Goal: Task Accomplishment & Management: Complete application form

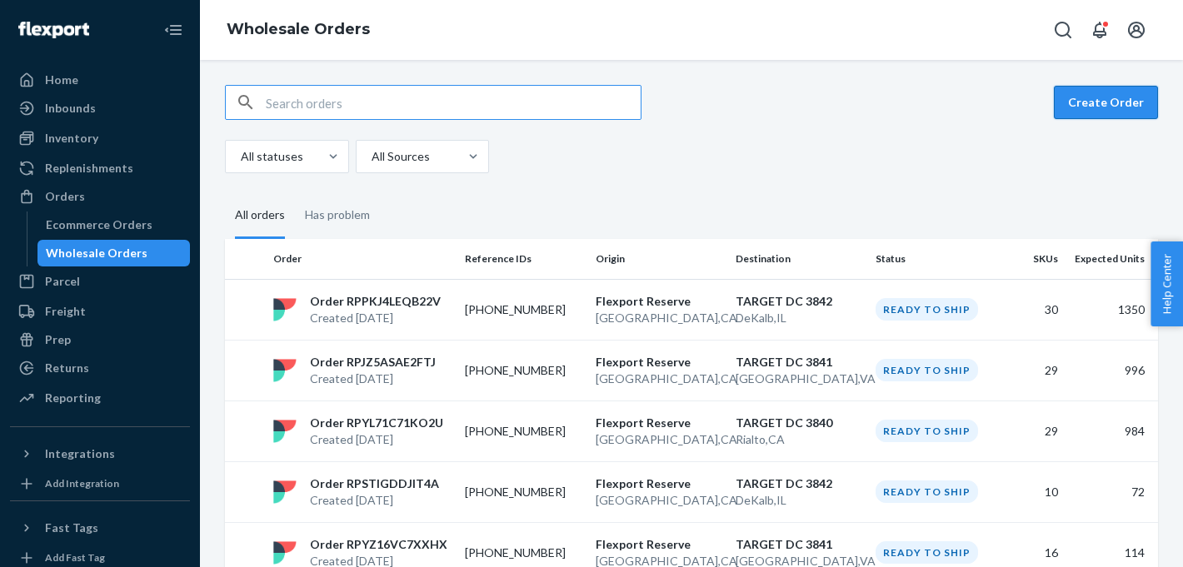
click at [1088, 90] on button "Create Order" at bounding box center [1105, 102] width 104 height 33
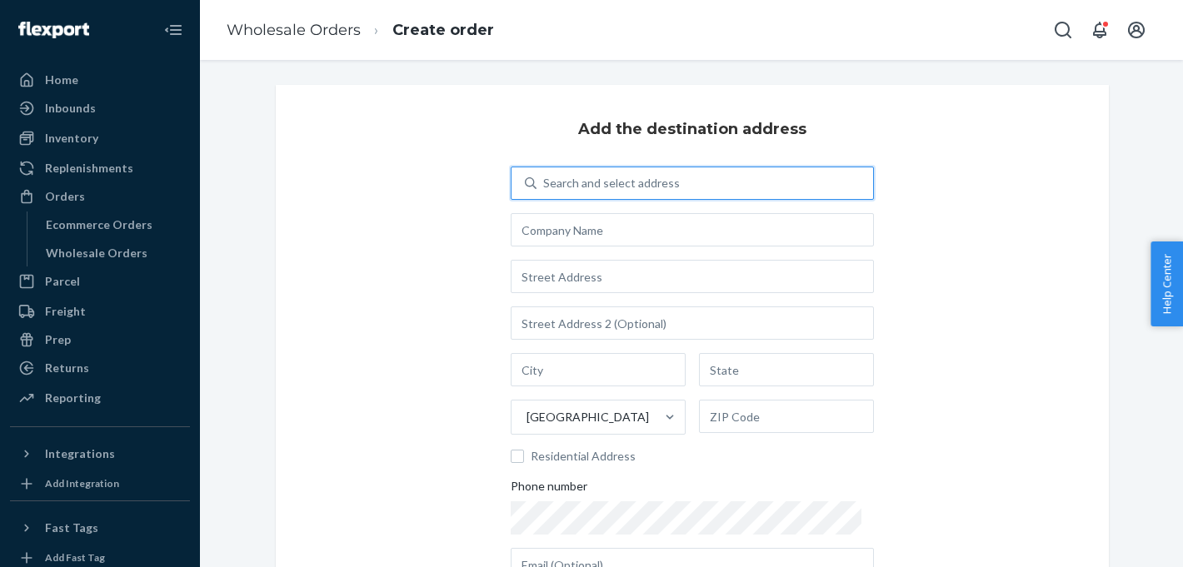
click at [589, 184] on div "Search and select address" at bounding box center [611, 183] width 137 height 17
click at [545, 184] on input "0 results available. Use Up and Down to choose options, press Enter to select t…" at bounding box center [544, 183] width 2 height 17
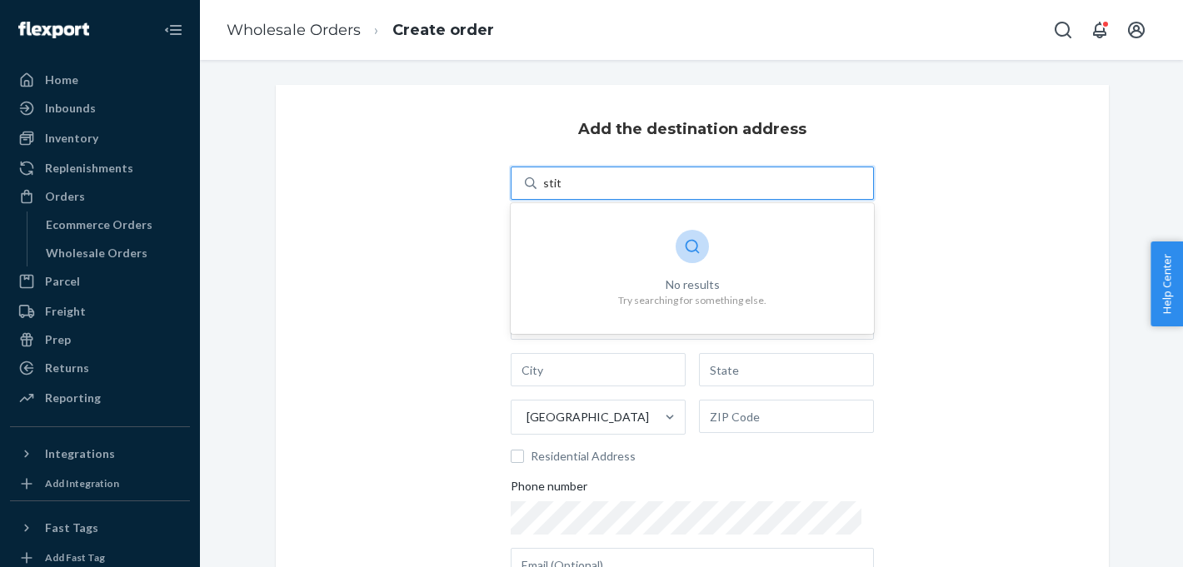
type input "stit"
type input "S"
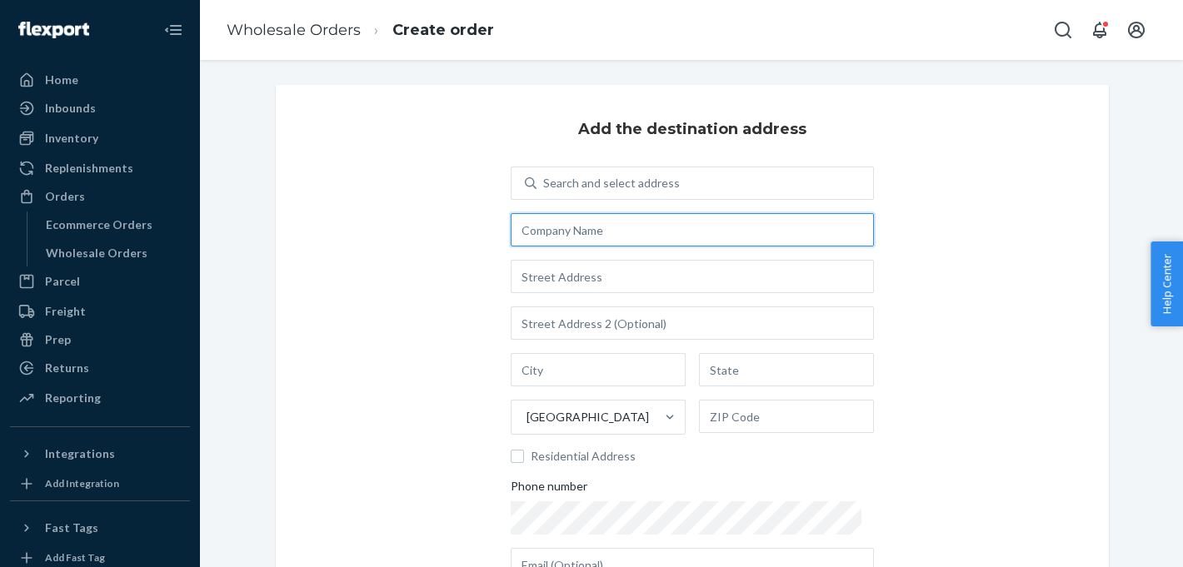
type input "t"
type input "s"
paste input "GA1"
type input "Stitch Fix GA1"
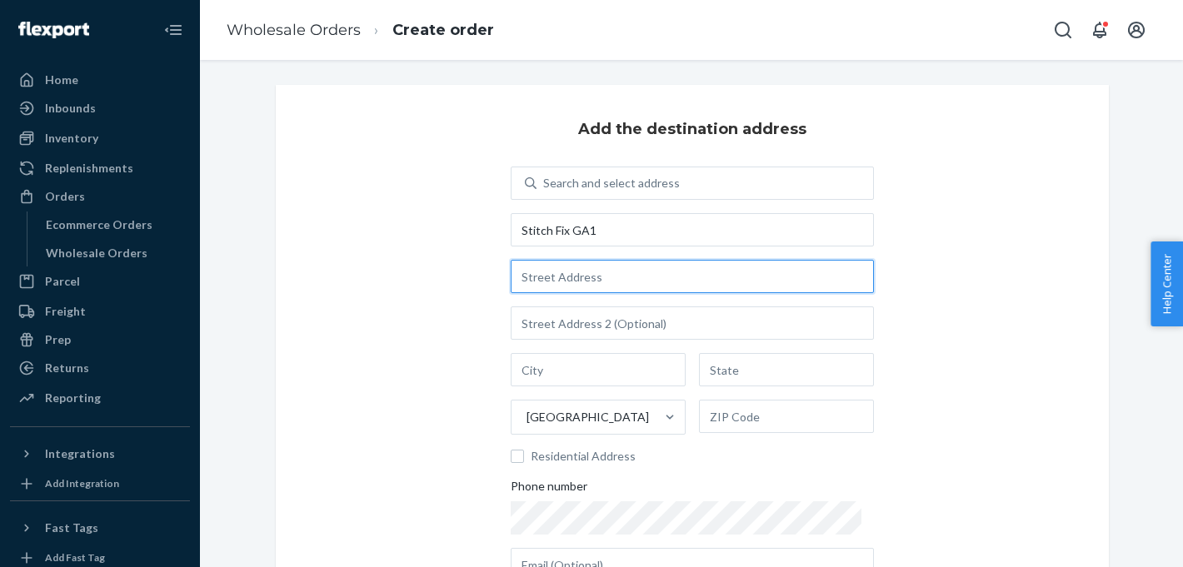
click at [570, 276] on input "text" at bounding box center [691, 276] width 363 height 33
paste input "[STREET_ADDRESS]"
type input "[STREET_ADDRESS]"
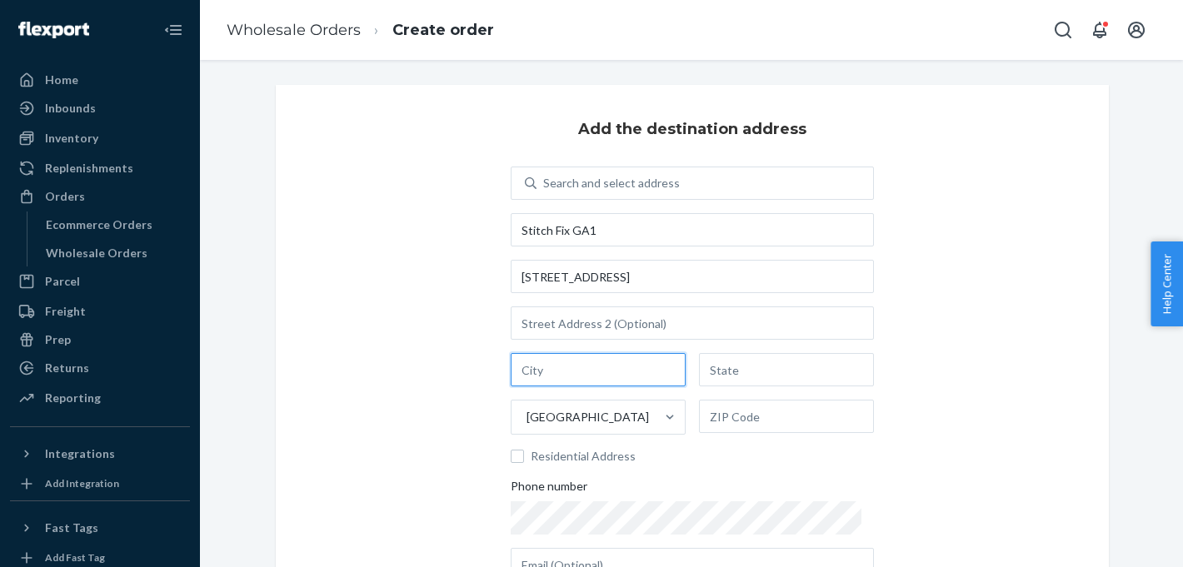
click at [534, 384] on input "text" at bounding box center [597, 369] width 175 height 33
paste input "Lithia Spring"
type input "Lithia Spring"
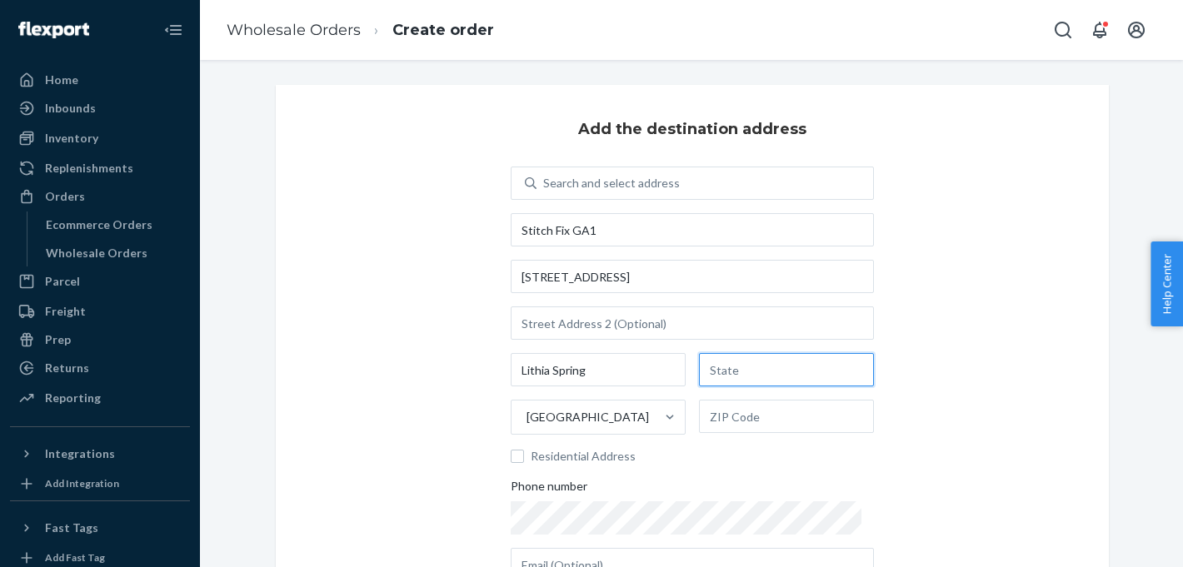
click at [749, 376] on input "text" at bounding box center [786, 369] width 175 height 33
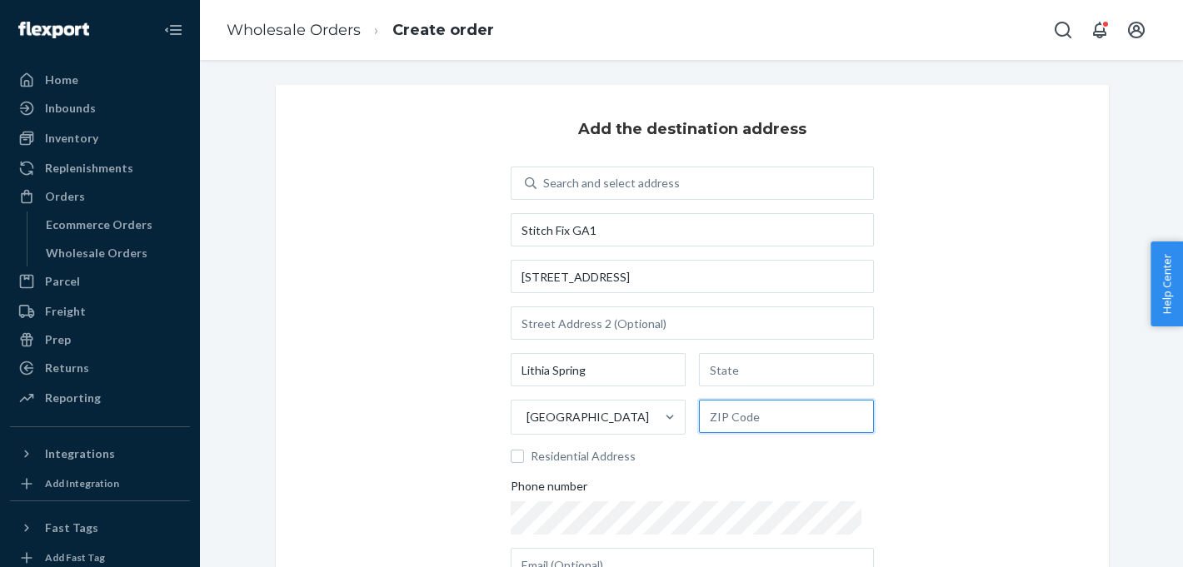
click at [726, 421] on input "text" at bounding box center [786, 416] width 175 height 33
paste input "30122"
type input "30122"
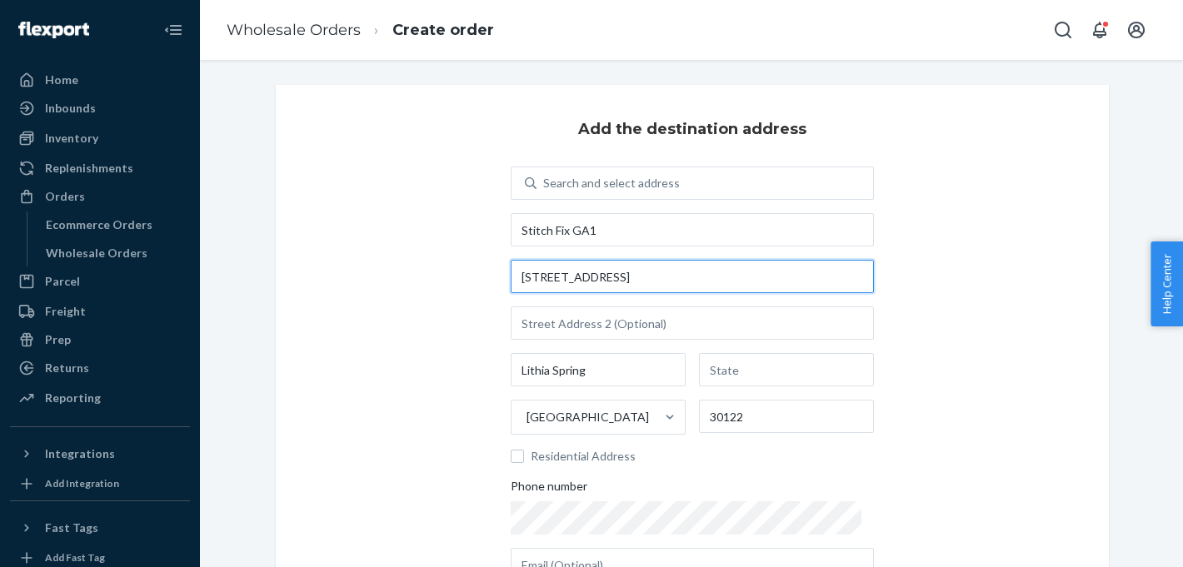
click at [632, 279] on input "[STREET_ADDRESS]" at bounding box center [691, 276] width 363 height 33
click at [661, 282] on input "[STREET_ADDRESS]" at bounding box center [691, 276] width 363 height 33
type input "[STREET_ADDRESS]"
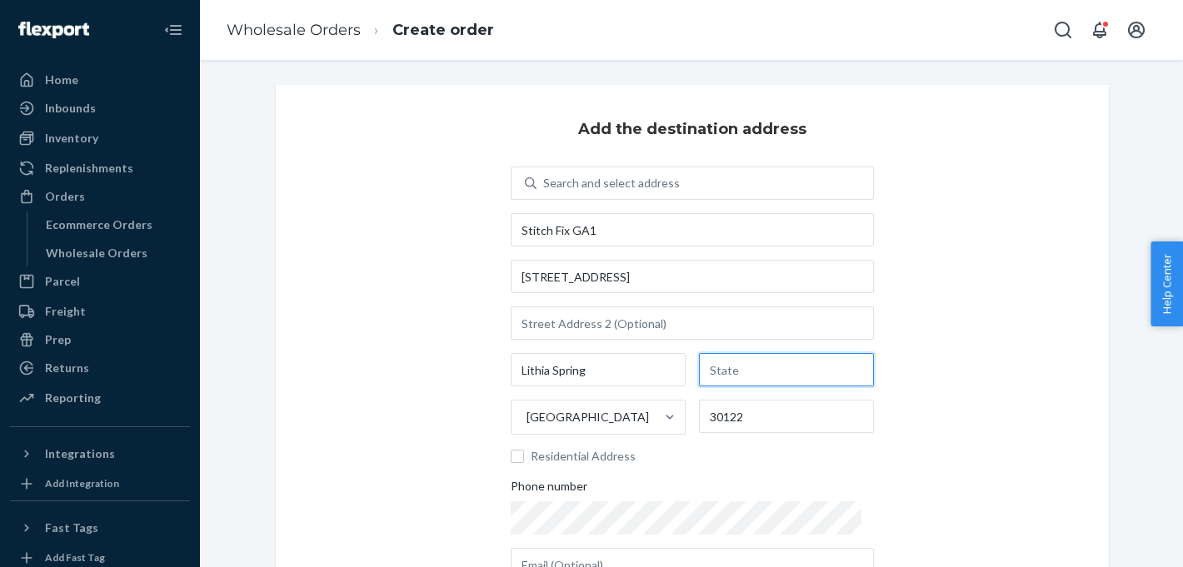
click at [735, 373] on input "text" at bounding box center [786, 369] width 175 height 33
type input "GA"
click at [923, 371] on div "Add the destination address Search and select address [GEOGRAPHIC_DATA][STREET_…" at bounding box center [692, 385] width 833 height 601
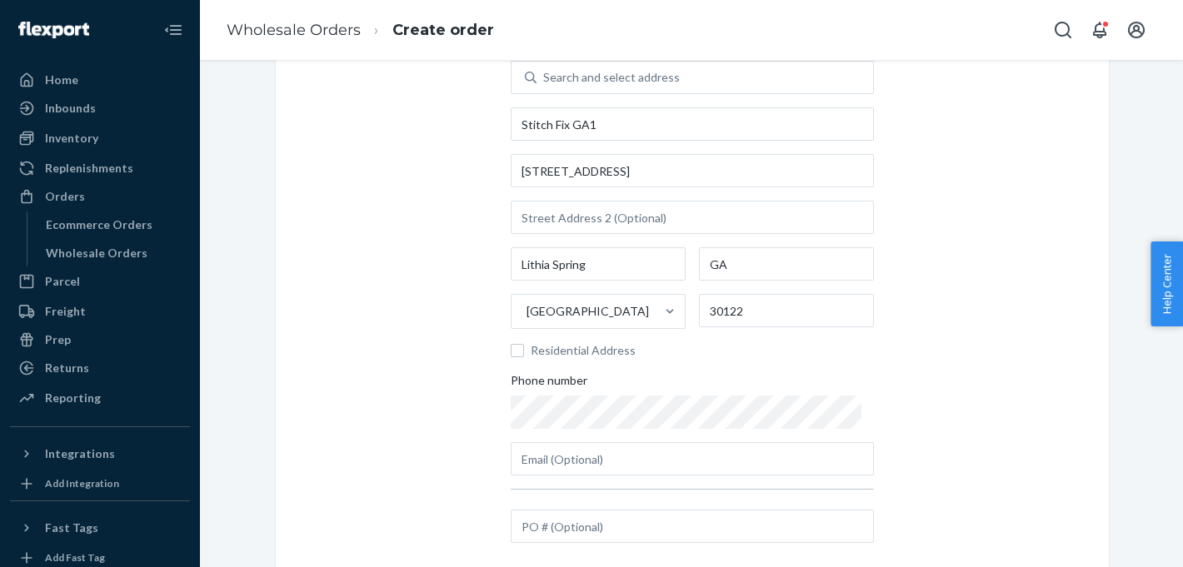
scroll to position [233, 0]
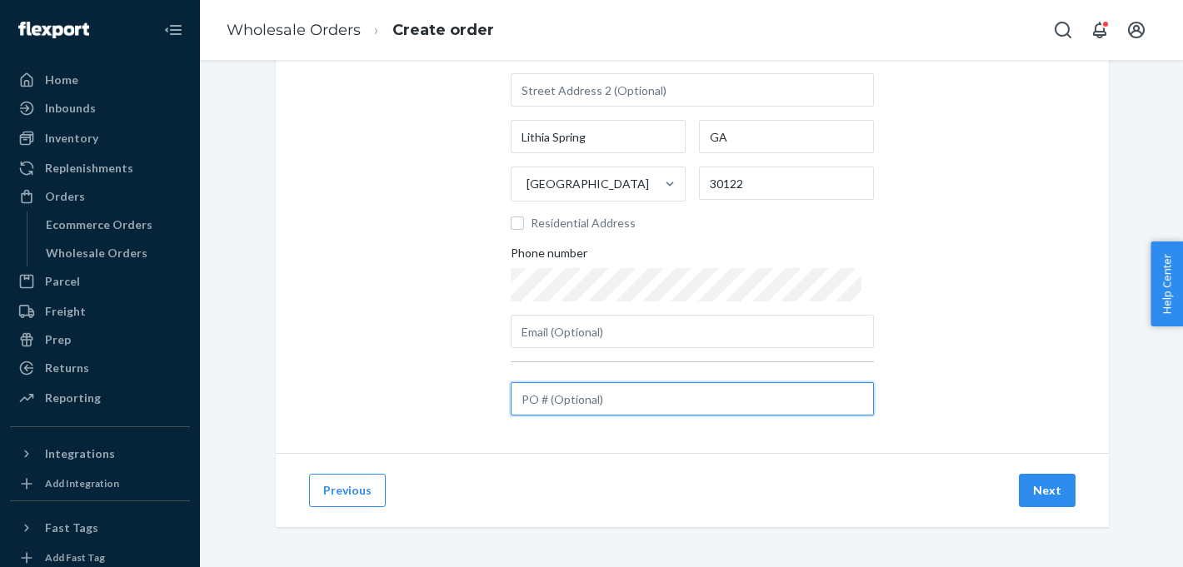
click at [549, 403] on input "text" at bounding box center [691, 398] width 363 height 33
paste input "A1219827-GA1"
type input "A1219827-GA1"
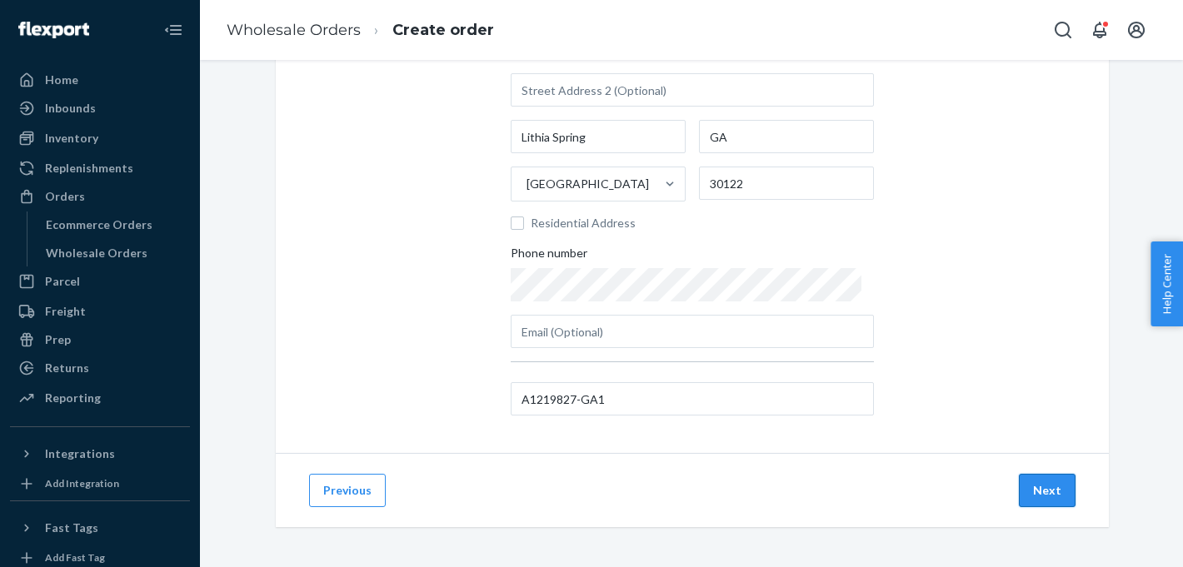
click at [1043, 491] on button "Next" at bounding box center [1046, 490] width 57 height 33
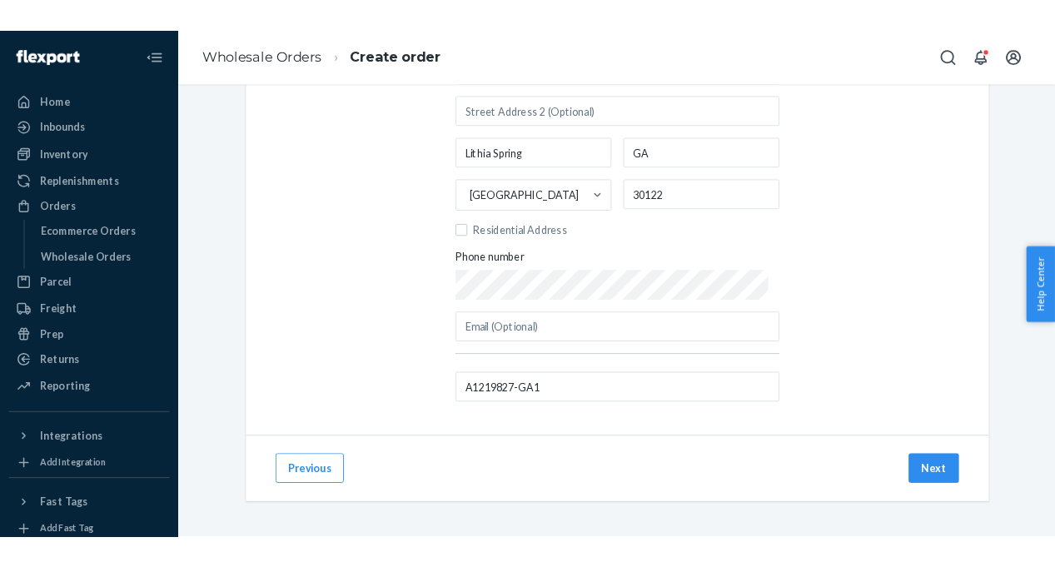
scroll to position [58, 0]
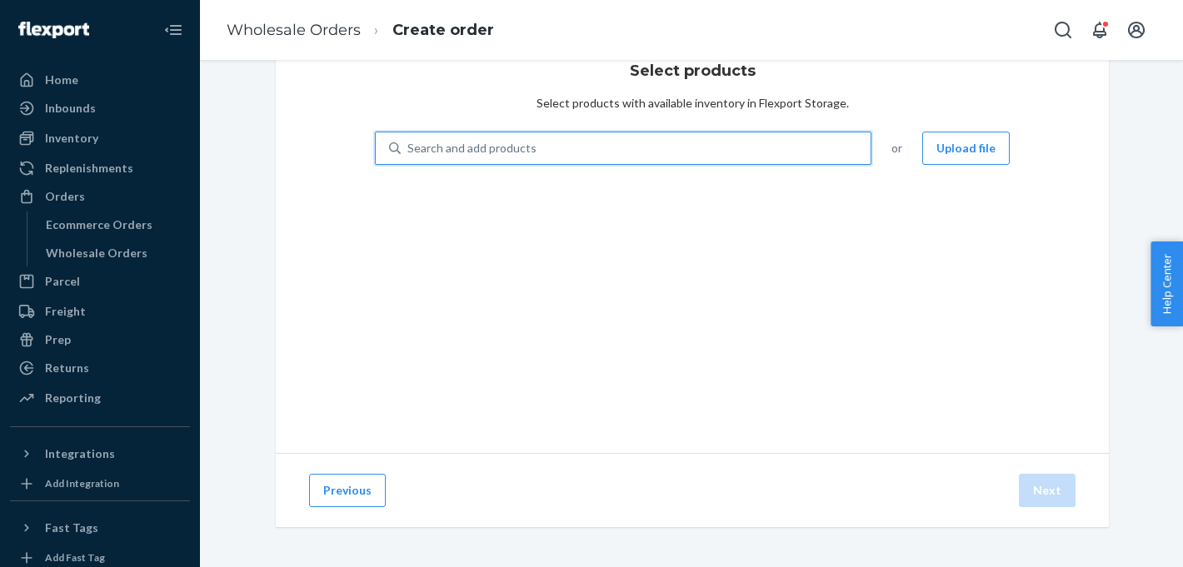
click at [431, 145] on div "Search and add products" at bounding box center [471, 148] width 129 height 17
click at [409, 145] on input "0 results available. Use Up and Down to choose options, press Enter to select t…" at bounding box center [408, 148] width 2 height 17
paste input "KPNT-ARI-BAM-GRT-XL"
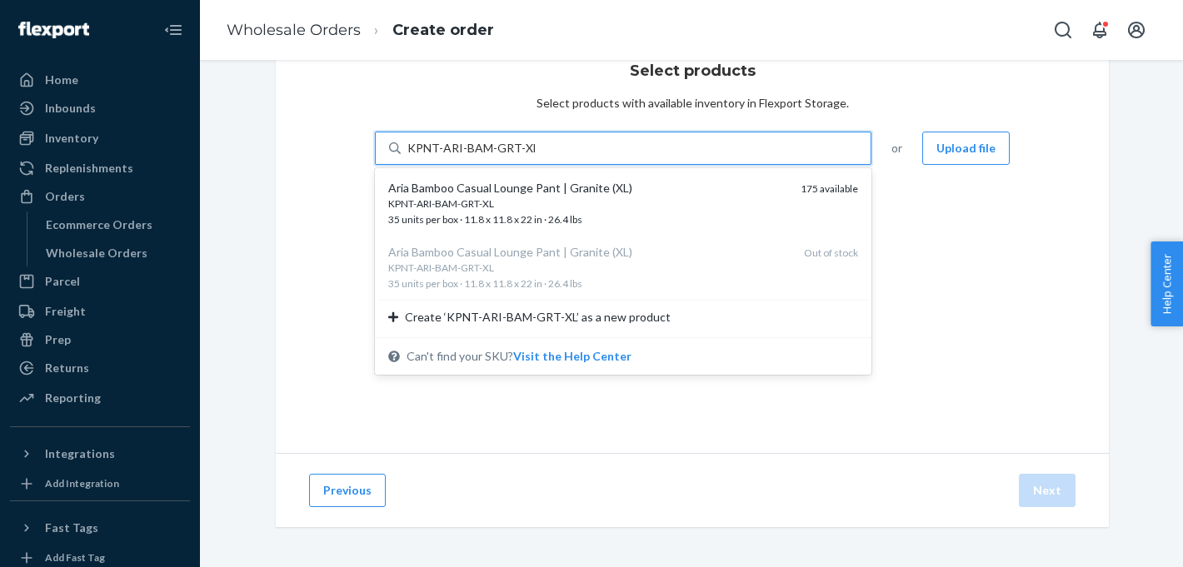
type input "KPNT-ARI-BAM-GRT-XL"
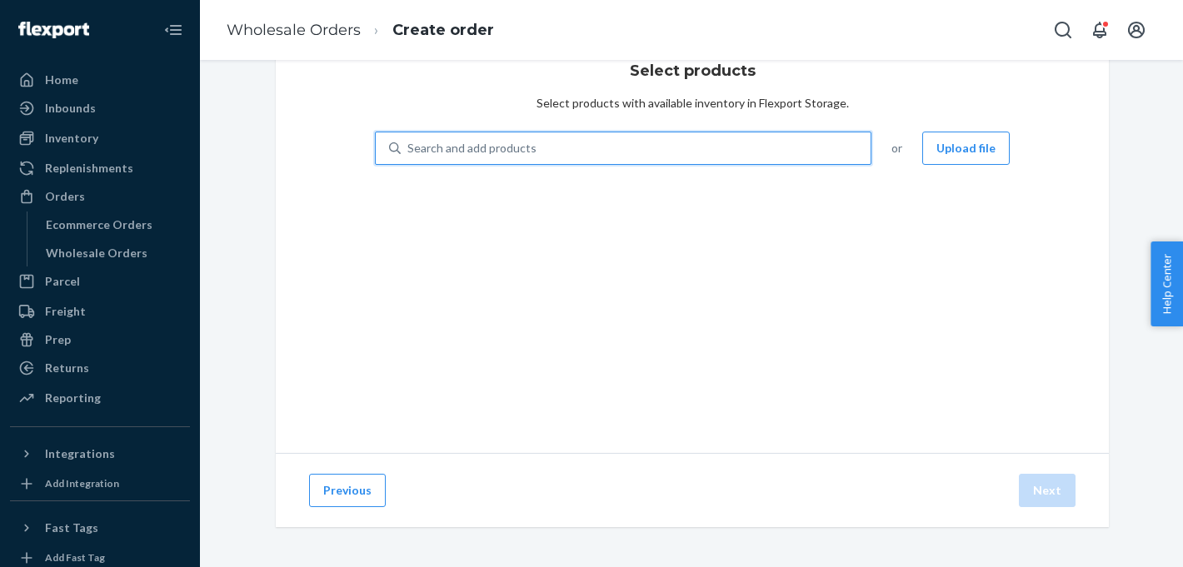
paste input "KPNT-ARI-BAM-GRT-XL"
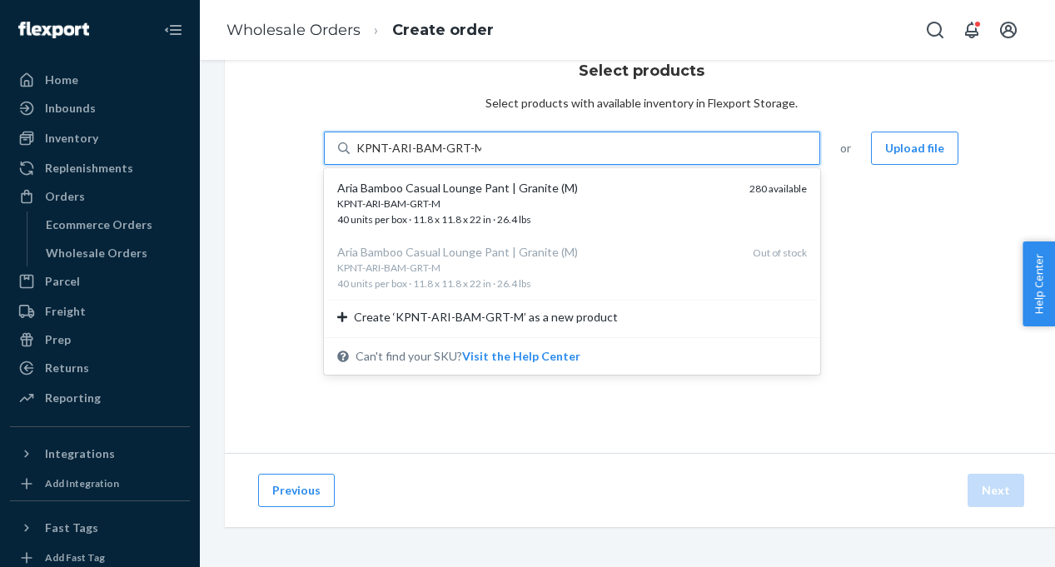
type input "KPNT-ARI-BAM-GRT-M"
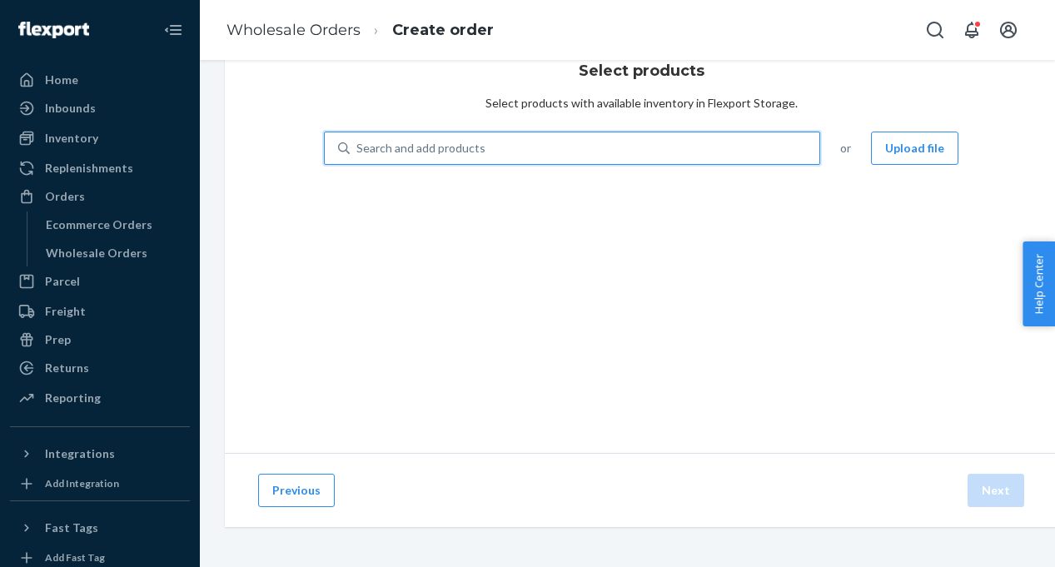
paste input "KGWN-CLE-CLA-BLA-S"
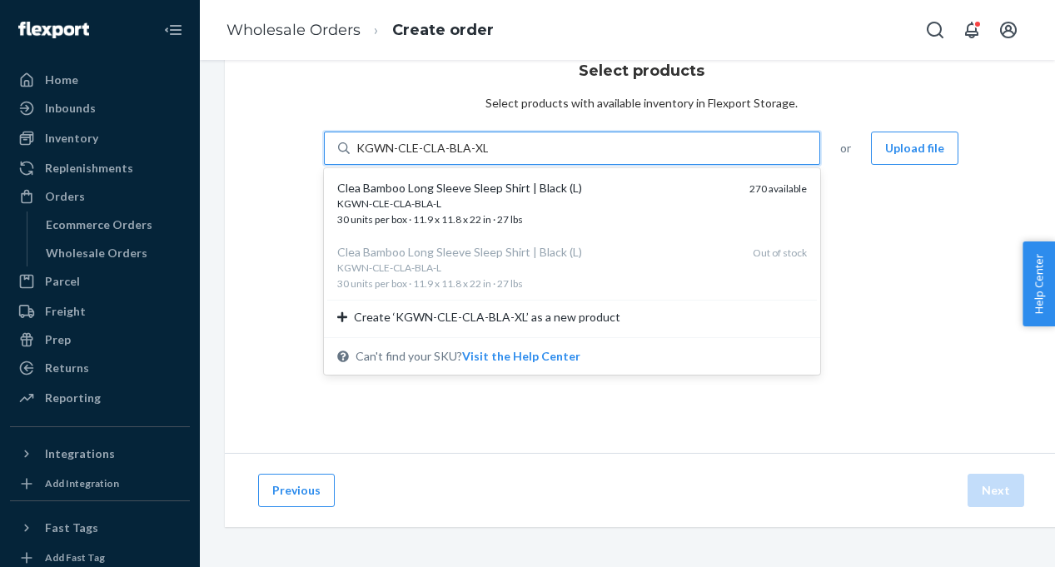
type input "KGWN-CLE-CLA-BLA-XL"
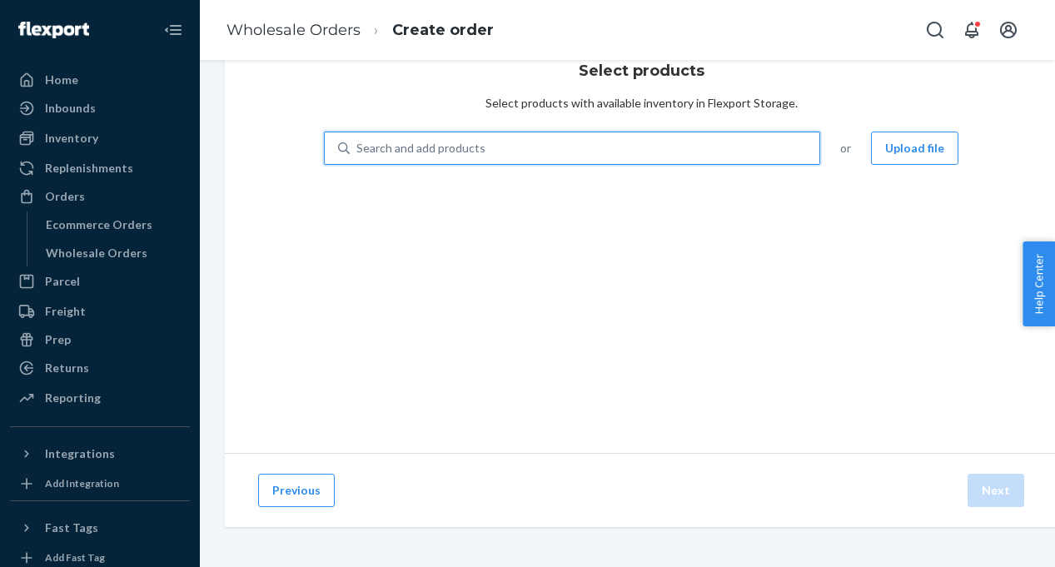
paste input "KGWN-CLE-CLA-BLA-S"
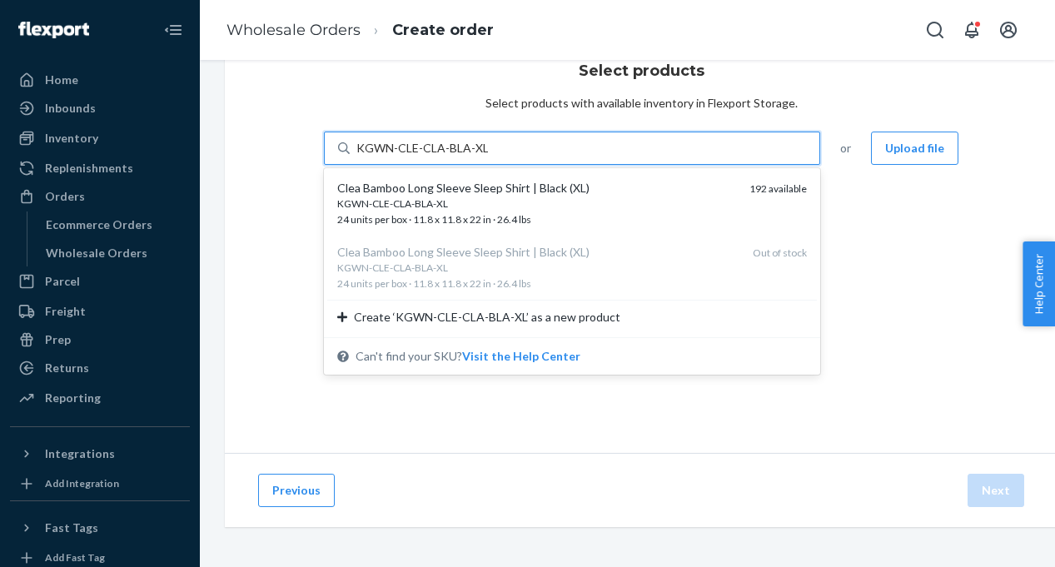
type input "KGWN-CLE-CLA-BLA-XL"
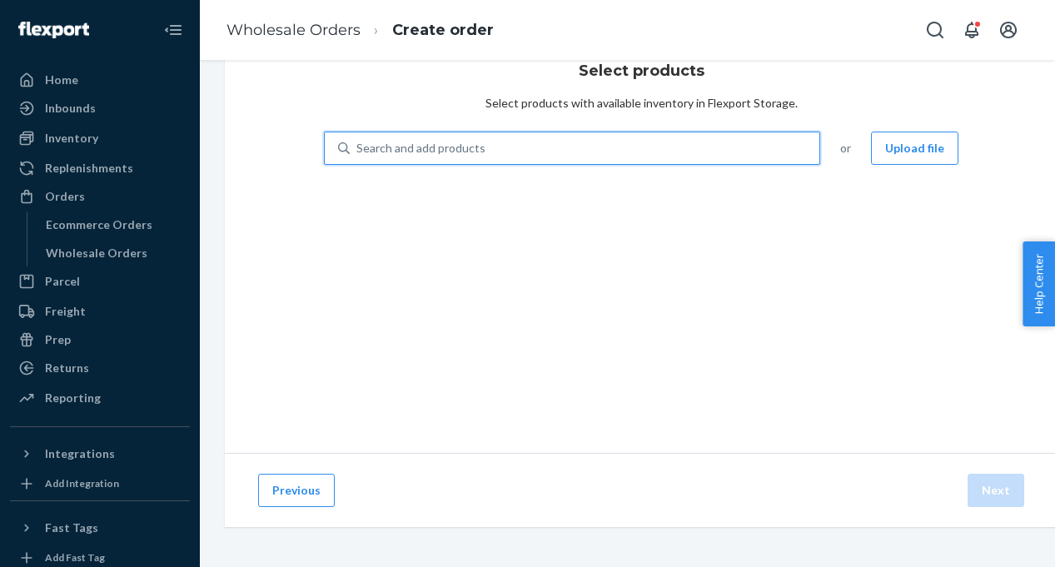
paste input "SLB-2017-BRA-RWD-S"
type input "SLB-2017-BRA-RWD-S"
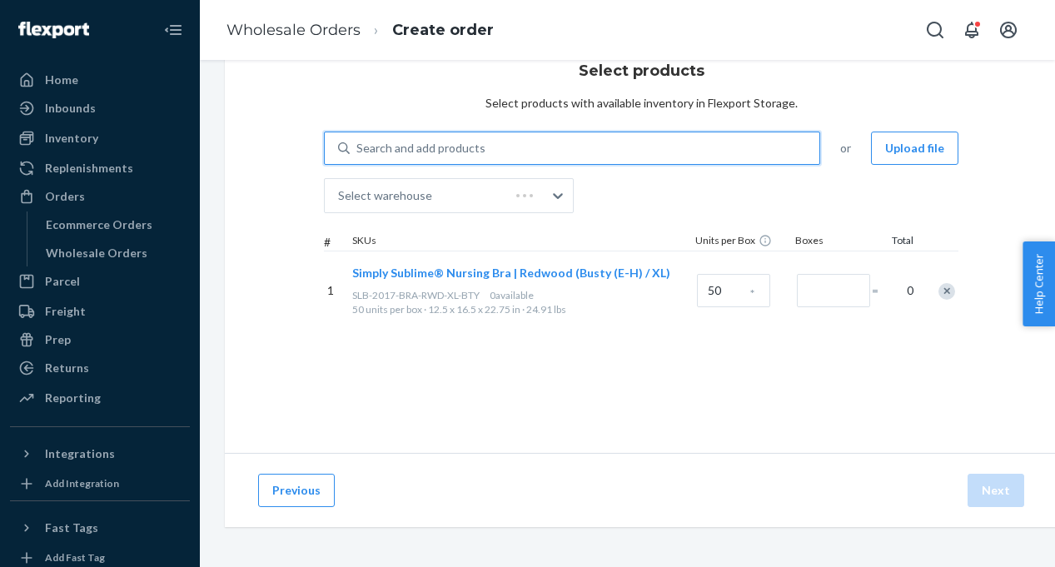
click at [525, 141] on div "Search and add products" at bounding box center [585, 148] width 470 height 30
click at [358, 141] on input "0 results available. Use Up and Down to choose options, press Enter to select t…" at bounding box center [357, 148] width 2 height 17
paste input "SLB-2017-BRA-RWD-S"
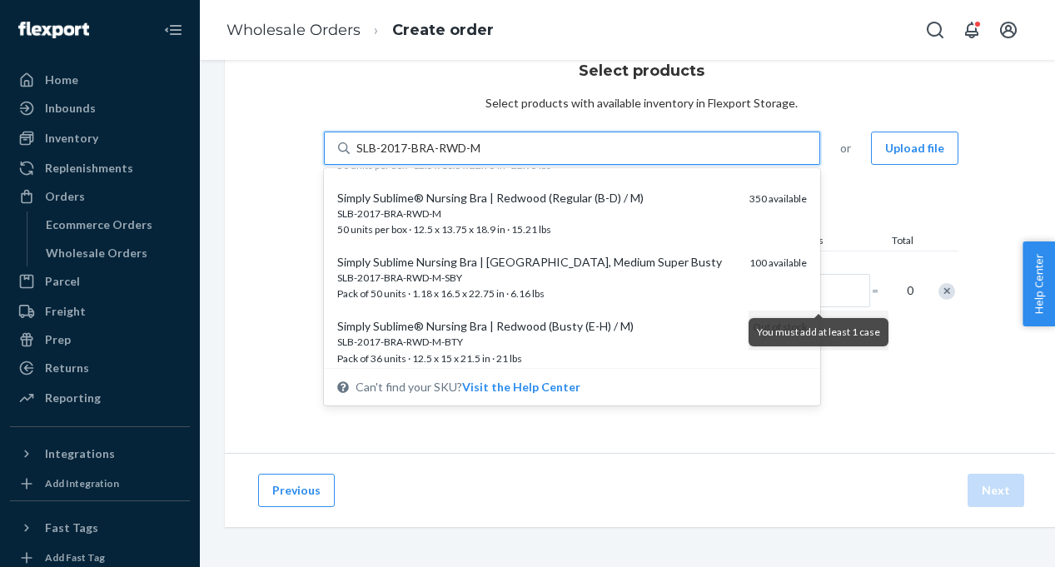
scroll to position [48, 0]
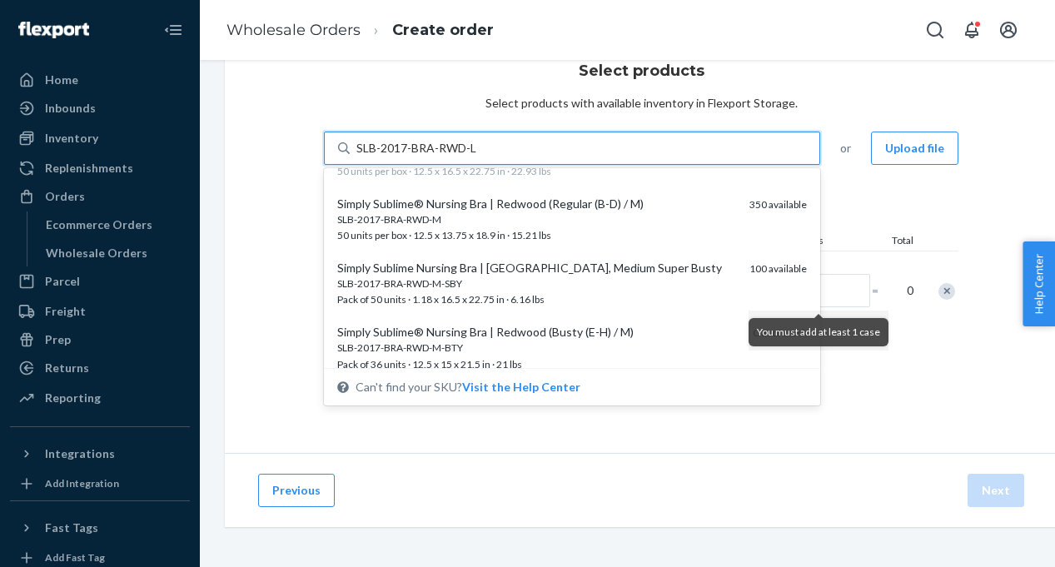
type input "SLB-2017-BRA-RWD-L"
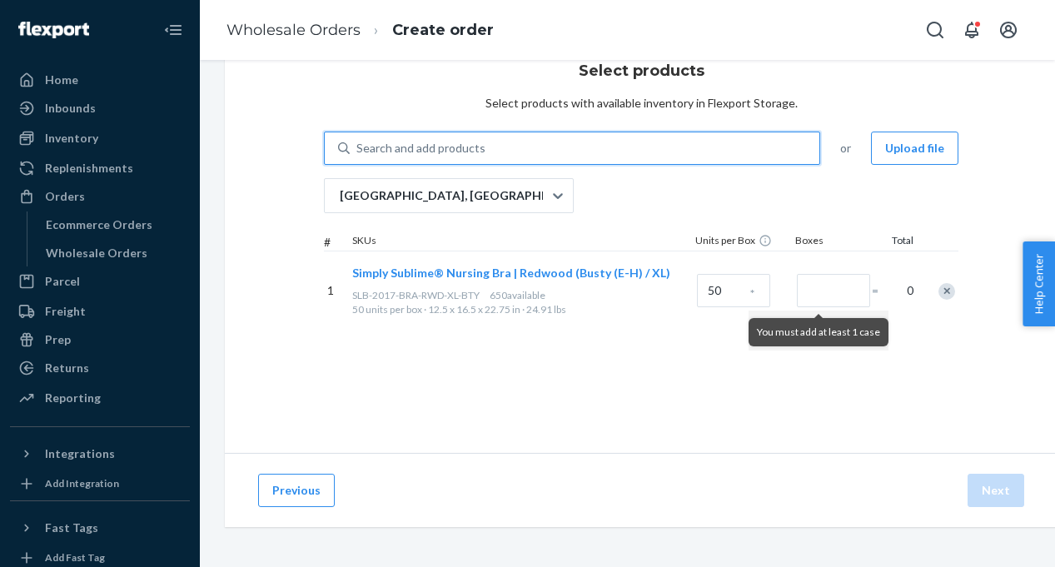
paste input "SLB-2017-BRA-RWD-S"
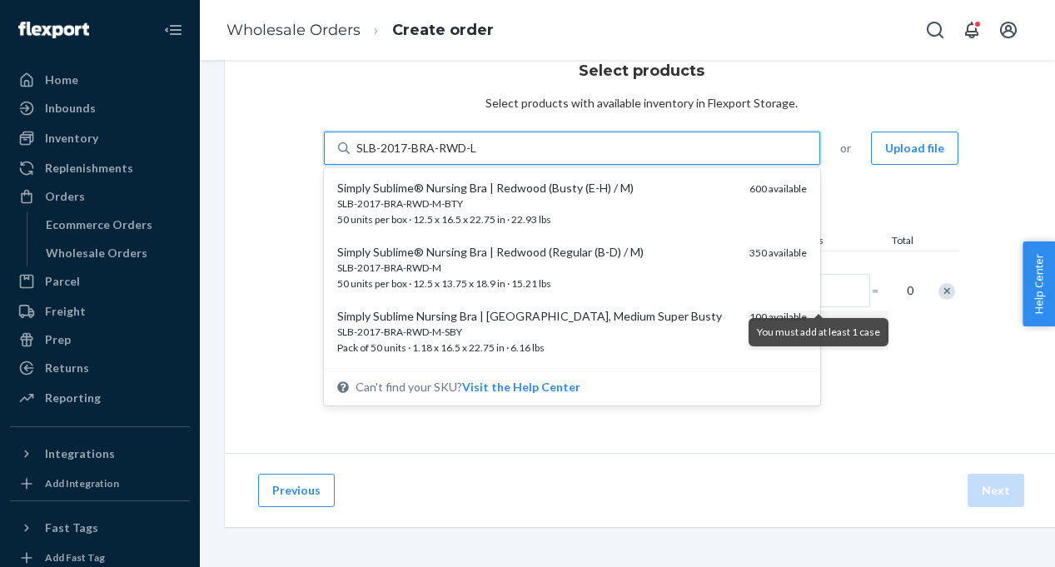
type input "SLB-2017-BRA-RWD-L"
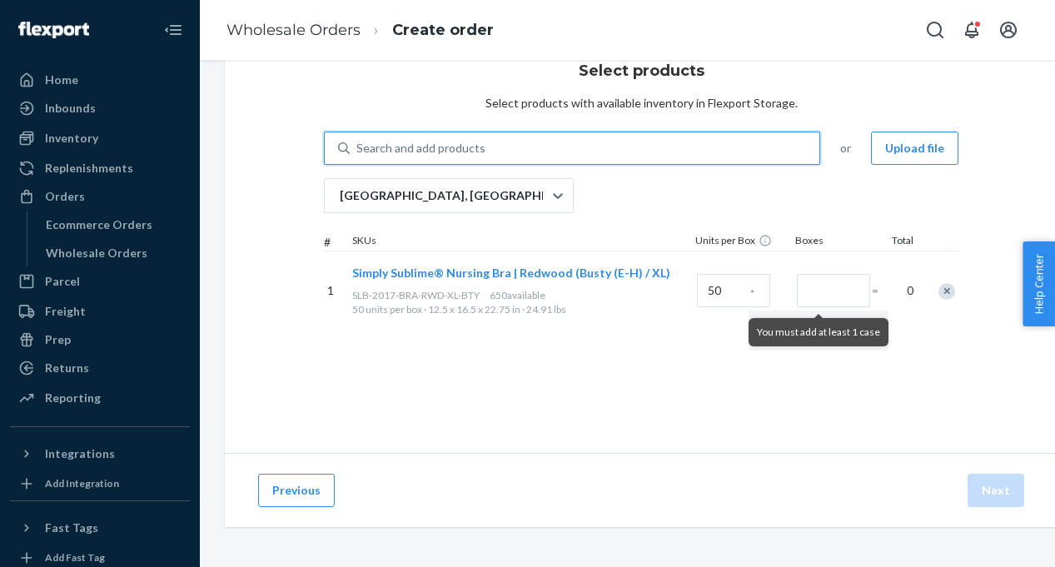
paste input "SLB-2017-BRA-RWD-S"
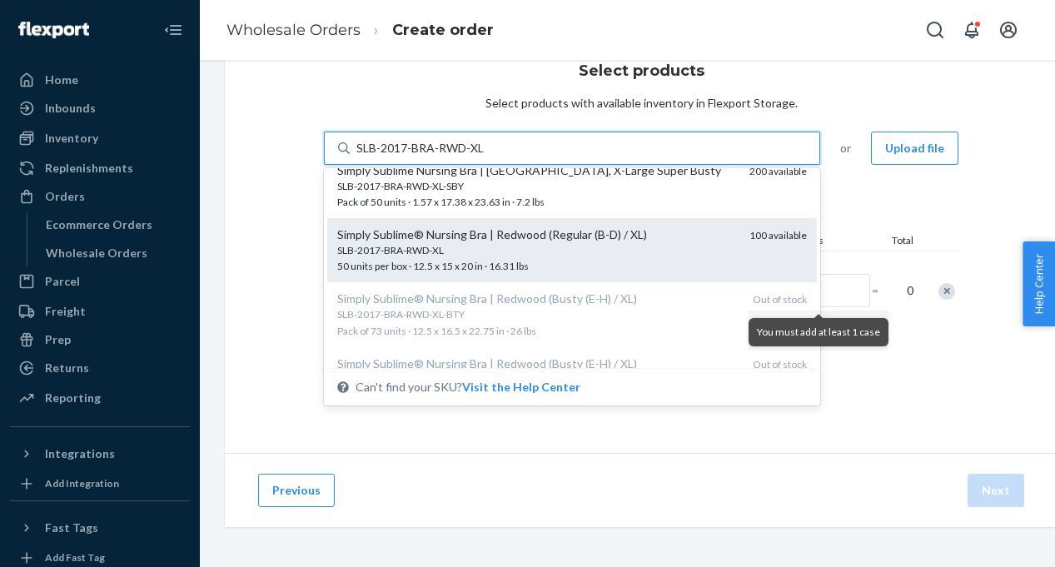
scroll to position [82, 0]
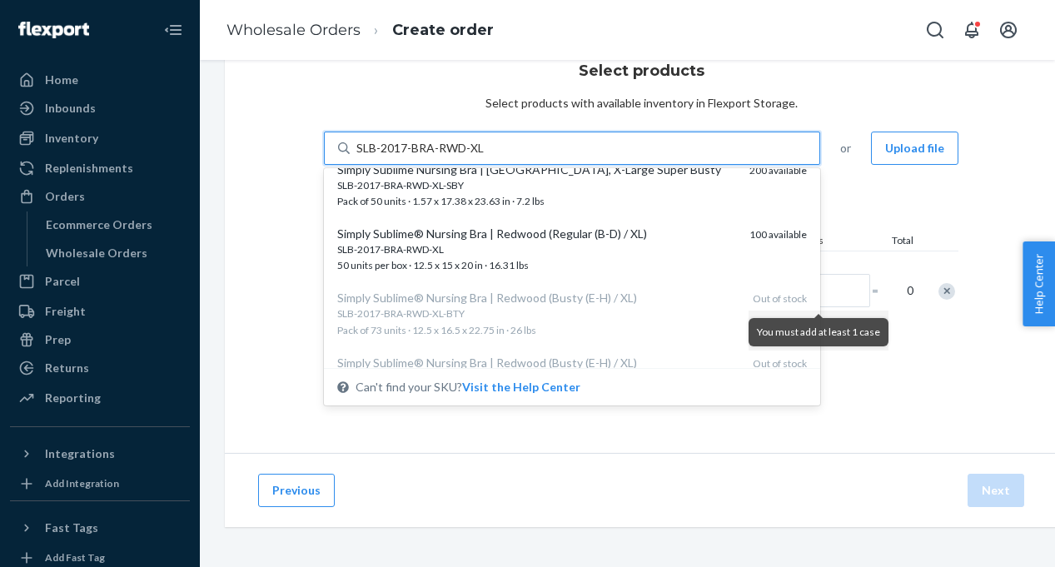
type input "SLB-2017-BRA-RWD-XL"
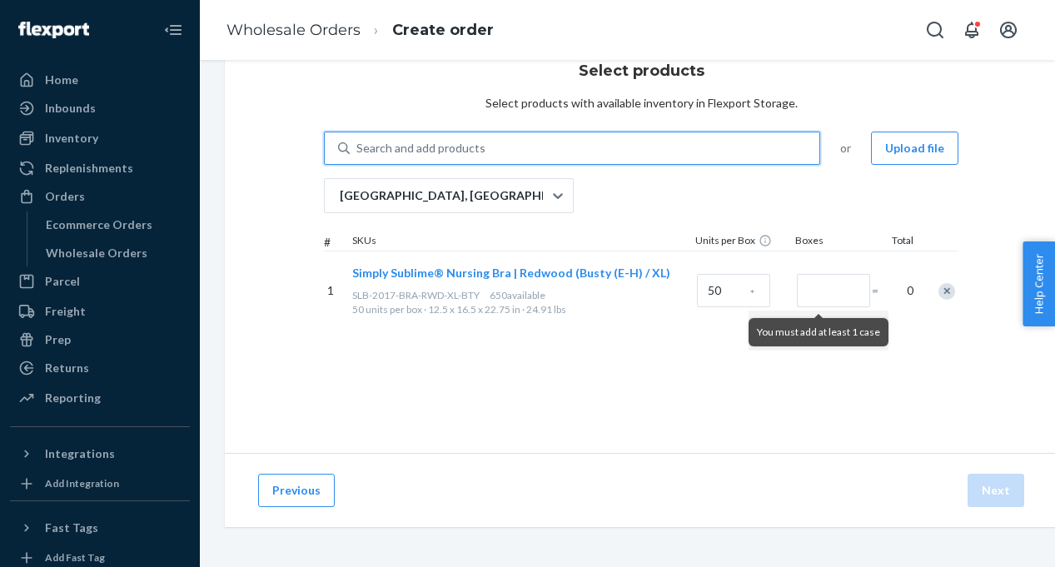
click at [473, 145] on div "Search and add products" at bounding box center [420, 148] width 129 height 17
click at [358, 145] on input "0 results available. Select is focused ,type to refine list, press Down to open…" at bounding box center [357, 148] width 2 height 17
paste input "KGWN-CLE-CLA-BLA-S"
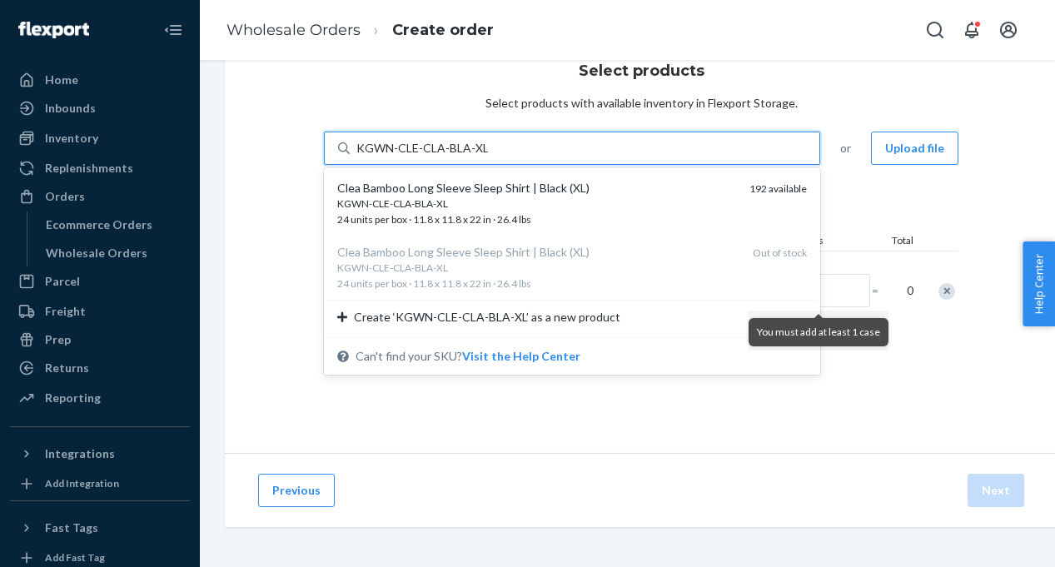
type input "KGWN-CLE-CLA-BLA-XL"
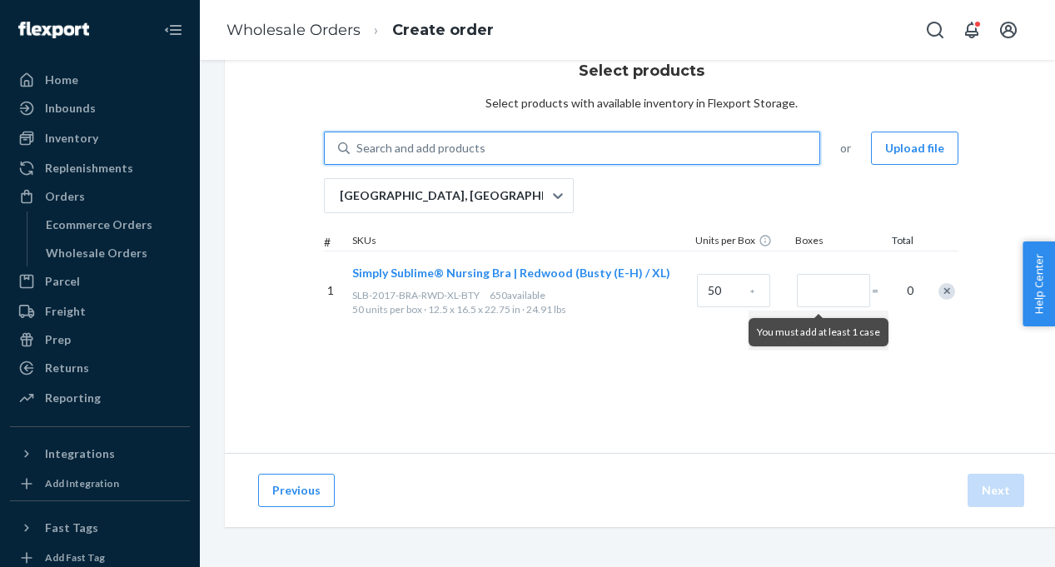
paste input "DTNK-BAM-LNG-BLA-S"
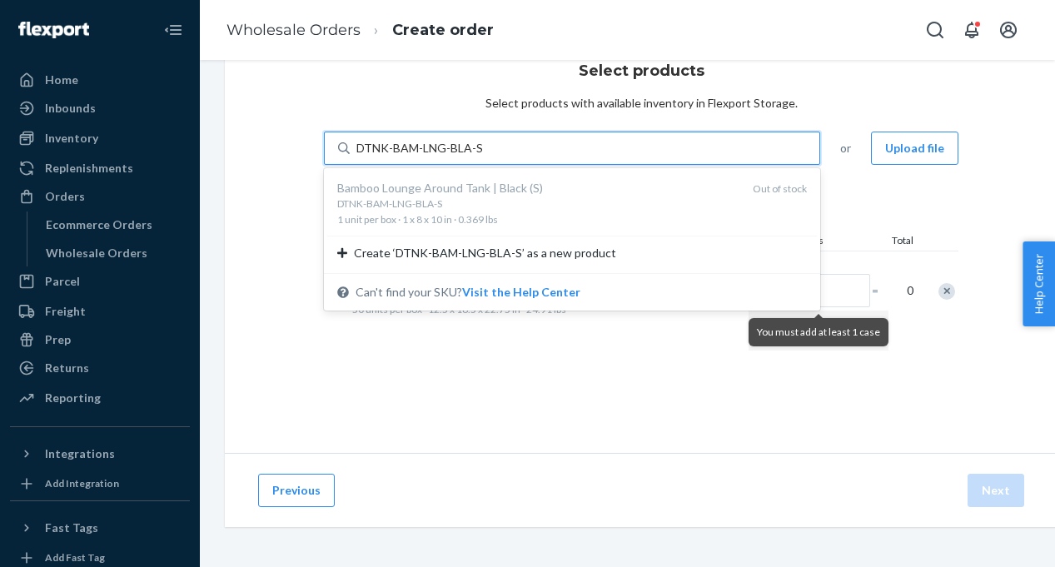
type input "DTNK-BAM-LNG-BLA-S"
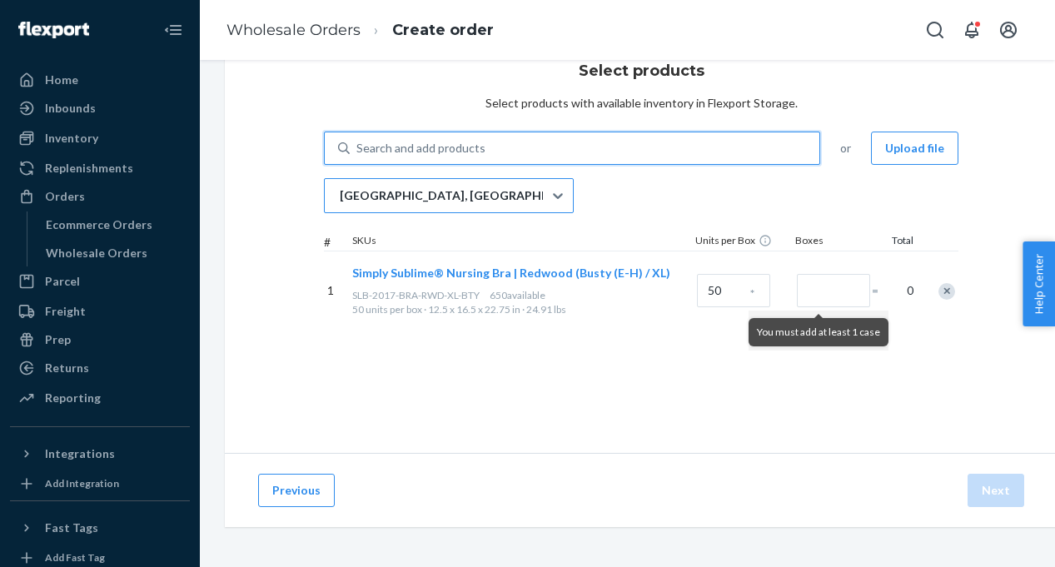
paste input "DTNK-BAM-LNG-BLA-M"
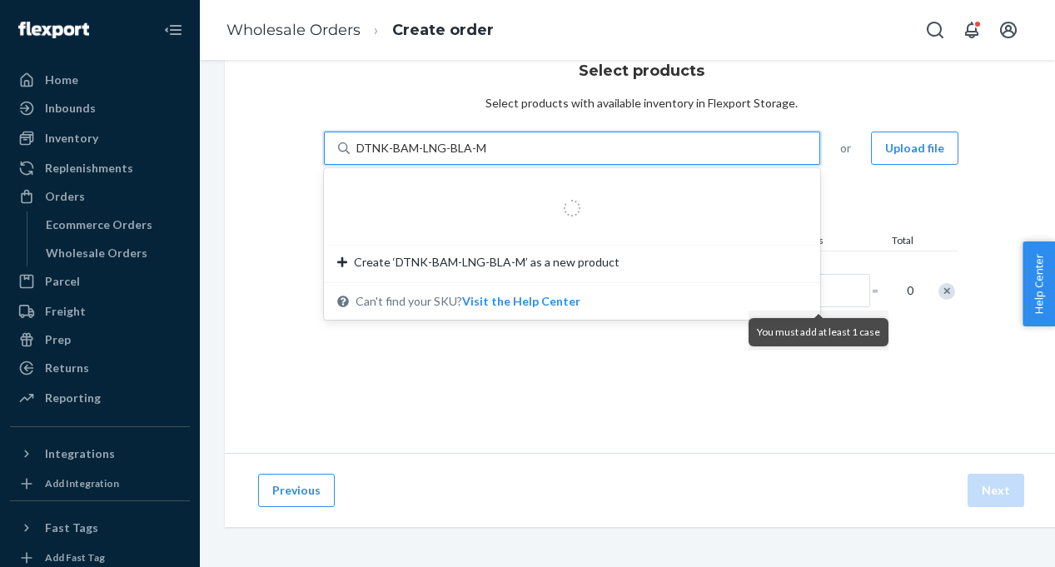
click at [364, 149] on input "DTNK-BAM-LNG-BLA-M" at bounding box center [421, 148] width 131 height 17
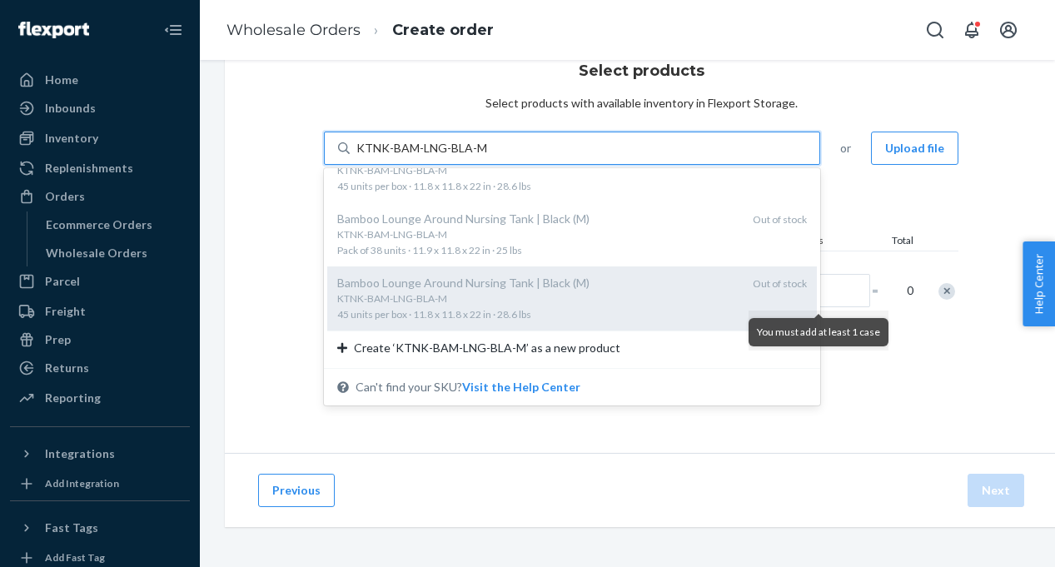
scroll to position [0, 0]
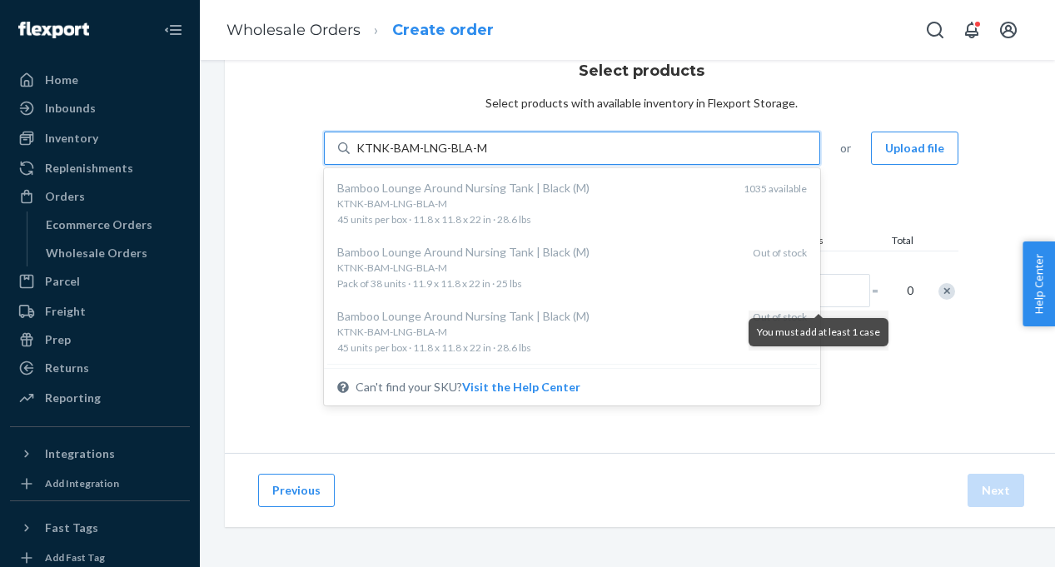
type input "KTNK-BAM-LNG-BLA-M"
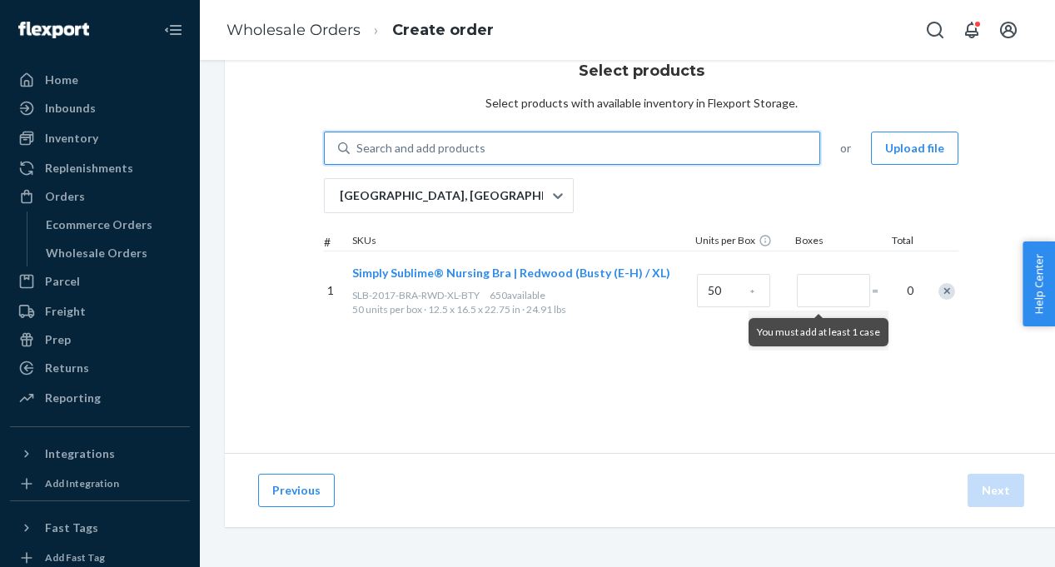
paste input "DTNK-BAM-LNG-BLA-S"
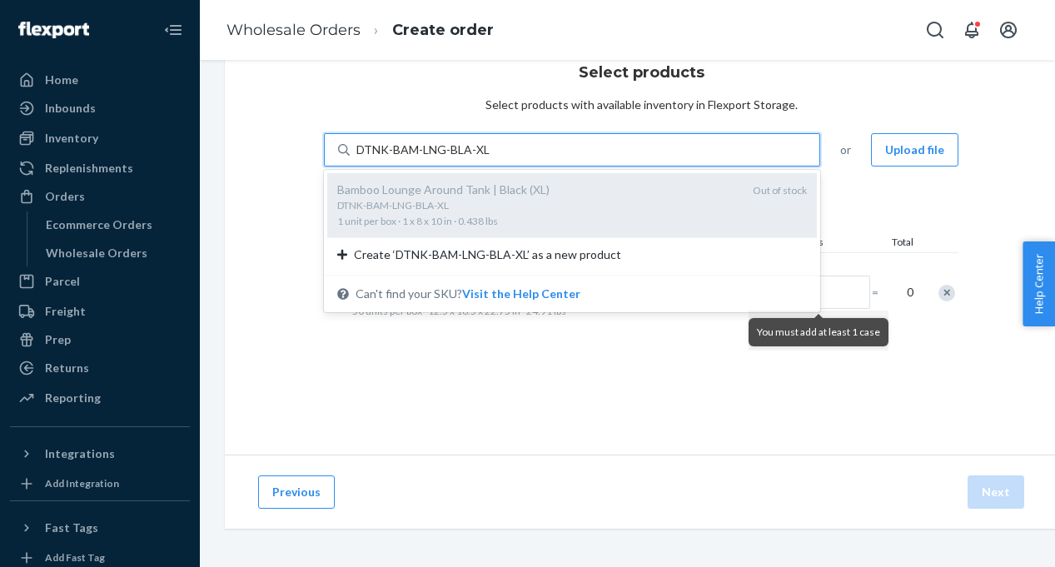
scroll to position [58, 0]
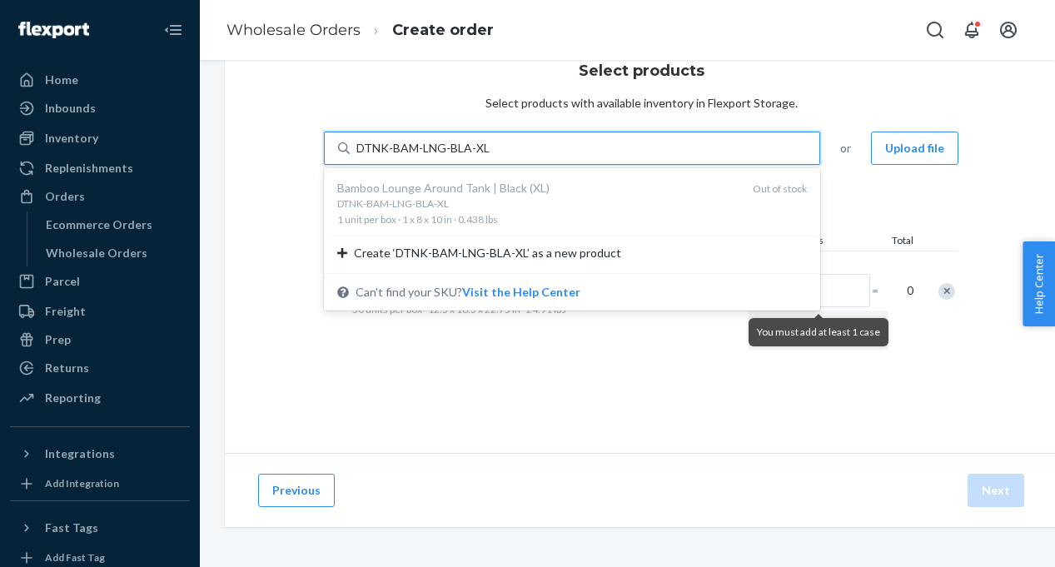
type input "DTNK-BAM-LNG-BLA-XL"
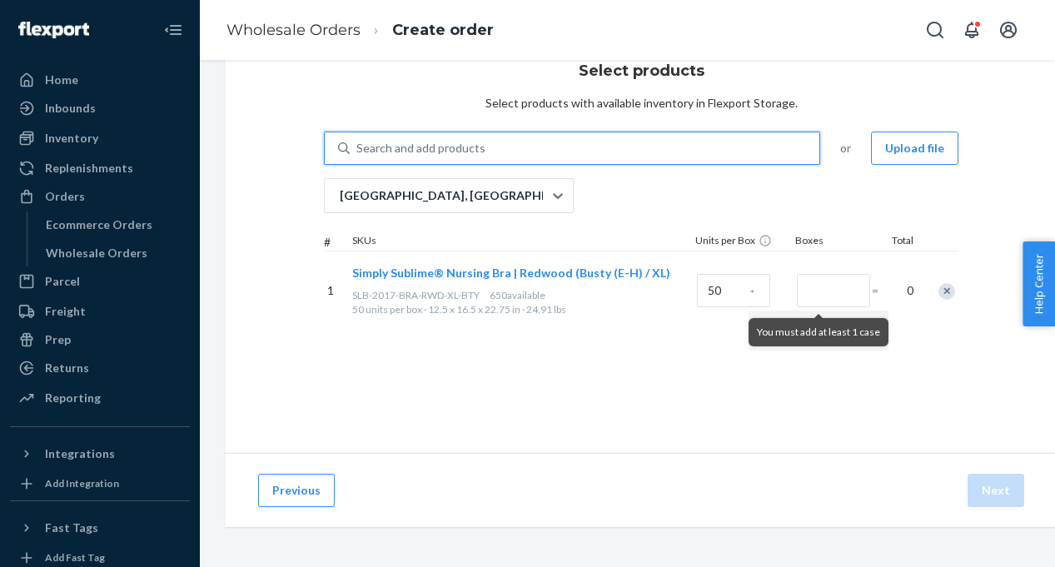
click at [456, 137] on div "Search and add products" at bounding box center [585, 148] width 470 height 30
click at [358, 140] on input "0 results available. Use Up and Down to choose options, press Enter to select t…" at bounding box center [357, 148] width 2 height 17
paste input "KGWN-ELA-BAM-BLA-S"
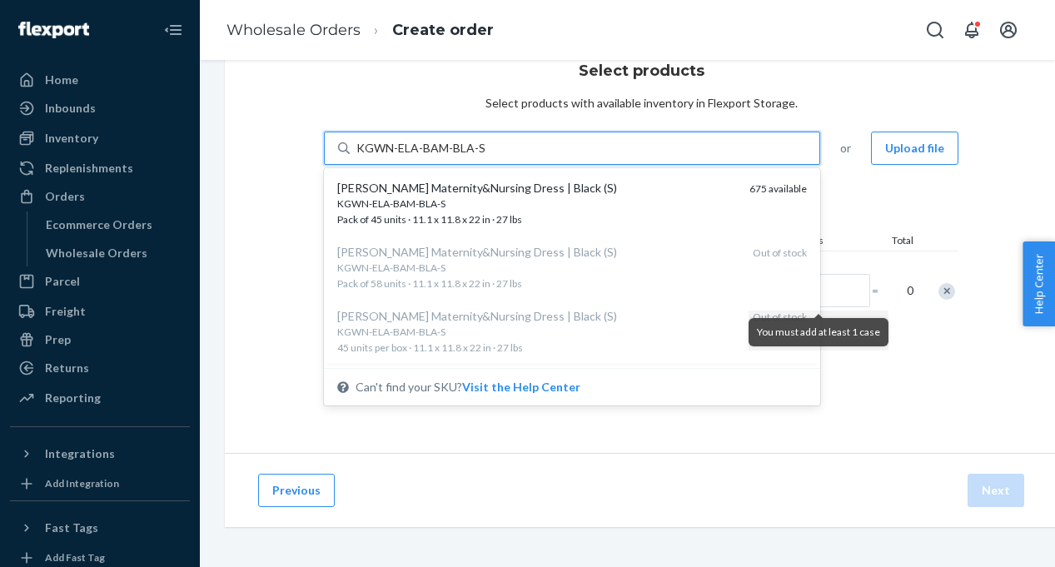
type input "KGWN-ELA-BAM-BLA-S"
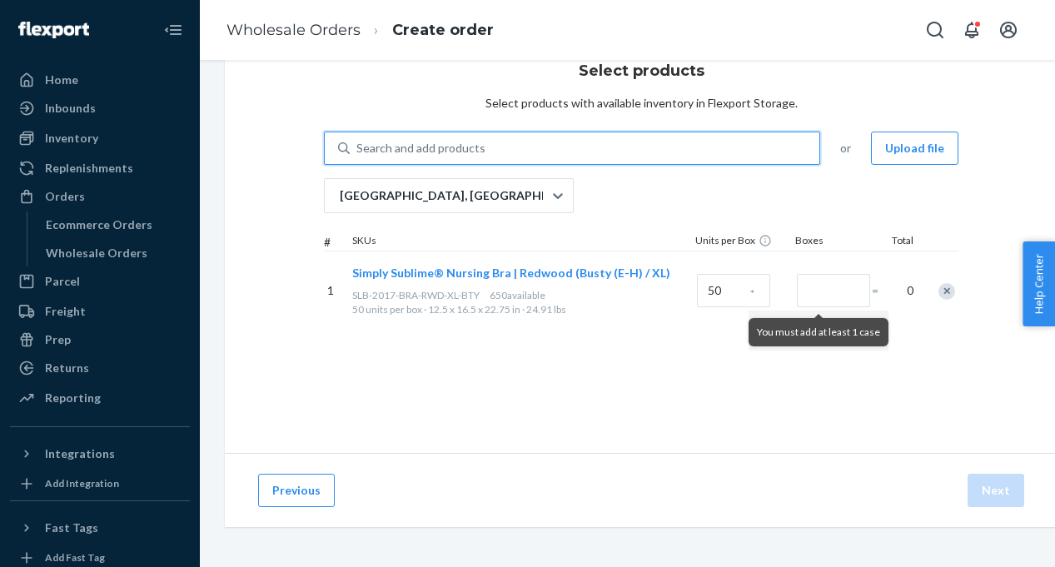
click at [571, 138] on div "Search and add products" at bounding box center [585, 148] width 470 height 30
click at [358, 140] on input "0 results available. Use Up and Down to choose options, press Enter to select t…" at bounding box center [357, 148] width 2 height 17
paste input "KGWN-ELA-BAM-BLA-XL"
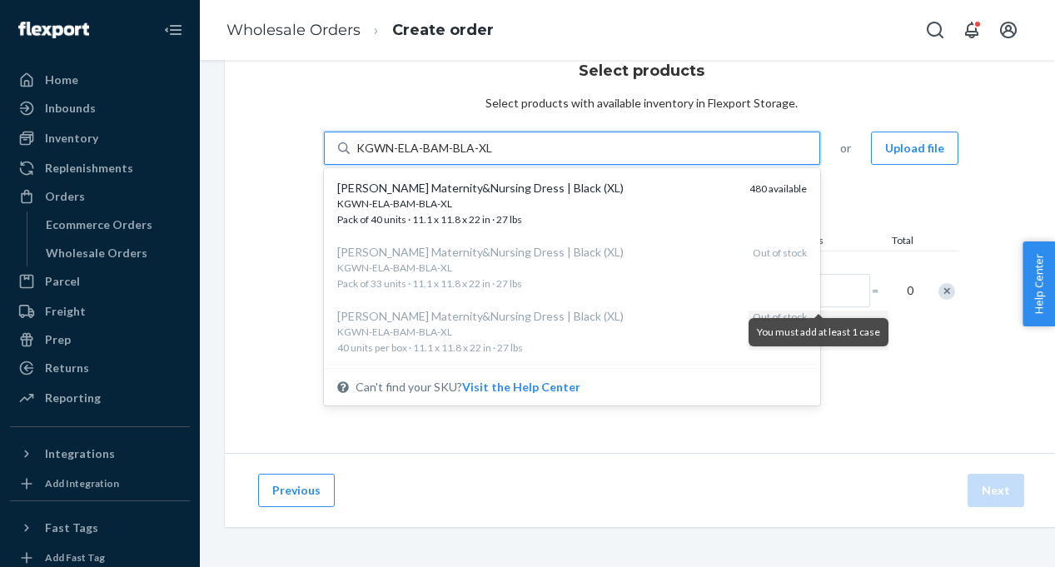
type input "KGWN-ELA-BAM-BLA-XL"
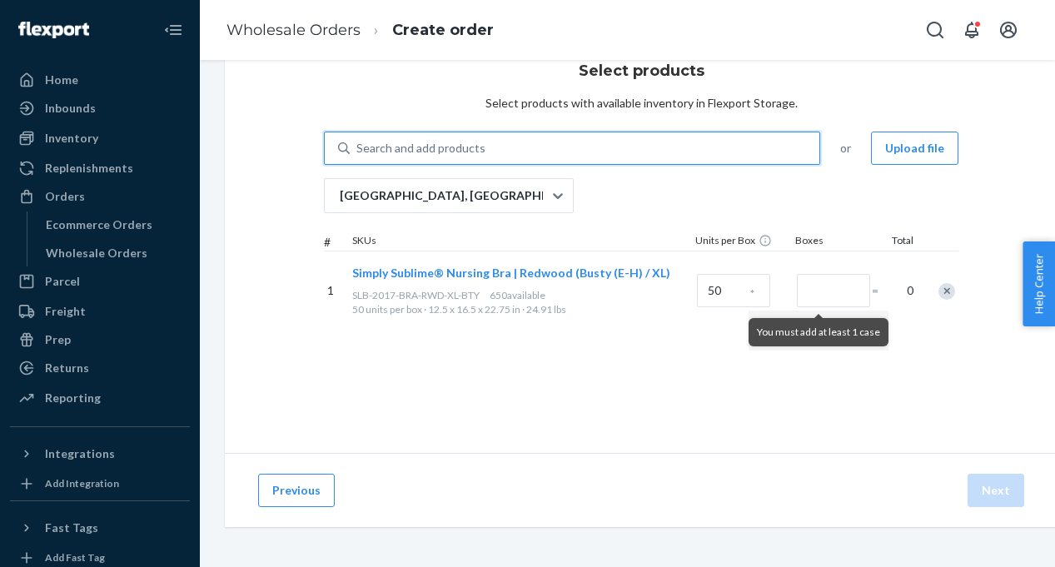
paste input "KGWN-ELA-BAM-BLA-XL"
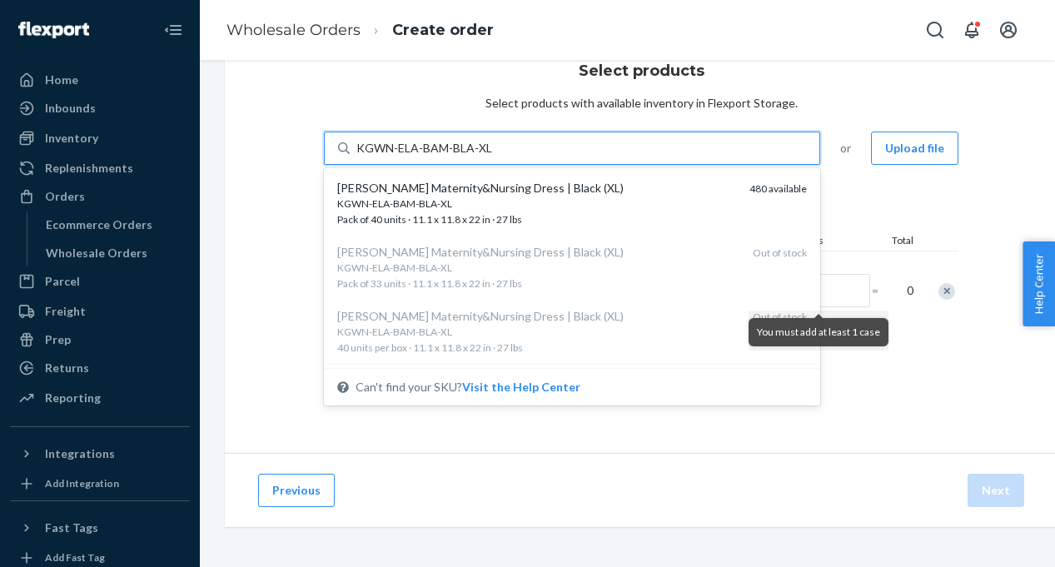
type input "KGWN-ELA-BAM-BLA-XL"
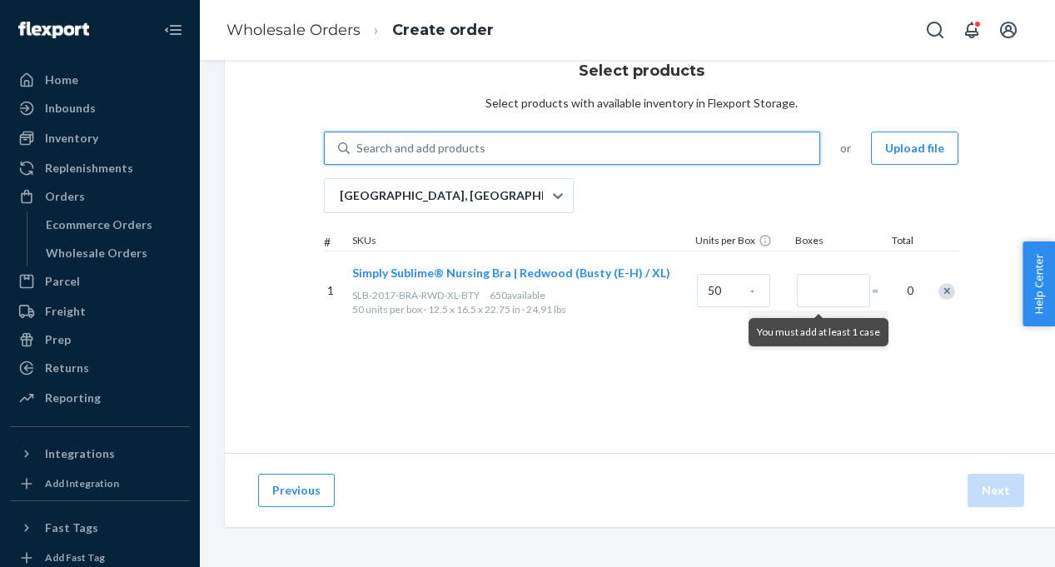
click at [435, 142] on div "Search and add products" at bounding box center [420, 148] width 129 height 17
click at [358, 142] on input "0 results available. Select is focused ,type to refine list, press Down to open…" at bounding box center [357, 148] width 2 height 17
paste input "KGWN-ELA-BAM-BLA-XL"
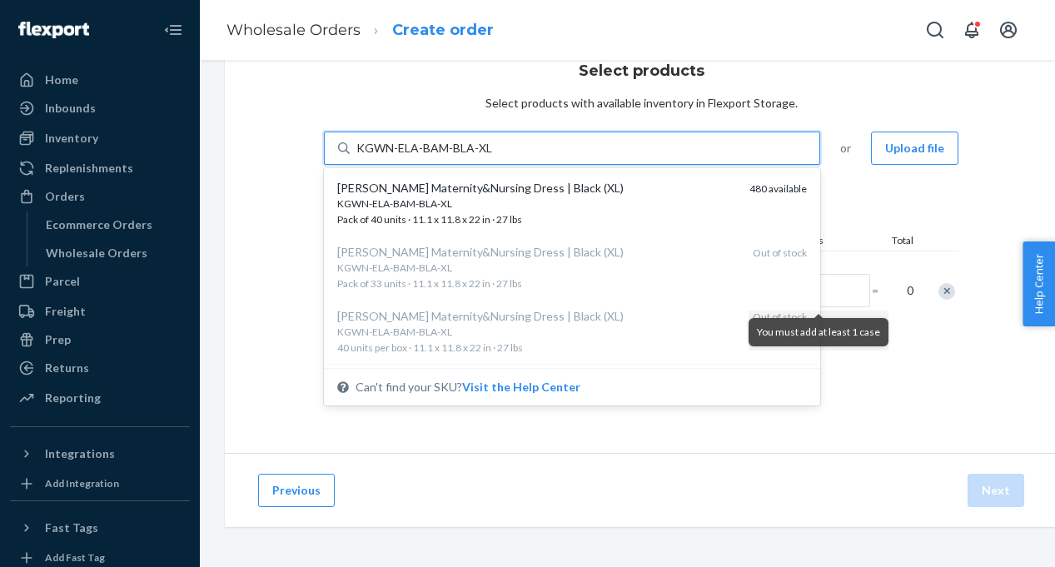
type input "KGWN-ELA-BAM-BLA-XL"
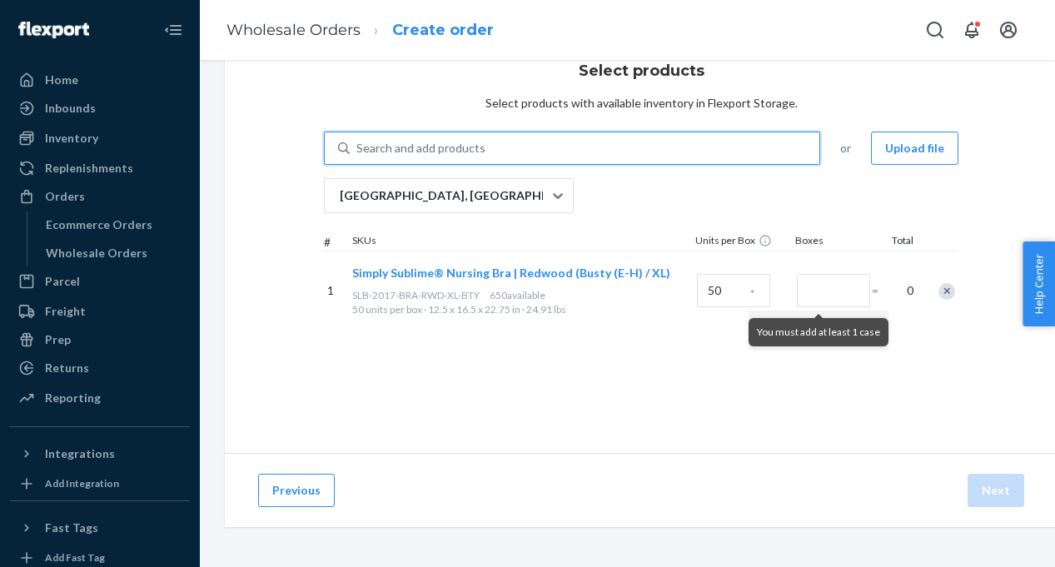
paste input "KGWN-ELA-BAM-BLA-XL"
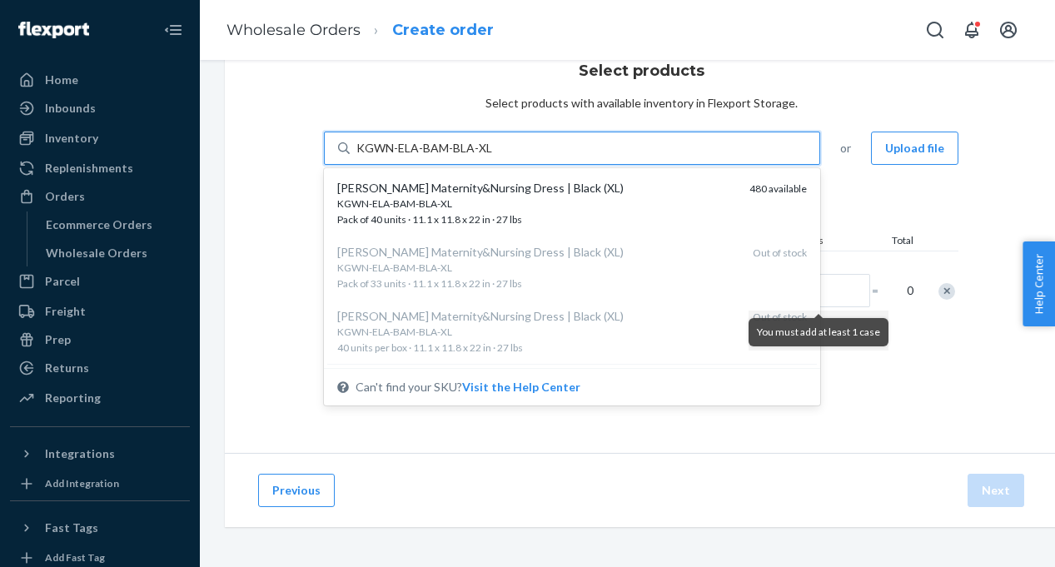
type input "KGWN-ELA-BAM-BLA-XL"
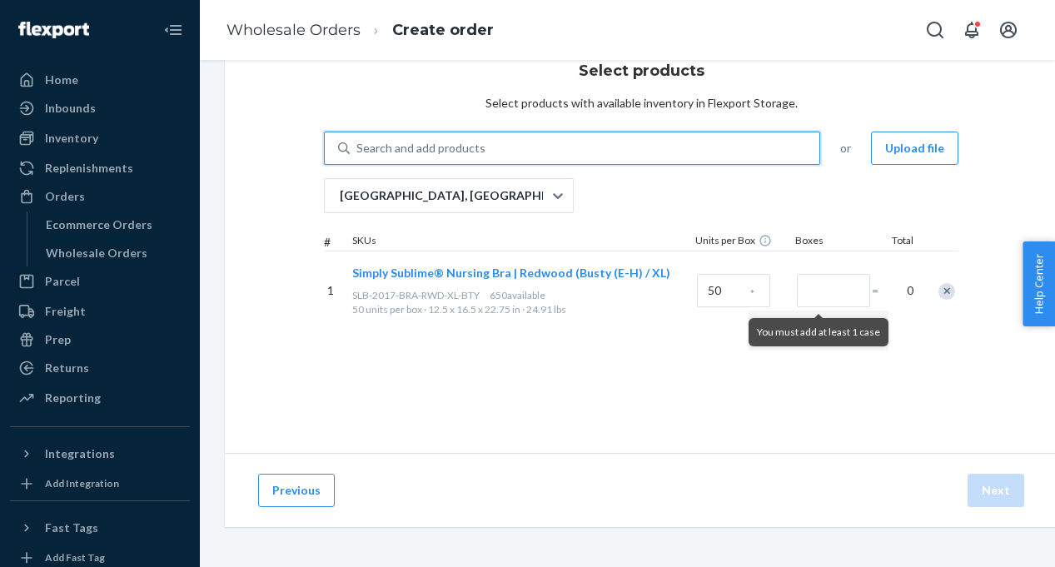
paste input "KGWN-ELA-BAM-BLA-S"
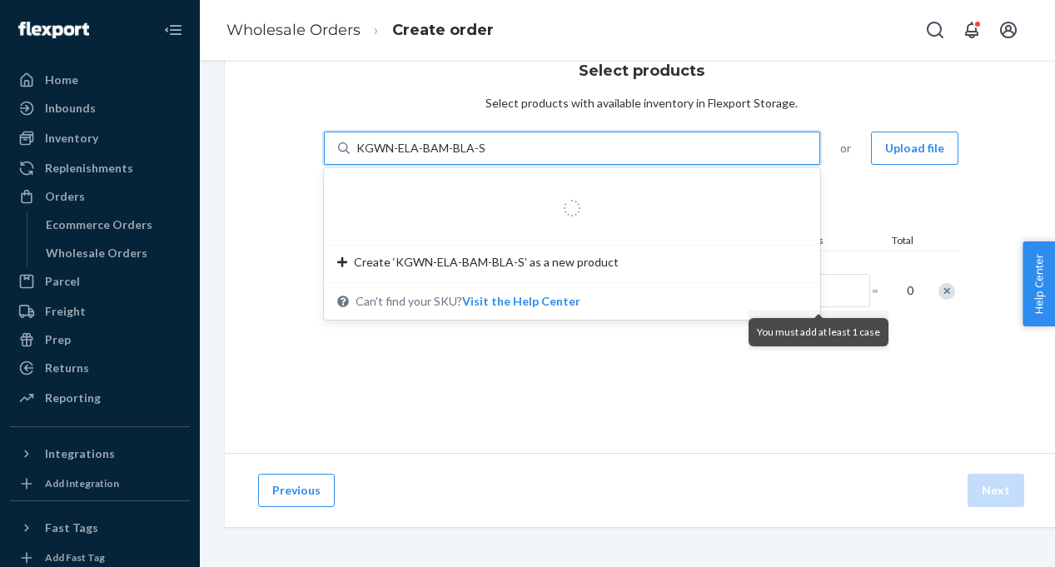
type input "KGWN-ELA-BAM-BLA-S"
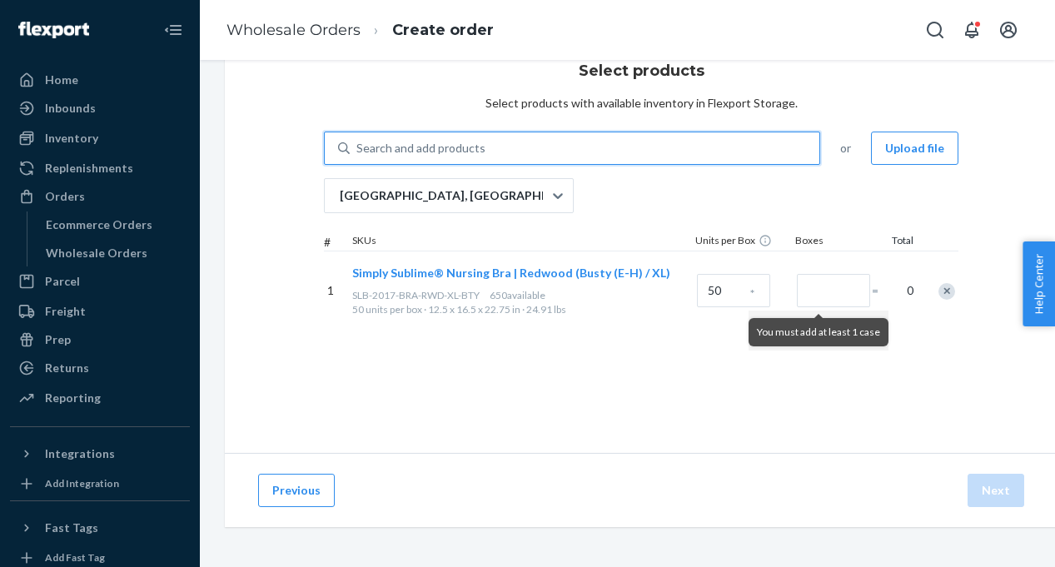
paste input "KGWN-ELA-BAM-BLA-S"
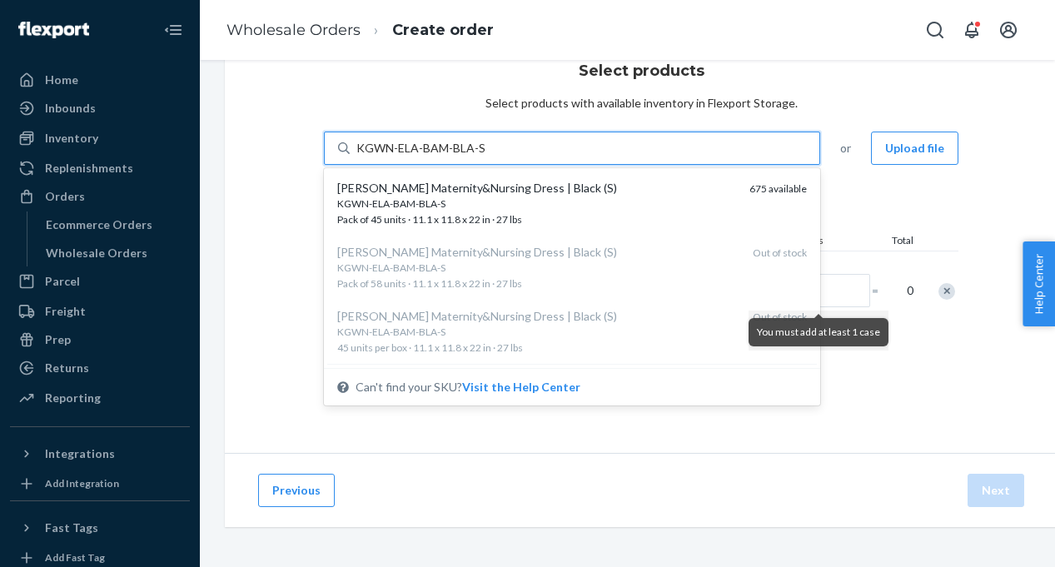
type input "KGWN-ELA-BAM-BLA-S"
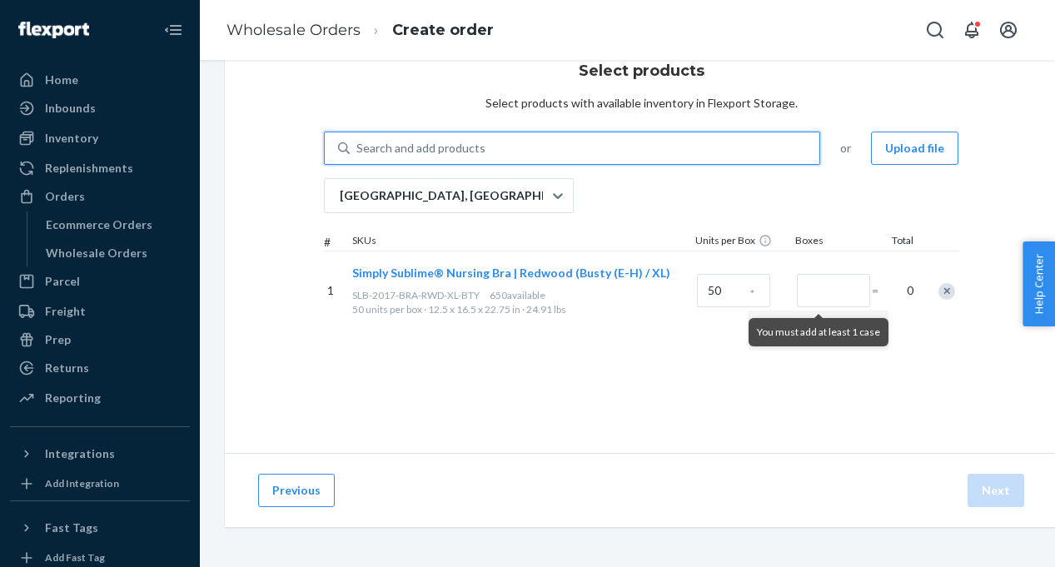
paste input "KGWN-ELA-BAM-BLA-S"
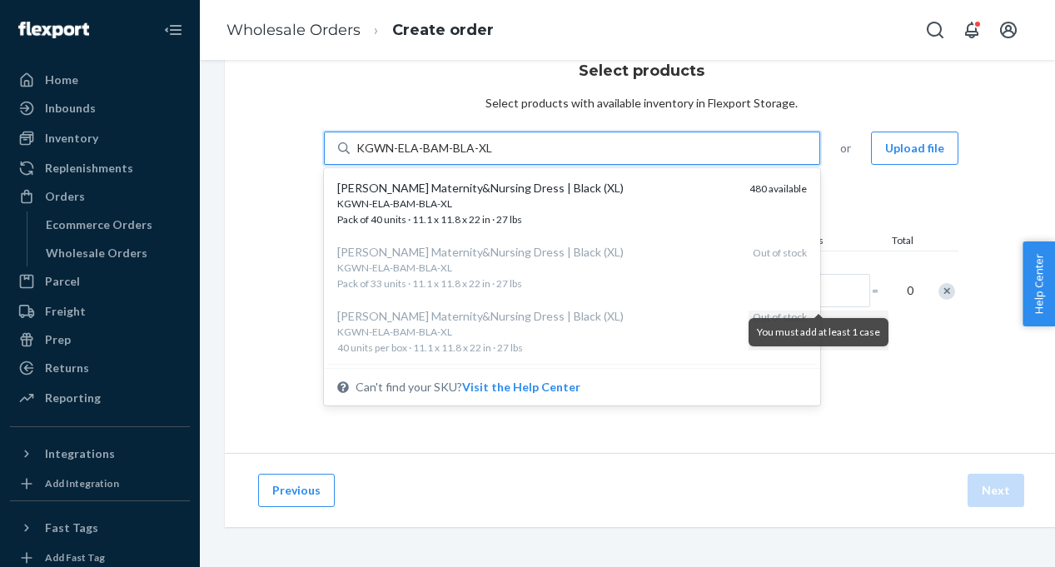
type input "KGWN-ELA-BAM-BLA-XL"
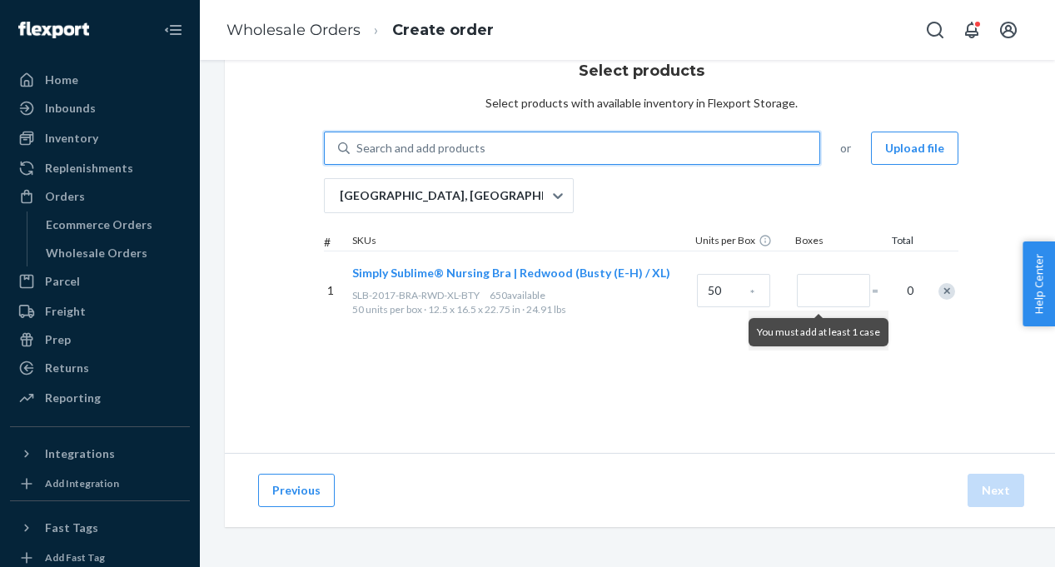
paste input "KGWN-ELA-BAM-BLA-S"
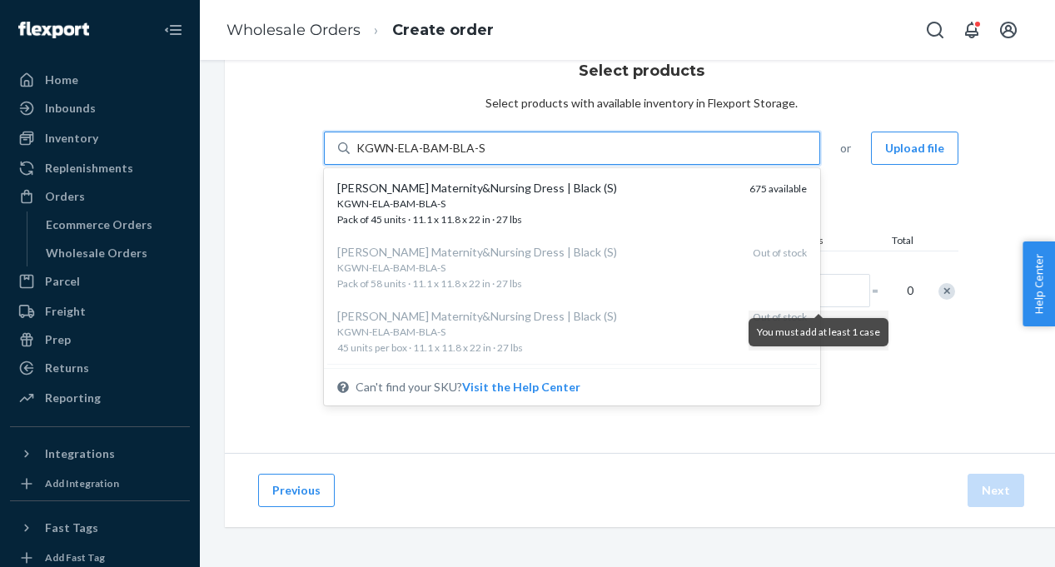
type input "KGWN-ELA-BAM-BLA-S"
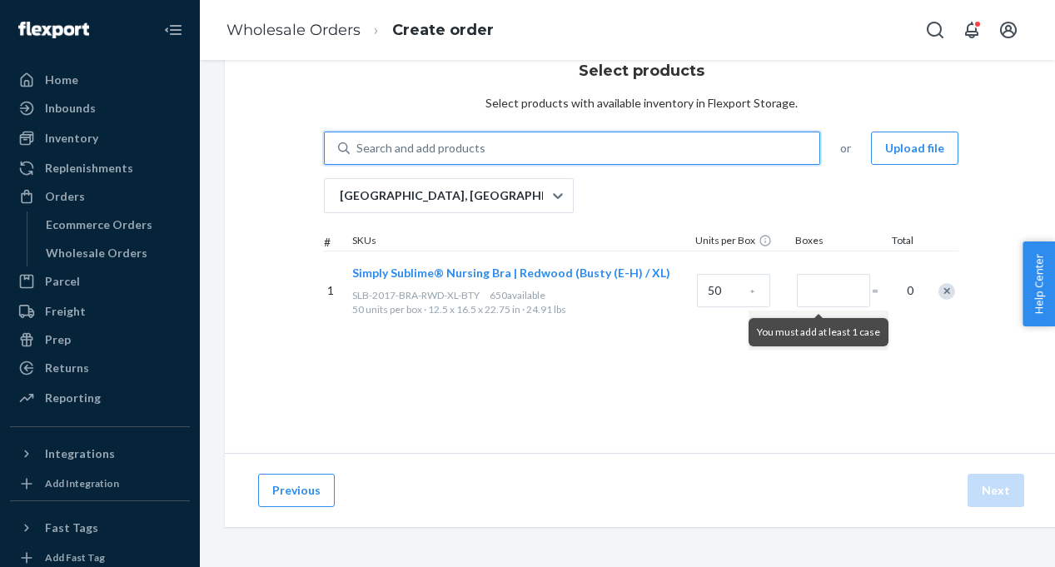
paste input "KTEE-ARI-LST-GRT-S"
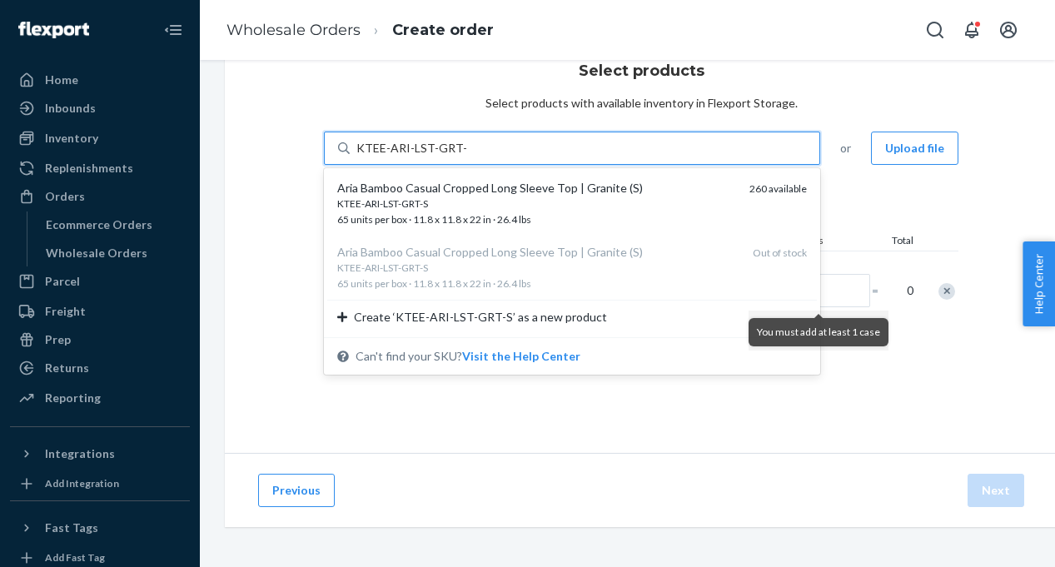
type input "KTEE-ARI-LST-GRT-S"
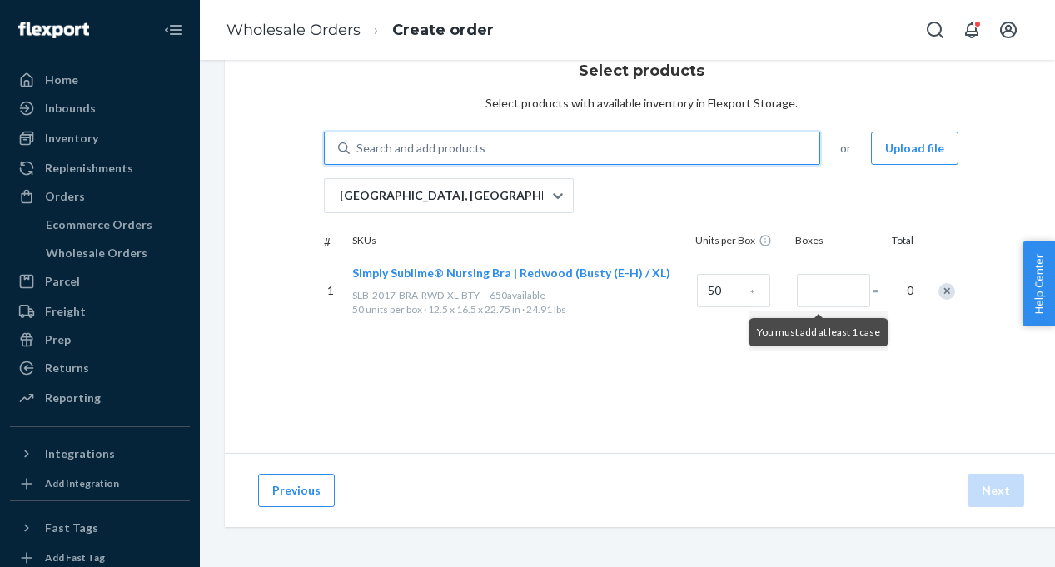
paste input "KTEE-ARI-LST-GRT-S"
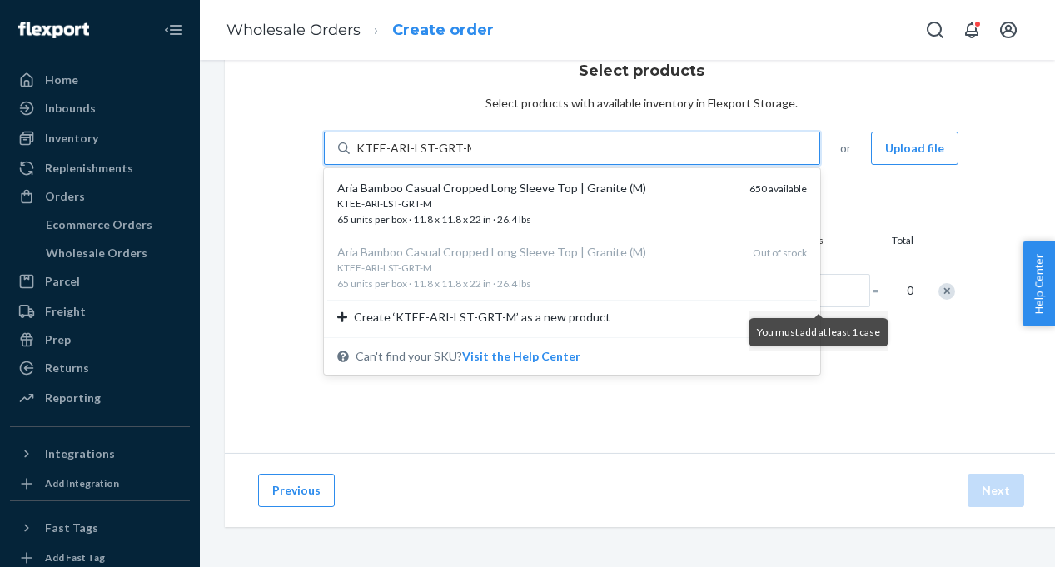
type input "KTEE-ARI-LST-GRT-M"
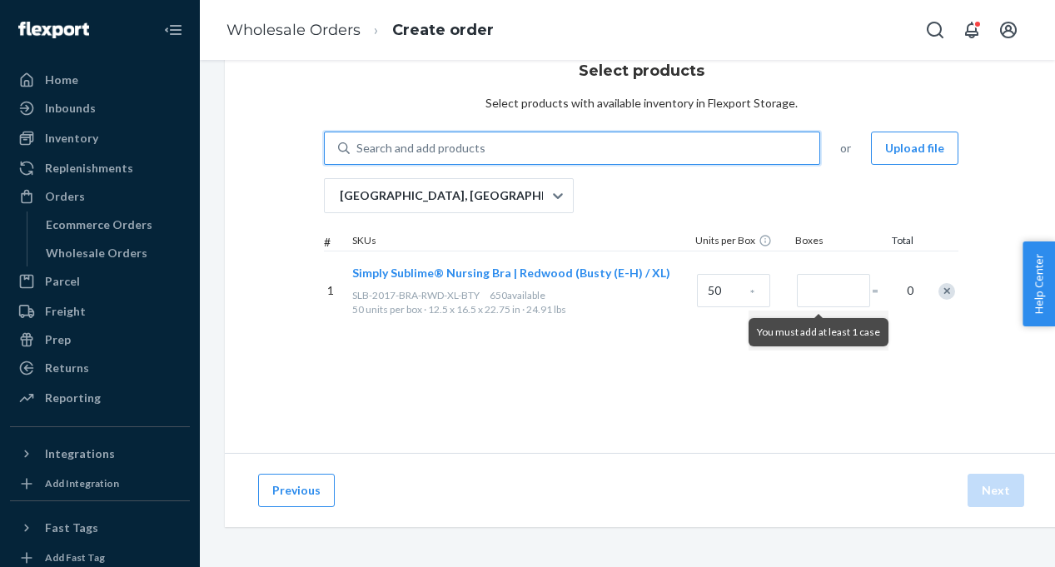
paste input "KTEE-ARI-LST-GRT-S"
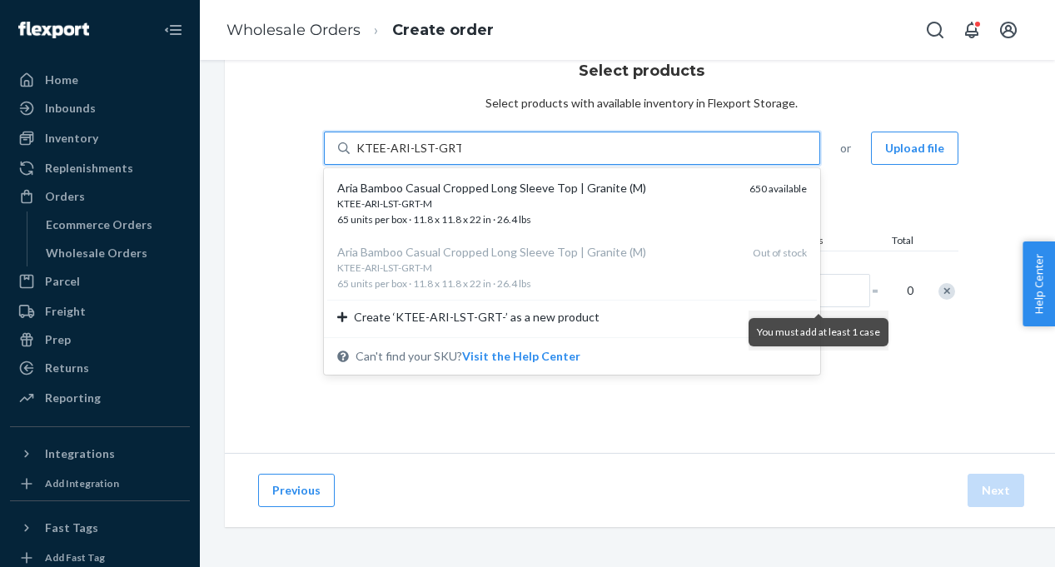
type input "KTEE-ARI-LST-GRT-L"
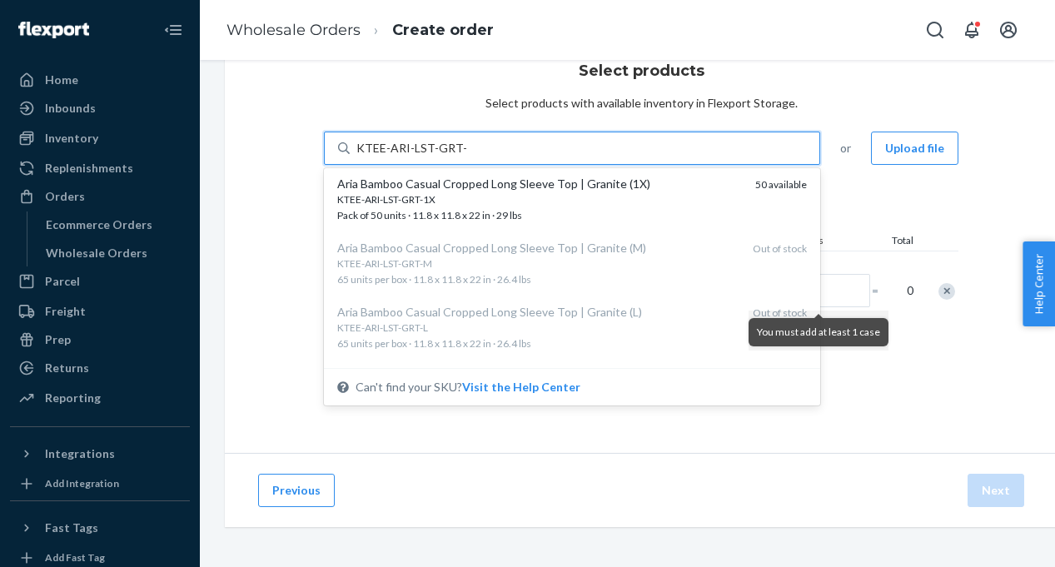
scroll to position [281, 0]
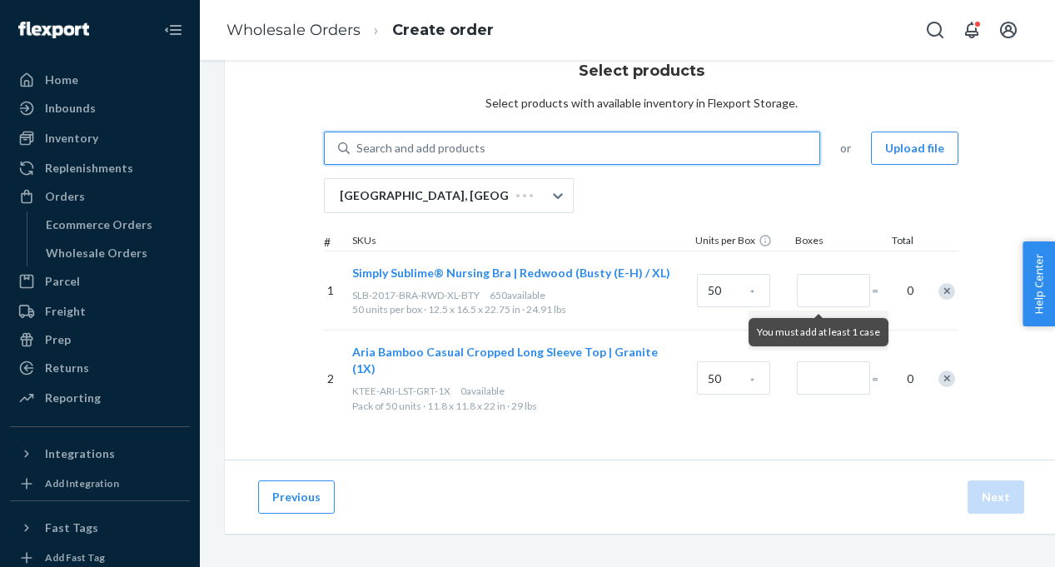
click at [512, 141] on div "Search and add products" at bounding box center [585, 148] width 470 height 30
click at [358, 141] on input "0 results available. Select is focused ,type to refine list, press Down to open…" at bounding box center [357, 148] width 2 height 17
paste input "KTEE-ARI-LST-GRT-S"
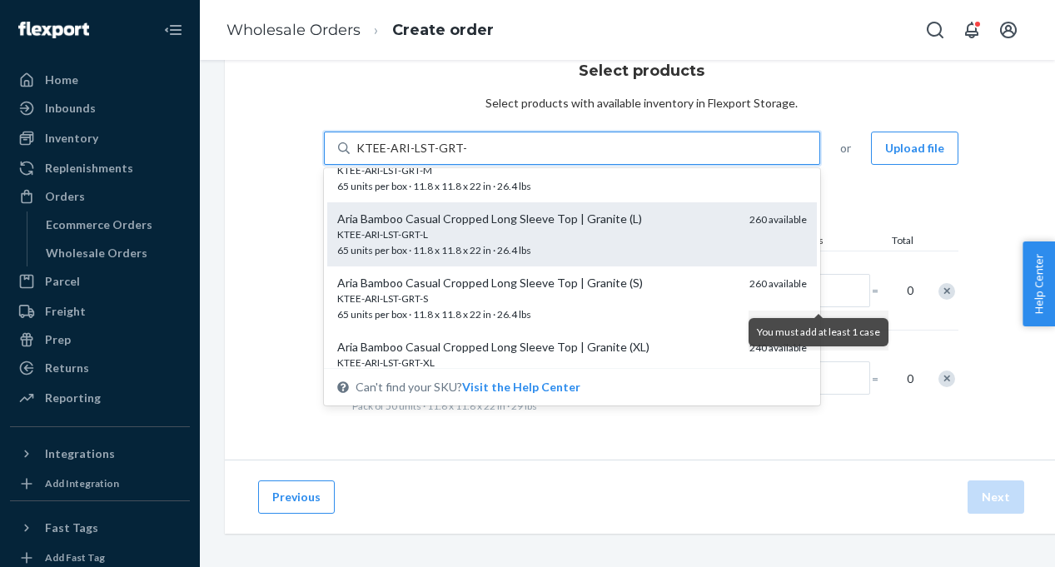
scroll to position [36, 0]
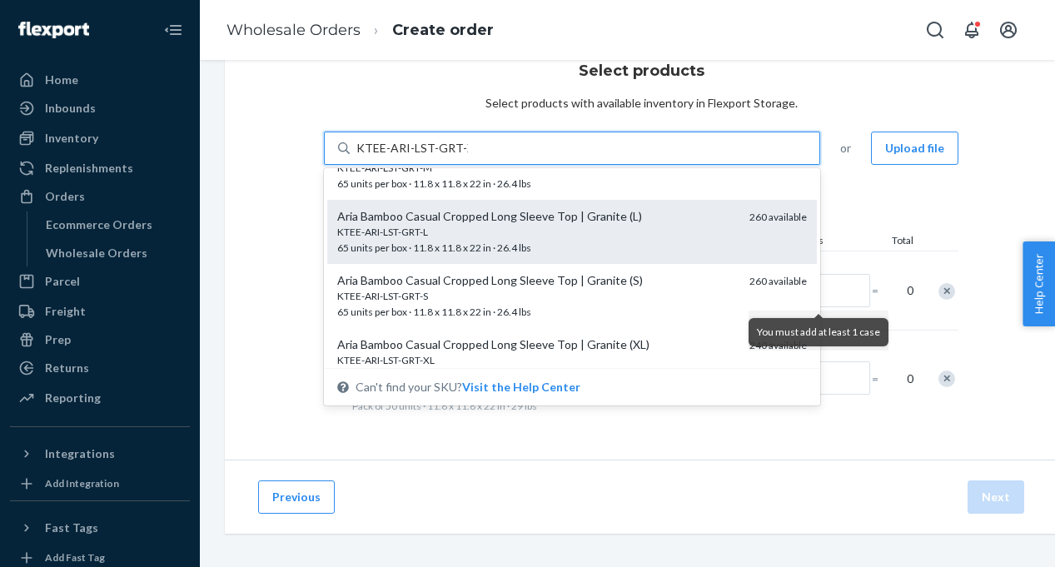
type input "KTEE-ARI-LST-GRT-XL"
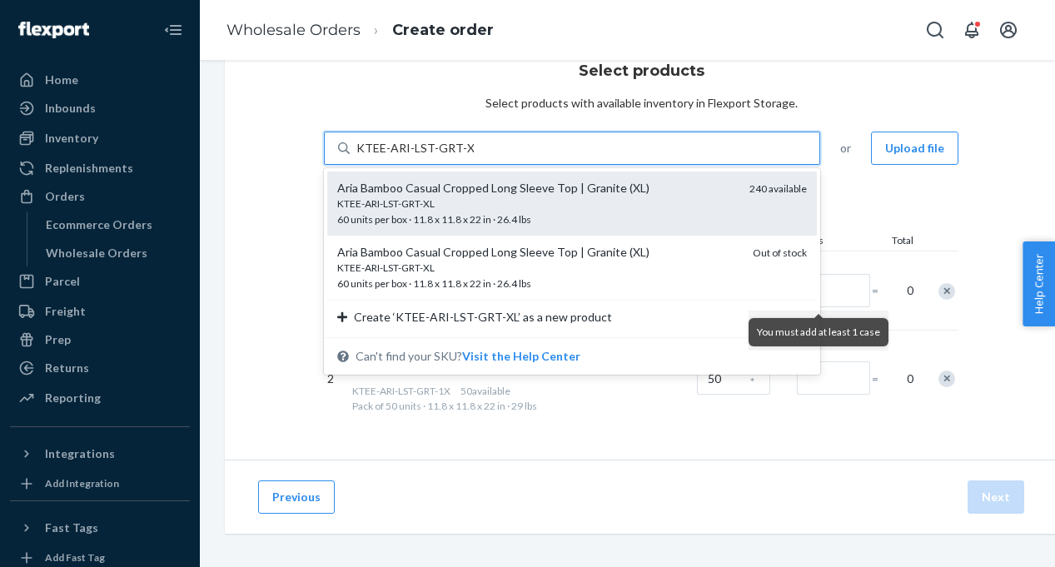
click at [401, 218] on span "KTEE-ARI-LST-GRT-XL 60 units per box · 11.8 x 11.8 x 22 in · 26.4 lbs" at bounding box center [536, 211] width 399 height 29
click at [401, 157] on input "KTEE-ARI-LST-GRT-XL" at bounding box center [414, 148] width 117 height 17
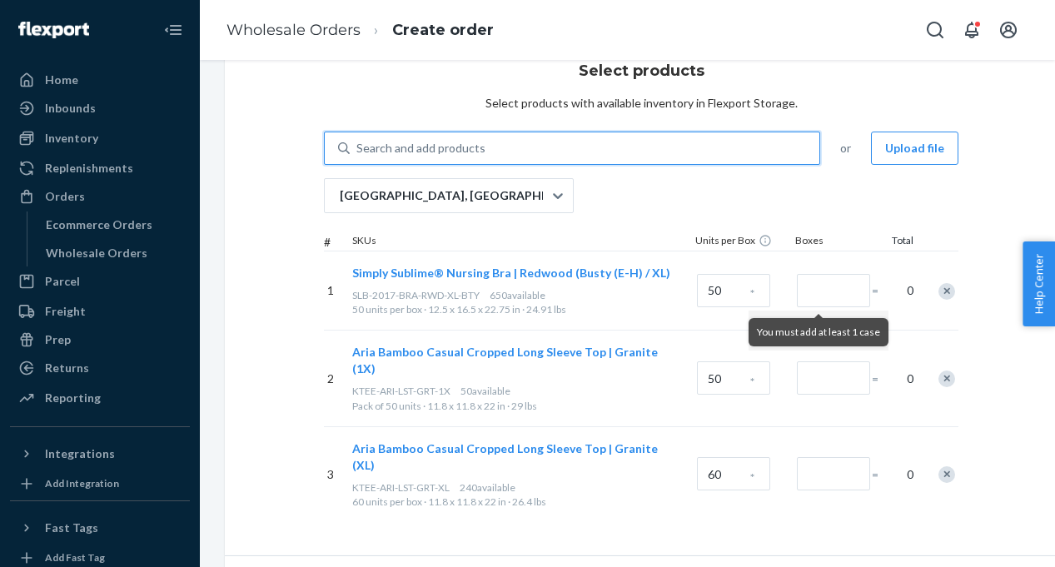
click at [582, 142] on div "Search and add products" at bounding box center [585, 148] width 470 height 30
click at [358, 142] on input "0 results available. Use Up and Down to choose options, press Enter to select t…" at bounding box center [357, 148] width 2 height 17
paste input "KGWN-ELA-BAM-NVH-S"
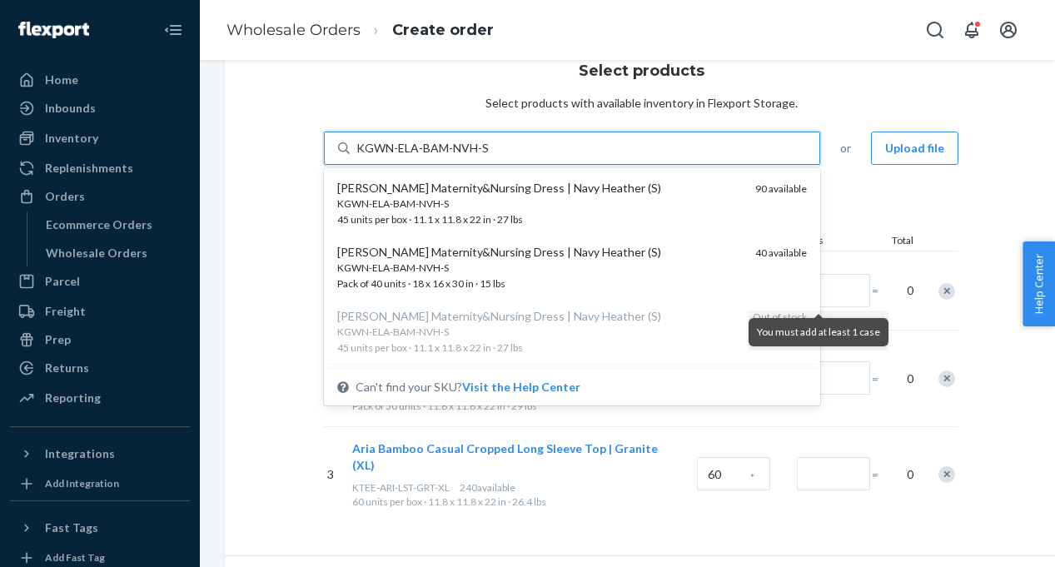
type input "KGWN-ELA-BAM-NVH-S"
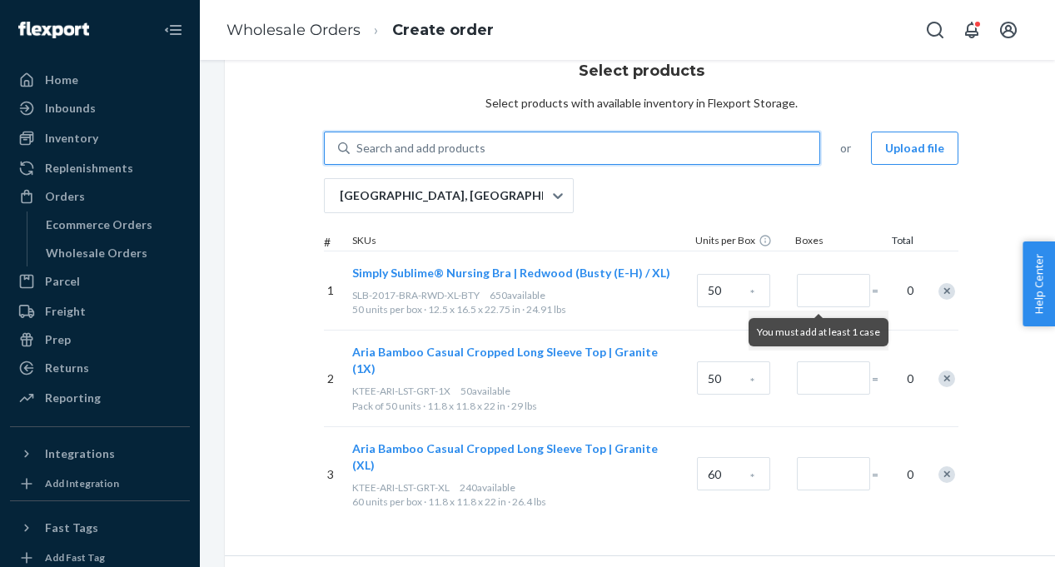
paste input "KGWN-ELA-BAM-NVH-S"
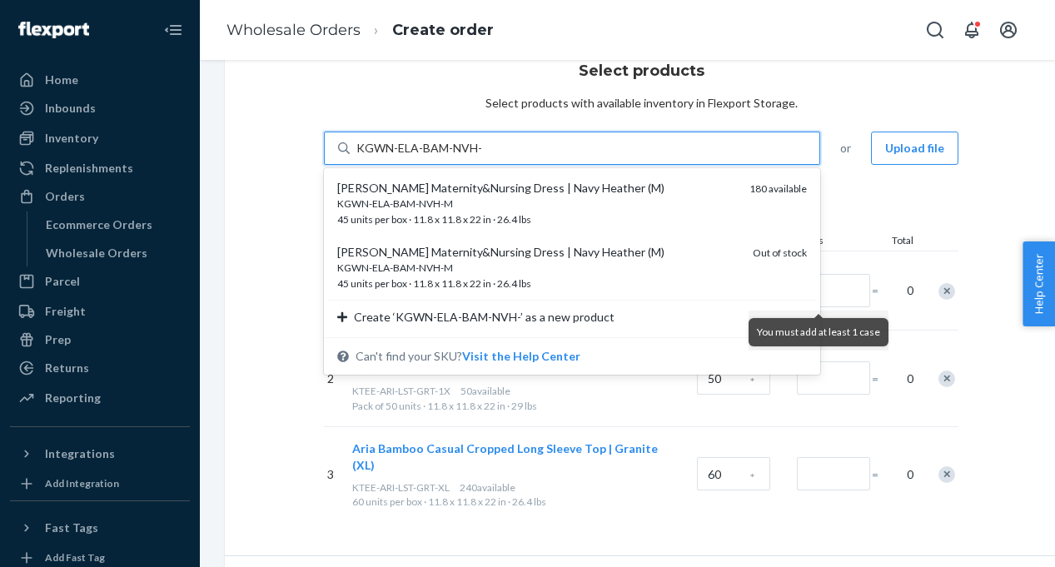
type input "KGWN-ELA-BAM-NVH-L"
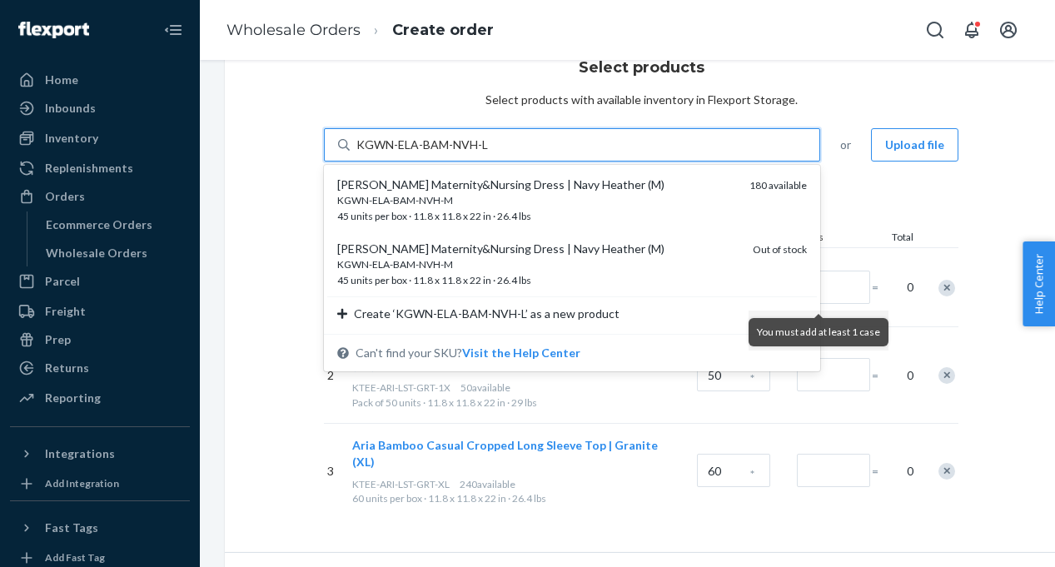
scroll to position [56, 0]
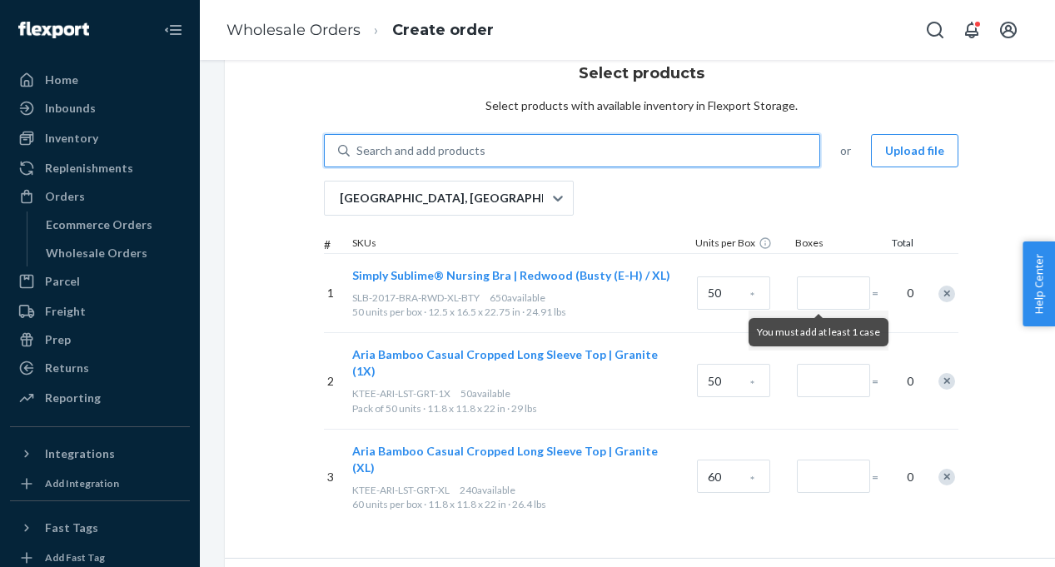
click at [507, 152] on div "Search and add products" at bounding box center [585, 151] width 470 height 30
click at [358, 152] on input "0 results available. Select is focused ,type to refine list, press Down to open…" at bounding box center [357, 150] width 2 height 17
paste input "KGWN-ELA-BAM-NVH-S"
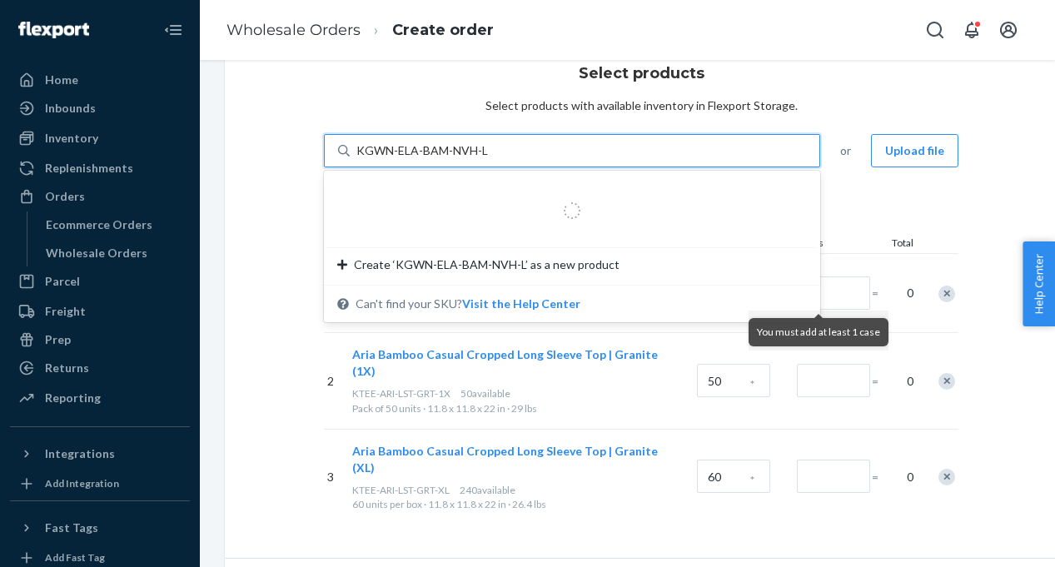
type input "KGWN-ELA-BAM-NVH-L"
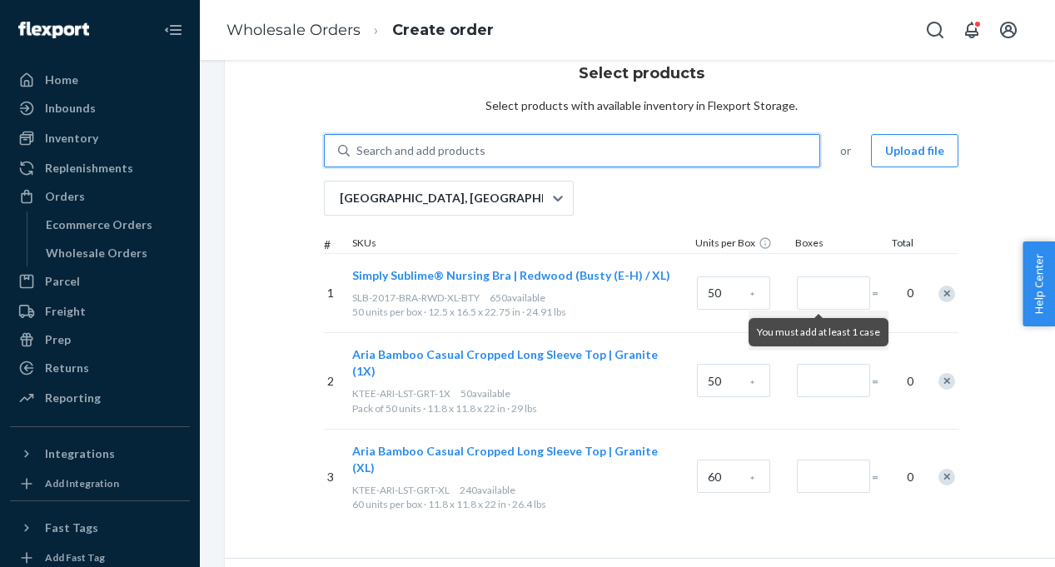
paste input "KGWN-ELA-BAM-NVH-S"
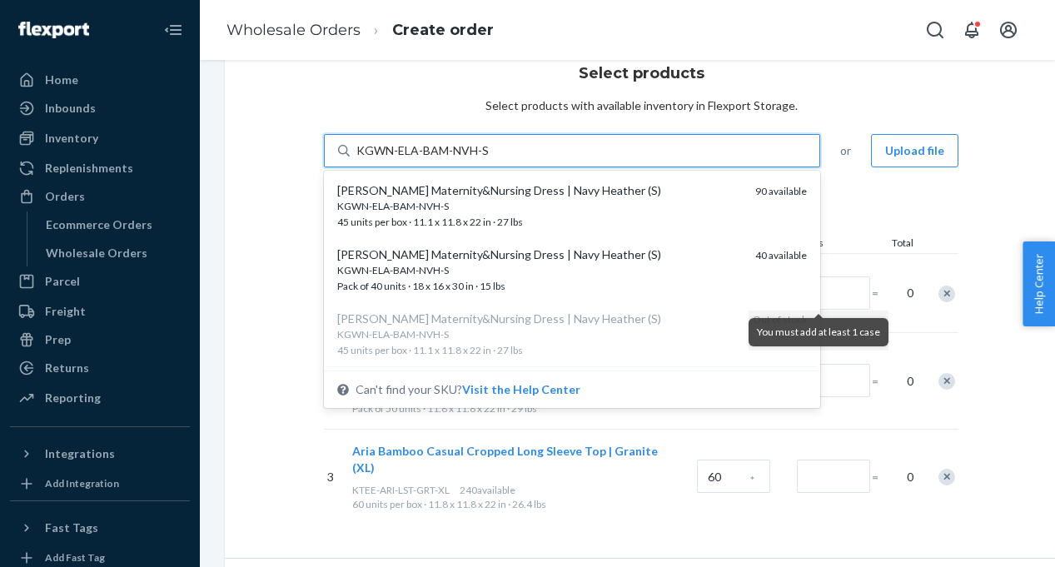
type input "KGWN-ELA-BAM-NVH-S"
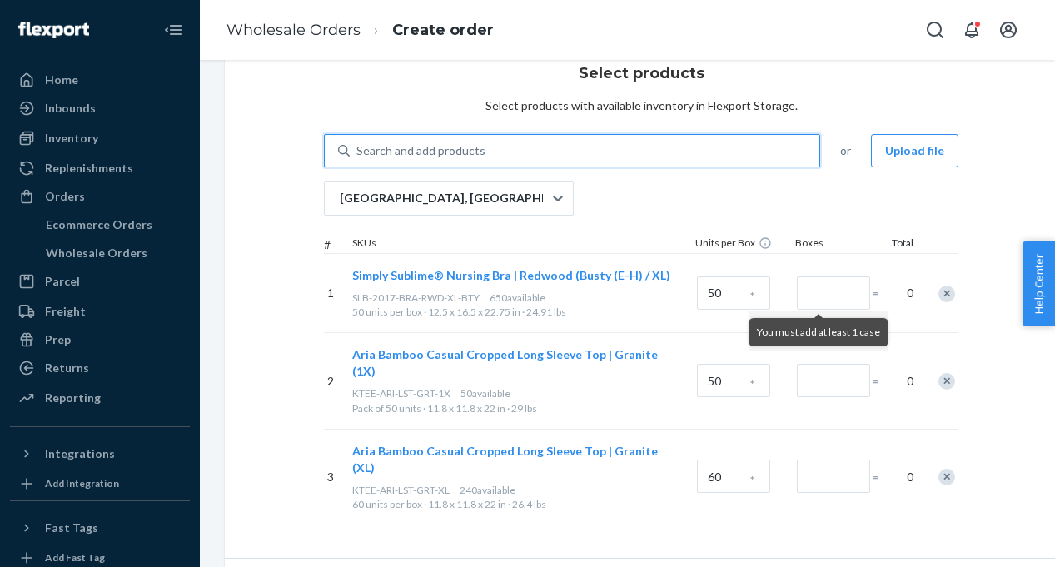
paste input "KGWN-ELA-BAM-NVH-S"
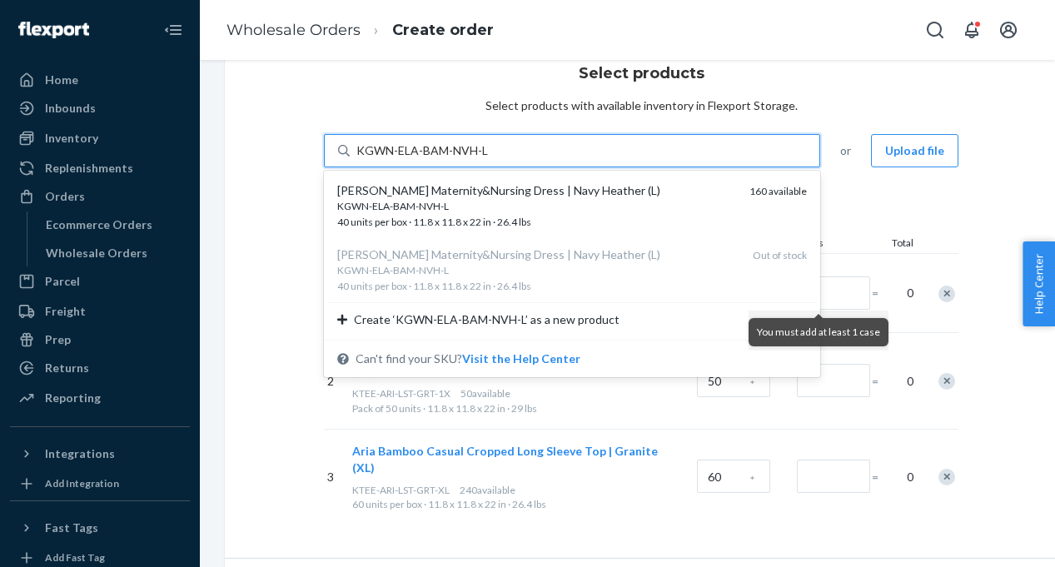
type input "KGWN-ELA-BAM-NVH-L"
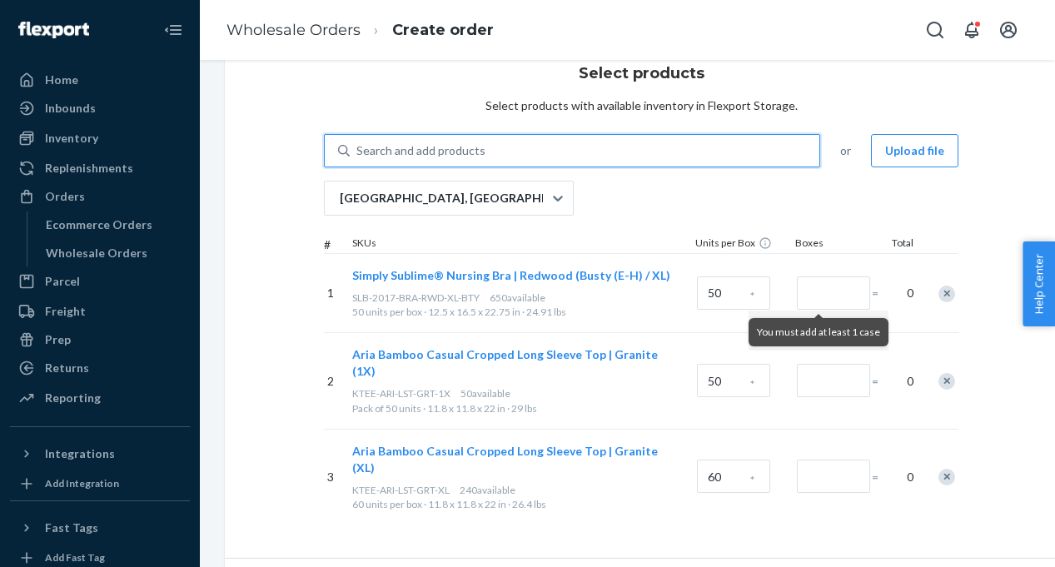
paste input "KGWN-ELA-BAM-NVH-S"
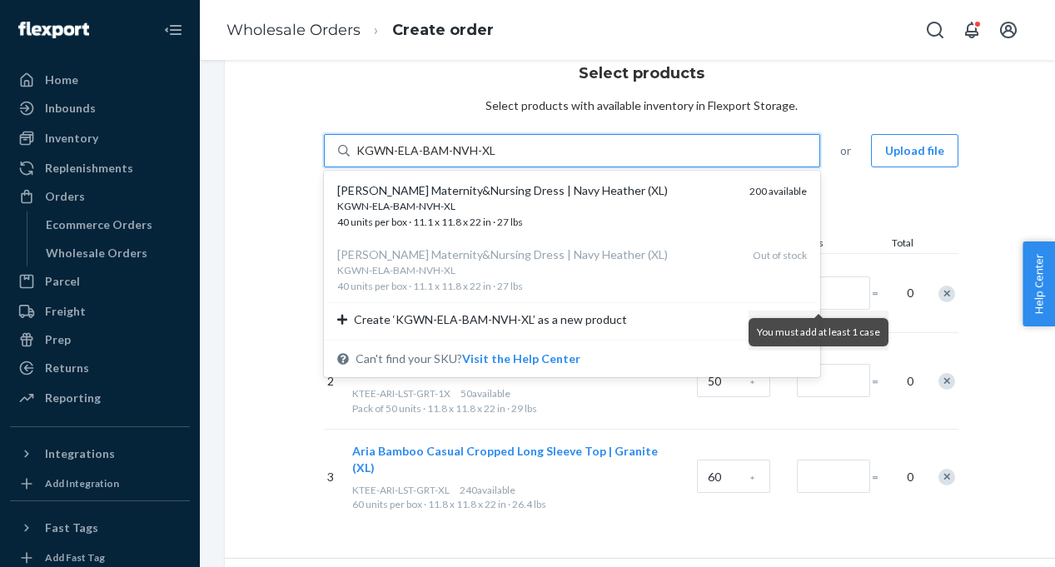
type input "KGWN-ELA-BAM-NVH-XL"
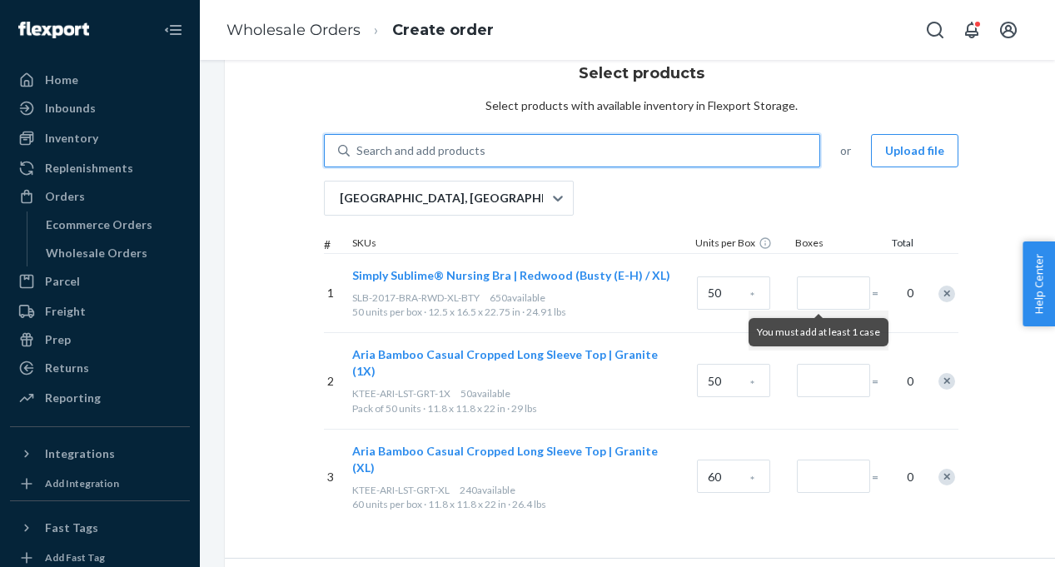
click at [556, 143] on div "Search and add products" at bounding box center [585, 151] width 470 height 30
click at [358, 143] on input "0 results available. Use Up and Down to choose options, press Enter to select t…" at bounding box center [357, 150] width 2 height 17
paste input "KBRA-BAM-LGL-BLA-S"
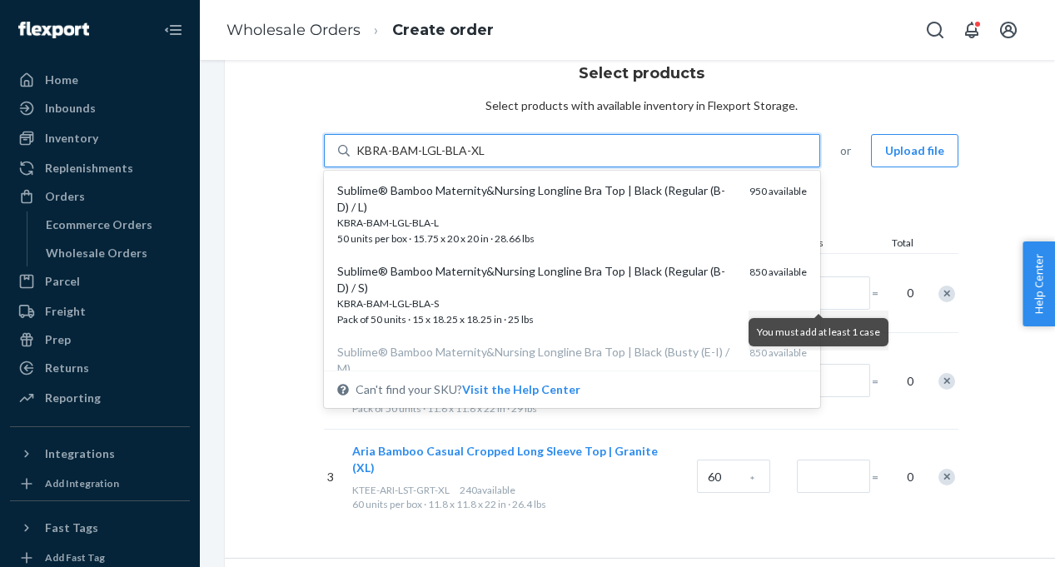
type input "KBRA-BAM-LGL-BLA-XL"
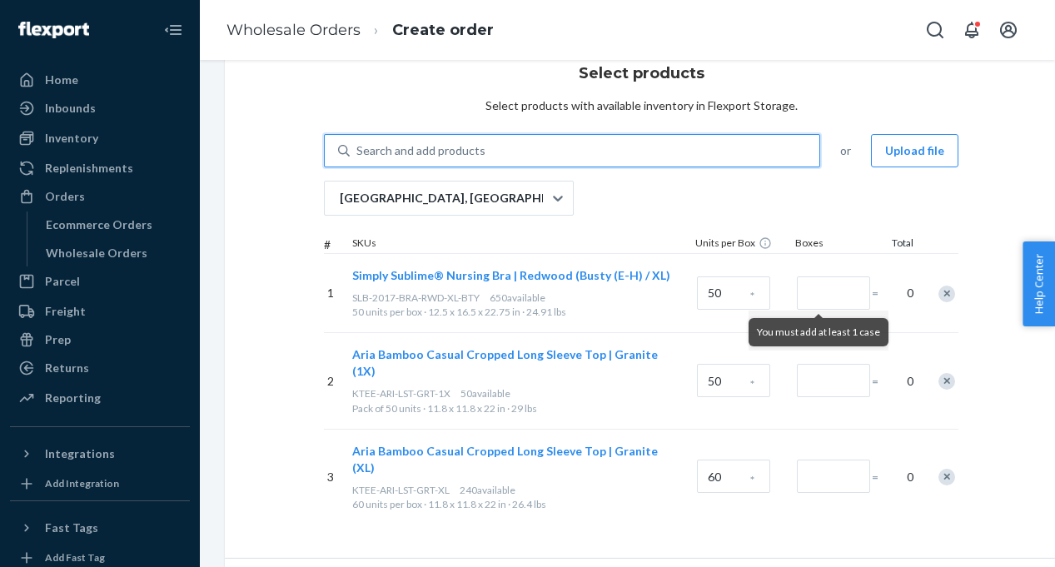
paste input "KBRA-BAM-LGL-BLA-S"
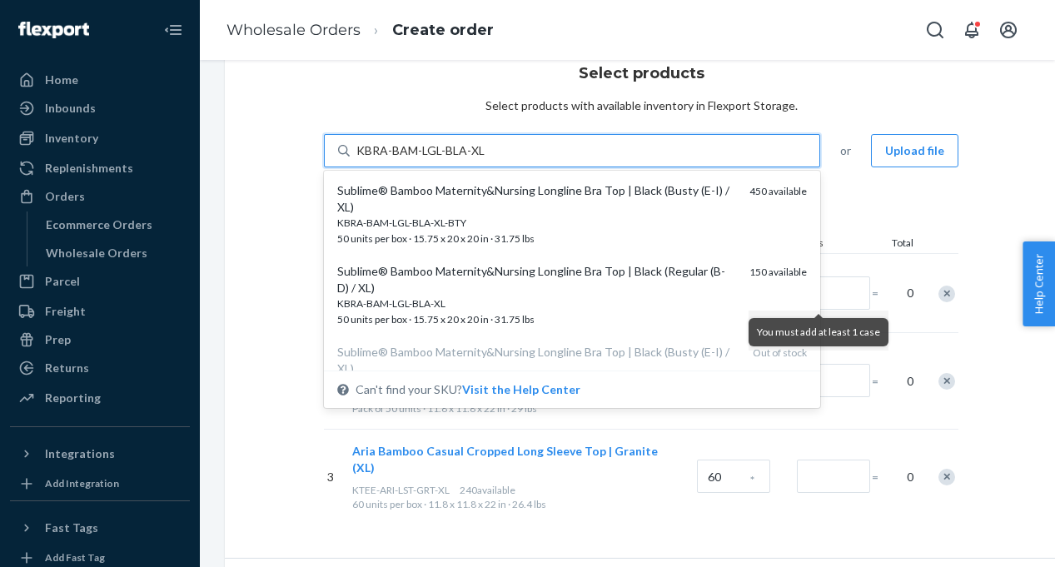
type input "KBRA-BAM-LGL-BLA-XL"
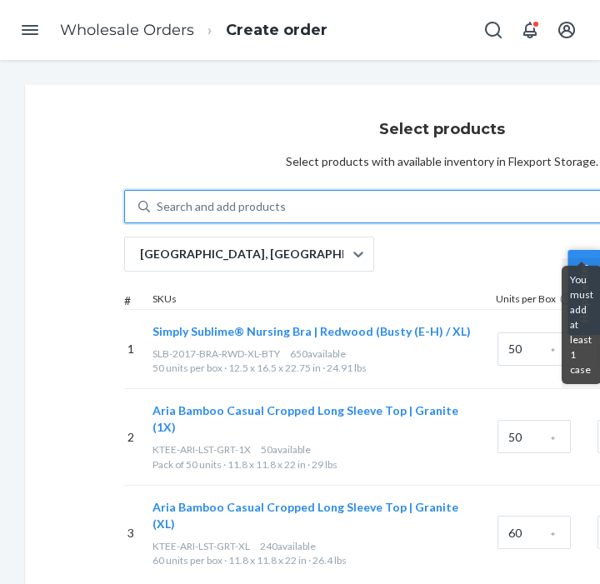
scroll to position [111, 0]
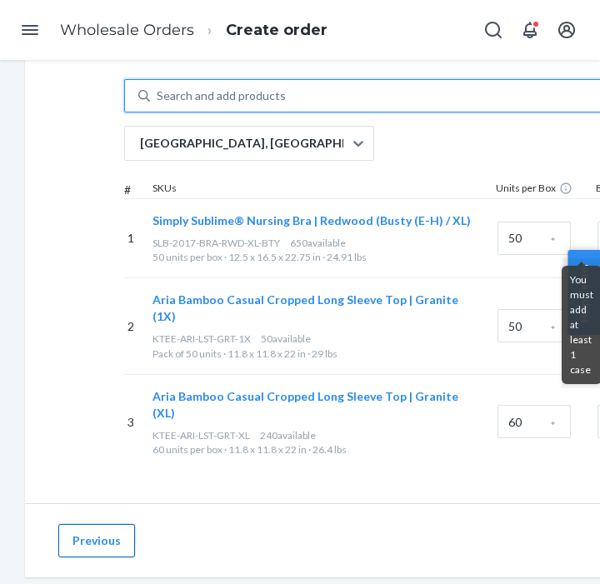
click at [85, 524] on button "Previous" at bounding box center [96, 540] width 77 height 33
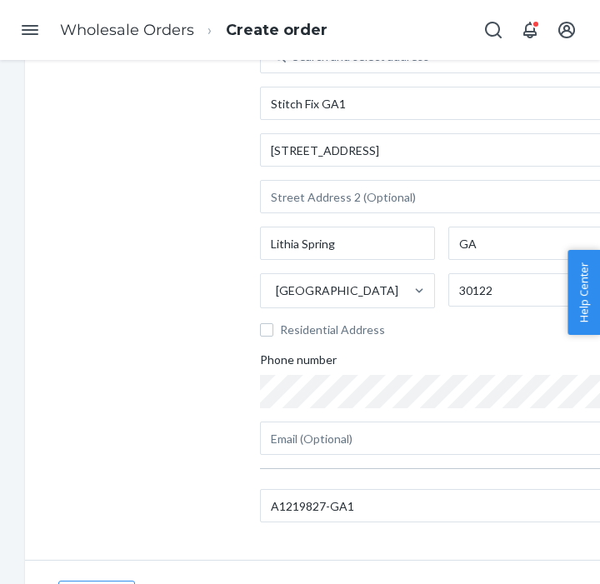
scroll to position [154, 0]
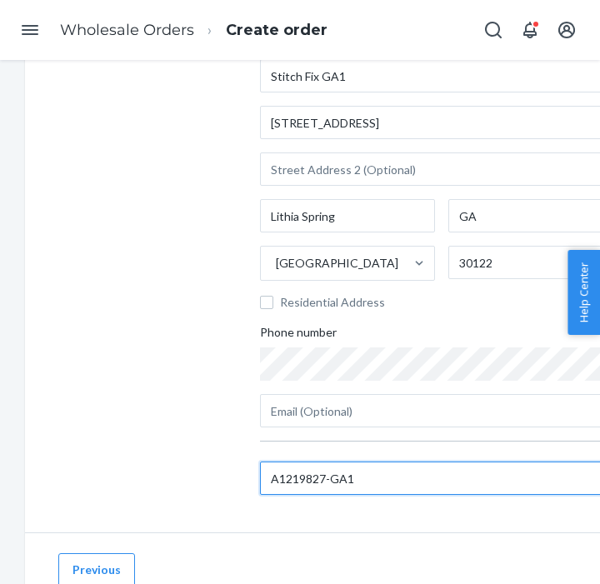
click at [317, 481] on input "A1219827-GA1" at bounding box center [441, 477] width 363 height 33
paste input "34"
type input "A1219834-GA1"
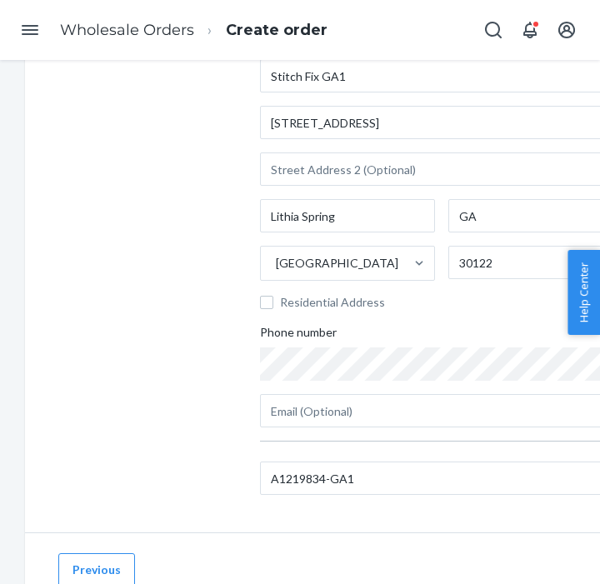
click at [142, 389] on div "Add the destination address Search and select address [GEOGRAPHIC_DATA][STREET_…" at bounding box center [441, 231] width 833 height 601
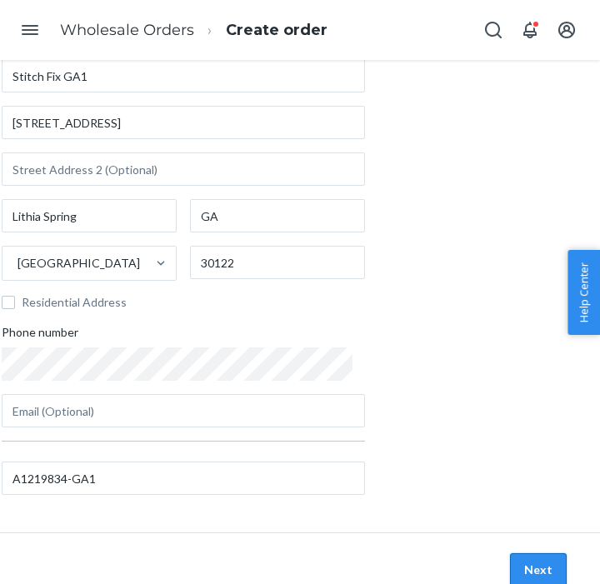
click at [545, 563] on button "Next" at bounding box center [538, 569] width 57 height 33
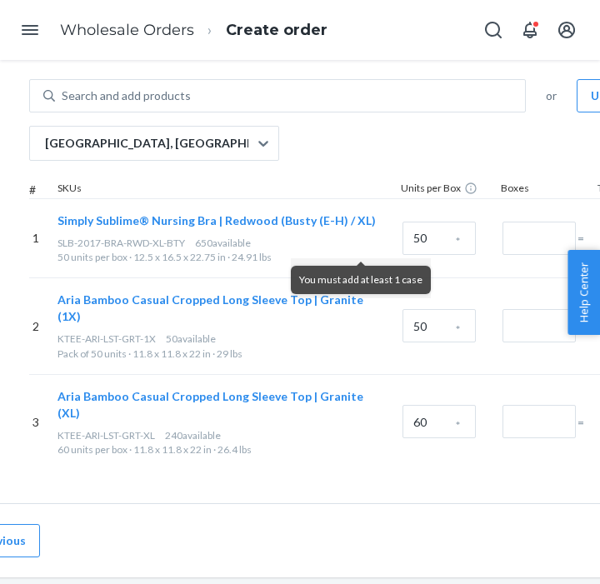
scroll to position [111, 0]
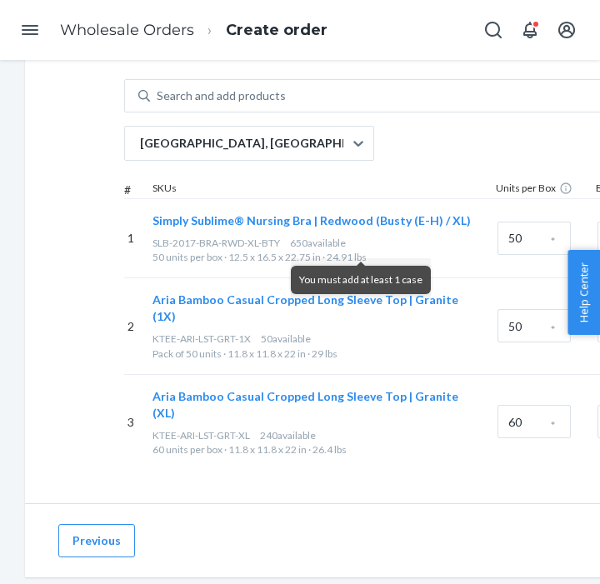
click at [81, 219] on div "Select products Select products with available inventory in Flexport Storage. S…" at bounding box center [441, 238] width 833 height 529
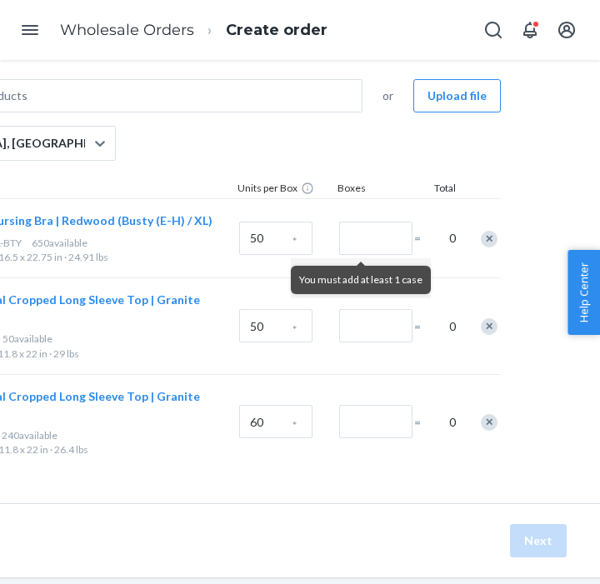
click at [490, 237] on div "Remove Item" at bounding box center [489, 239] width 17 height 17
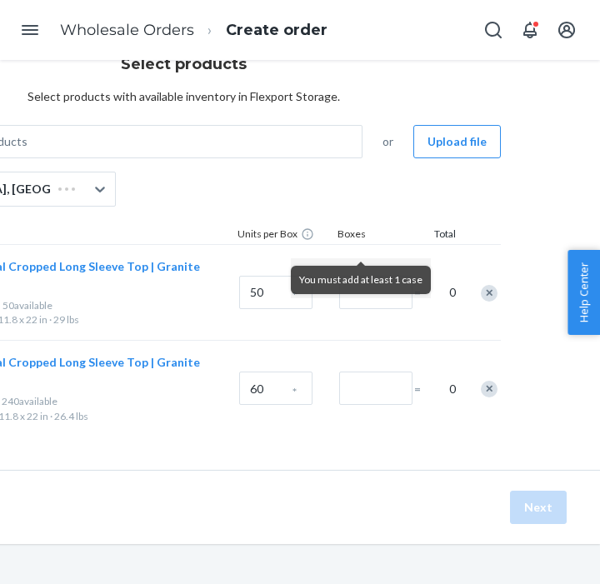
scroll to position [42, 258]
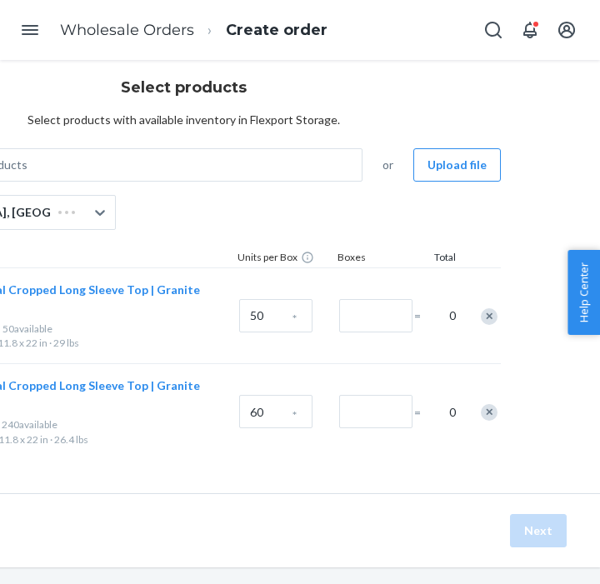
click at [486, 308] on div "Remove Item" at bounding box center [489, 316] width 17 height 17
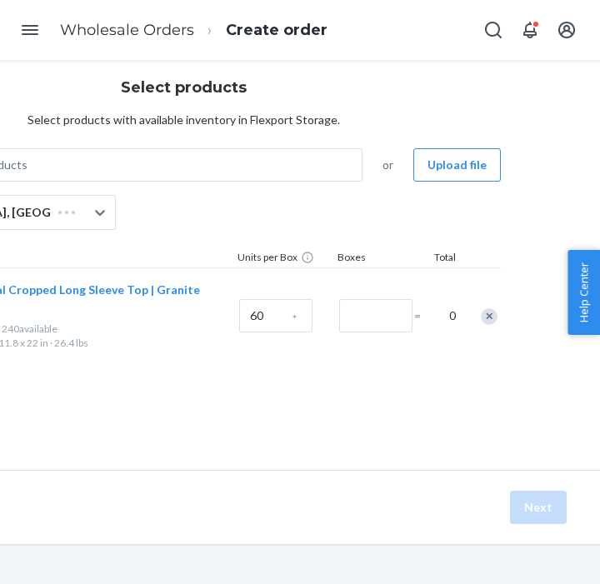
click at [488, 314] on div "Remove Item" at bounding box center [489, 316] width 17 height 17
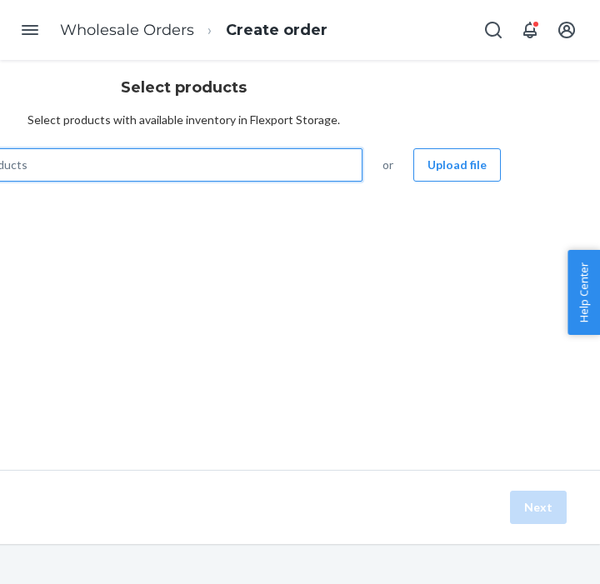
scroll to position [42, 0]
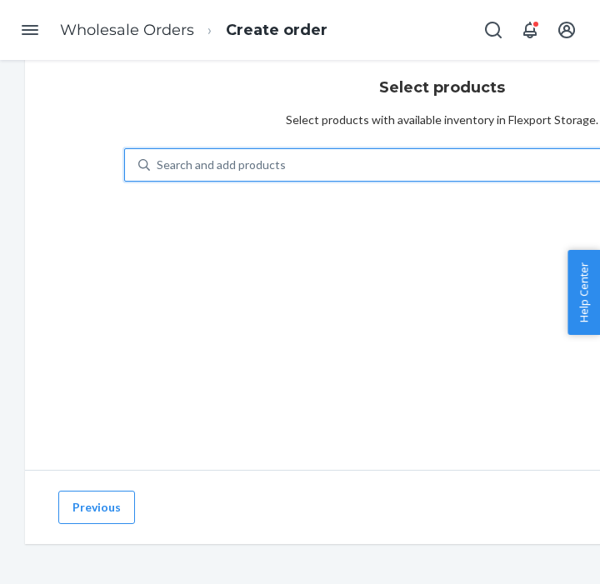
click at [34, 162] on div "Select products Select products with available inventory in Flexport Storage. 0…" at bounding box center [441, 256] width 833 height 426
paste input "KBRA-BAM-LGL-BLA-S"
type input "KBRA-BAM-LGL-BLA-S"
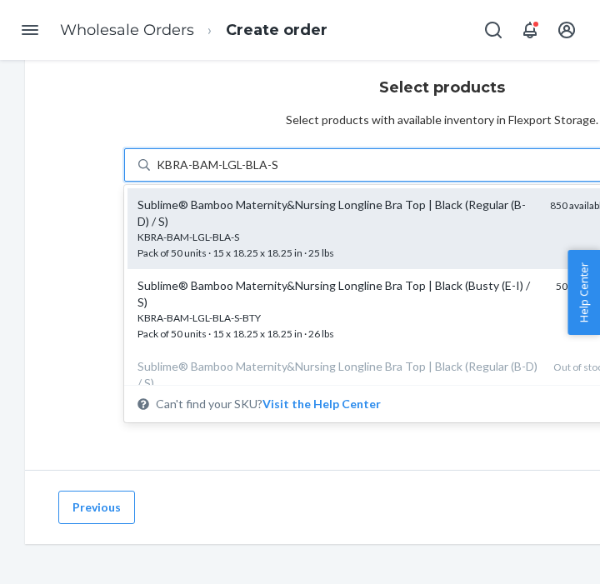
click at [264, 228] on div "Sublime® Bamboo Maternity&Nursing Longline Bra Top | Black (Regular (B-D) / S)" at bounding box center [336, 213] width 399 height 33
click at [264, 173] on input "KBRA-BAM-LGL-BLA-S" at bounding box center [217, 165] width 121 height 17
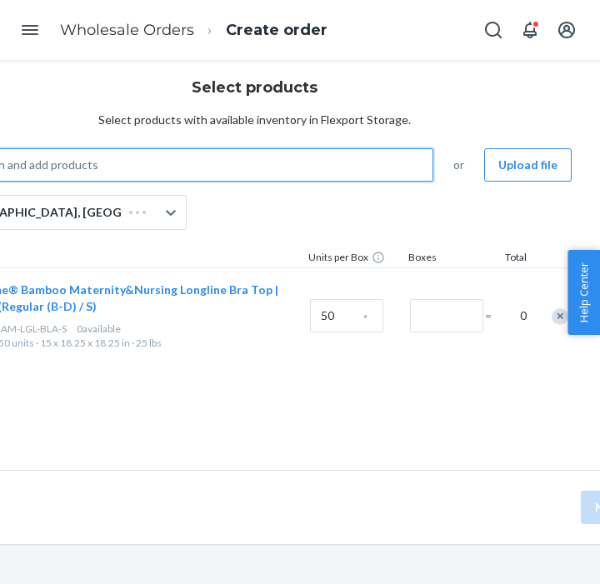
scroll to position [42, 258]
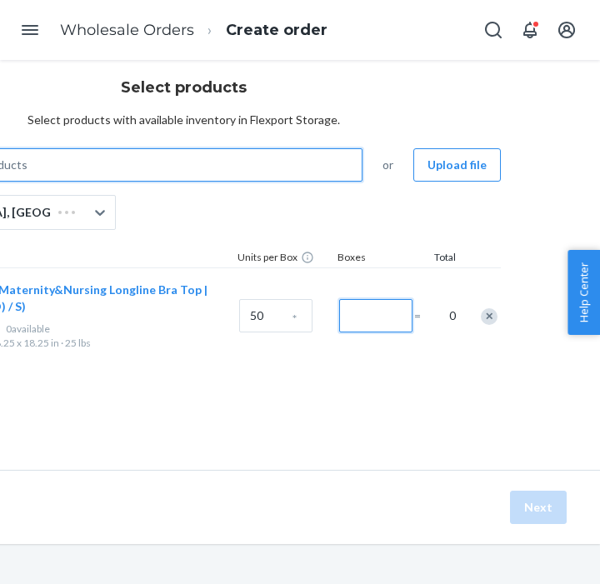
click at [371, 311] on input "Number of boxes" at bounding box center [375, 315] width 73 height 33
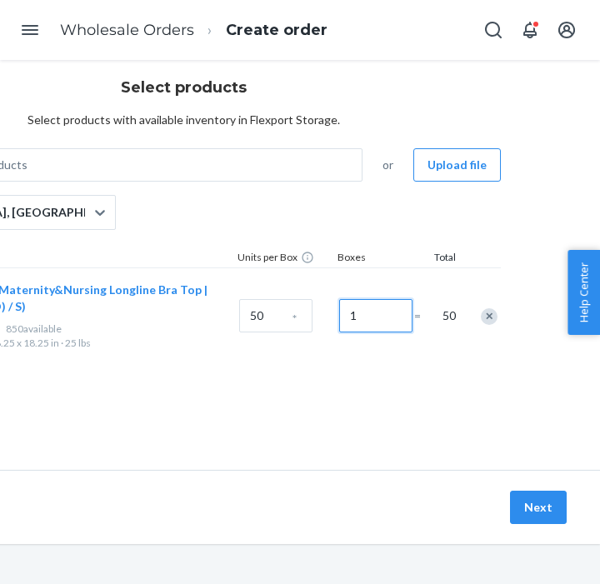
type input "1"
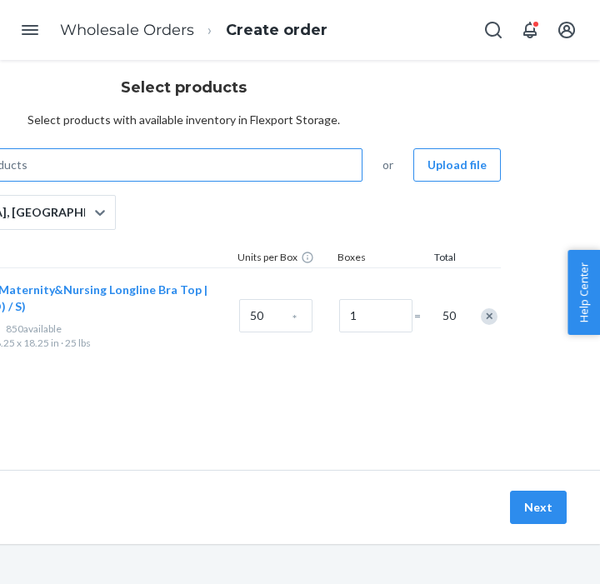
click at [77, 163] on div "Select products Select products with available inventory in Flexport Storage. S…" at bounding box center [183, 256] width 833 height 426
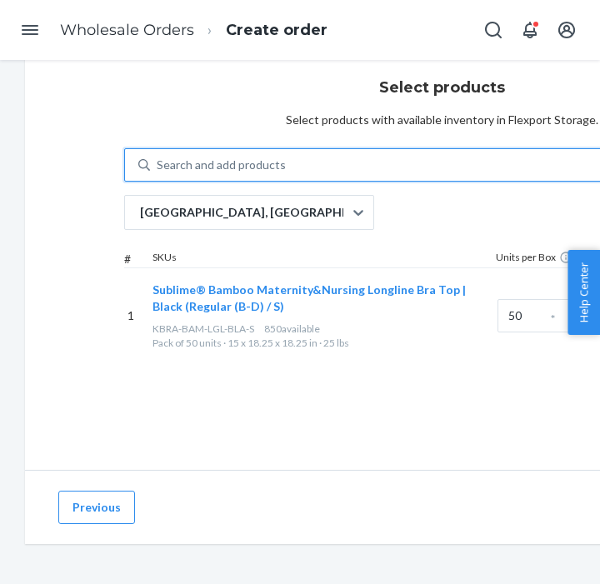
click at [207, 169] on div "Search and add products" at bounding box center [221, 165] width 129 height 17
click at [158, 169] on input "0 results available. Use Up and Down to choose options, press Enter to select t…" at bounding box center [158, 165] width 2 height 17
paste input "KBRA-BAM-LGL-BLA-M"
type input "KBRA-BAM-LGL-BLA-M"
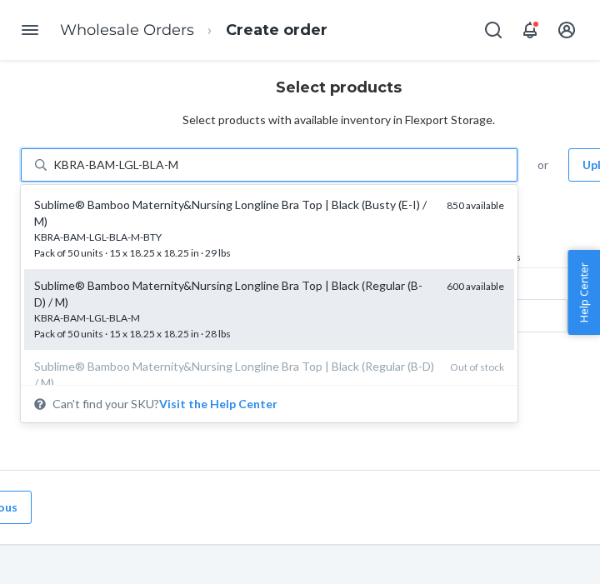
scroll to position [42, 84]
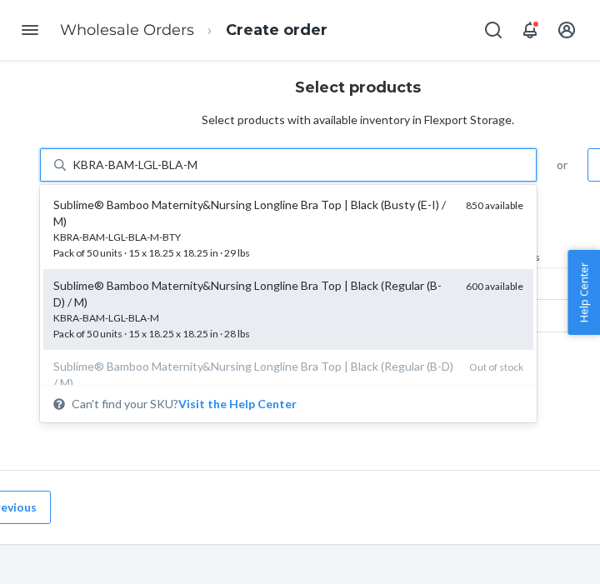
click at [239, 314] on div "KBRA-BAM-LGL-BLA-M" at bounding box center [252, 318] width 399 height 14
click at [198, 173] on input "KBRA-BAM-LGL-BLA-M" at bounding box center [135, 165] width 126 height 17
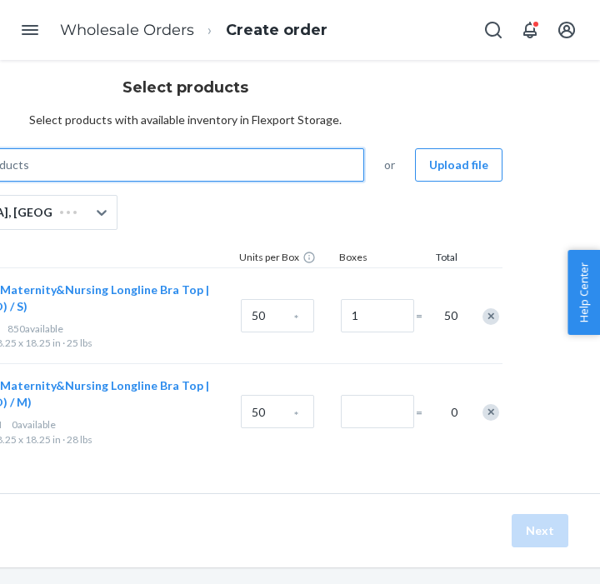
scroll to position [42, 258]
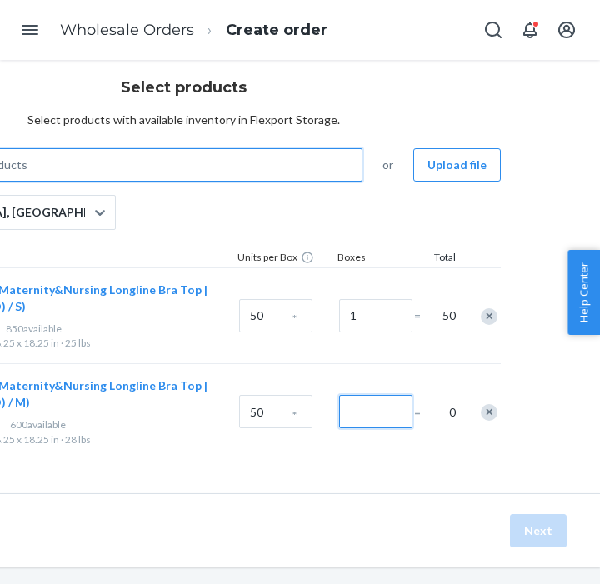
click at [370, 403] on input "Number of boxes" at bounding box center [375, 411] width 73 height 33
type input "1"
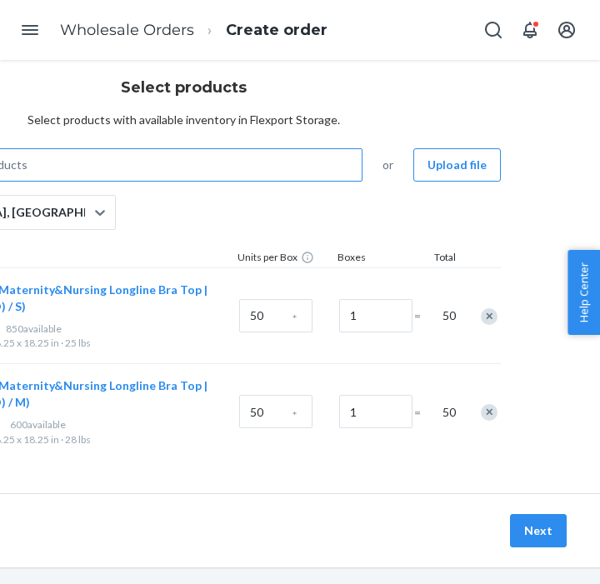
click at [55, 157] on div "Select products Select products with available inventory in Flexport Storage. S…" at bounding box center [183, 268] width 833 height 450
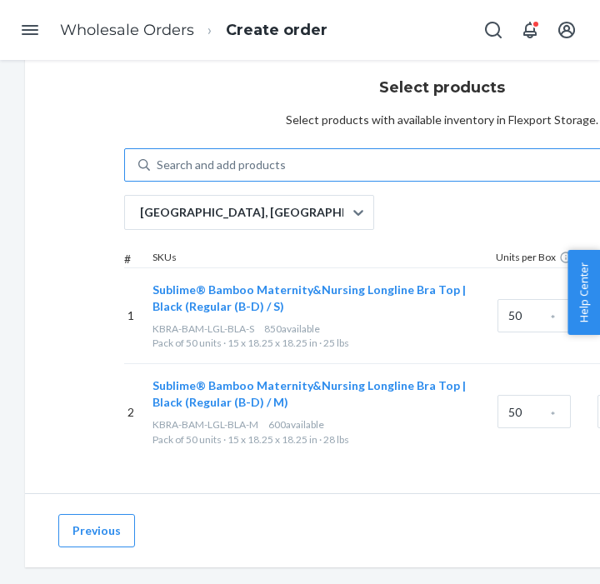
click at [188, 162] on div "Search and add products" at bounding box center [221, 165] width 129 height 17
click at [158, 162] on input "Search and add products" at bounding box center [158, 165] width 2 height 17
paste input "KBRA-BAM-LGL-BLA-L"
type input "KBRA-BAM-LGL-BLA-L"
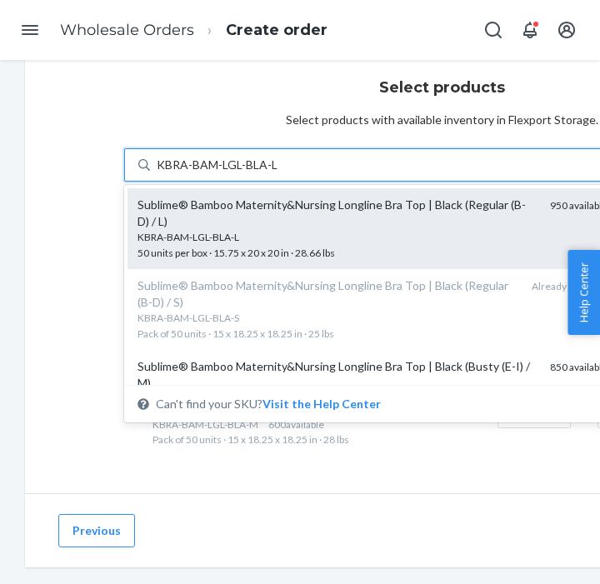
click at [255, 231] on div "KBRA-BAM-LGL-BLA-L" at bounding box center [336, 237] width 399 height 14
click at [255, 173] on input "KBRA-BAM-LGL-BLA-L" at bounding box center [217, 165] width 121 height 17
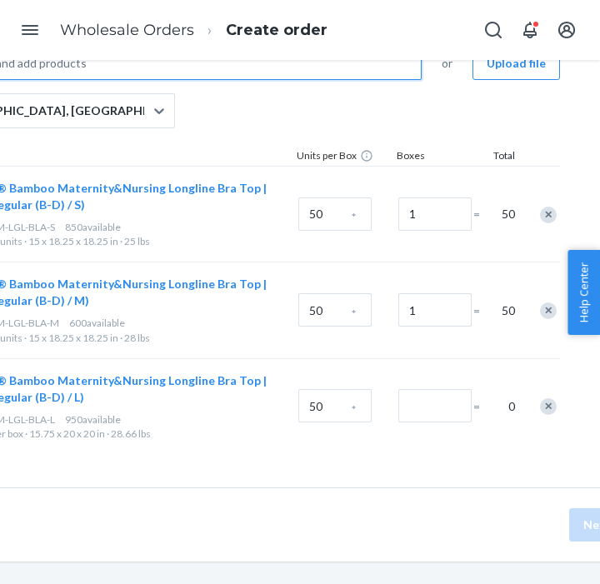
scroll to position [143, 237]
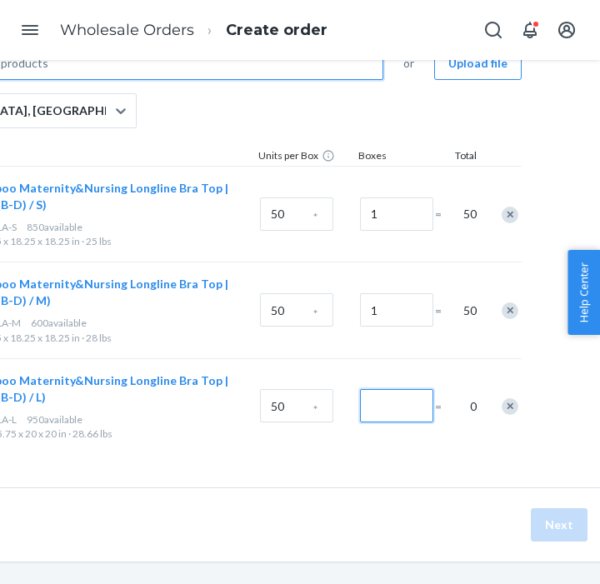
click at [400, 410] on input "Number of boxes" at bounding box center [396, 405] width 73 height 33
type input "1"
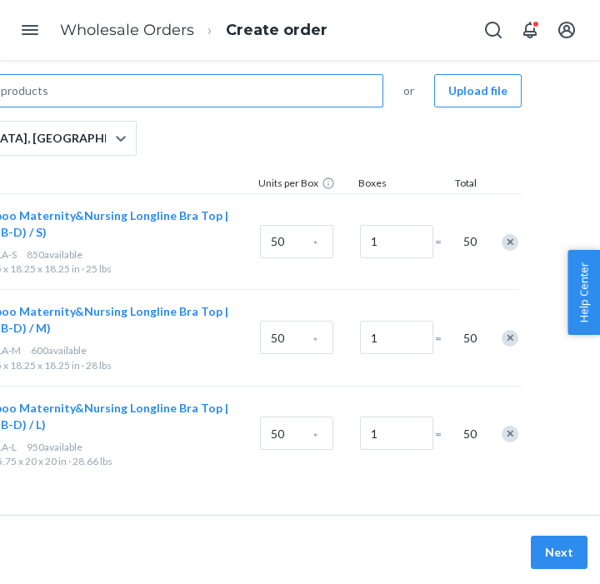
click at [192, 132] on div "Search and add products or Upload file [GEOGRAPHIC_DATA], [GEOGRAPHIC_DATA] # S…" at bounding box center [204, 277] width 635 height 407
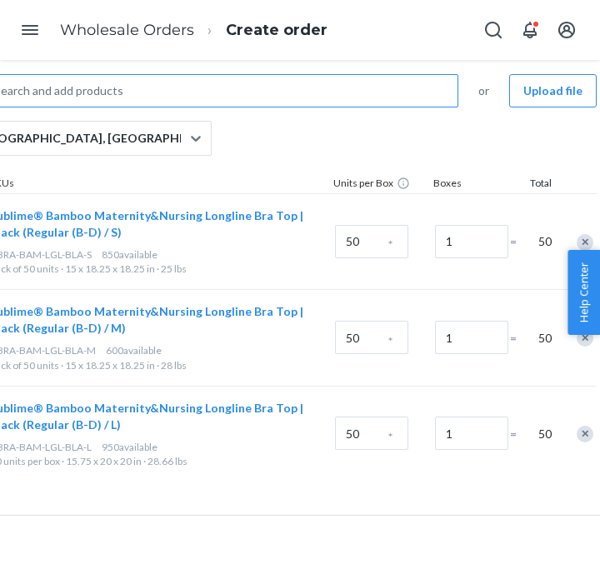
scroll to position [116, 0]
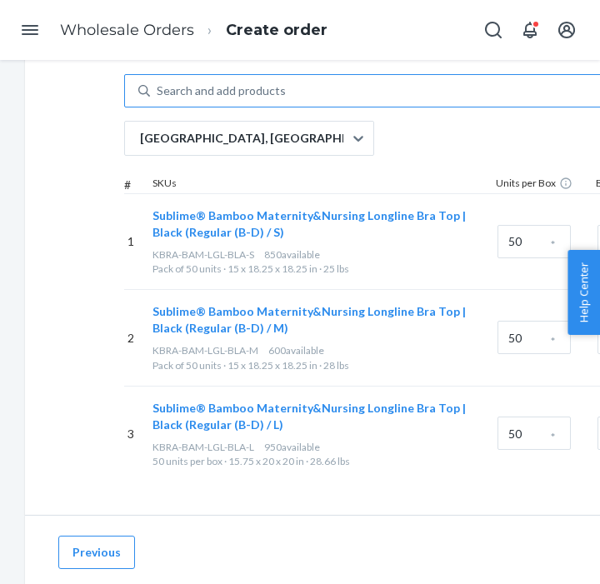
click at [173, 92] on div "Search and add products" at bounding box center [221, 90] width 129 height 17
click at [158, 92] on input "Search and add products" at bounding box center [158, 90] width 2 height 17
paste input "KBRA-BAM-LGL-BLA-XL"
type input "KBRA-BAM-LGL-BLA-XL"
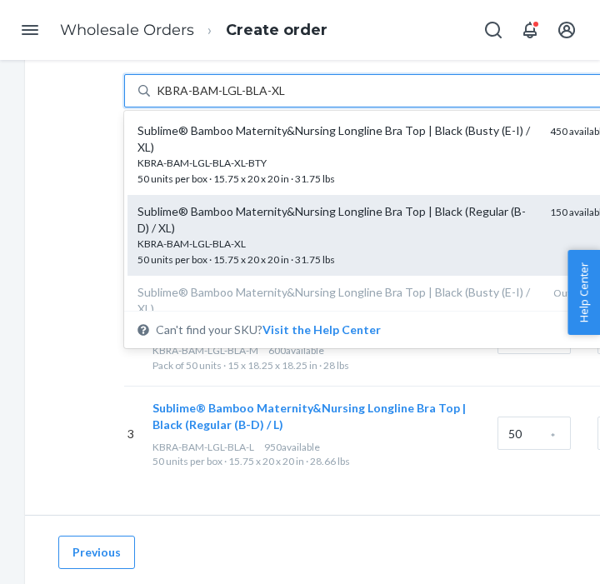
click at [249, 255] on span "KBRA-BAM-LGL-BLA-XL 50 units per box · 15.75 x 20 x 20 in · 31.75 lbs" at bounding box center [336, 251] width 399 height 29
click at [249, 99] on input "KBRA-BAM-LGL-BLA-XL" at bounding box center [221, 90] width 128 height 17
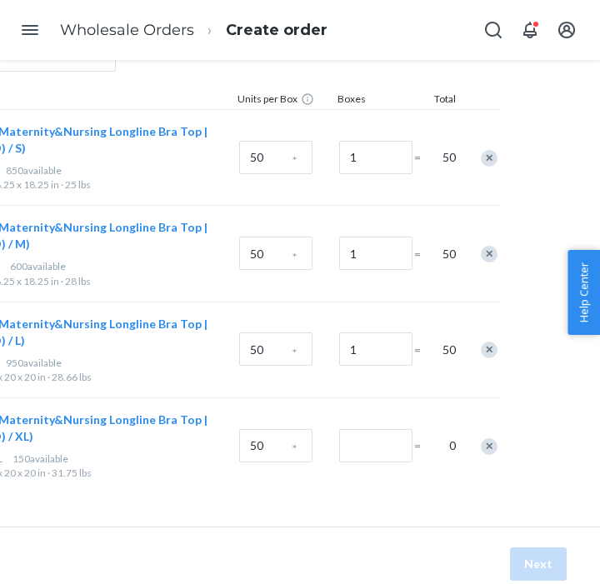
scroll to position [221, 258]
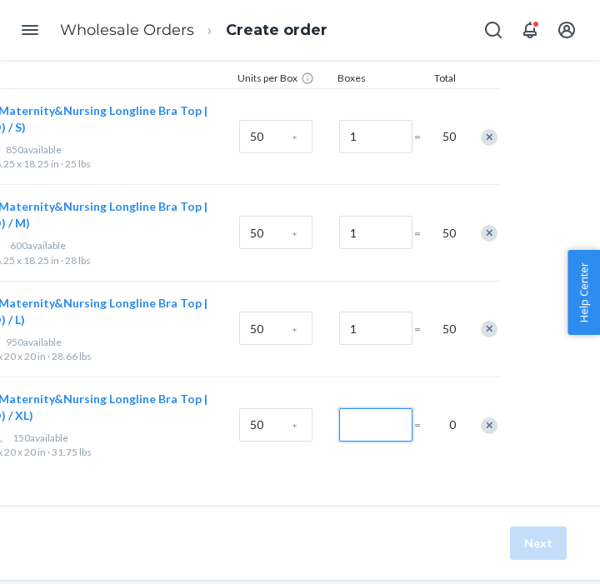
click at [381, 433] on input "Number of boxes" at bounding box center [375, 424] width 73 height 33
type input "1"
click at [556, 539] on button "Next" at bounding box center [538, 542] width 57 height 33
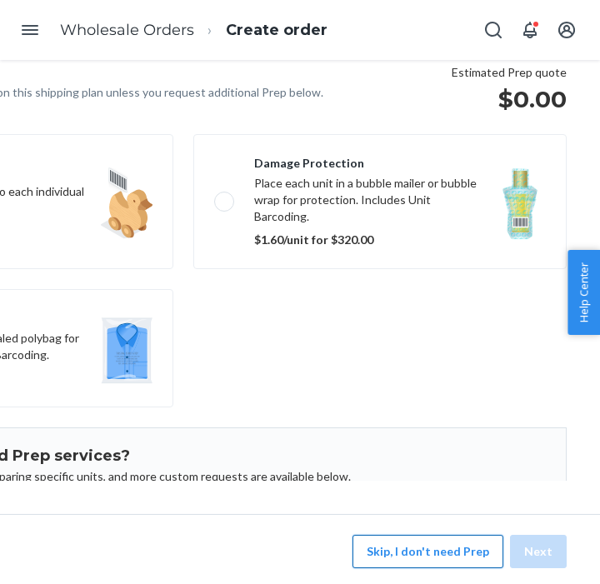
click at [436, 552] on button "Skip, I don't need Prep" at bounding box center [427, 551] width 151 height 33
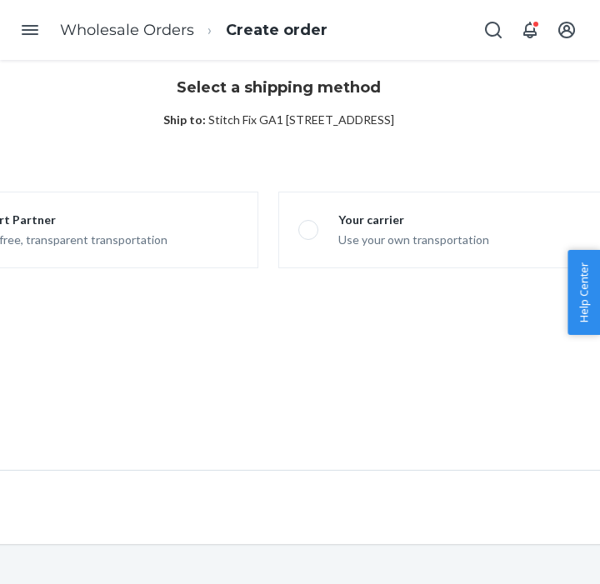
scroll to position [42, 0]
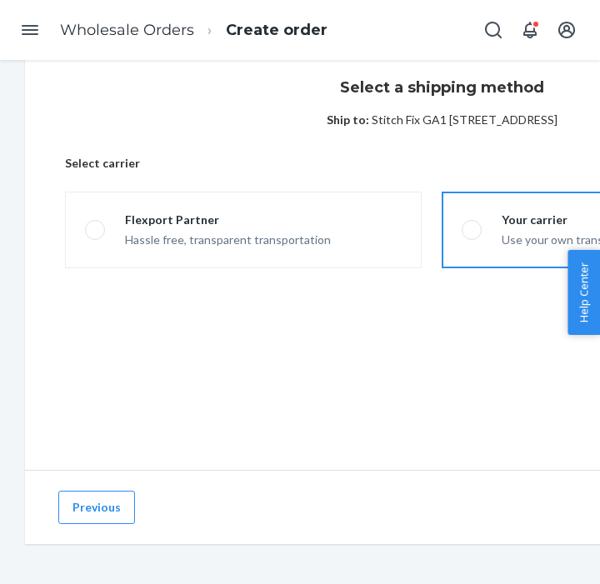
click at [461, 236] on input "Your carrier Use your own transportation" at bounding box center [466, 230] width 11 height 11
radio input "true"
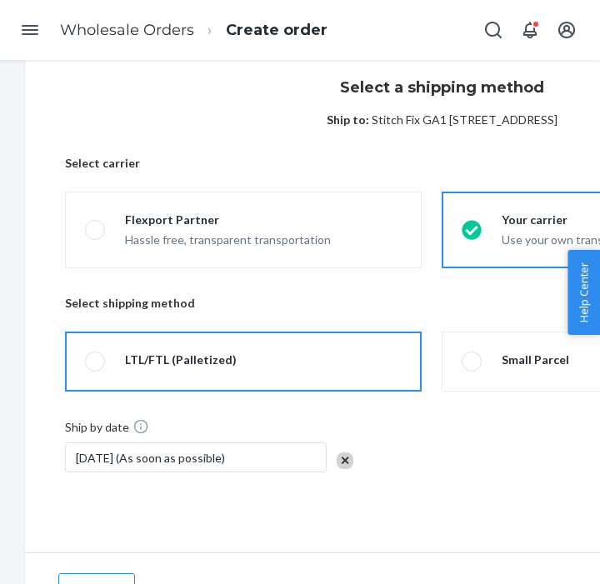
scroll to position [123, 0]
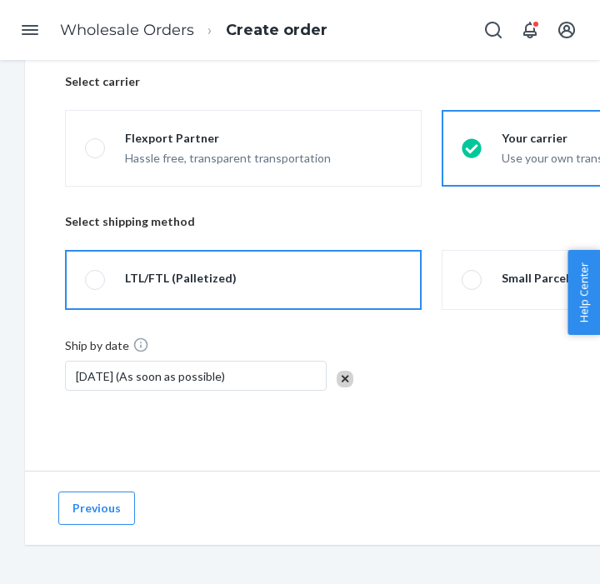
click at [214, 286] on div at bounding box center [181, 287] width 112 height 3
click at [96, 286] on input "LTL/FTL (Palletized)" at bounding box center [90, 280] width 11 height 11
radio input "true"
click at [195, 370] on div "[DATE] (As soon as possible)" at bounding box center [195, 376] width 261 height 30
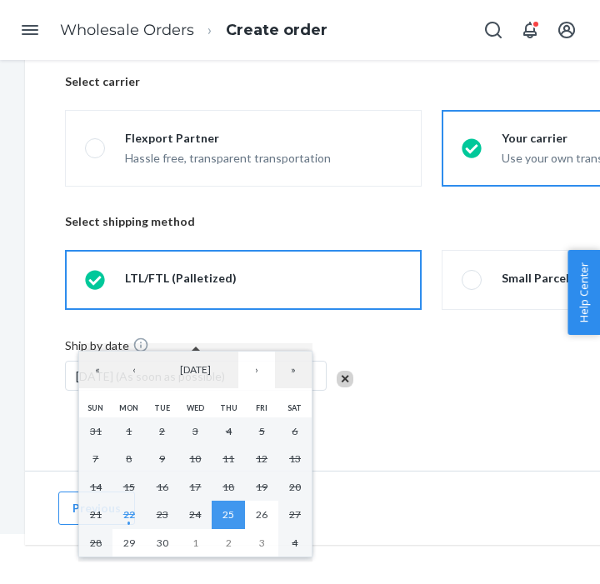
scroll to position [60, 0]
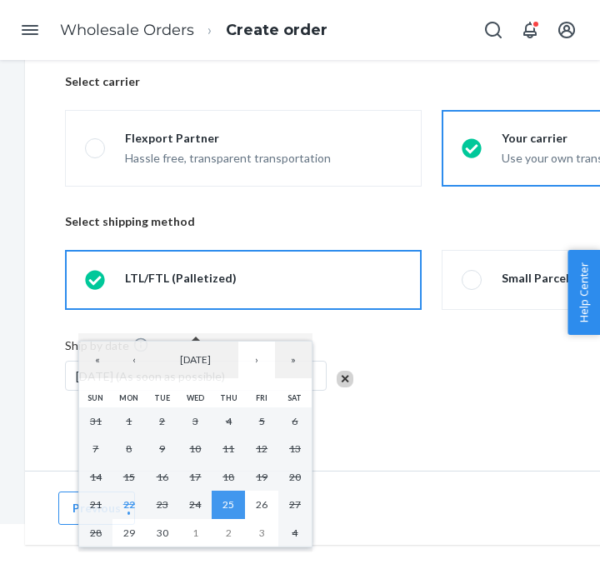
click at [455, 344] on div "Ship by date [DATE] (As soon as possible)" at bounding box center [441, 373] width 753 height 74
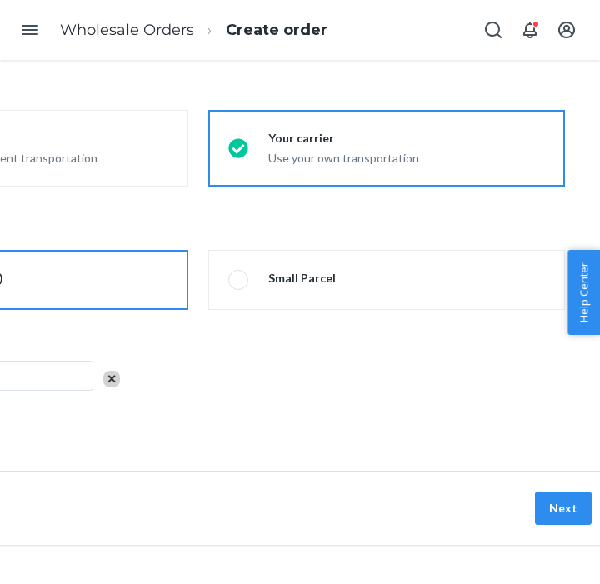
scroll to position [123, 258]
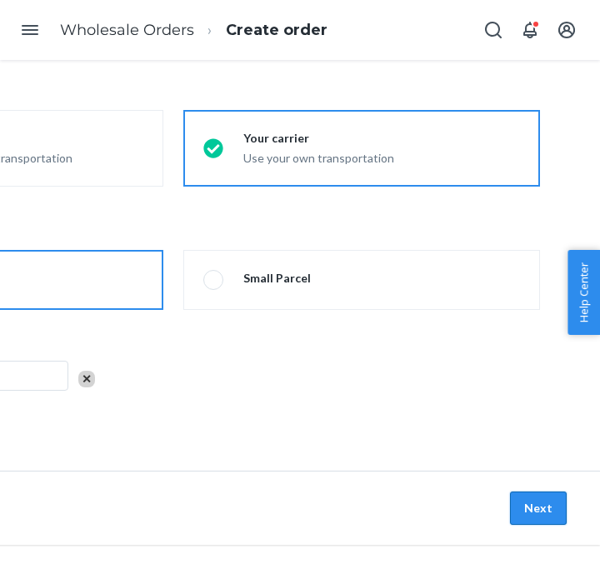
click at [528, 501] on button "Next" at bounding box center [538, 507] width 57 height 33
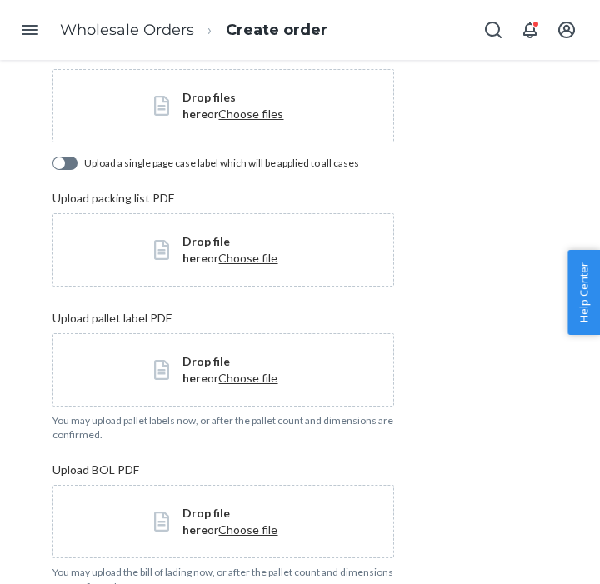
scroll to position [0, 218]
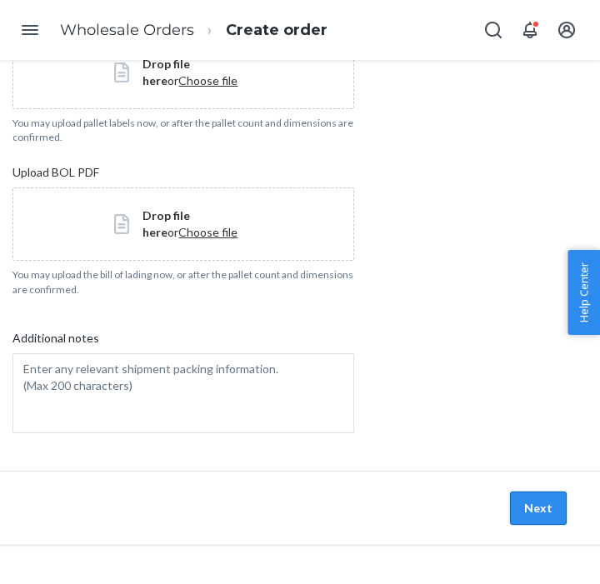
click at [526, 499] on button "Next" at bounding box center [538, 507] width 57 height 33
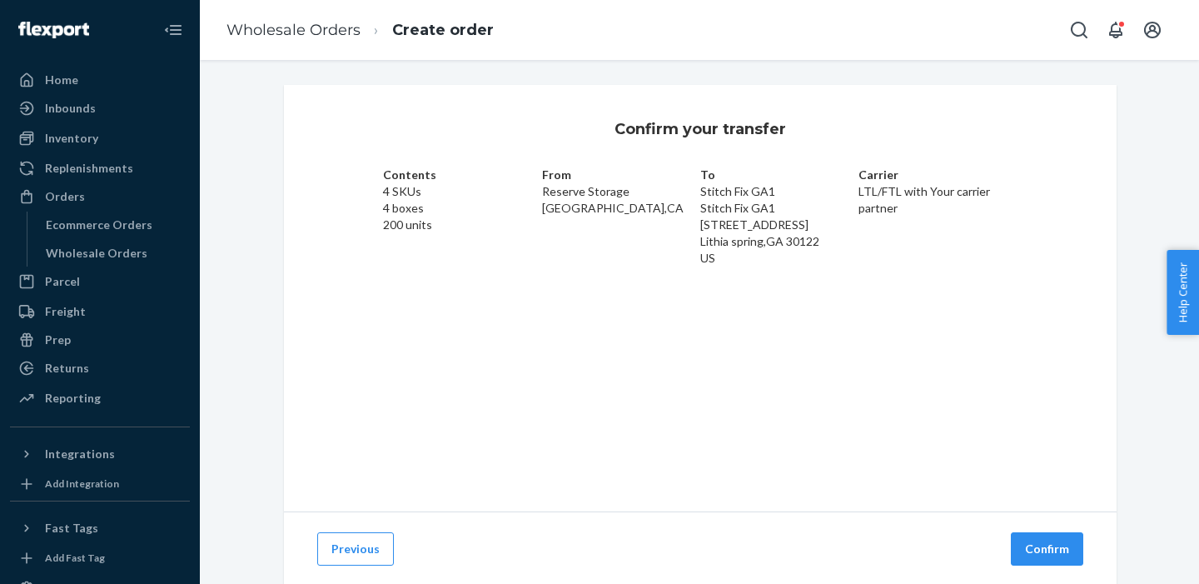
scroll to position [42, 0]
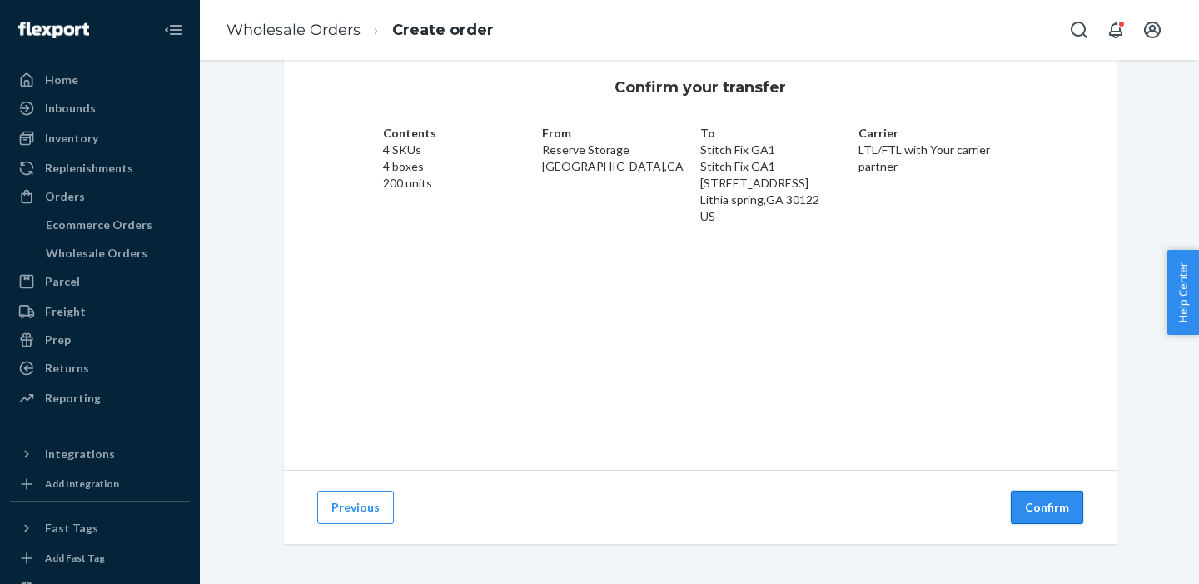
click at [1038, 507] on button "Confirm" at bounding box center [1047, 507] width 72 height 33
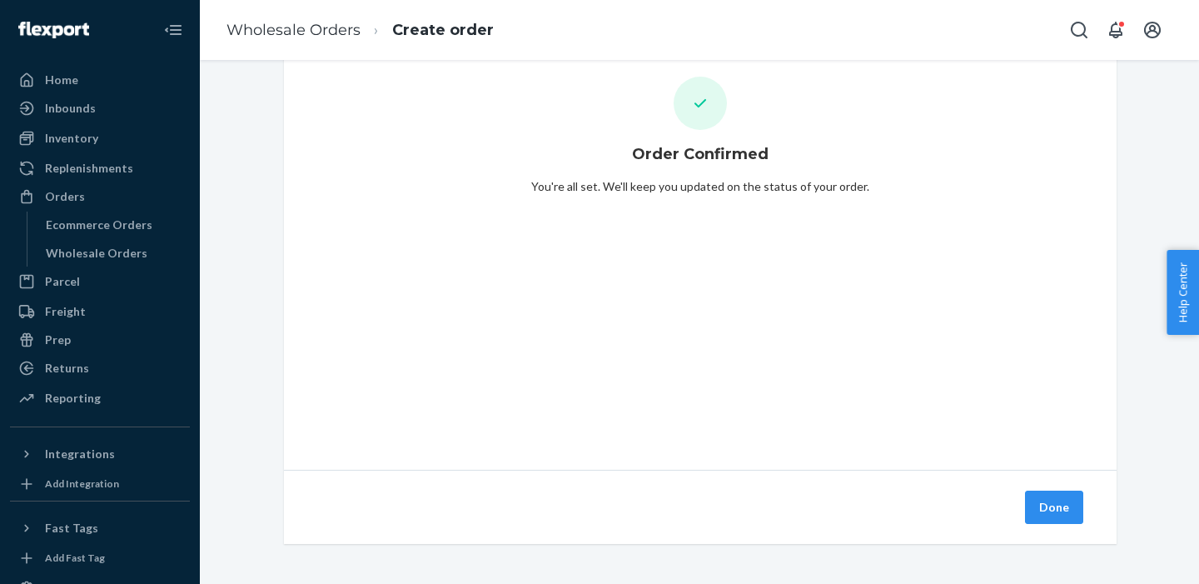
click at [1038, 507] on button "Done" at bounding box center [1054, 507] width 58 height 33
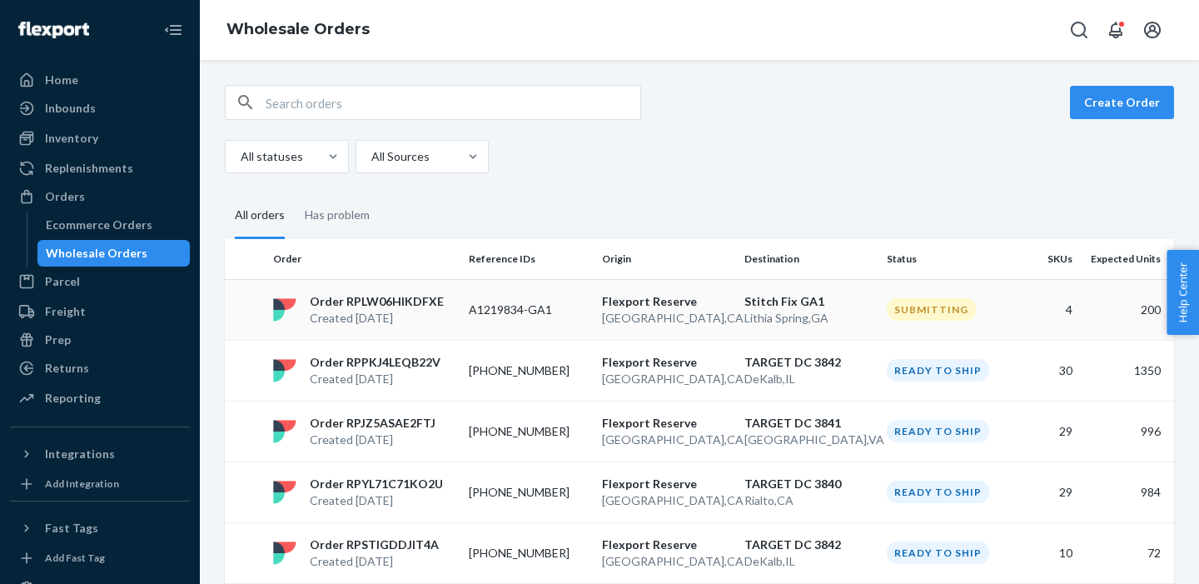
click at [489, 311] on p "A1219834-GA1" at bounding box center [529, 309] width 120 height 17
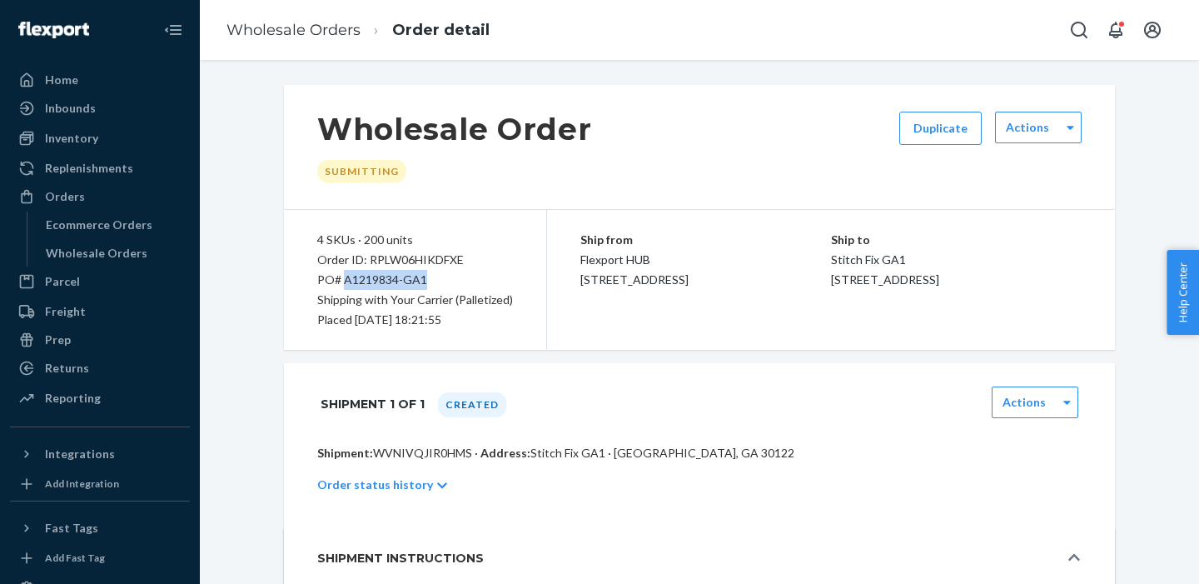
drag, startPoint x: 344, startPoint y: 280, endPoint x: 441, endPoint y: 276, distance: 96.7
click at [441, 276] on div "PO# A1219834-GA1" at bounding box center [415, 280] width 196 height 20
copy div "A1219834-GA1"
click at [438, 462] on div "Order status history" at bounding box center [699, 484] width 764 height 47
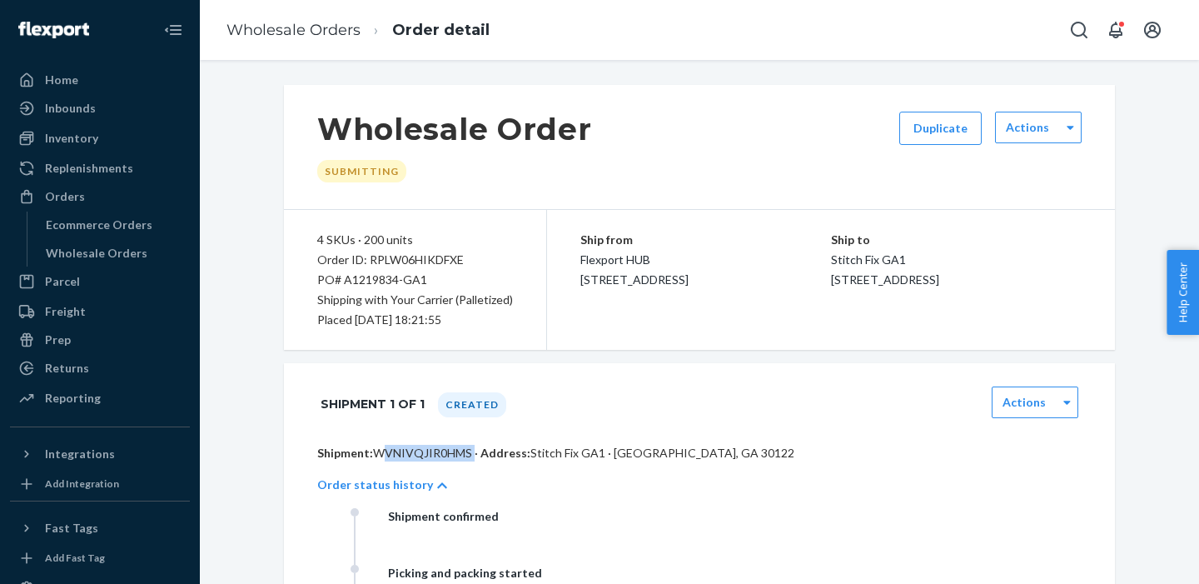
drag, startPoint x: 376, startPoint y: 456, endPoint x: 469, endPoint y: 453, distance: 93.3
click at [469, 453] on p "Shipment: WVNIVQJIR0HMS · Address: [GEOGRAPHIC_DATA] · [GEOGRAPHIC_DATA], GA 30…" at bounding box center [699, 453] width 764 height 17
copy p "WVNIVQJIR0HMS"
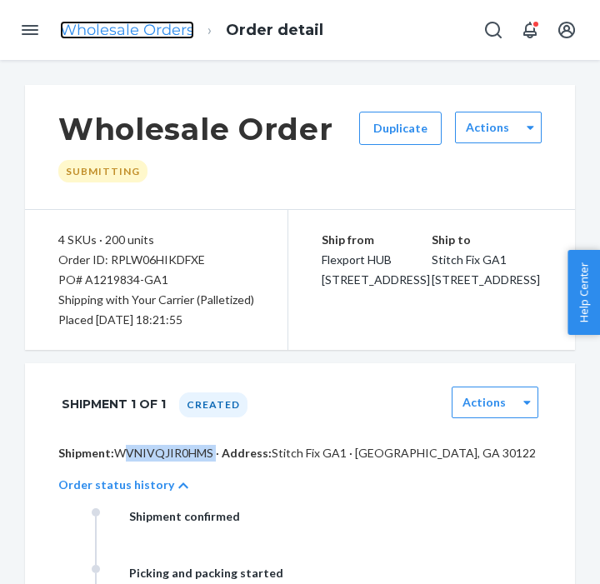
click at [122, 29] on link "Wholesale Orders" at bounding box center [127, 30] width 134 height 18
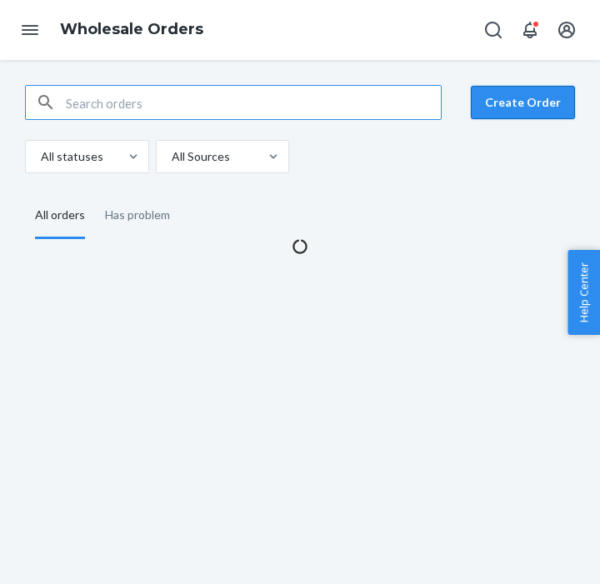
click at [503, 111] on button "Create Order" at bounding box center [523, 102] width 104 height 33
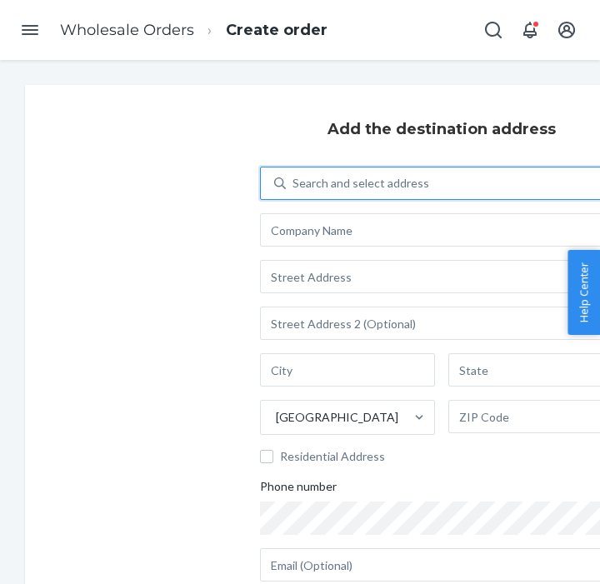
click at [331, 187] on div "Search and select address" at bounding box center [360, 183] width 137 height 17
click at [294, 187] on input "0 results available. Use Up and Down to choose options, press Enter to select t…" at bounding box center [293, 183] width 2 height 17
type input "stit"
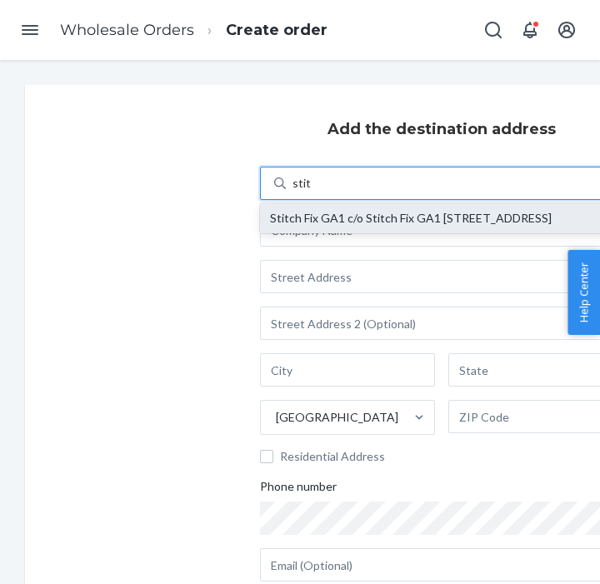
click at [301, 225] on div "Stitch Fix GA1 c/o Stitch Fix GA1 [STREET_ADDRESS]" at bounding box center [441, 218] width 343 height 13
click at [301, 192] on input "stit" at bounding box center [301, 183] width 18 height 17
type input "Stitch Fix GA1"
type input "[STREET_ADDRESS]"
type input "Lithia Spring"
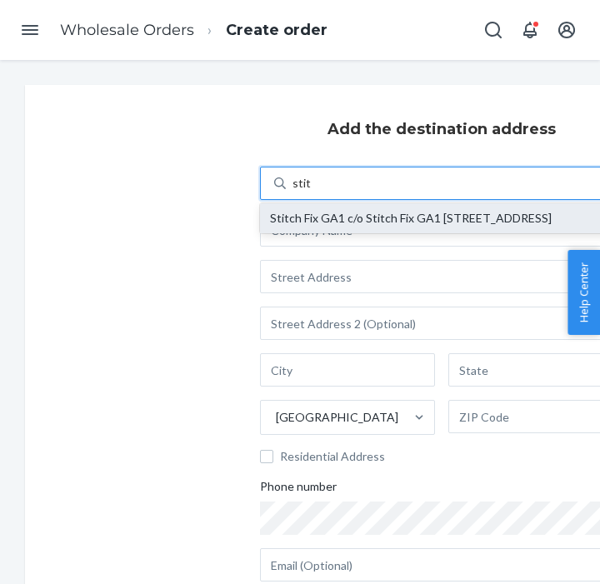
type input "GA"
type input "30122"
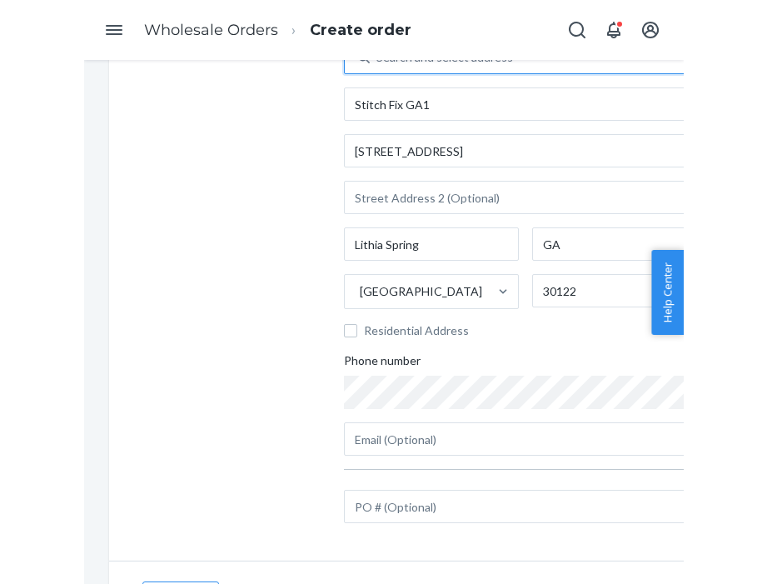
scroll to position [154, 0]
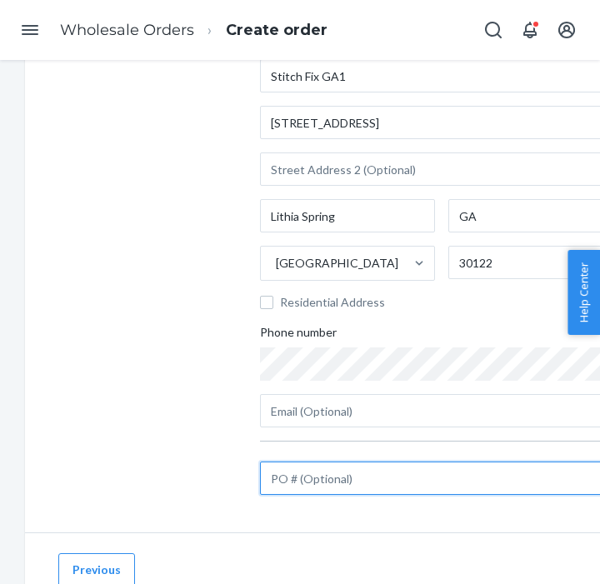
click at [324, 490] on input "text" at bounding box center [441, 477] width 363 height 33
paste input "A1219831-GA1"
type input "A1219831-GA1"
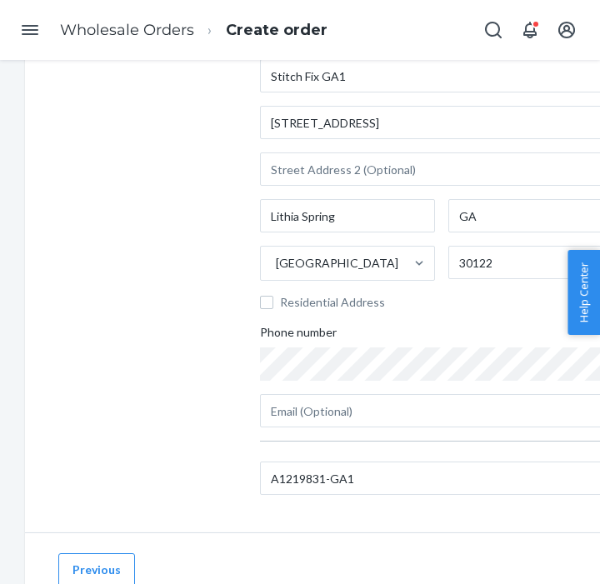
click at [77, 152] on div "Add the destination address Search and select address [GEOGRAPHIC_DATA][STREET_…" at bounding box center [441, 231] width 833 height 601
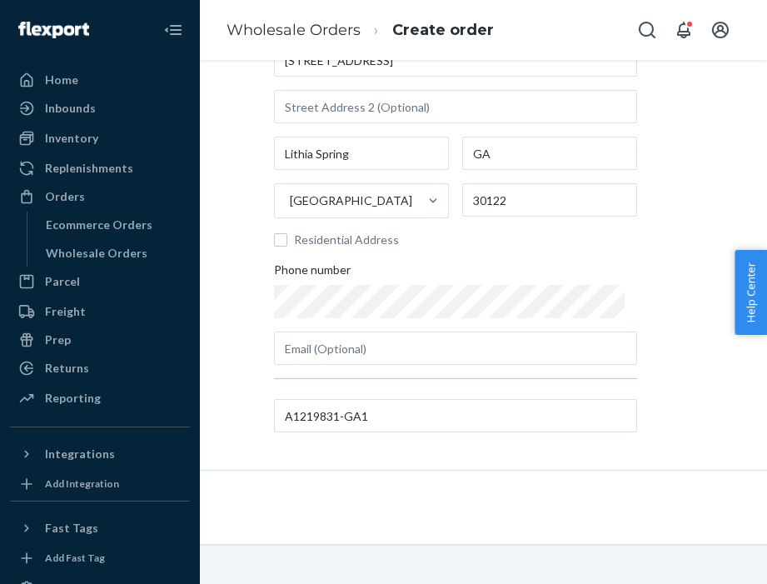
scroll to position [217, 291]
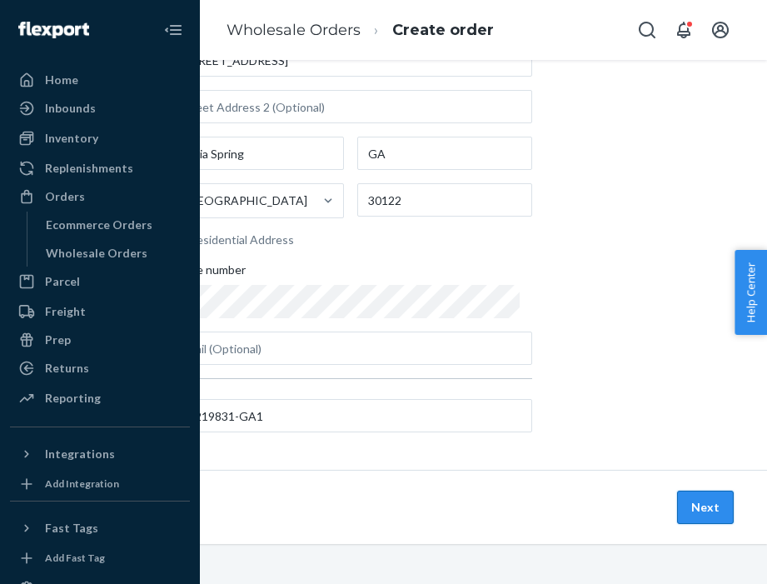
click at [690, 504] on button "Next" at bounding box center [705, 507] width 57 height 33
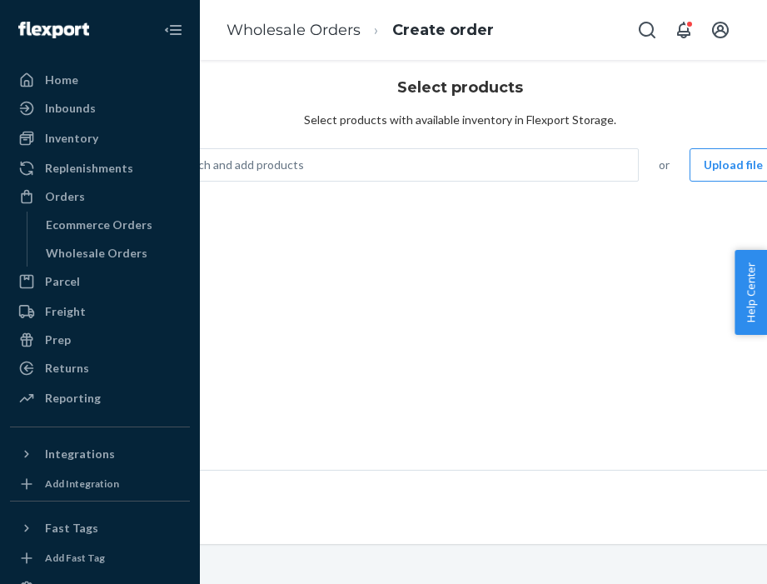
scroll to position [42, 121]
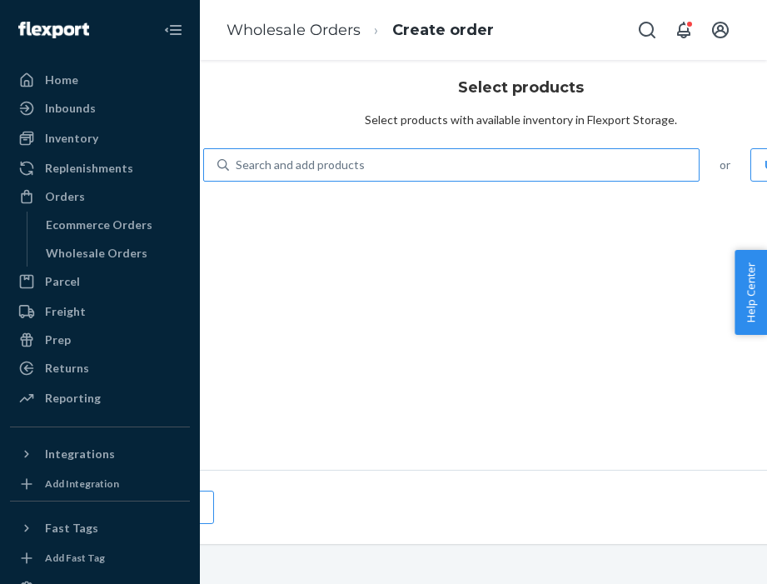
click at [276, 172] on div "Search and add products" at bounding box center [464, 165] width 470 height 30
click at [237, 172] on input "Search and add products" at bounding box center [237, 165] width 2 height 17
paste input "SLB-2017-BRA-RWD-S"
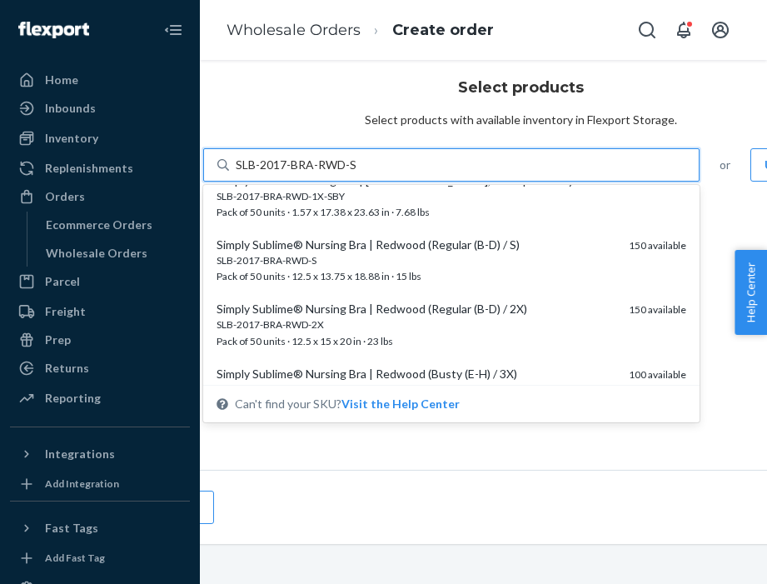
scroll to position [560, 0]
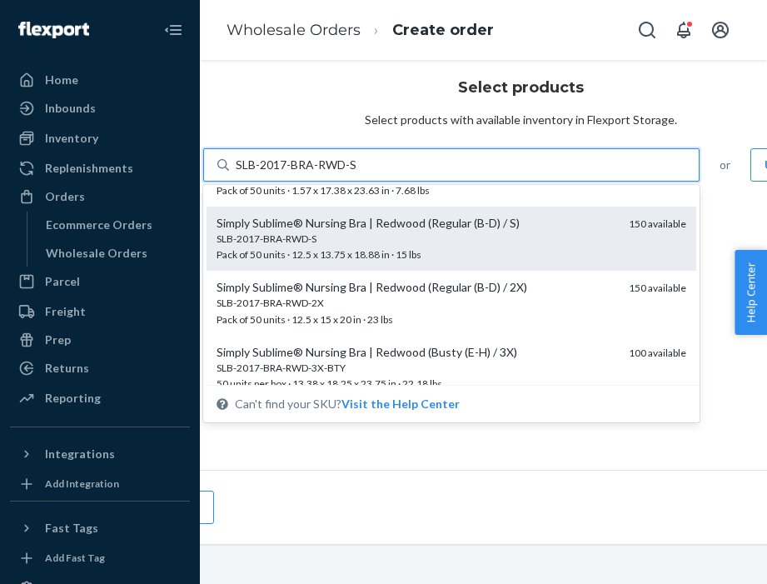
type input "SLB-2017-BRA-RWD-S"
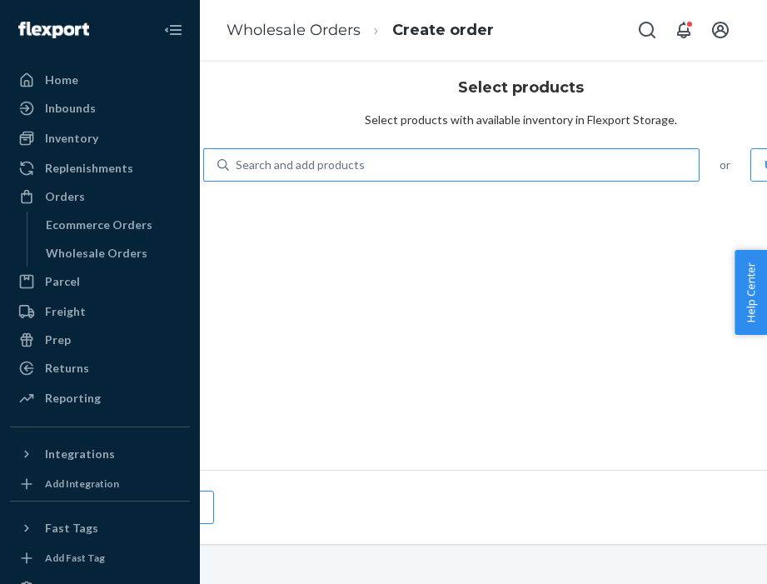
click at [348, 161] on div "Search and add products" at bounding box center [300, 165] width 129 height 17
click at [237, 161] on input "Search and add products" at bounding box center [237, 165] width 2 height 17
paste input "SLB-2017-BRA-RWD-S"
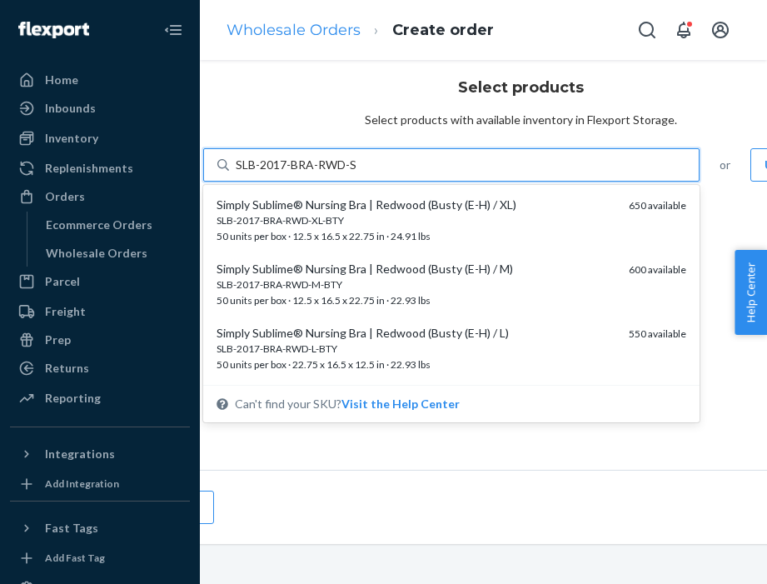
type input "SLB-2017-BRA-RWD-S"
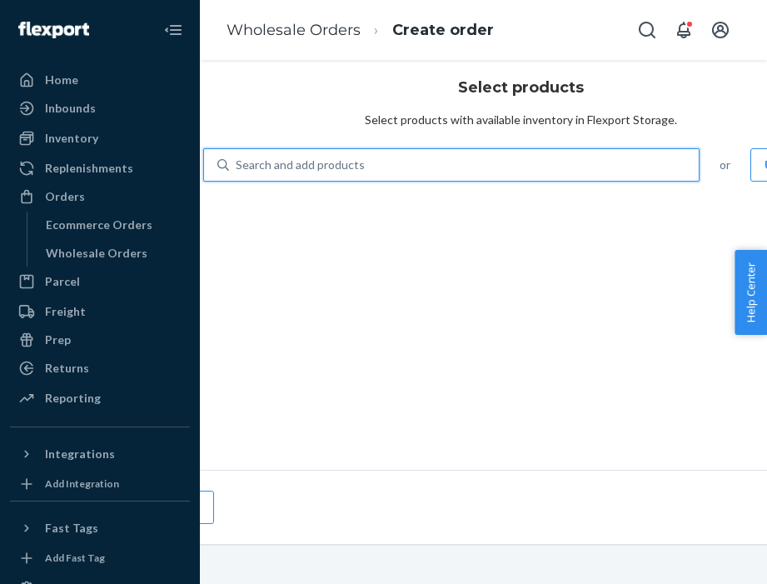
click at [395, 160] on div "Search and add products" at bounding box center [464, 165] width 470 height 30
click at [237, 160] on input "0 results available. Use Up and Down to choose options, press Enter to select t…" at bounding box center [237, 165] width 2 height 17
paste input "SLB-2017-BRA-RWD-S"
type input "SLB-2017-BRA-RWD-S"
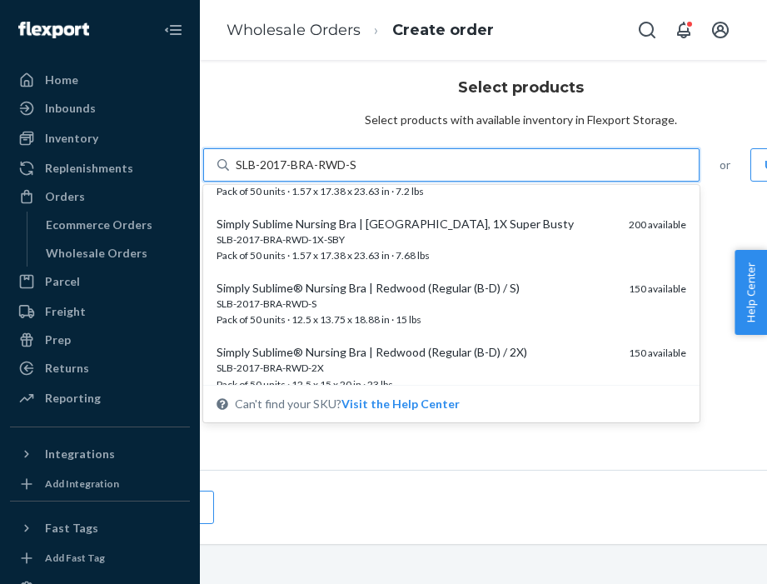
scroll to position [500, 0]
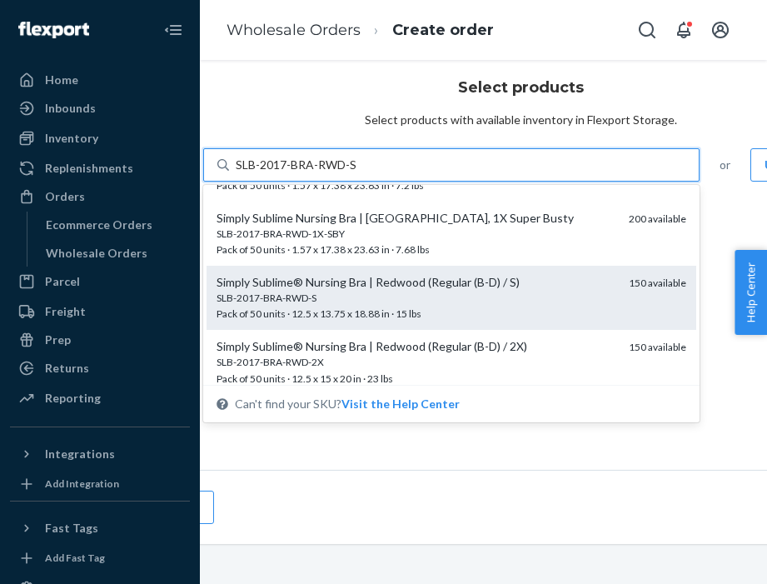
click at [397, 283] on div "Simply Sublime® Nursing Bra | Redwood (Regular (B-D) / S)" at bounding box center [416, 282] width 399 height 17
click at [357, 173] on input "SLB-2017-BRA-RWD-S" at bounding box center [297, 165] width 122 height 17
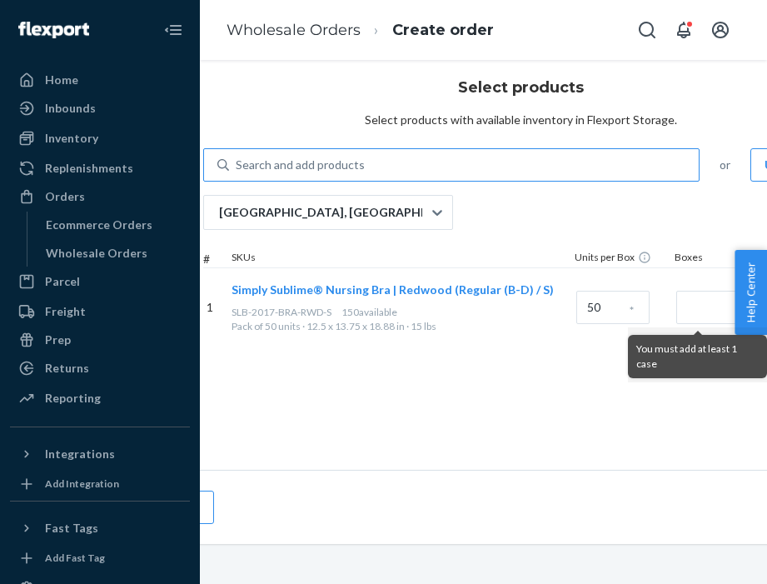
click at [331, 162] on div "Search and add products" at bounding box center [300, 165] width 129 height 17
click at [237, 162] on input "Search and add products" at bounding box center [237, 165] width 2 height 17
paste input "SLB-2017-BRA-RWD-M"
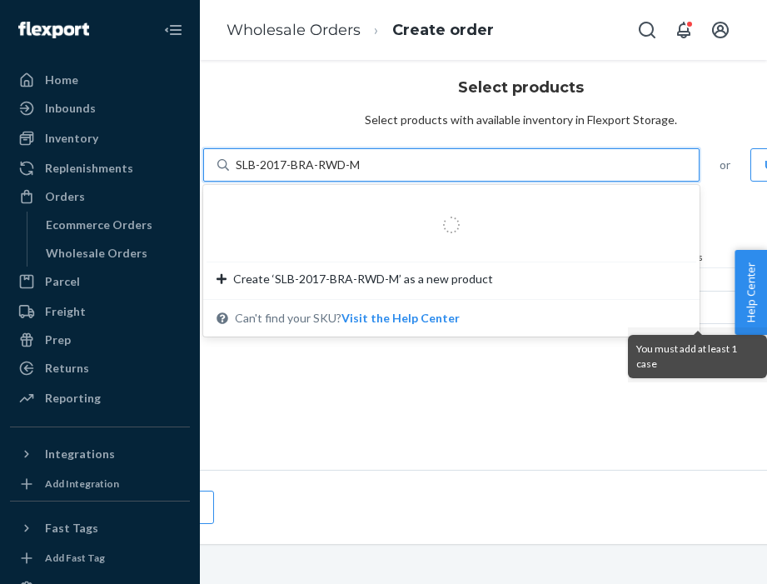
type input "SLB-2017-BRA-RWD-M"
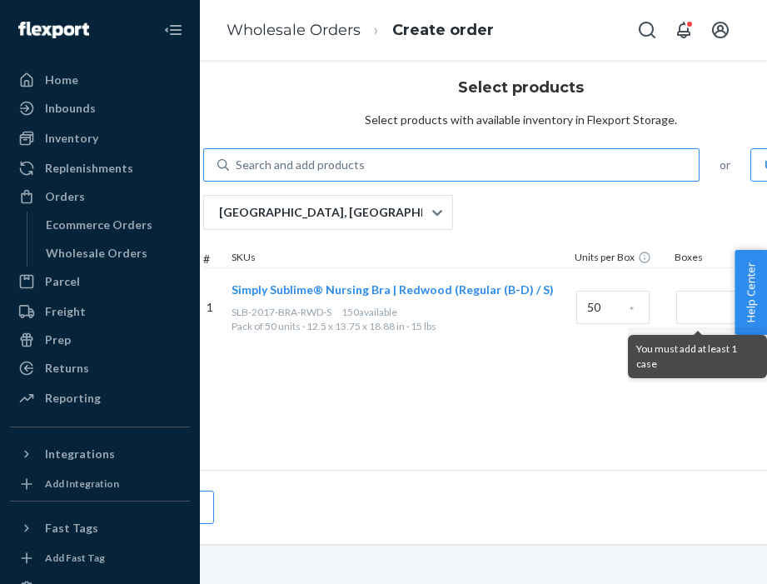
click at [375, 160] on div "Search and add products" at bounding box center [464, 165] width 470 height 30
click at [237, 160] on input "Search and add products" at bounding box center [237, 165] width 2 height 17
paste input "SLB-2017-BRA-RWD-M"
type input "SLB-2017-BRA-RWD-M"
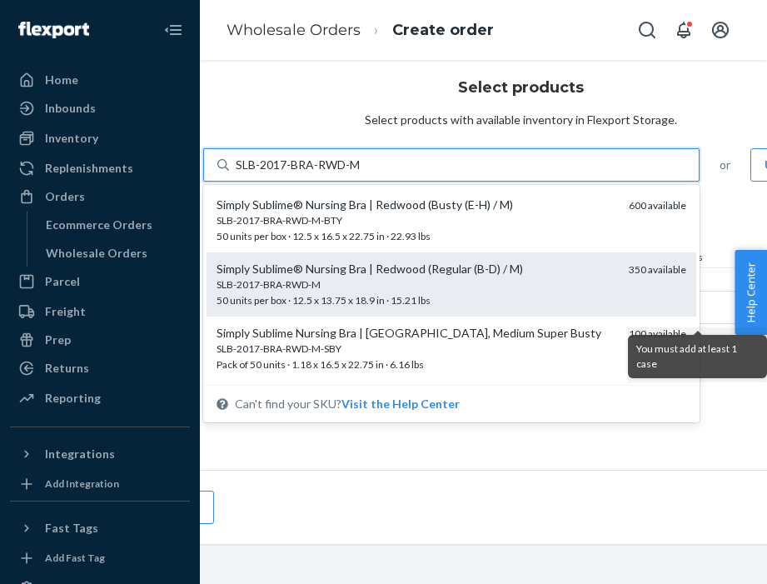
click at [365, 280] on div "SLB-2017-BRA-RWD-M" at bounding box center [416, 284] width 399 height 14
click at [362, 173] on input "SLB-2017-BRA-RWD-M" at bounding box center [299, 165] width 127 height 17
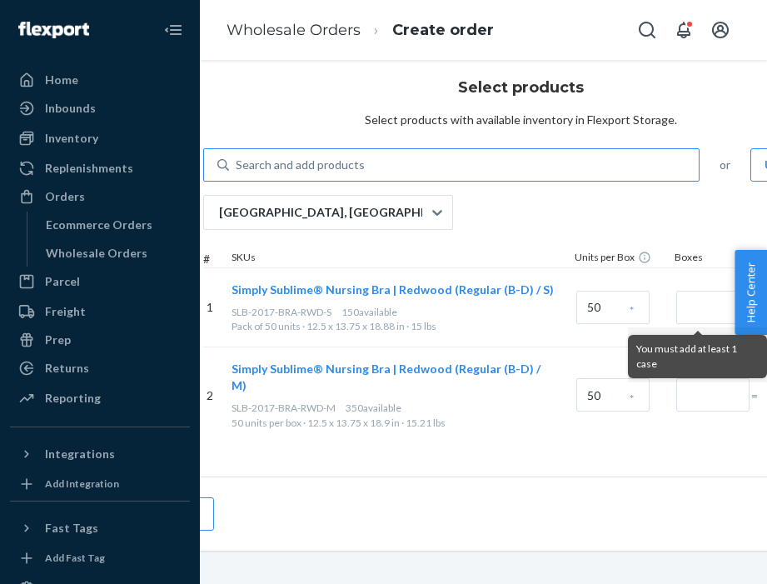
click at [276, 154] on div "Search and add products" at bounding box center [464, 165] width 470 height 30
click at [237, 157] on input "Search and add products" at bounding box center [237, 165] width 2 height 17
click at [276, 154] on div "Search and add products" at bounding box center [464, 165] width 470 height 30
click at [237, 157] on input "0 results available. Use Up and Down to choose options, press Enter to select t…" at bounding box center [237, 165] width 2 height 17
paste input "SLB-2017-BRA-RWD-L"
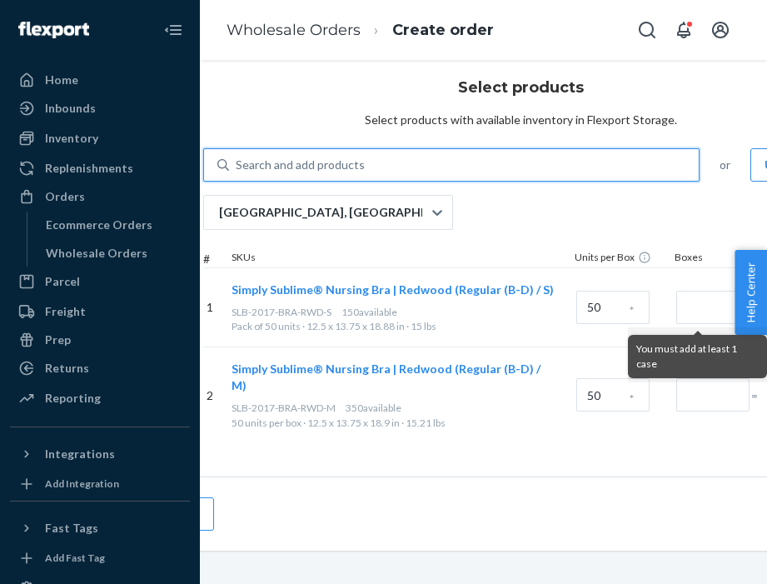
type input "SLB-2017-BRA-RWD-L"
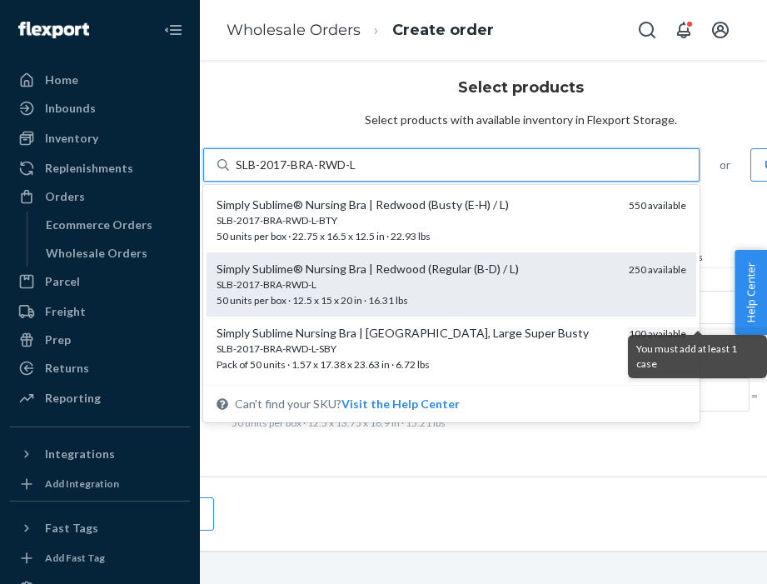
click at [401, 299] on span "SLB-2017-BRA-RWD-L 50 units per box · 12.5 x 15 x 20 in · 16.31 lbs" at bounding box center [416, 291] width 399 height 29
click at [357, 173] on input "SLB-2017-BRA-RWD-L" at bounding box center [297, 165] width 122 height 17
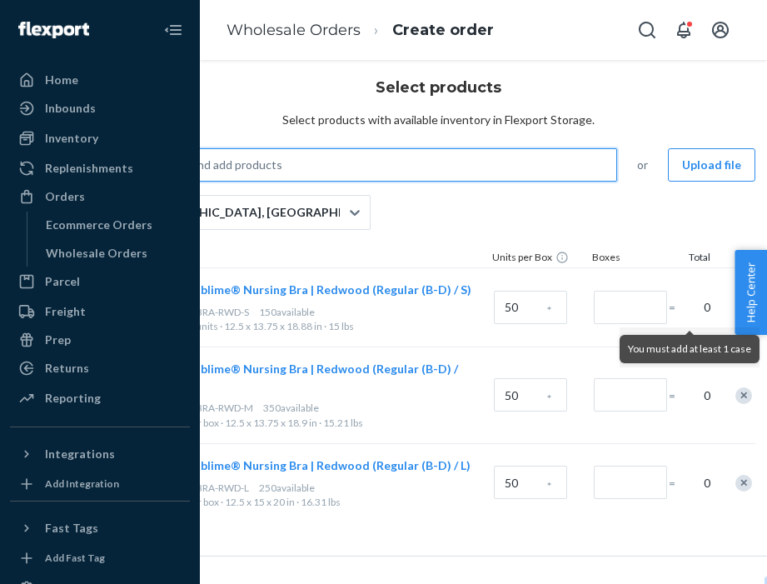
scroll to position [42, 265]
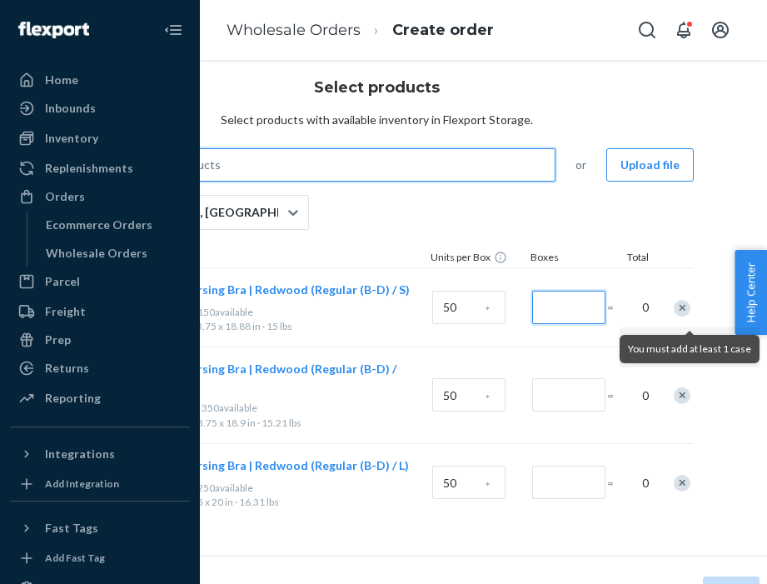
click at [553, 310] on input "Number of boxes" at bounding box center [568, 307] width 73 height 33
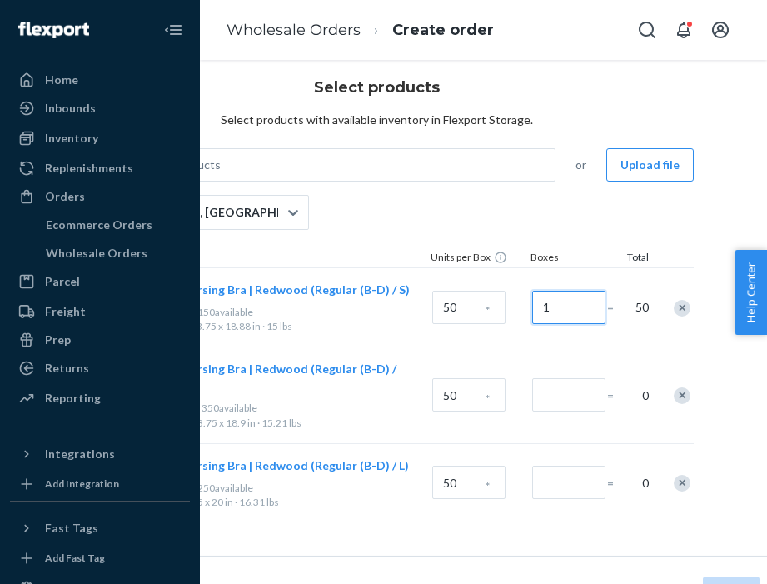
type input "1"
click at [560, 382] on input "Number of boxes" at bounding box center [568, 394] width 73 height 33
type input "1"
click at [559, 482] on div at bounding box center [566, 482] width 75 height 67
click at [556, 470] on input "Number of boxes" at bounding box center [568, 482] width 73 height 33
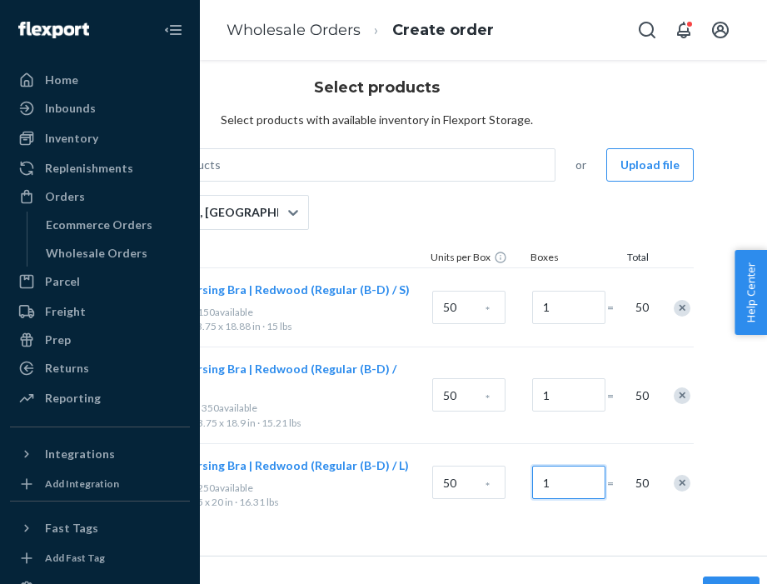
type input "1"
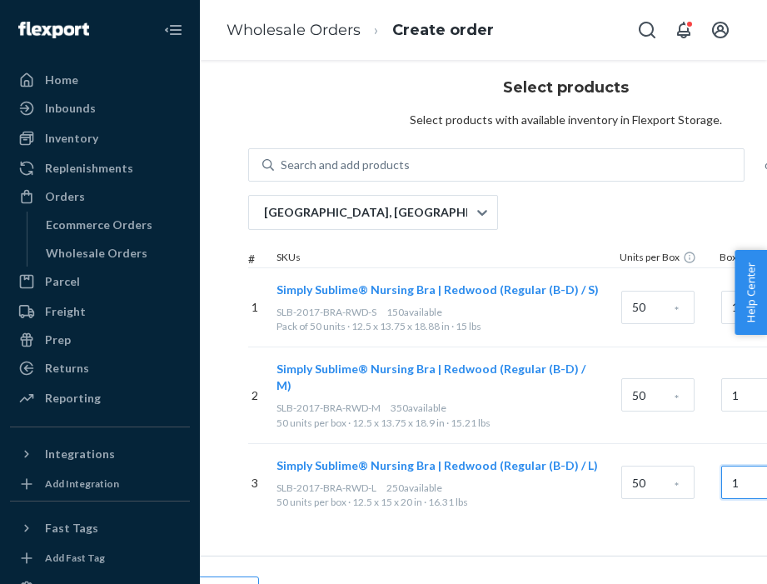
scroll to position [42, 0]
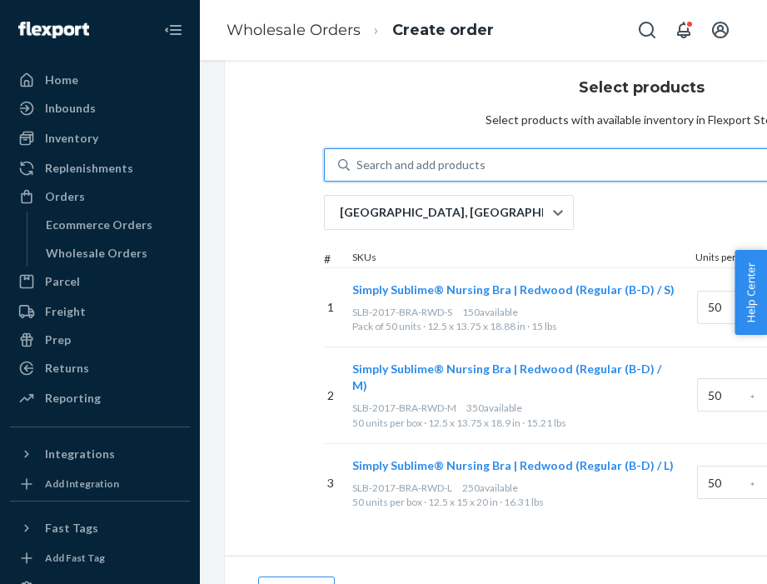
click at [398, 157] on div "Search and add products" at bounding box center [420, 165] width 129 height 17
click at [358, 157] on input "0 results available. Use Up and Down to choose options, press Enter to select t…" at bounding box center [357, 165] width 2 height 17
paste input "SLB-2017-BRA-RWD-XL"
type input "SLB-2017-BRA-RWD-XL"
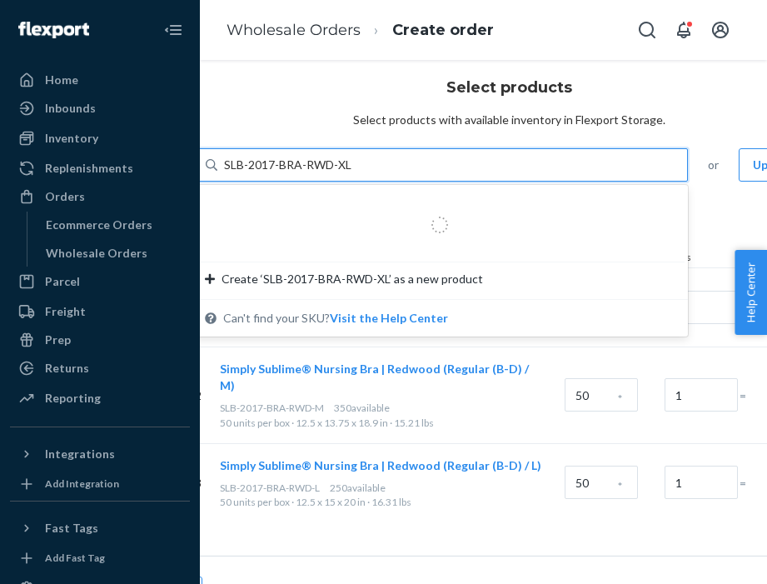
scroll to position [42, 100]
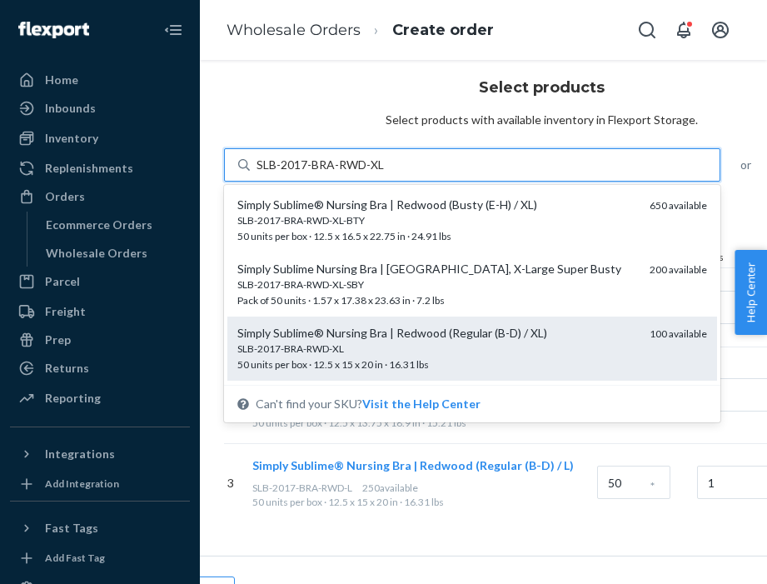
click at [351, 348] on div "SLB-2017-BRA-RWD-XL" at bounding box center [436, 348] width 399 height 14
click at [351, 173] on input "SLB-2017-BRA-RWD-XL" at bounding box center [320, 165] width 128 height 17
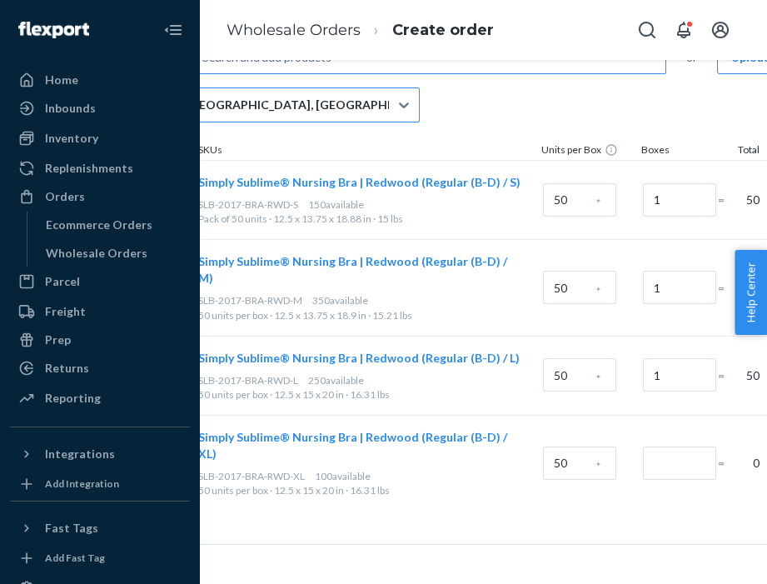
scroll to position [149, 251]
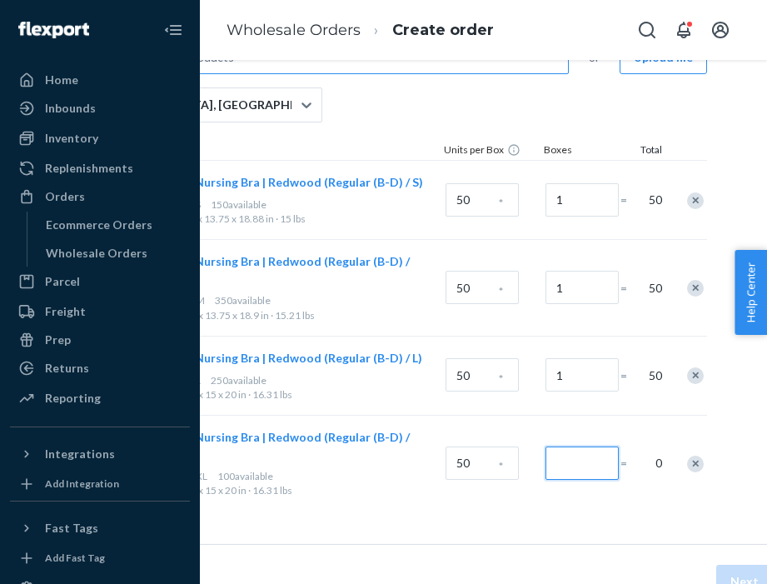
click at [572, 446] on input "Number of boxes" at bounding box center [581, 462] width 73 height 33
type input "1"
click at [554, 504] on div "Select products Select products with available inventory in Flexport Storage. S…" at bounding box center [389, 240] width 833 height 608
click at [734, 565] on button "Next" at bounding box center [744, 581] width 57 height 33
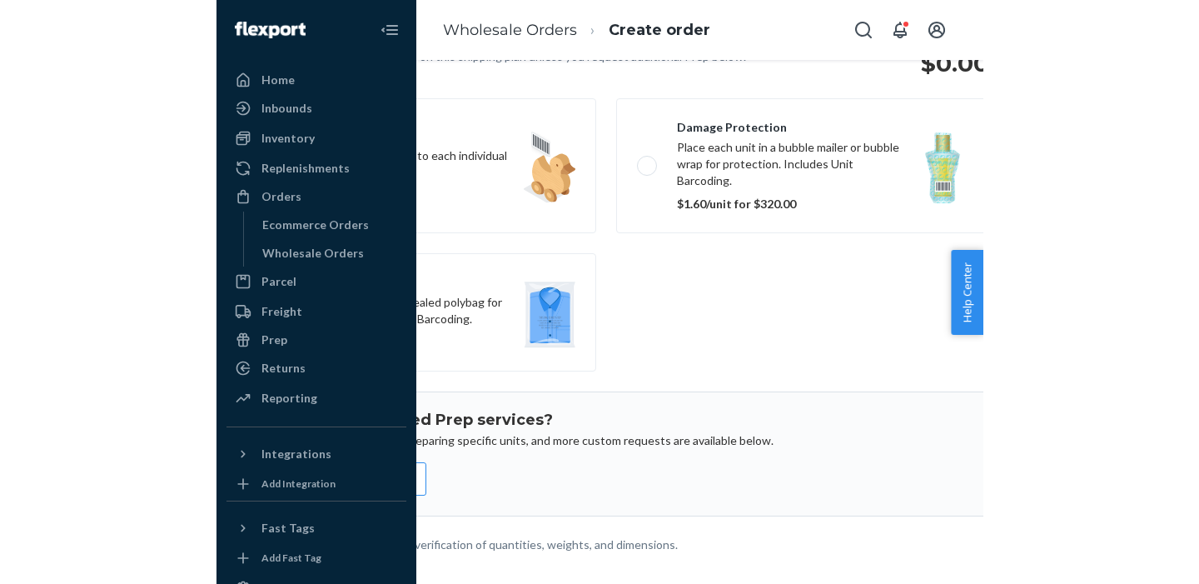
scroll to position [149, 291]
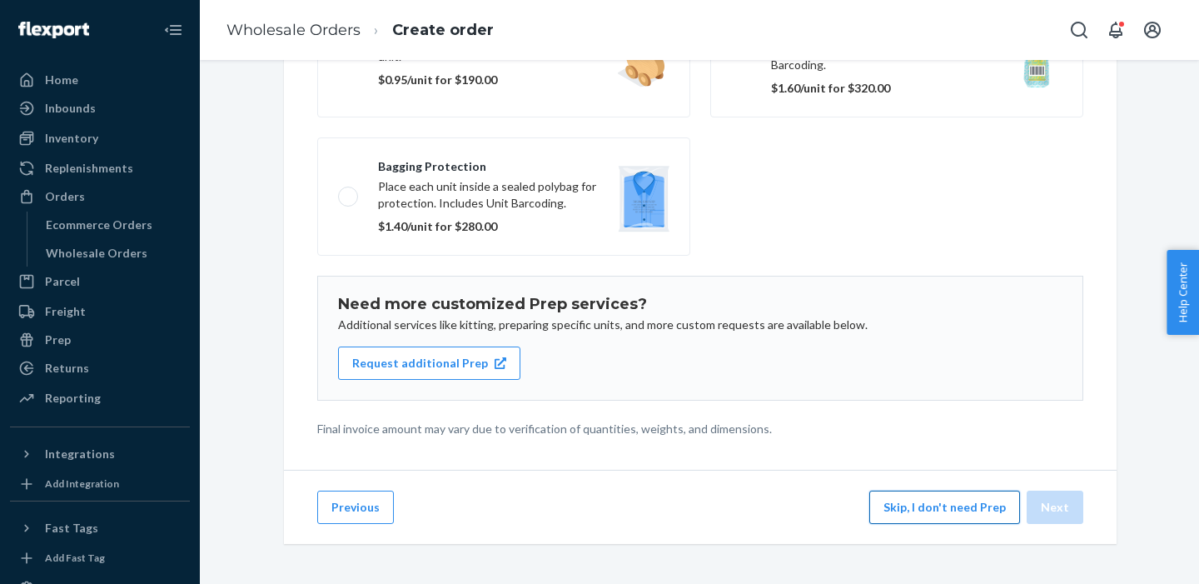
click at [934, 499] on button "Skip, I don't need Prep" at bounding box center [944, 507] width 151 height 33
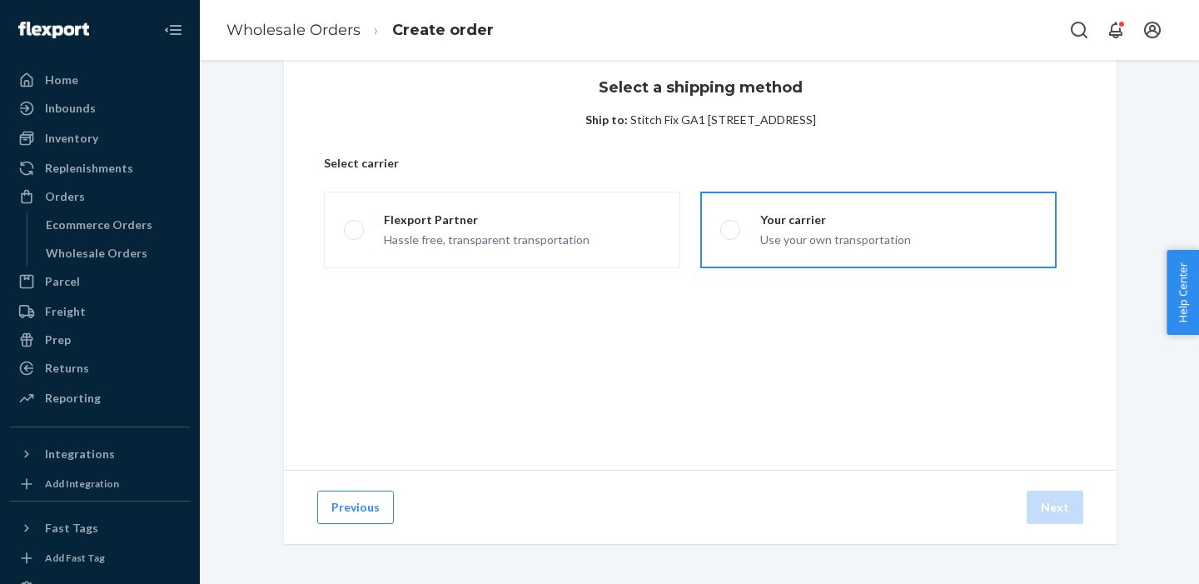
click at [746, 242] on div "Your carrier Use your own transportation" at bounding box center [825, 230] width 171 height 37
click at [731, 236] on input "Your carrier Use your own transportation" at bounding box center [725, 230] width 11 height 11
radio input "true"
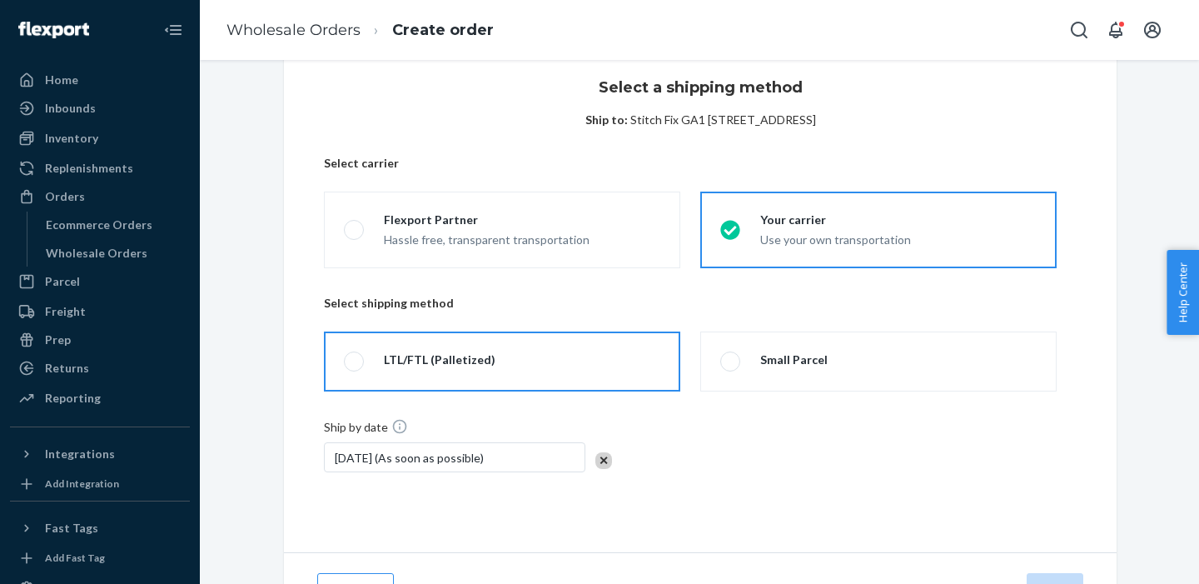
click at [454, 356] on div "LTL/FTL (Palletized)" at bounding box center [440, 359] width 112 height 17
click at [355, 356] on input "LTL/FTL (Palletized)" at bounding box center [349, 361] width 11 height 11
radio input "true"
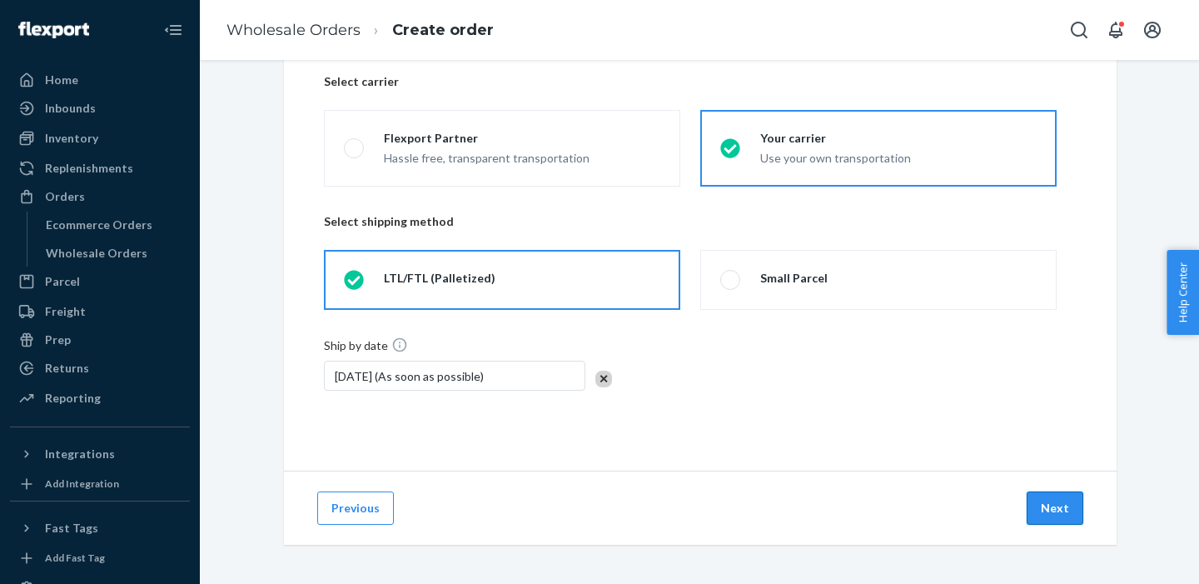
click at [1057, 513] on button "Next" at bounding box center [1055, 507] width 57 height 33
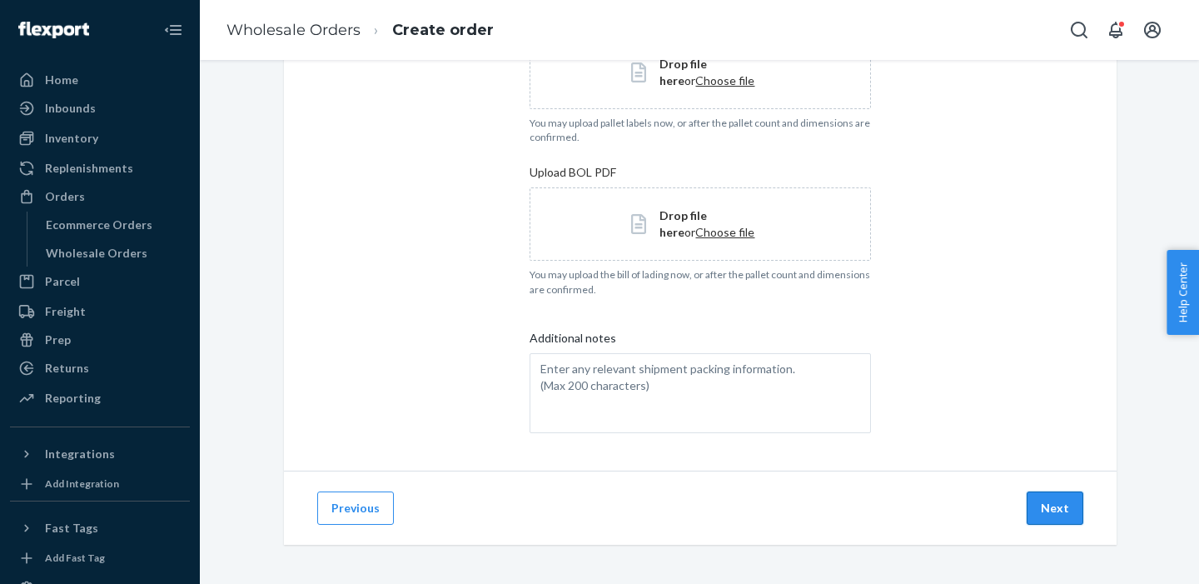
click at [1067, 498] on button "Next" at bounding box center [1055, 507] width 57 height 33
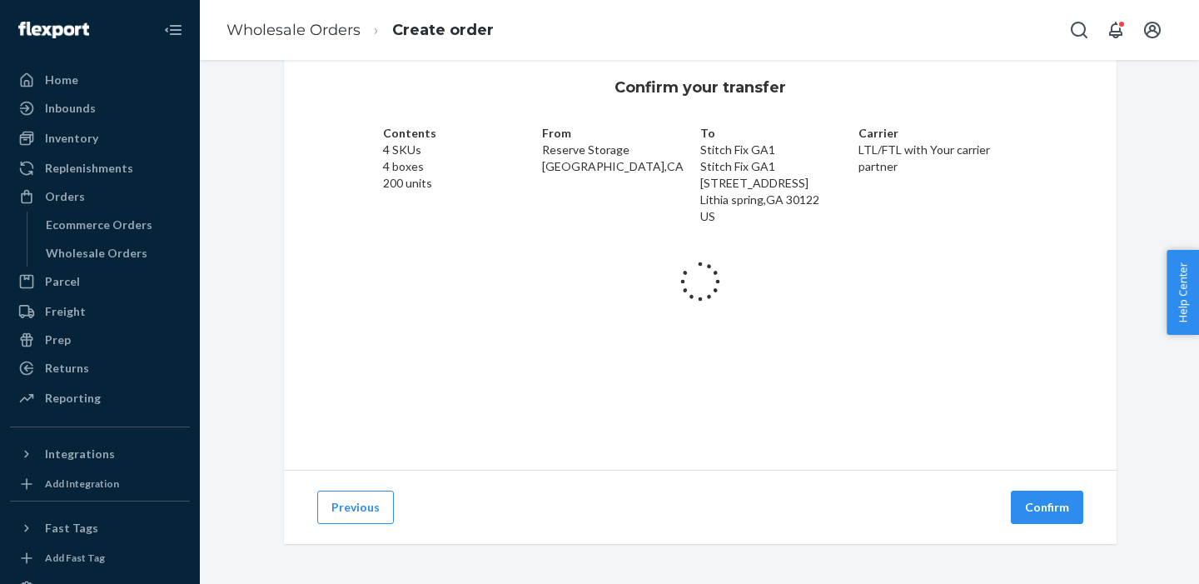
scroll to position [42, 0]
click at [1064, 500] on button "Confirm" at bounding box center [1047, 507] width 72 height 33
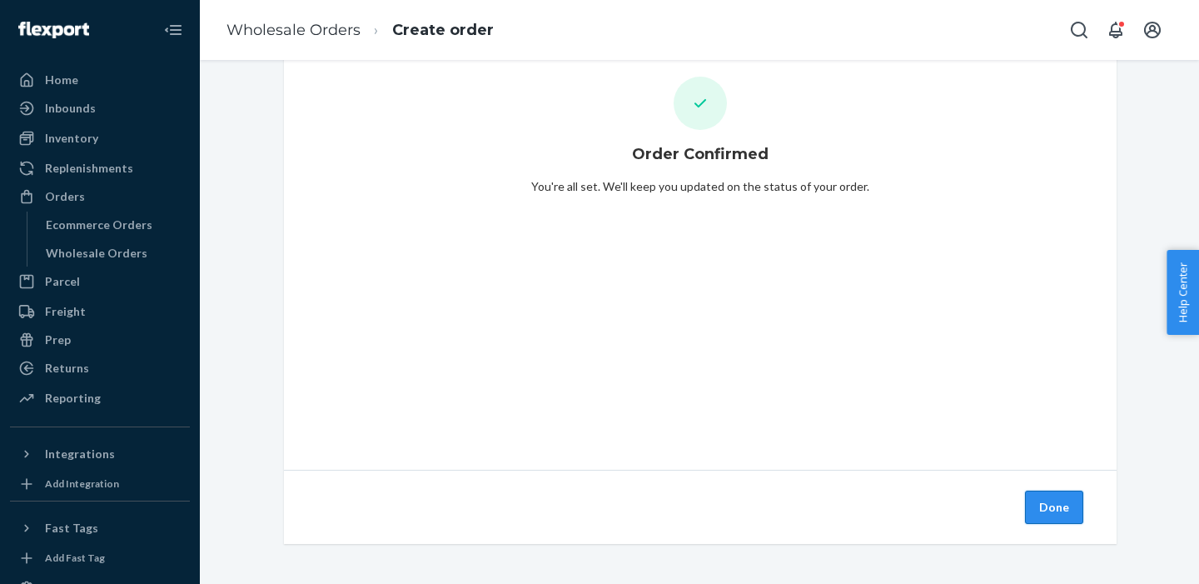
click at [1066, 510] on button "Done" at bounding box center [1054, 507] width 58 height 33
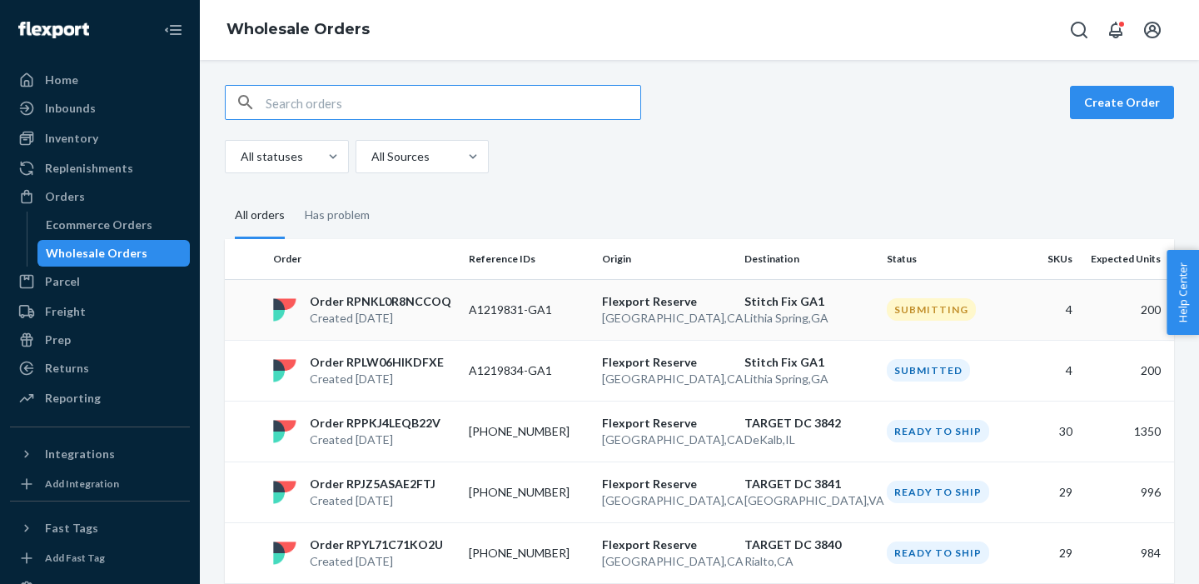
click at [401, 301] on p "Order RPNKL0R8NCCOQ" at bounding box center [381, 301] width 142 height 17
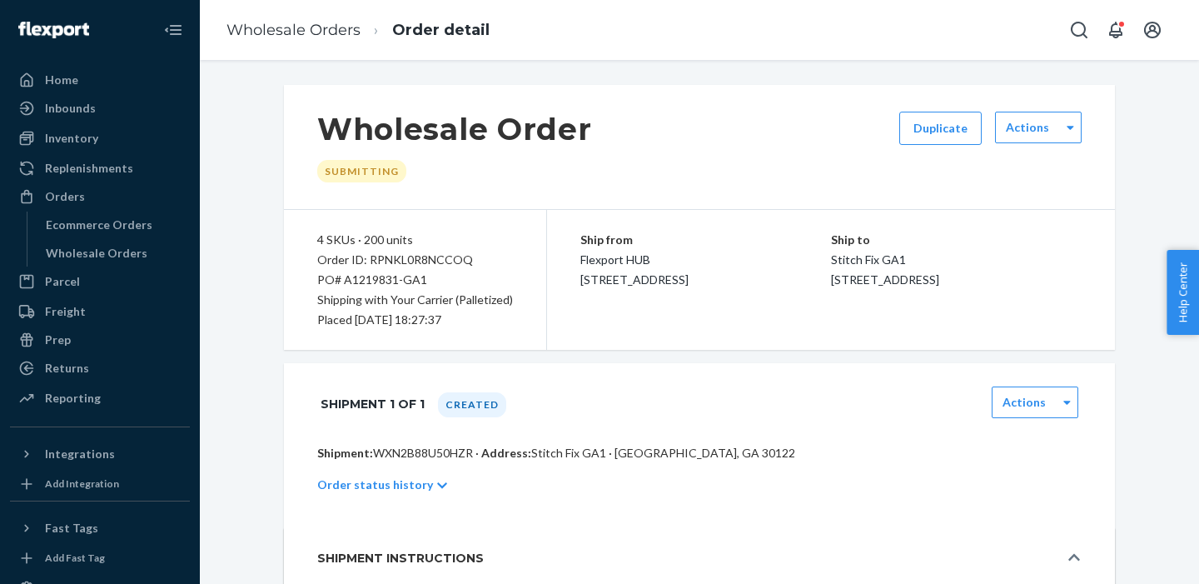
click at [387, 291] on p "Shipping with Your Carrier (Palletized)" at bounding box center [415, 300] width 196 height 20
drag, startPoint x: 342, startPoint y: 280, endPoint x: 446, endPoint y: 283, distance: 104.1
click at [446, 283] on div "PO# A1219831-GA1" at bounding box center [415, 280] width 196 height 20
copy div "A1219831-GA1"
drag, startPoint x: 374, startPoint y: 451, endPoint x: 472, endPoint y: 446, distance: 98.4
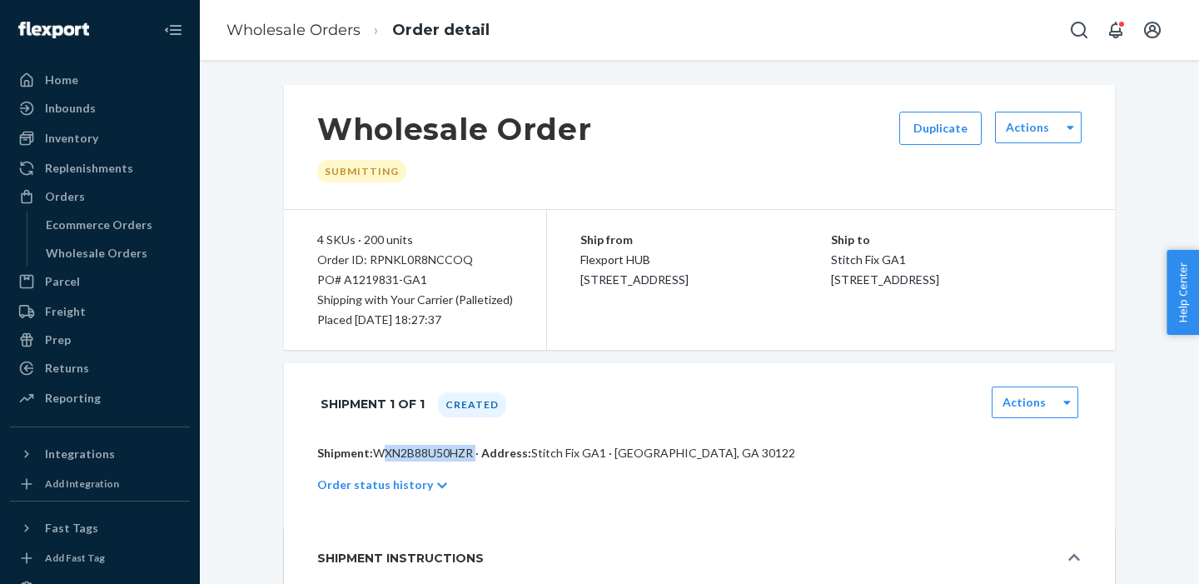
click at [472, 446] on p "Shipment: WXN2B88U50HZR · Address: [GEOGRAPHIC_DATA] · [GEOGRAPHIC_DATA], GA 30…" at bounding box center [699, 453] width 764 height 17
copy p "WXN2B88U50HZR"
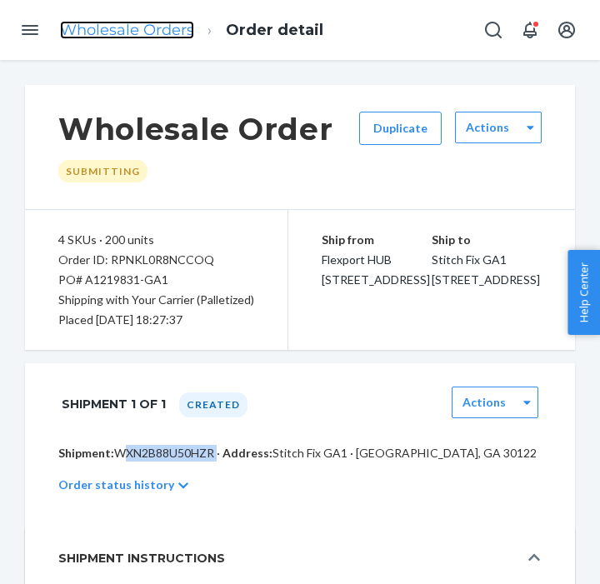
click at [87, 31] on link "Wholesale Orders" at bounding box center [127, 30] width 134 height 18
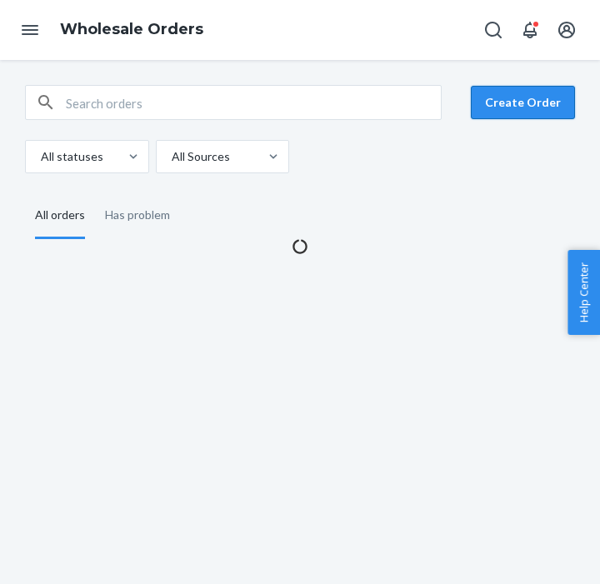
click at [510, 95] on button "Create Order" at bounding box center [523, 102] width 104 height 33
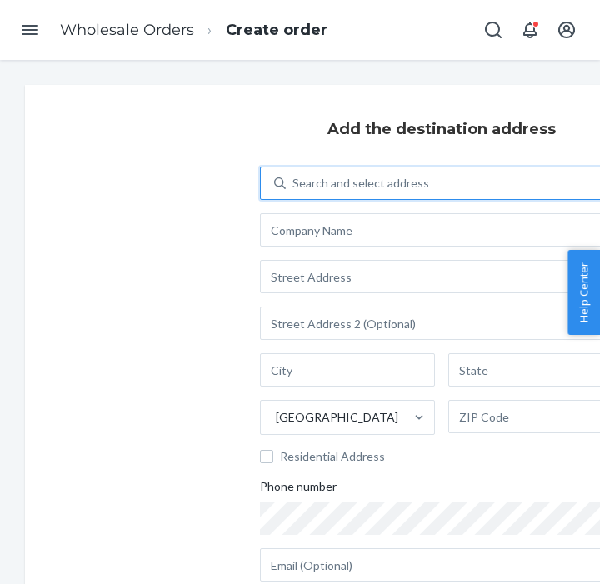
click at [348, 169] on div "Search and select address" at bounding box center [454, 183] width 336 height 30
click at [294, 175] on input "0 results available. Use Up and Down to choose options, press Enter to select t…" at bounding box center [293, 183] width 2 height 17
type input "stitch"
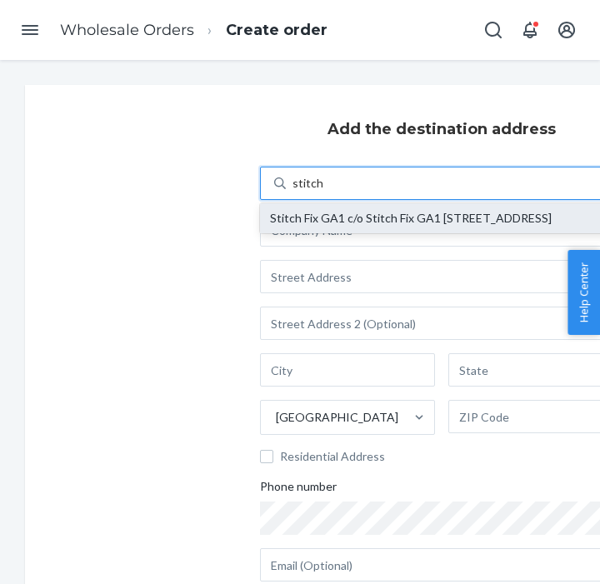
click at [306, 214] on div "Stitch Fix GA1 c/o Stitch Fix GA1 [STREET_ADDRESS]" at bounding box center [441, 218] width 343 height 13
click at [306, 192] on input "stitch" at bounding box center [307, 183] width 30 height 17
type input "Stitch Fix GA1"
type input "[STREET_ADDRESS]"
type input "Lithia Spring"
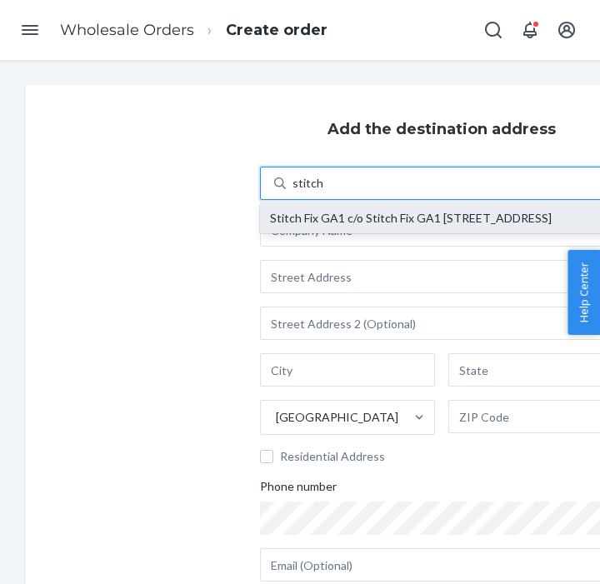
type input "GA"
type input "30122"
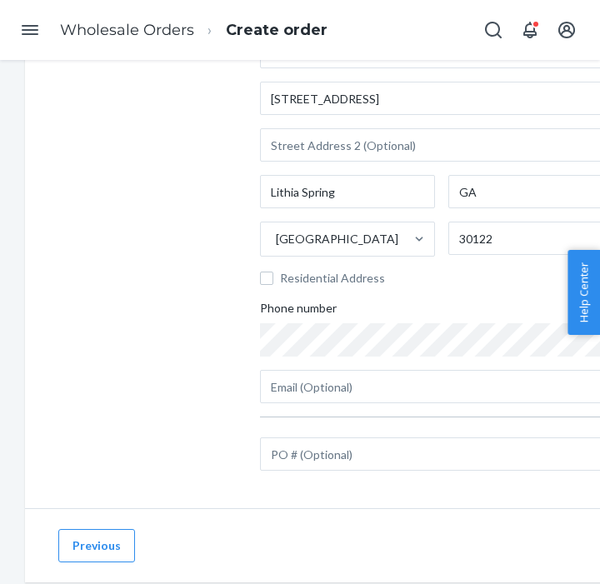
scroll to position [217, 0]
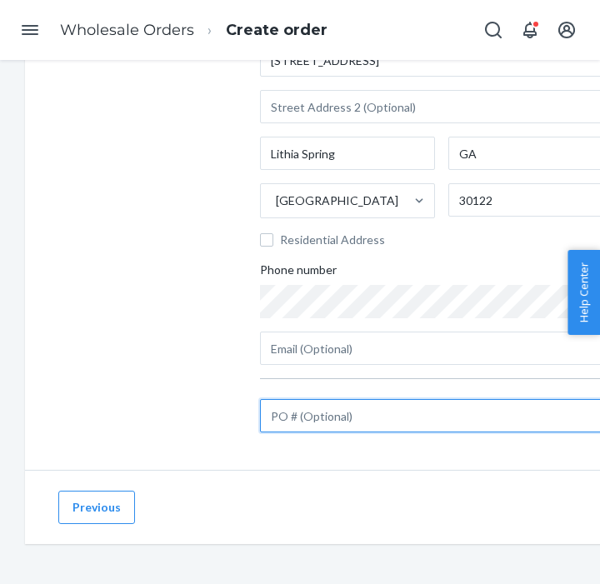
click at [317, 416] on input "text" at bounding box center [441, 415] width 363 height 33
paste input "A1219835-GA1"
type input "A1219835-GA1"
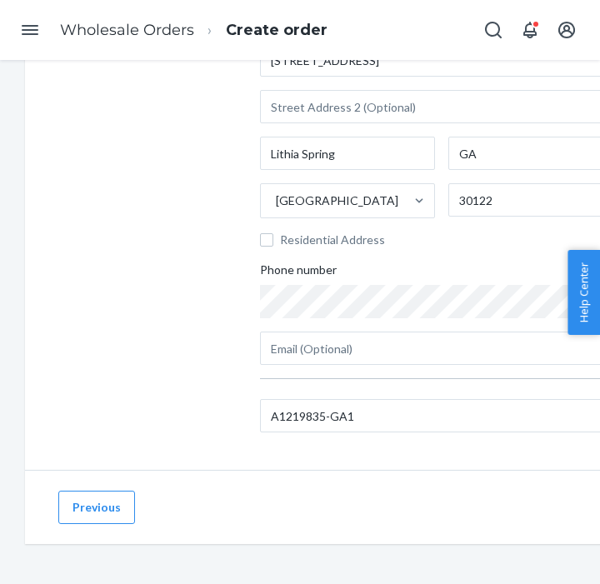
click at [207, 307] on div "Add the destination address Search and select address [GEOGRAPHIC_DATA][STREET_…" at bounding box center [441, 168] width 833 height 601
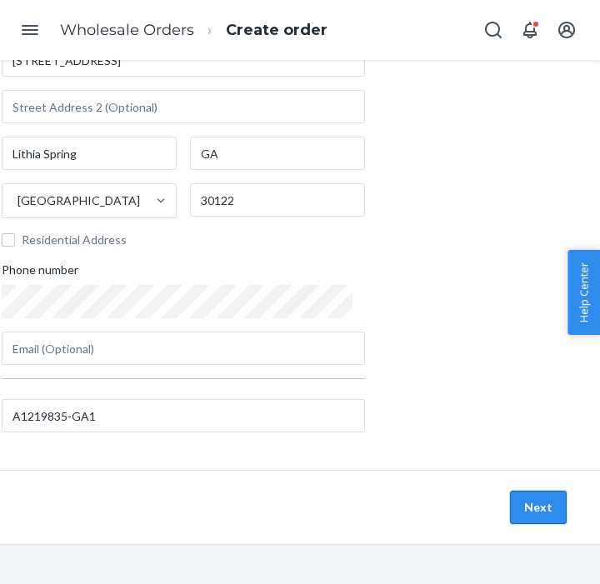
click at [539, 505] on button "Next" at bounding box center [538, 507] width 57 height 33
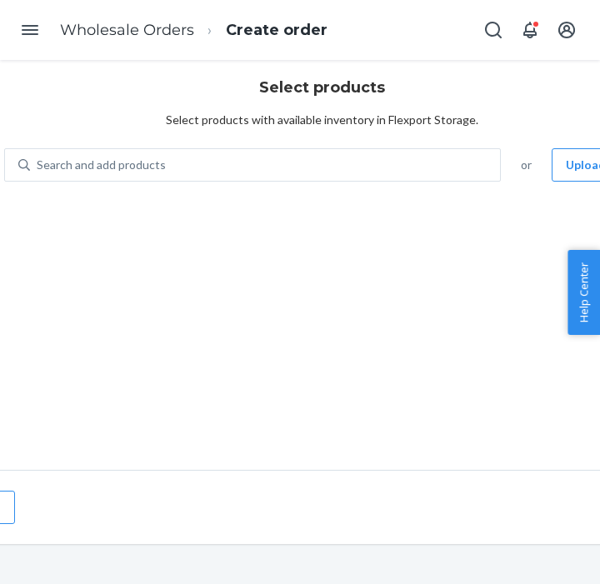
scroll to position [42, 21]
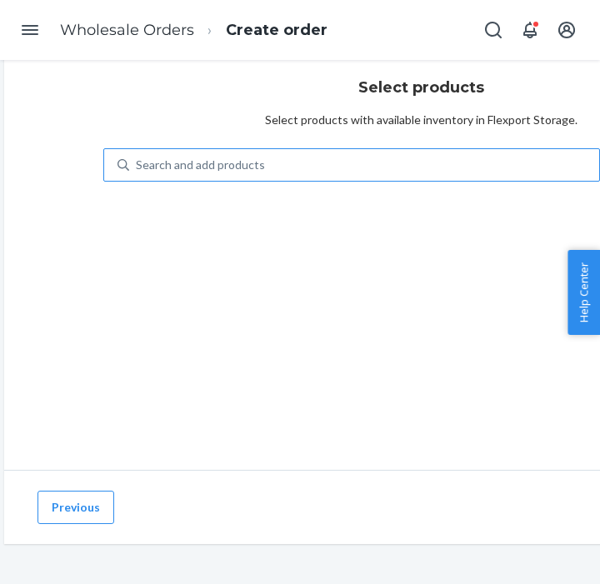
click at [226, 166] on div "Search and add products" at bounding box center [200, 165] width 129 height 17
click at [137, 166] on input "Search and add products" at bounding box center [137, 165] width 2 height 17
click at [226, 166] on div "Search and add products" at bounding box center [200, 165] width 129 height 17
click at [137, 166] on input "Search and add products" at bounding box center [137, 165] width 2 height 17
paste input "KGWN-CLE-CLA-BLA-S"
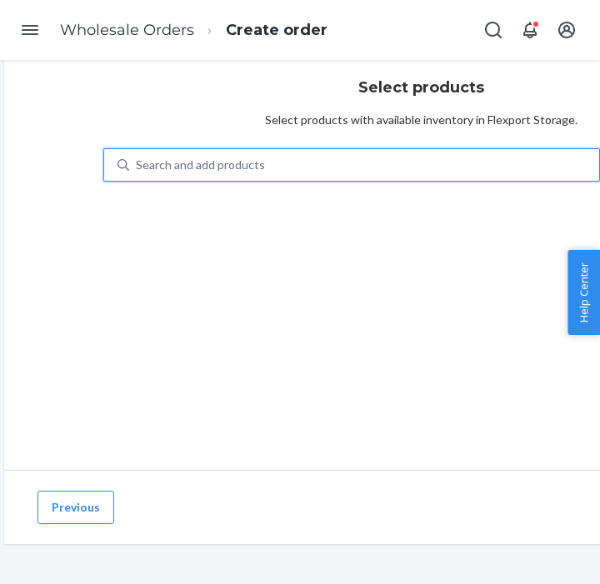
type input "KGWN-CLE-CLA-BLA-S"
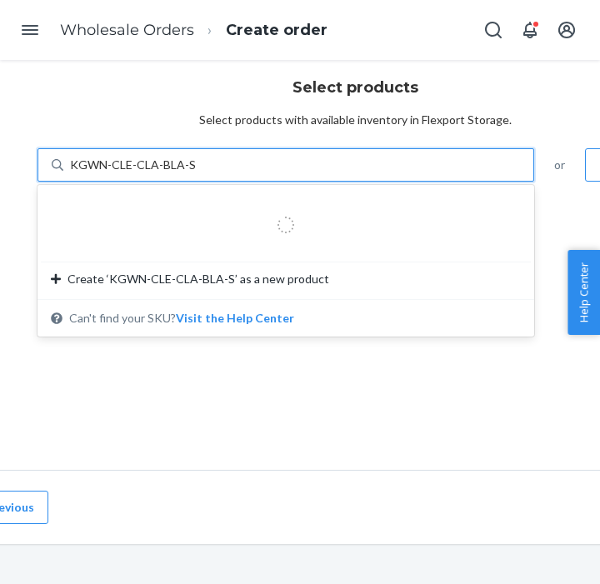
scroll to position [42, 87]
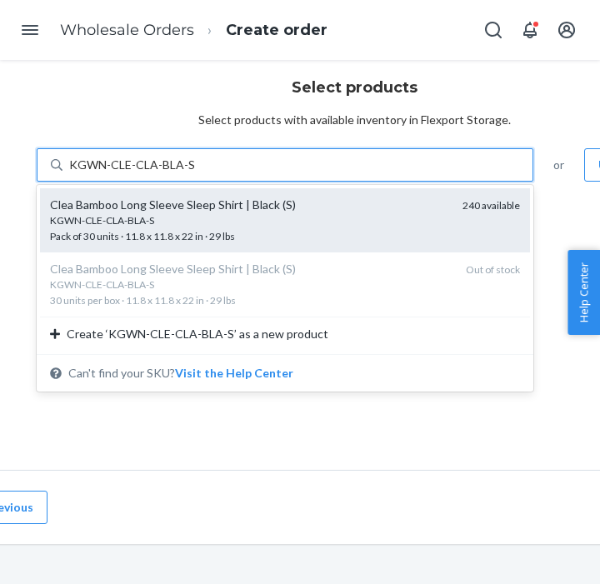
click at [235, 205] on div "Clea Bamboo Long Sleeve Sleep Shirt | Black (S)" at bounding box center [249, 205] width 399 height 17
click at [194, 173] on input "KGWN-CLE-CLA-BLA-S" at bounding box center [131, 165] width 125 height 17
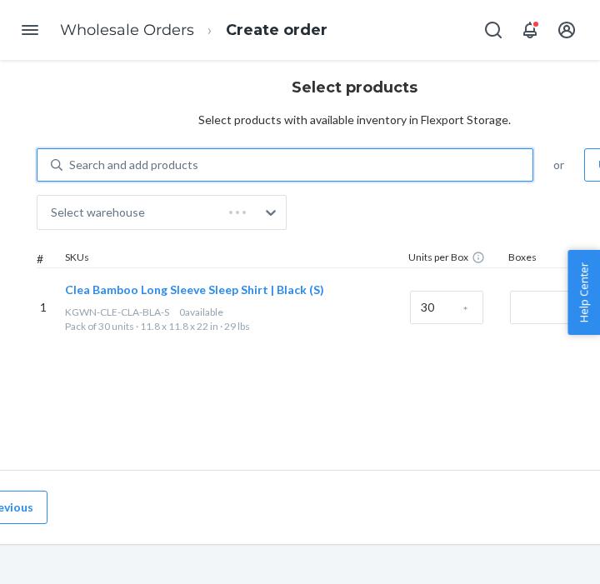
click at [167, 165] on div "Search and add products" at bounding box center [133, 165] width 129 height 17
click at [71, 165] on input "0 results available. Use Up and Down to choose options, press Enter to select t…" at bounding box center [70, 165] width 2 height 17
paste input "KGWN-CLE-CLA-BLA-S"
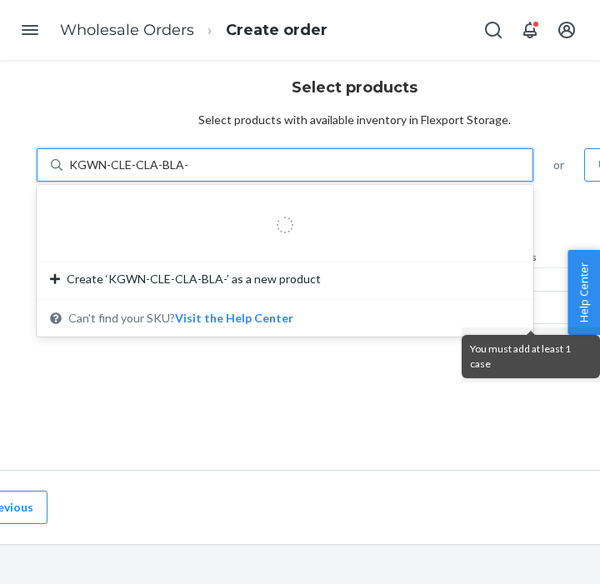
type input "KGWN-CLE-CLA-BLA-M"
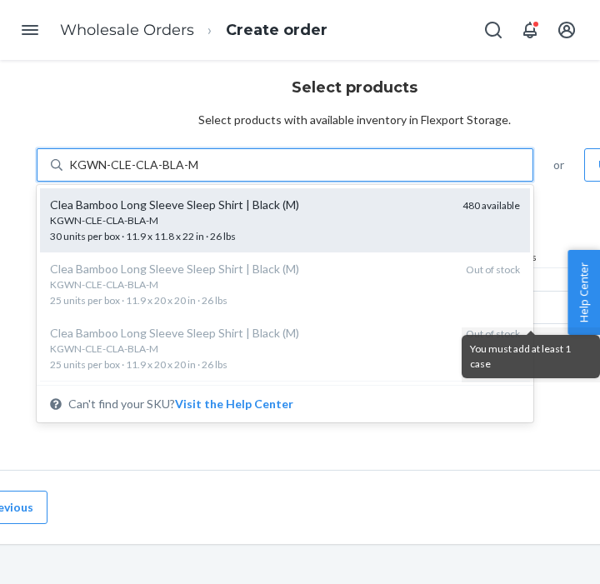
click at [182, 213] on div "KGWN-CLE-CLA-BLA-M" at bounding box center [249, 220] width 399 height 14
click at [182, 173] on input "KGWN-CLE-CLA-BLA-M" at bounding box center [133, 165] width 129 height 17
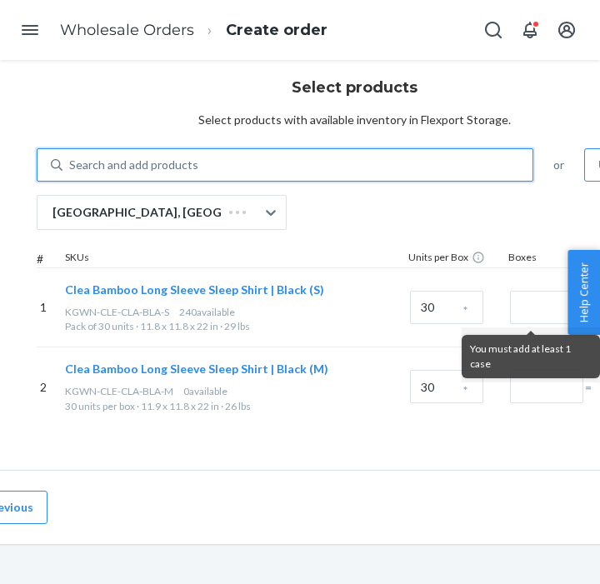
click at [162, 153] on div "Search and add products" at bounding box center [297, 165] width 470 height 30
click at [71, 157] on input "0 results available. Select is focused ,type to refine list, press Down to open…" at bounding box center [70, 165] width 2 height 17
paste input "KGWN-CLE-CLA-BLA-S"
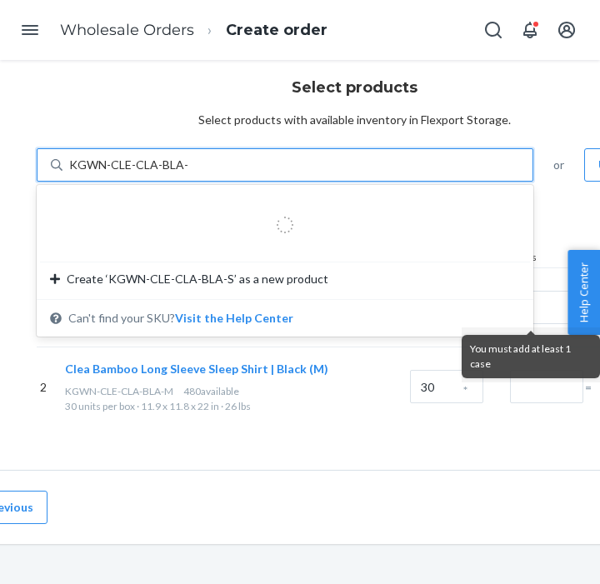
type input "KGWN-CLE-CLA-BLA-L"
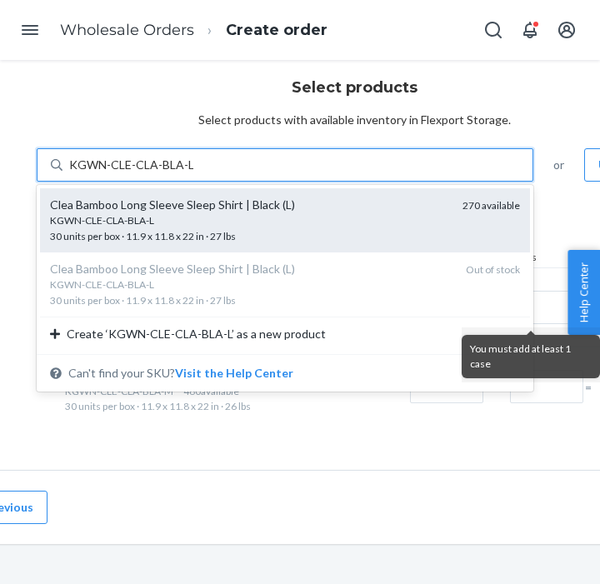
click at [187, 220] on div "KGWN-CLE-CLA-BLA-L" at bounding box center [249, 220] width 399 height 14
click at [187, 173] on input "KGWN-CLE-CLA-BLA-L" at bounding box center [131, 165] width 124 height 17
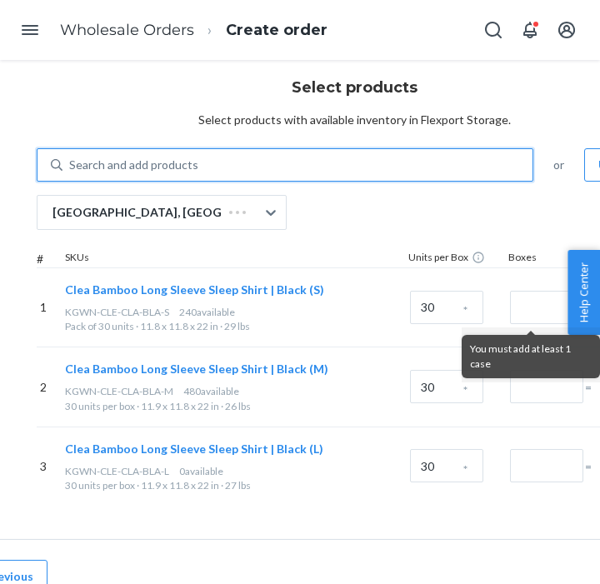
click at [192, 162] on div "Search and add products" at bounding box center [133, 165] width 129 height 17
click at [71, 162] on input "0 results available. Use Up and Down to choose options, press Enter to select t…" at bounding box center [70, 165] width 2 height 17
paste input "KGWN-CLE-CLA-BLA-S"
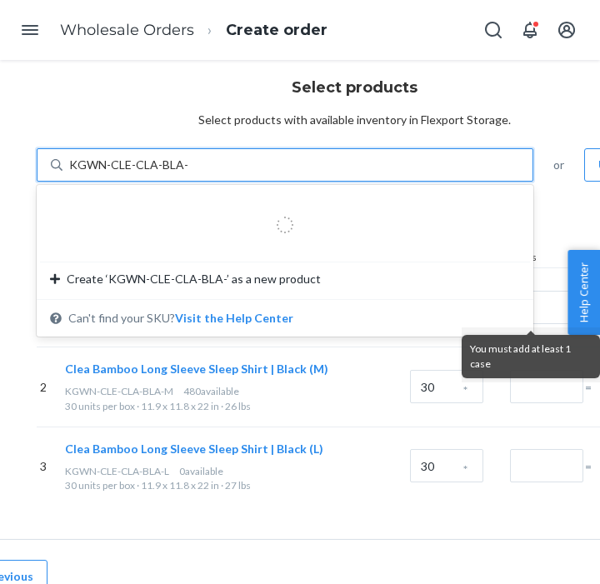
type input "KGWN-CLE-CLA-BLA-XL"
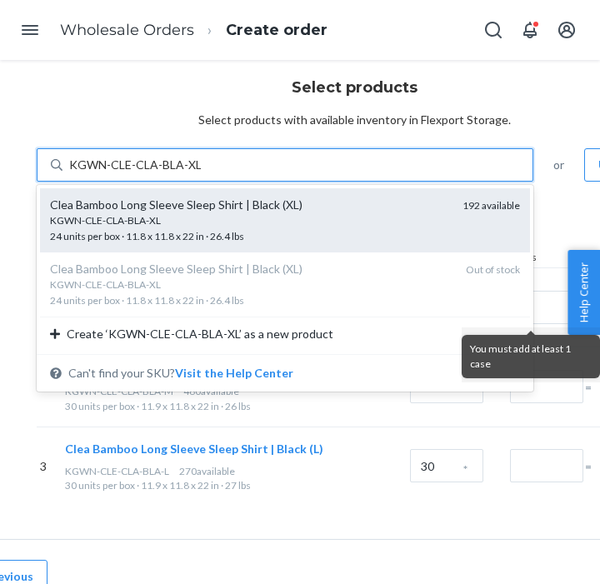
click at [200, 231] on span "KGWN-CLE-CLA-BLA-XL 24 units per box · 11.8 x 11.8 x 22 in · 26.4 lbs" at bounding box center [249, 227] width 399 height 29
click at [200, 173] on input "KGWN-CLE-CLA-BLA-XL" at bounding box center [135, 165] width 132 height 17
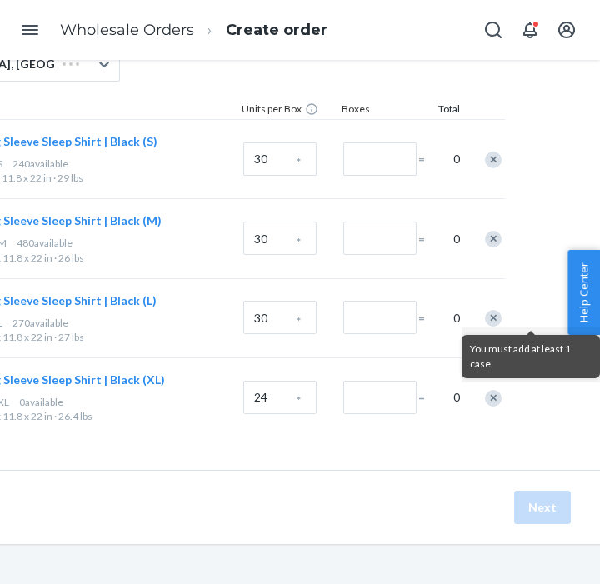
scroll to position [190, 258]
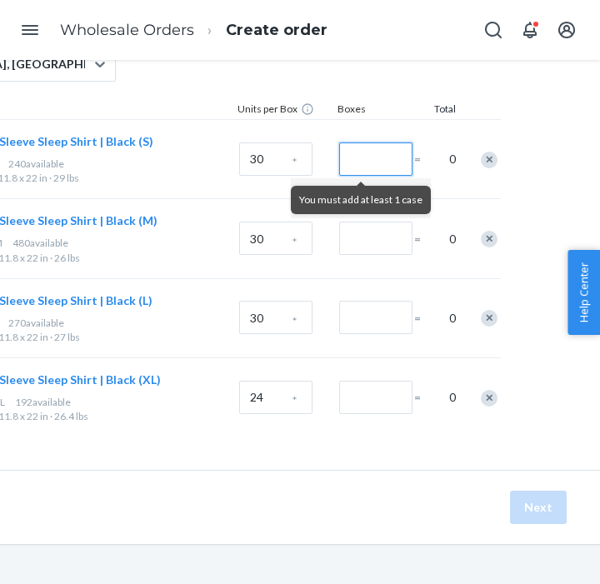
click at [361, 165] on input "Number of boxes" at bounding box center [375, 158] width 73 height 33
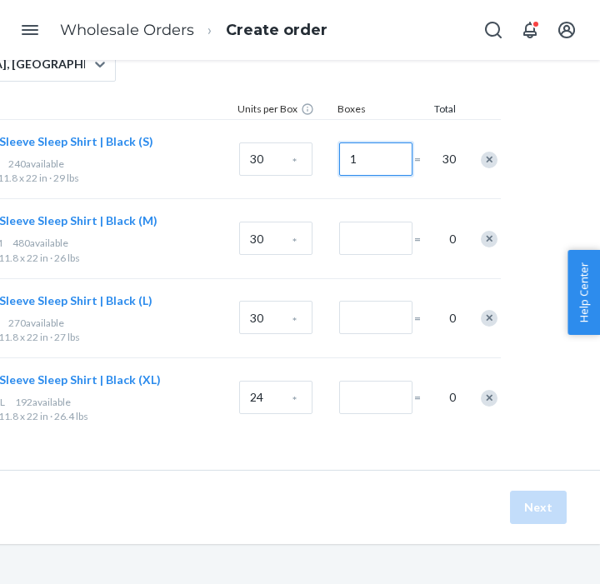
type input "1"
click at [360, 251] on input "Number of boxes" at bounding box center [375, 238] width 73 height 33
type input "1"
click at [361, 331] on input "Number of boxes" at bounding box center [375, 317] width 73 height 33
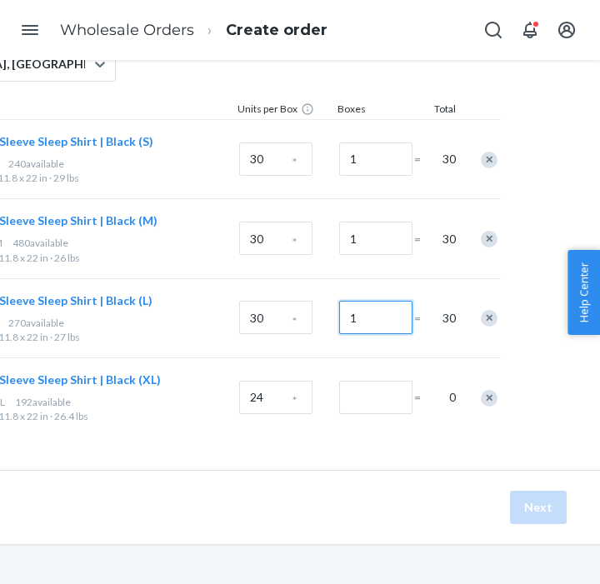
type input "1"
click at [364, 396] on input "Number of boxes" at bounding box center [375, 397] width 73 height 33
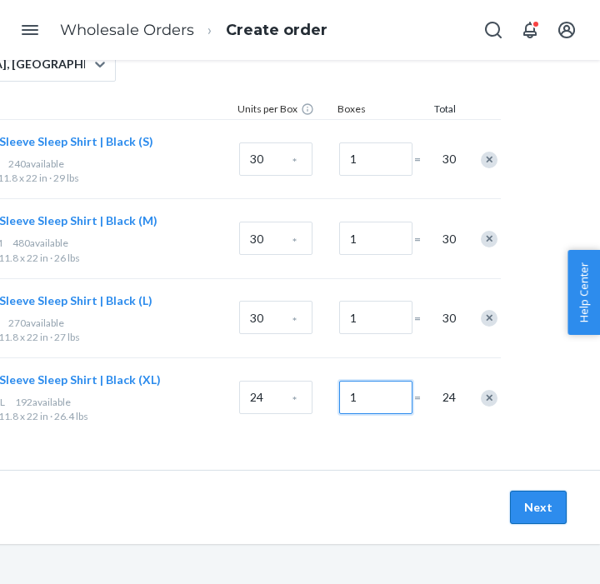
type input "1"
click at [533, 504] on button "Next" at bounding box center [538, 507] width 57 height 33
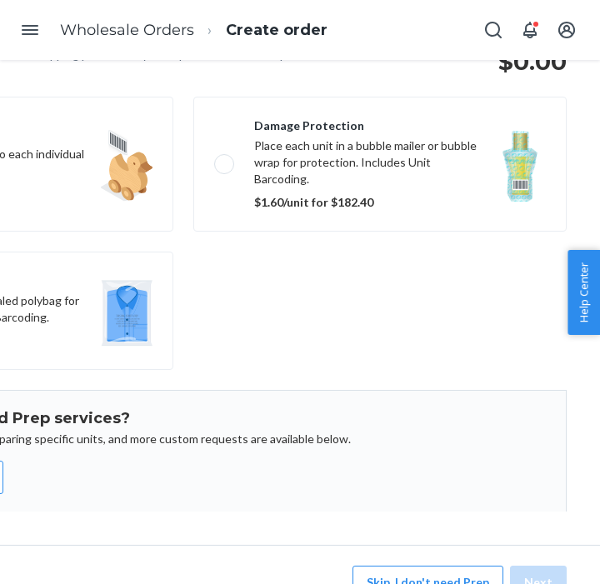
scroll to position [107, 0]
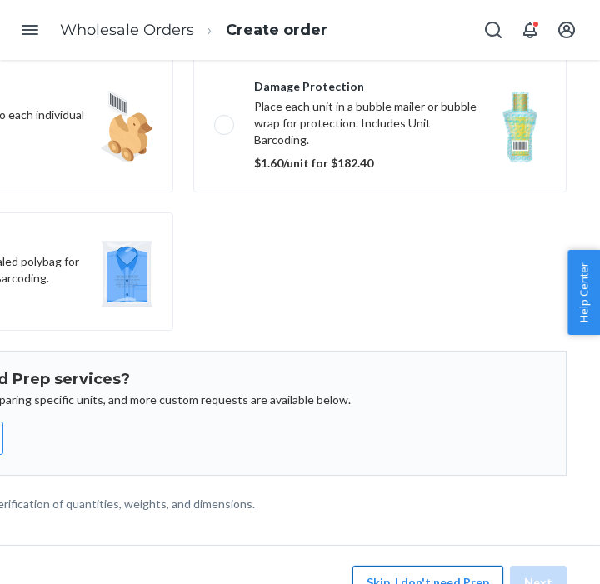
click at [417, 566] on button "Skip, I don't need Prep" at bounding box center [427, 581] width 151 height 33
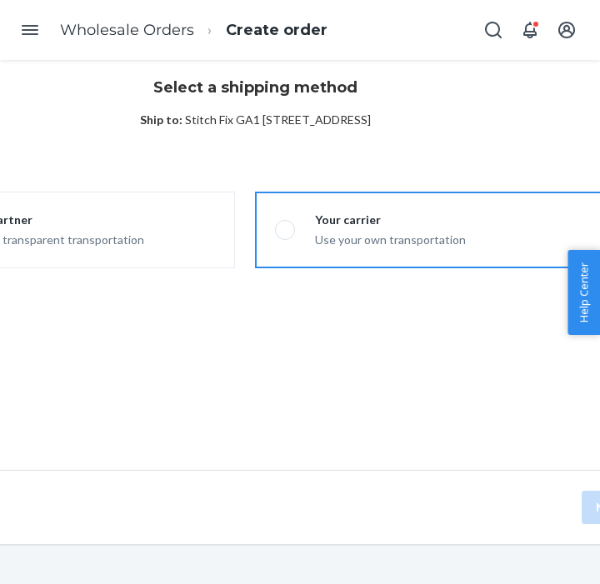
scroll to position [42, 156]
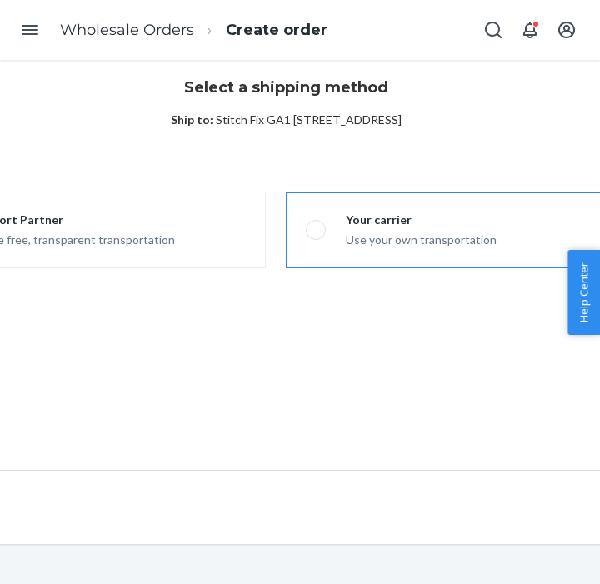
click at [324, 238] on label "Your carrier Use your own transportation" at bounding box center [464, 230] width 356 height 77
click at [316, 236] on input "Your carrier Use your own transportation" at bounding box center [311, 230] width 11 height 11
radio input "true"
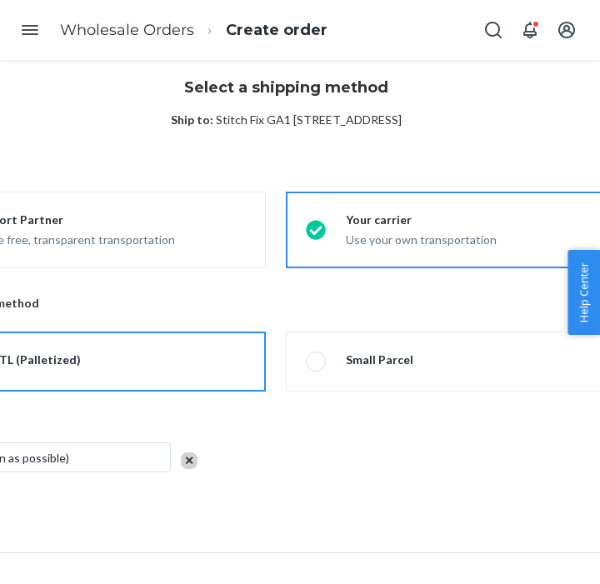
scroll to position [42, 0]
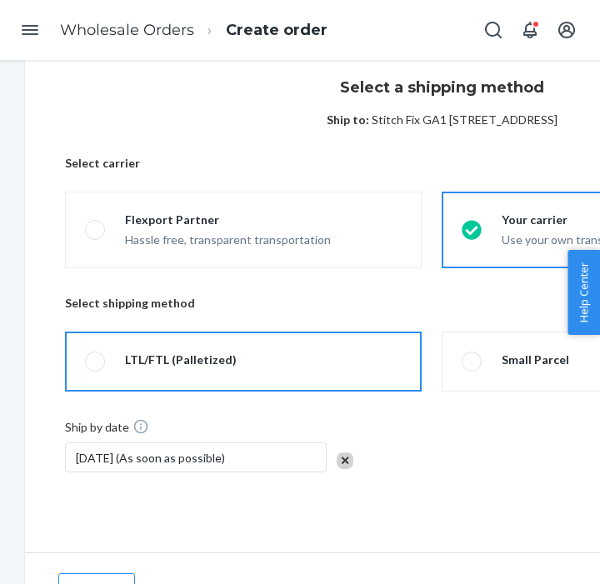
click at [213, 365] on div "LTL/FTL (Palletized)" at bounding box center [181, 359] width 112 height 17
click at [96, 365] on input "LTL/FTL (Palletized)" at bounding box center [90, 361] width 11 height 11
radio input "true"
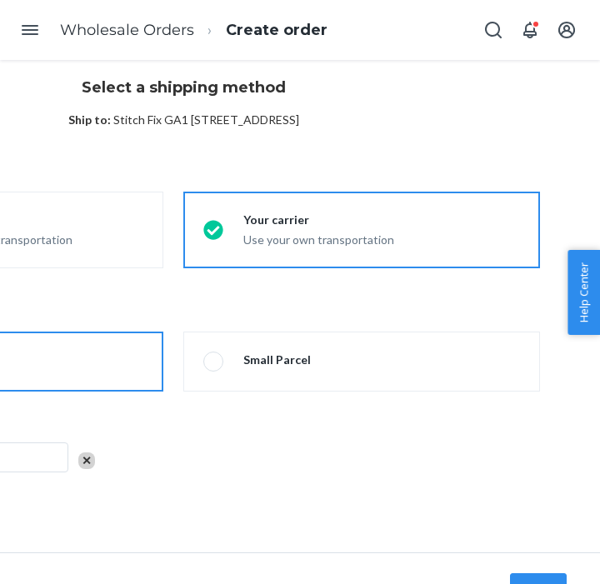
scroll to position [123, 258]
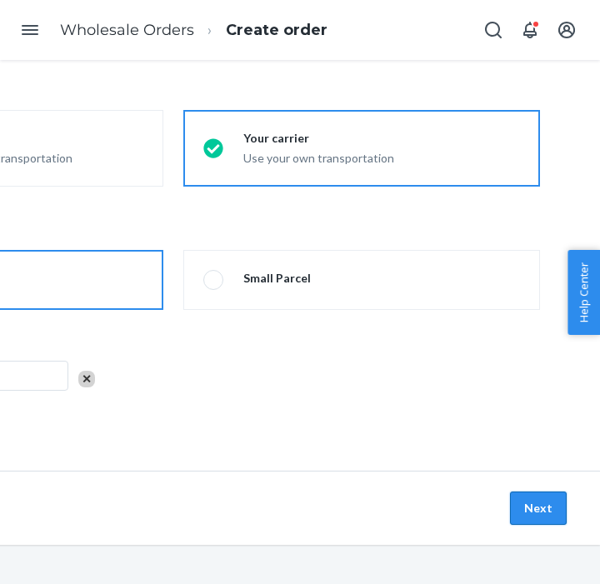
click at [524, 500] on button "Next" at bounding box center [538, 507] width 57 height 33
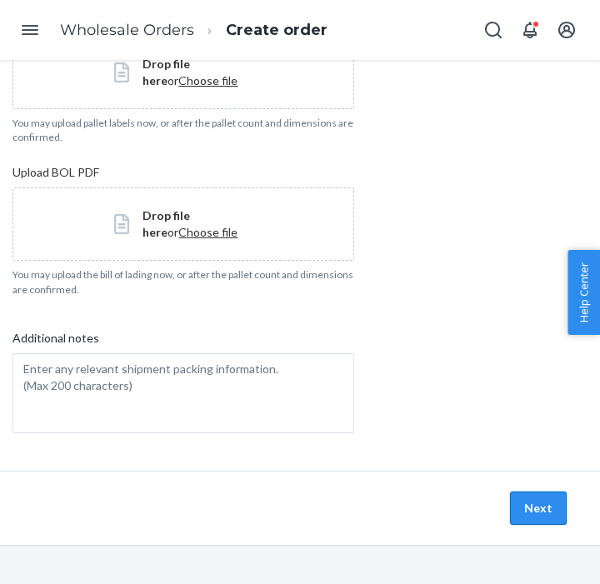
click at [538, 510] on button "Next" at bounding box center [538, 507] width 57 height 33
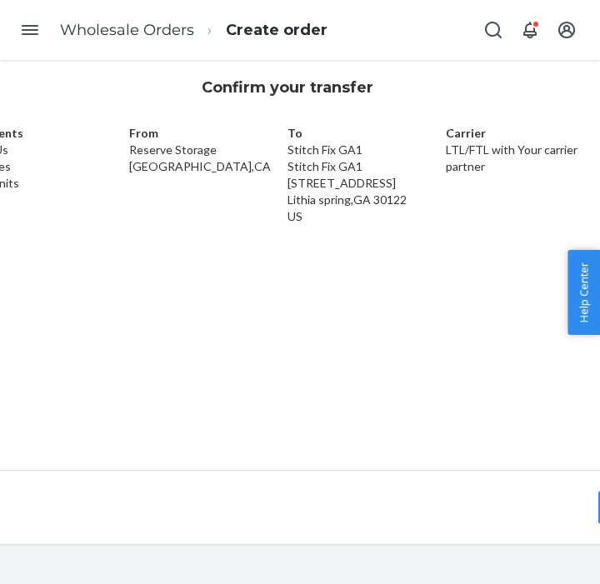
scroll to position [42, 258]
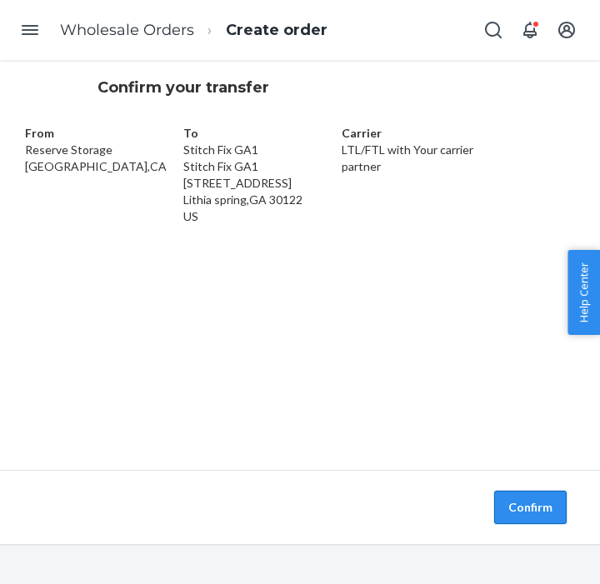
click at [544, 500] on button "Confirm" at bounding box center [530, 507] width 72 height 33
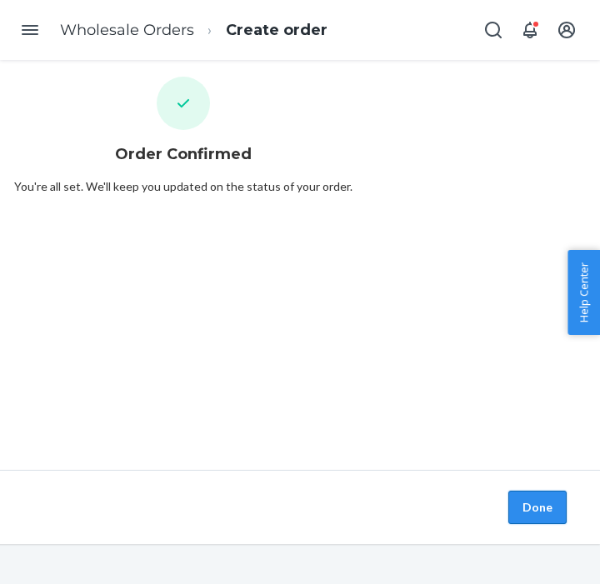
click at [533, 510] on button "Done" at bounding box center [537, 507] width 58 height 33
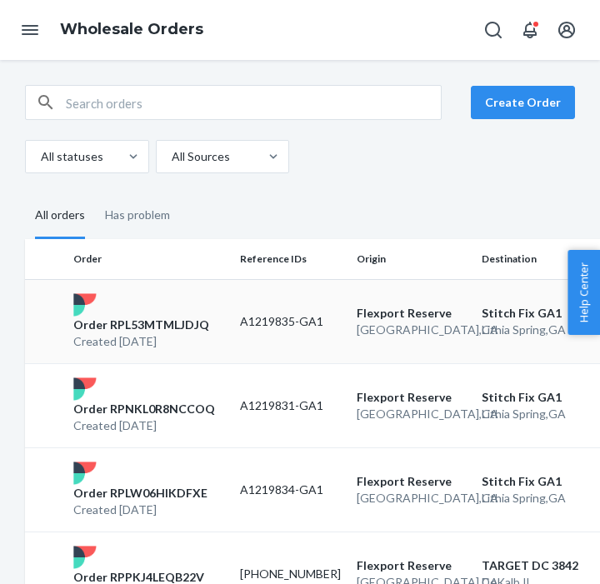
click at [157, 311] on div "Order RPL53MTMLJDJQ Created [DATE]" at bounding box center [150, 321] width 167 height 57
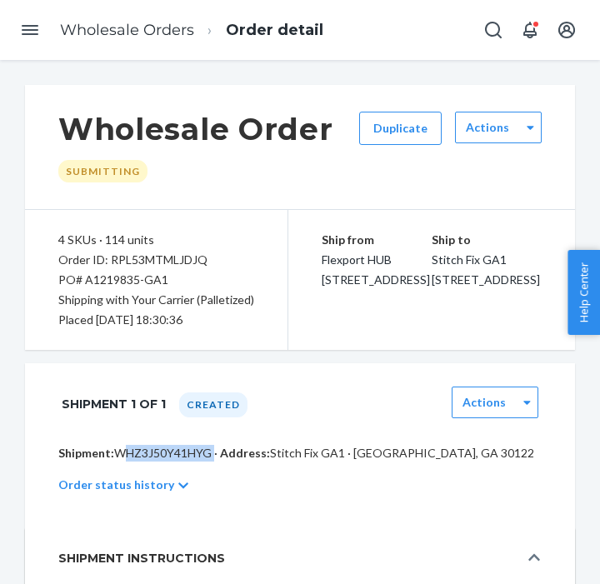
drag, startPoint x: 116, startPoint y: 474, endPoint x: 208, endPoint y: 468, distance: 92.6
click at [208, 461] on p "Shipment: WHZ3J50Y41HYG · Address: [GEOGRAPHIC_DATA] · [GEOGRAPHIC_DATA], GA 30…" at bounding box center [299, 453] width 483 height 17
copy p "WHZ3J50Y41HYG"
click at [94, 32] on link "Wholesale Orders" at bounding box center [127, 30] width 134 height 18
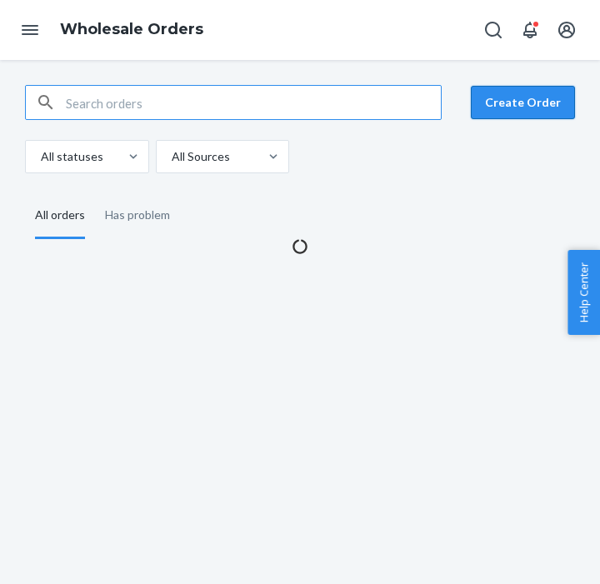
click at [529, 103] on button "Create Order" at bounding box center [523, 102] width 104 height 33
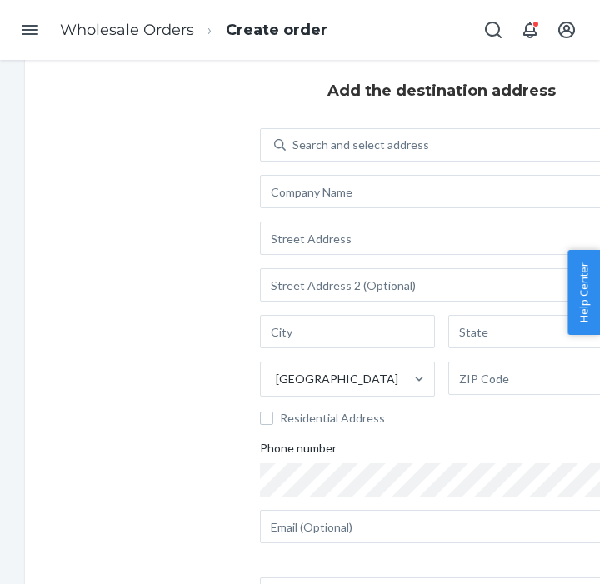
scroll to position [28, 0]
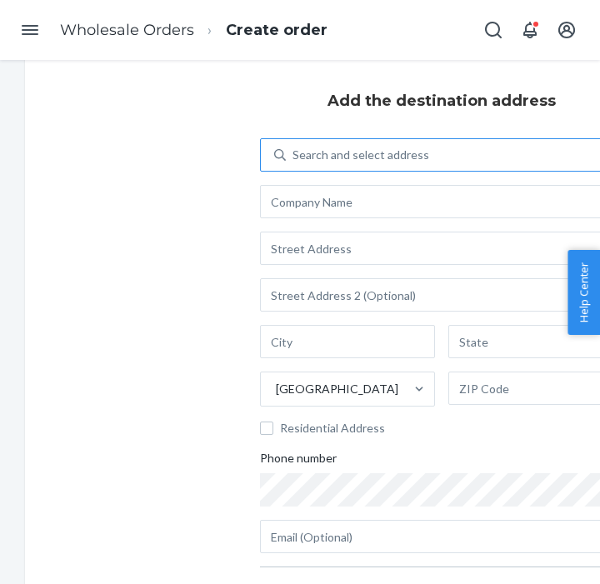
click at [334, 156] on div "Search and select address" at bounding box center [360, 155] width 137 height 17
click at [294, 156] on input "Search and select address" at bounding box center [293, 155] width 2 height 17
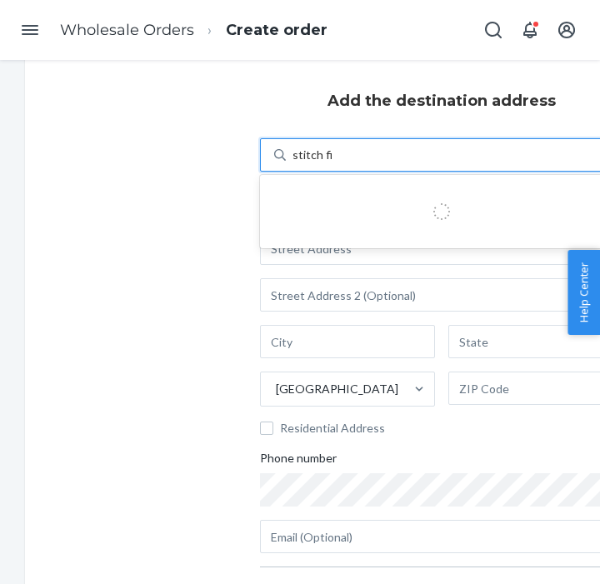
type input "stitch fix"
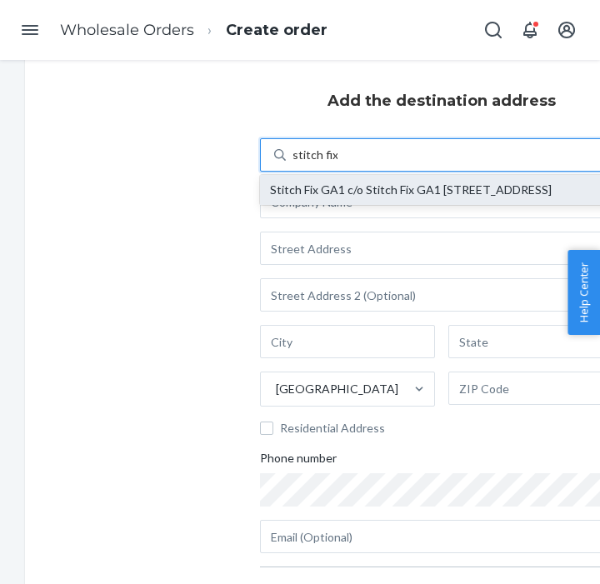
click at [346, 183] on div "Stitch Fix GA1 c/o Stitch Fix GA1 [STREET_ADDRESS]" at bounding box center [441, 189] width 343 height 13
click at [337, 163] on input "stitch fix" at bounding box center [314, 155] width 45 height 17
type input "Stitch Fix GA1"
type input "[STREET_ADDRESS]"
type input "Lithia Spring"
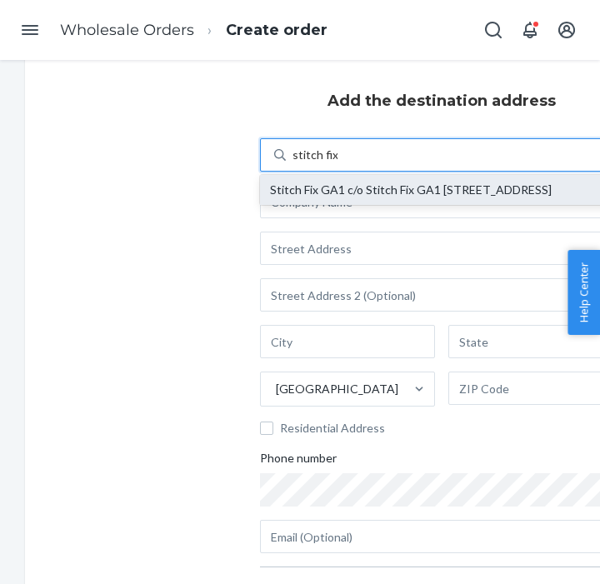
type input "GA"
type input "30122"
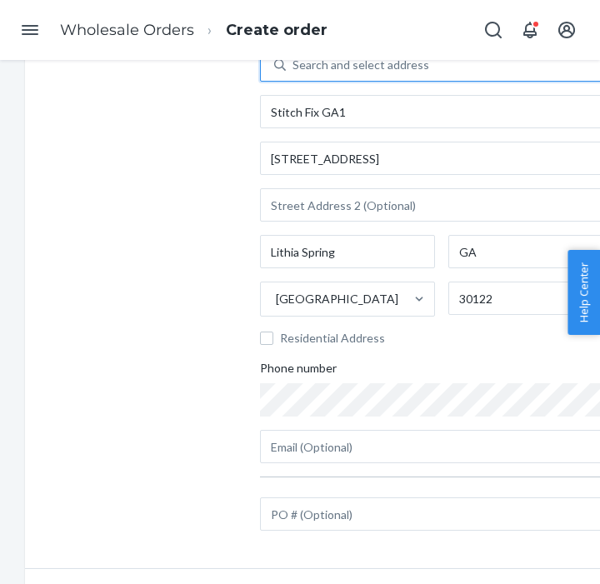
scroll to position [206, 0]
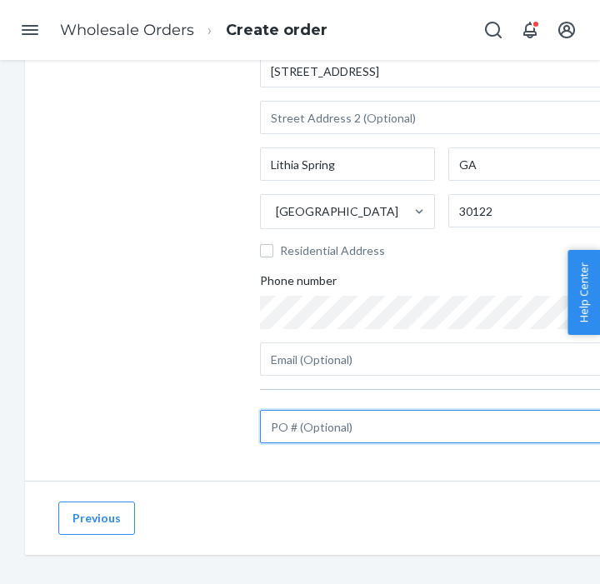
click at [352, 422] on input "text" at bounding box center [441, 426] width 363 height 33
paste input "A1219825-GA1"
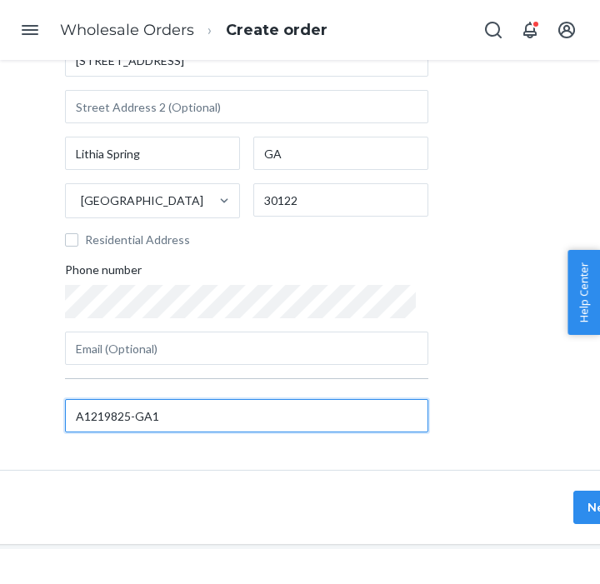
scroll to position [47, 0]
type input "A1219825-GA1"
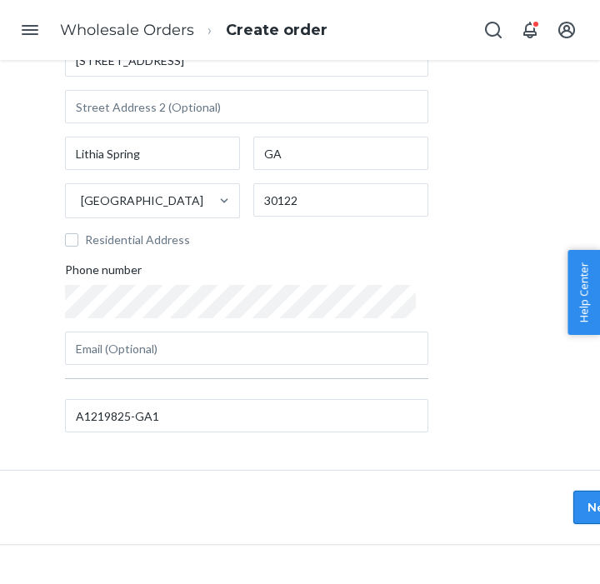
click at [580, 499] on button "Next" at bounding box center [601, 507] width 57 height 33
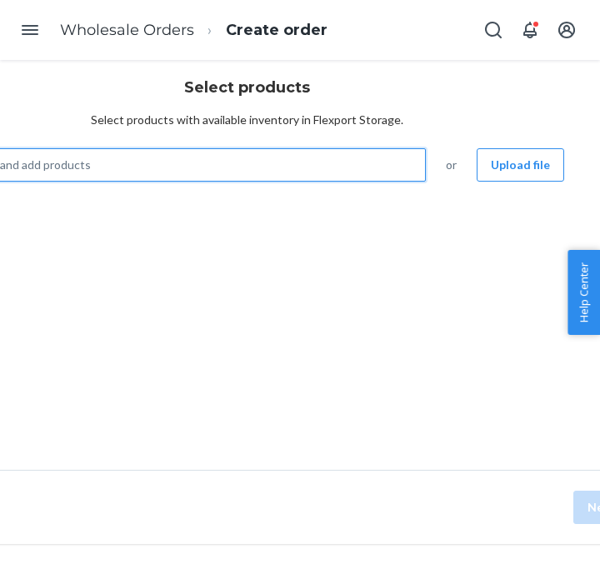
scroll to position [42, 0]
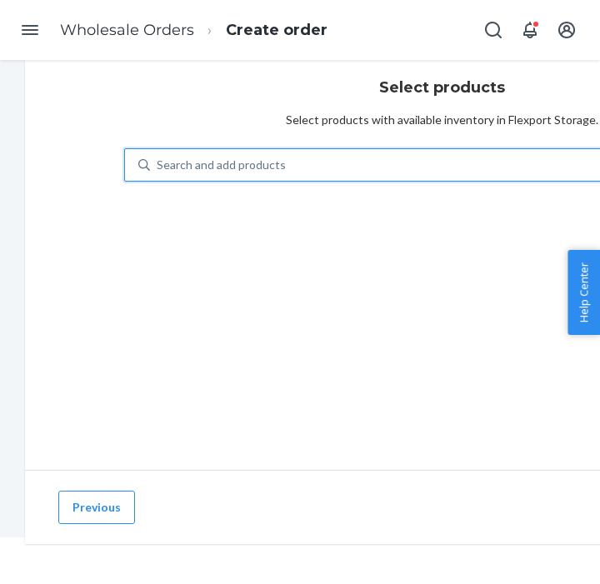
click at [70, 167] on div "Select products Select products with available inventory in Flexport Storage. 0…" at bounding box center [441, 256] width 833 height 426
paste input "KTEE-ARI-LST-GRT-S"
type input "KTEE-ARI-LST-GRT-S"
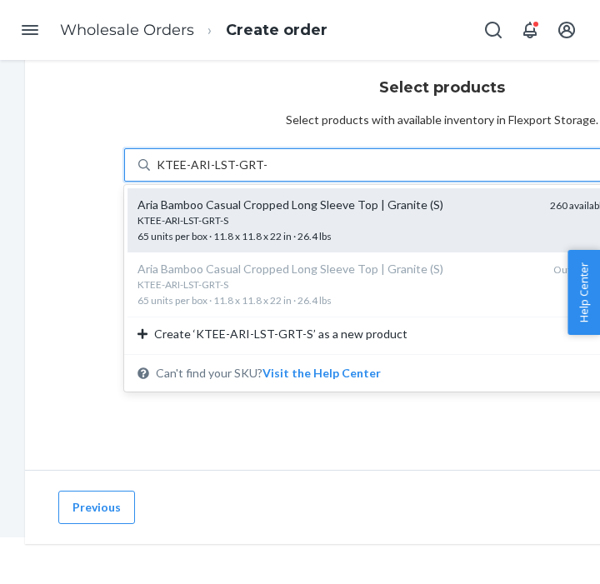
click at [319, 218] on div "KTEE-ARI-LST-GRT-S" at bounding box center [336, 220] width 399 height 14
click at [267, 173] on input "KTEE-ARI-LST-GRT-S" at bounding box center [212, 165] width 111 height 17
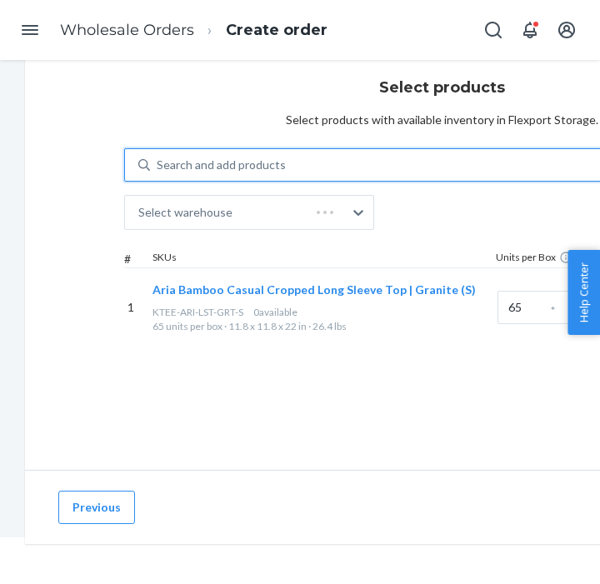
click at [270, 158] on div "Search and add products" at bounding box center [221, 165] width 129 height 17
click at [158, 158] on input "0 results available. Select is focused ,type to refine list, press Down to open…" at bounding box center [158, 165] width 2 height 17
paste input "KTEE-ARI-LST-GRT-S"
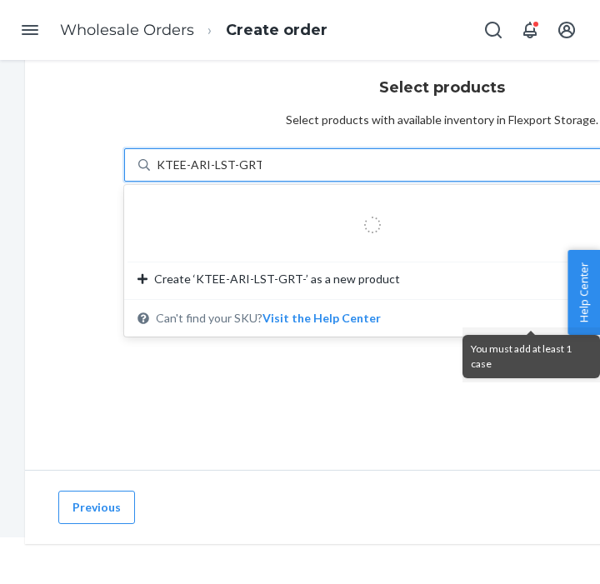
type input "KTEE-ARI-LST-GRT-M"
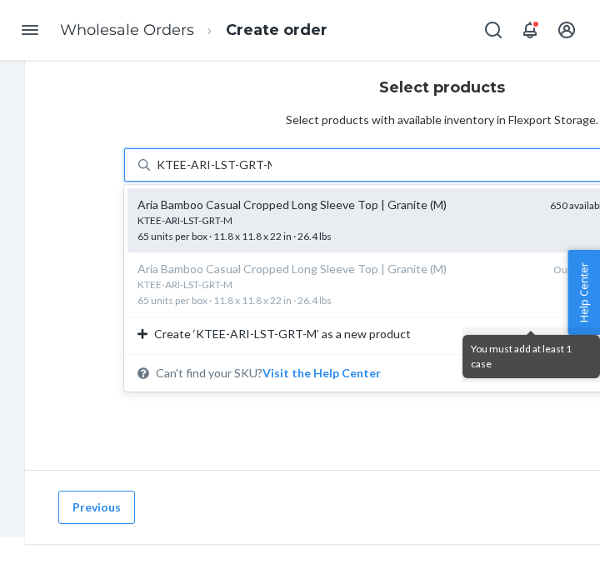
click at [221, 222] on div "KTEE-ARI-LST-GRT-M" at bounding box center [336, 220] width 399 height 14
click at [221, 173] on input "KTEE-ARI-LST-GRT-M" at bounding box center [214, 165] width 115 height 17
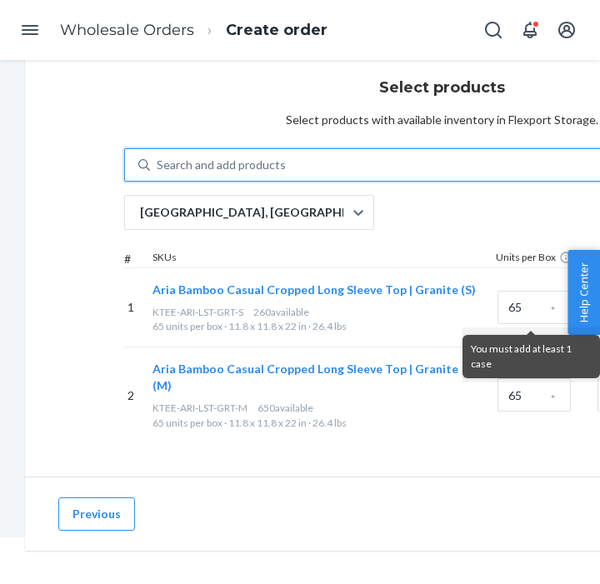
click at [190, 165] on div "Search and add products" at bounding box center [221, 165] width 129 height 17
click at [158, 165] on input "0 results available. Select is focused ,type to refine list, press Down to open…" at bounding box center [158, 165] width 2 height 17
click at [190, 165] on div "Search and add products" at bounding box center [221, 165] width 129 height 17
click at [158, 165] on input "0 results available. Select is focused ,type to refine list, press Down to open…" at bounding box center [158, 165] width 2 height 17
paste input "KTEE-ARI-LST-GRT-L"
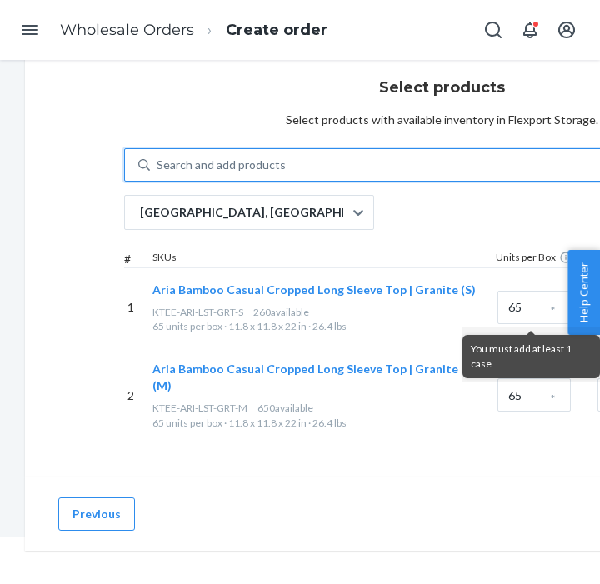
type input "KTEE-ARI-LST-GRT-L"
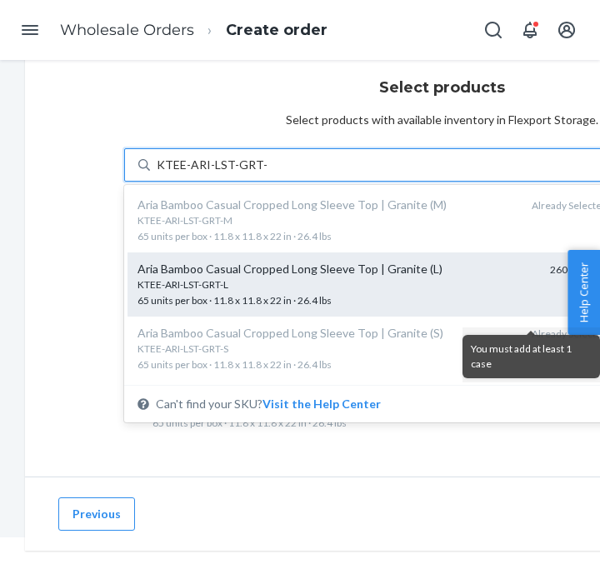
click at [192, 274] on div "Aria Bamboo Casual Cropped Long Sleeve Top | Granite (L)" at bounding box center [336, 269] width 399 height 17
click at [192, 173] on input "KTEE-ARI-LST-GRT-L" at bounding box center [212, 165] width 111 height 17
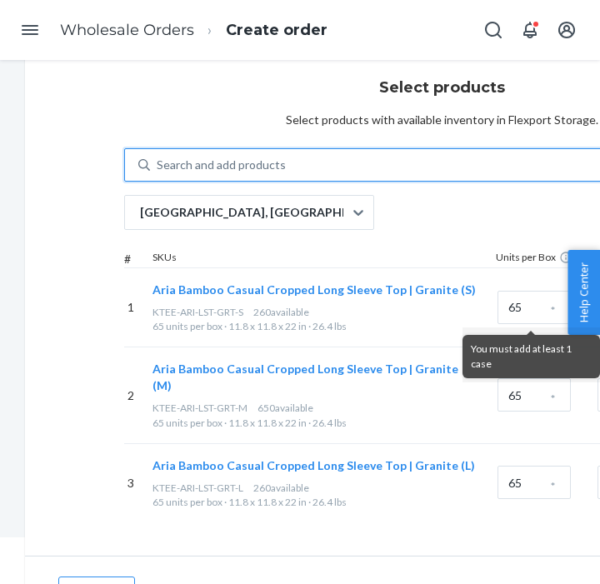
click at [201, 159] on div "Search and add products" at bounding box center [221, 165] width 129 height 17
click at [158, 159] on input "0 results available. Use Up and Down to choose options, press Enter to select t…" at bounding box center [158, 165] width 2 height 17
paste input "KTEE-ARI-LST-GRT-XL"
type input "KTEE-ARI-LST-GRT-XL"
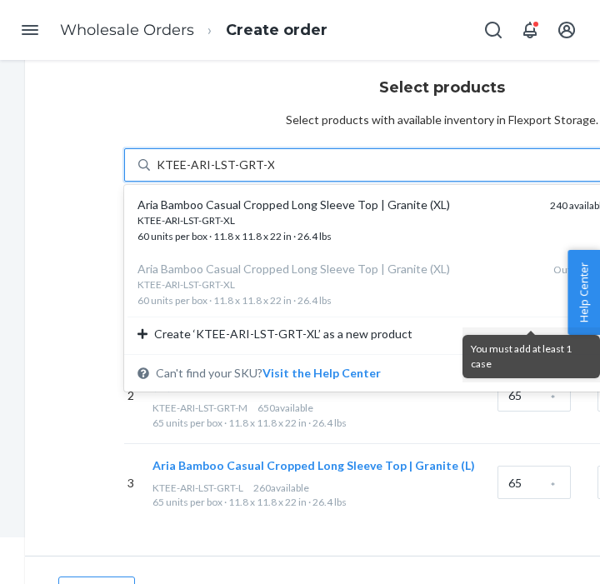
scroll to position [35, 0]
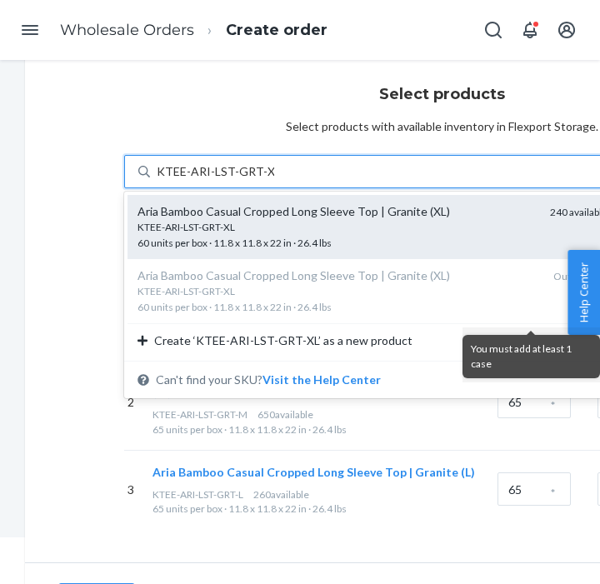
click at [260, 235] on div "KTEE-ARI-LST-GRT-XL 60 units per box · 11.8 x 11.8 x 22 in · 26.4 lbs" at bounding box center [336, 235] width 399 height 31
click at [260, 180] on input "KTEE-ARI-LST-GRT-XL" at bounding box center [215, 171] width 117 height 17
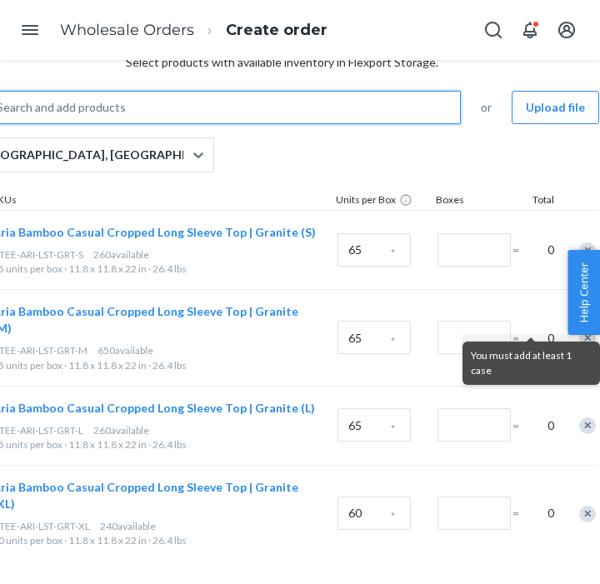
scroll to position [99, 169]
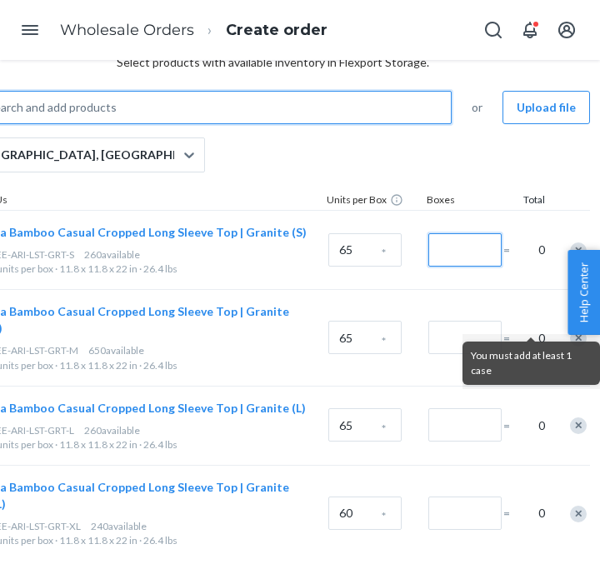
click at [458, 250] on input "Number of boxes" at bounding box center [464, 249] width 73 height 33
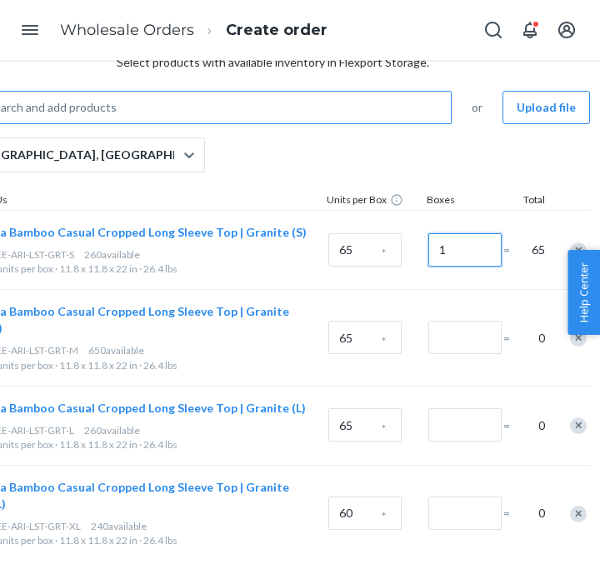
type input "1"
click at [441, 327] on input "Number of boxes" at bounding box center [464, 337] width 73 height 33
type input "1"
click at [456, 408] on input "Number of boxes" at bounding box center [464, 424] width 73 height 33
type input "1"
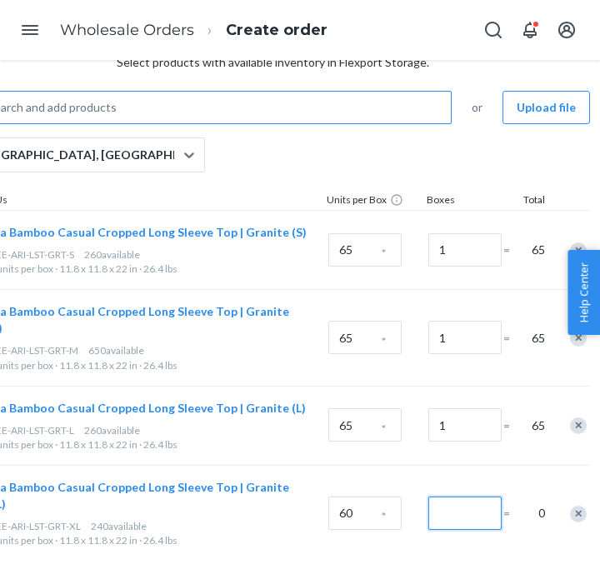
click at [456, 496] on input "Number of boxes" at bounding box center [464, 512] width 73 height 33
type input "1"
click at [287, 151] on div "Search and add products or Upload file [GEOGRAPHIC_DATA], [GEOGRAPHIC_DATA] # S…" at bounding box center [272, 326] width 635 height 470
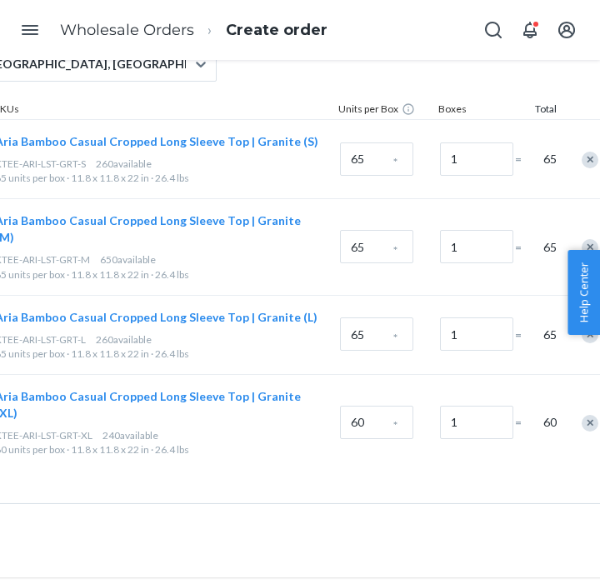
scroll to position [190, 258]
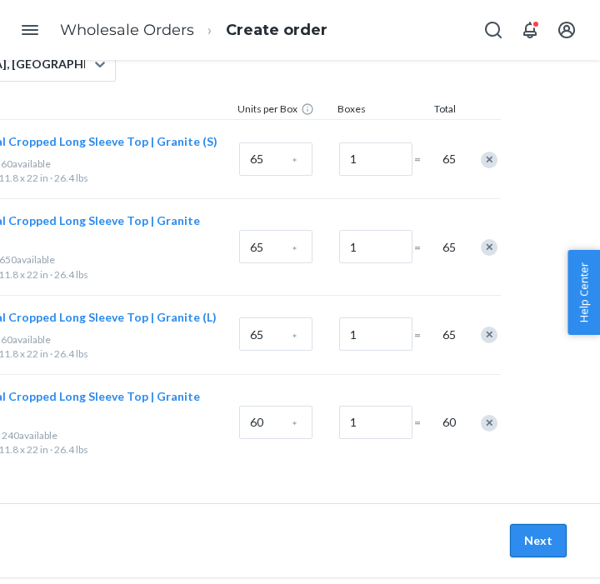
click at [531, 524] on button "Next" at bounding box center [538, 540] width 57 height 33
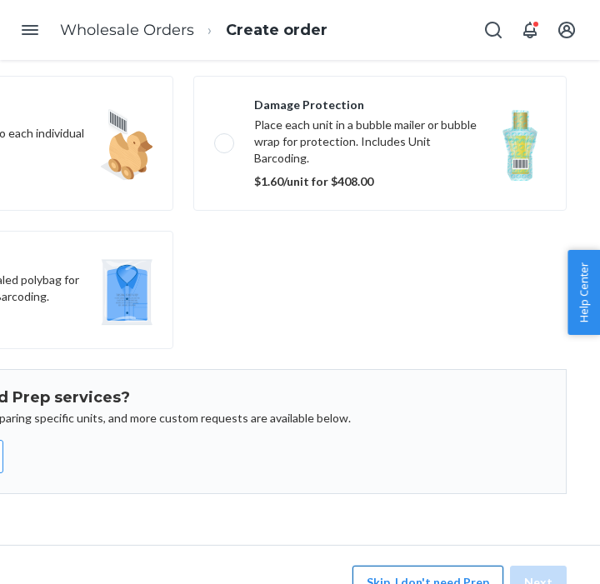
scroll to position [107, 0]
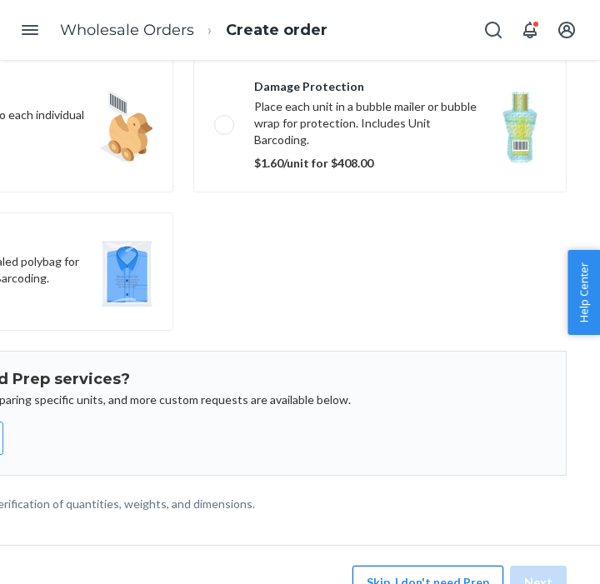
click at [412, 565] on button "Skip, I don't need Prep" at bounding box center [427, 581] width 151 height 33
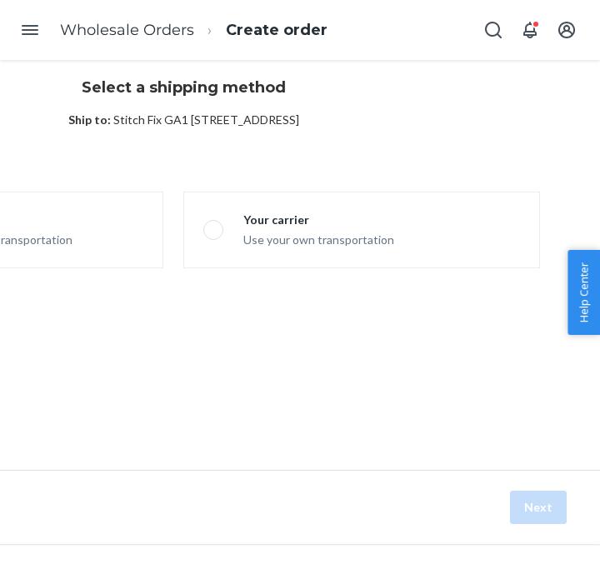
scroll to position [42, 258]
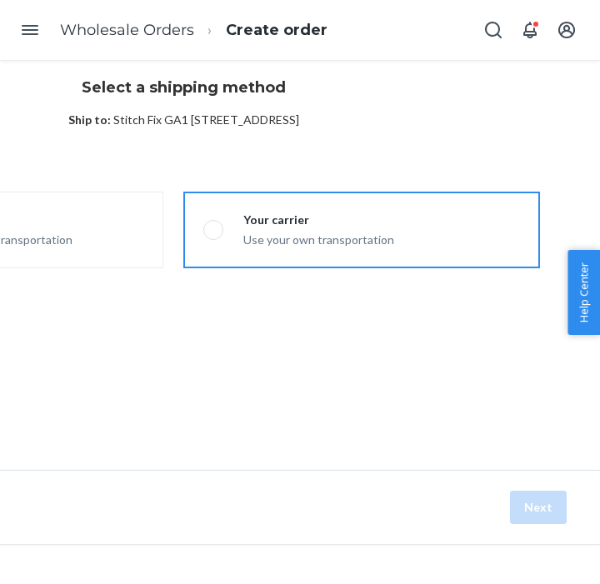
click at [247, 217] on div "Your carrier" at bounding box center [318, 220] width 151 height 17
click at [214, 225] on input "Your carrier Use your own transportation" at bounding box center [208, 230] width 11 height 11
radio input "true"
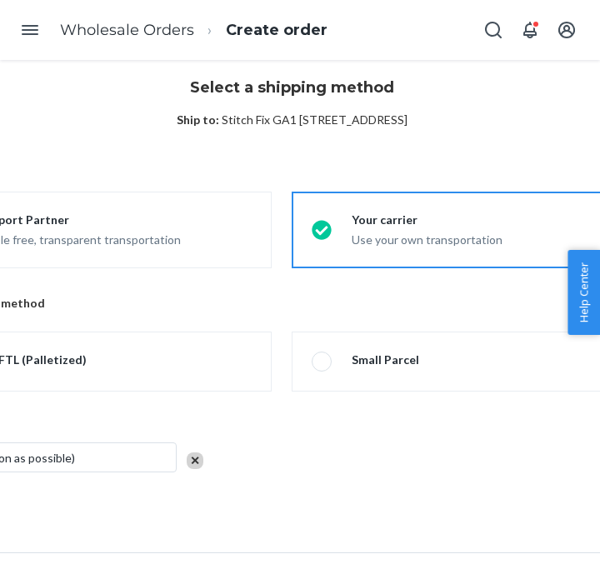
scroll to position [42, 0]
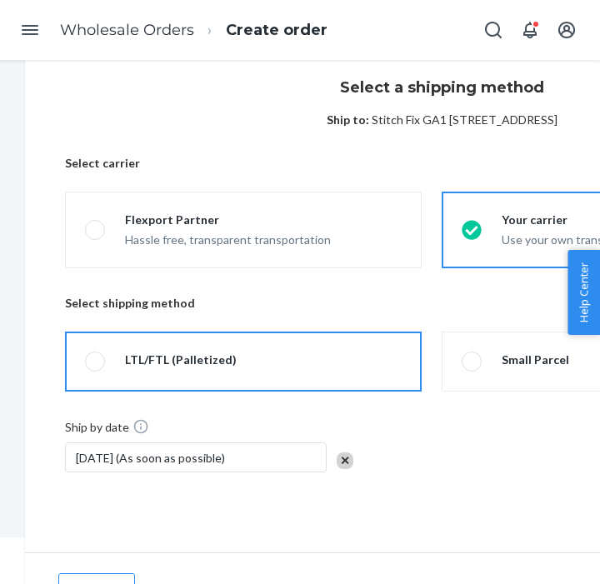
click at [154, 339] on label "LTL/FTL (Palletized)" at bounding box center [243, 361] width 356 height 60
click at [96, 356] on input "LTL/FTL (Palletized)" at bounding box center [90, 361] width 11 height 11
radio input "true"
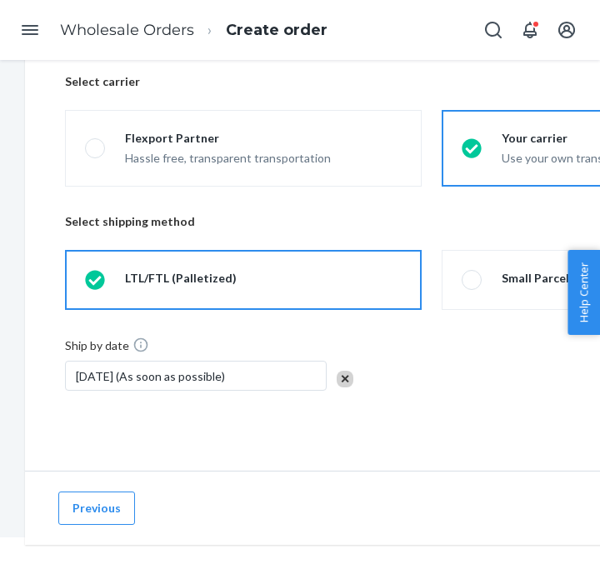
click at [142, 380] on div "[DATE] (As soon as possible)" at bounding box center [195, 376] width 261 height 30
click at [423, 404] on div "Ship by date [DATE] (As soon as possible)" at bounding box center [441, 373] width 753 height 74
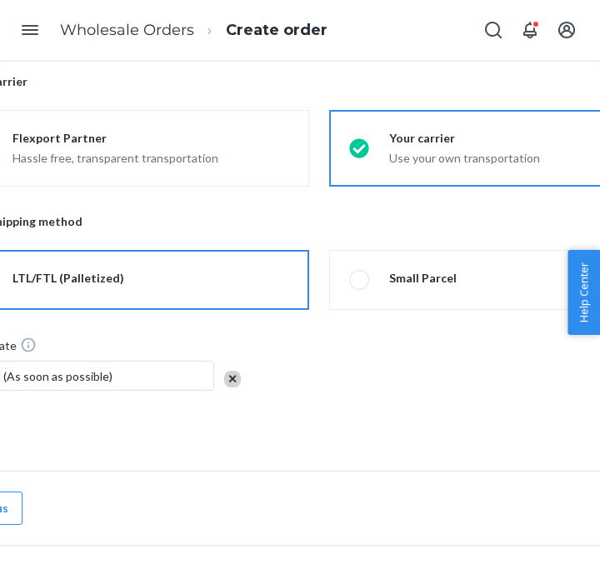
scroll to position [123, 258]
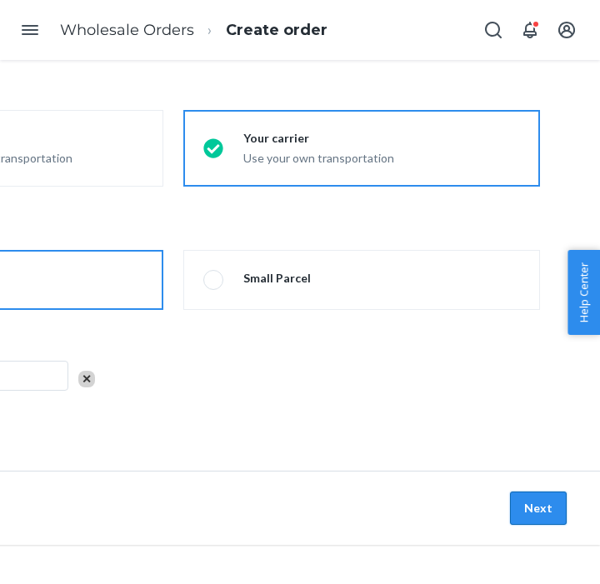
click at [535, 514] on button "Next" at bounding box center [538, 507] width 57 height 33
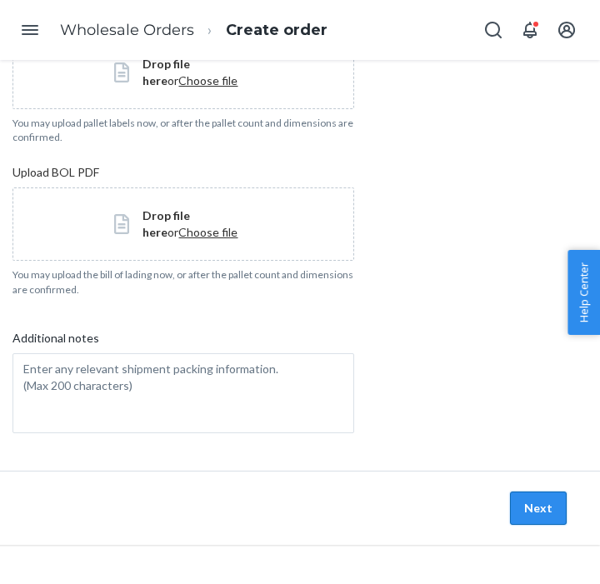
click at [533, 505] on button "Next" at bounding box center [538, 507] width 57 height 33
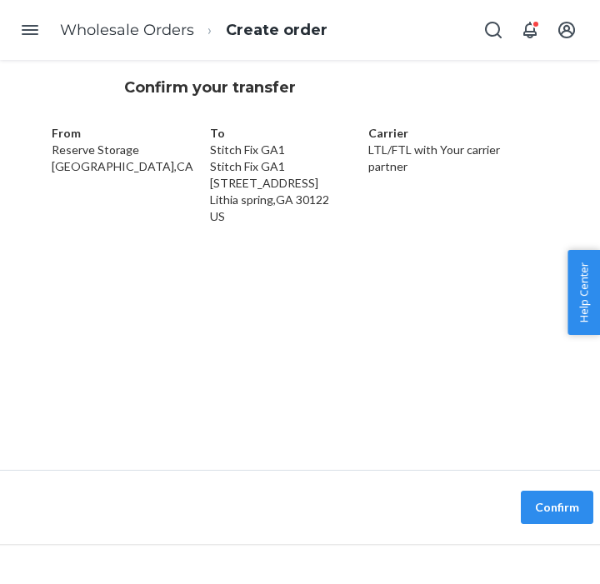
scroll to position [42, 258]
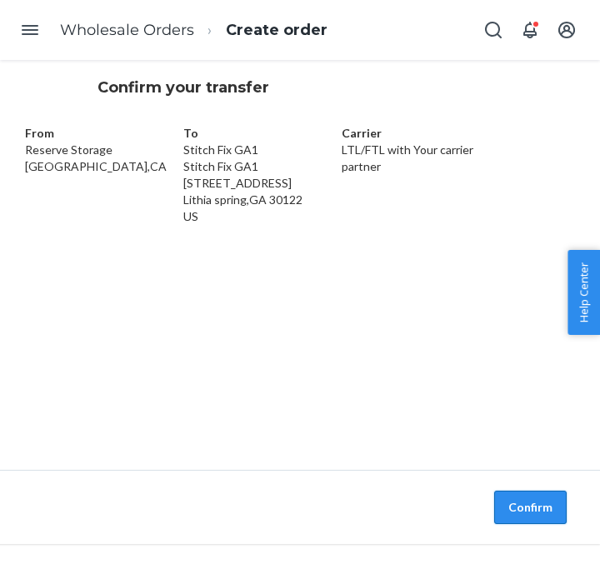
click at [540, 509] on button "Confirm" at bounding box center [530, 507] width 72 height 33
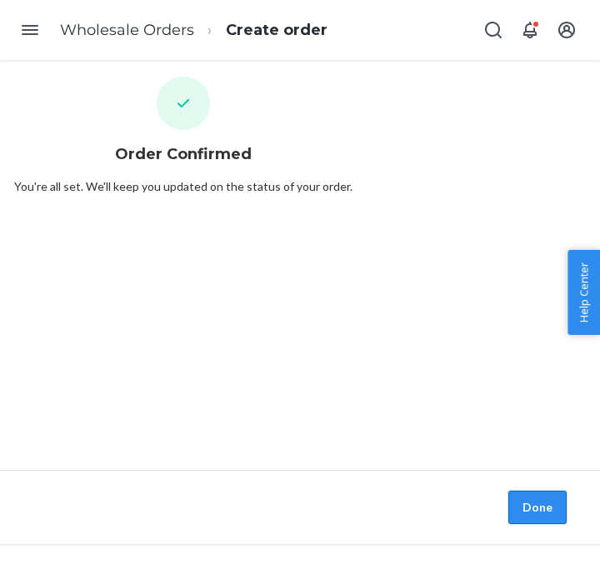
click at [533, 515] on button "Done" at bounding box center [537, 507] width 58 height 33
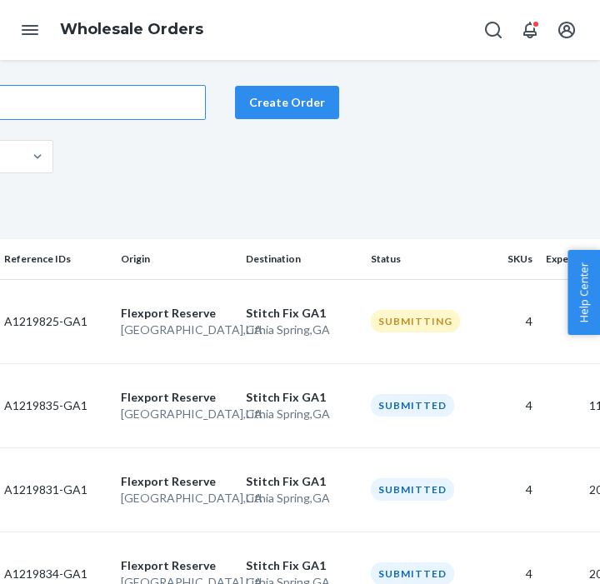
scroll to position [0, 258]
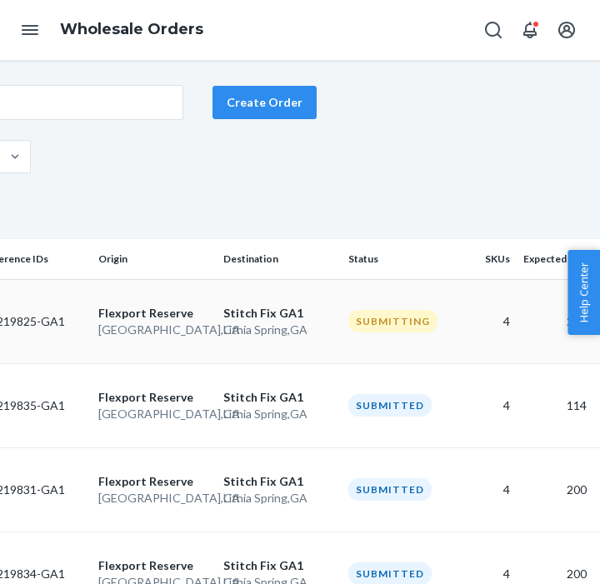
click at [231, 330] on p "Lithia Spring , [GEOGRAPHIC_DATA]" at bounding box center [279, 329] width 112 height 17
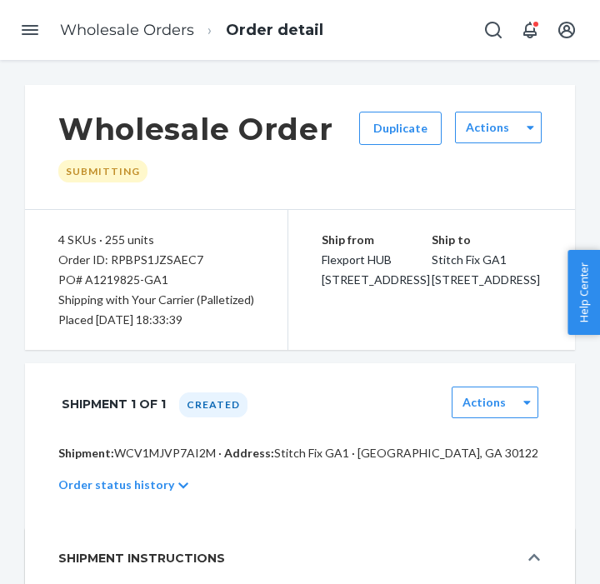
scroll to position [3, 0]
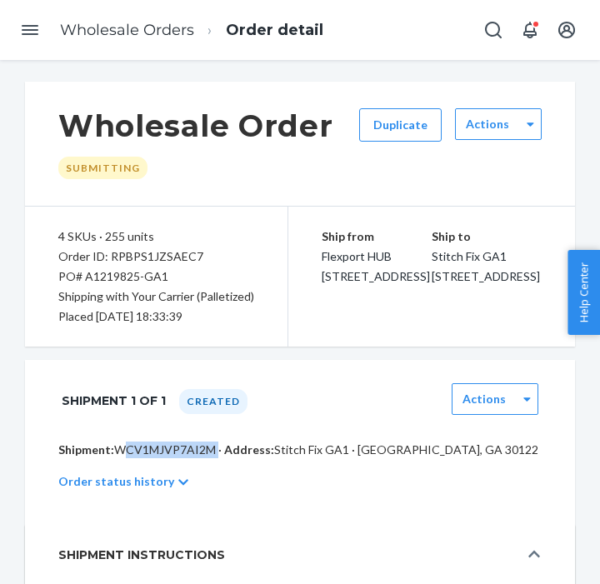
drag, startPoint x: 115, startPoint y: 470, endPoint x: 212, endPoint y: 467, distance: 97.5
click at [212, 458] on p "Shipment: WCV1MJVP7AI2M · Address: [GEOGRAPHIC_DATA] · [GEOGRAPHIC_DATA], GA 30…" at bounding box center [299, 449] width 483 height 17
copy p "WCV1MJVP7AI2M"
click at [156, 32] on link "Wholesale Orders" at bounding box center [127, 30] width 134 height 18
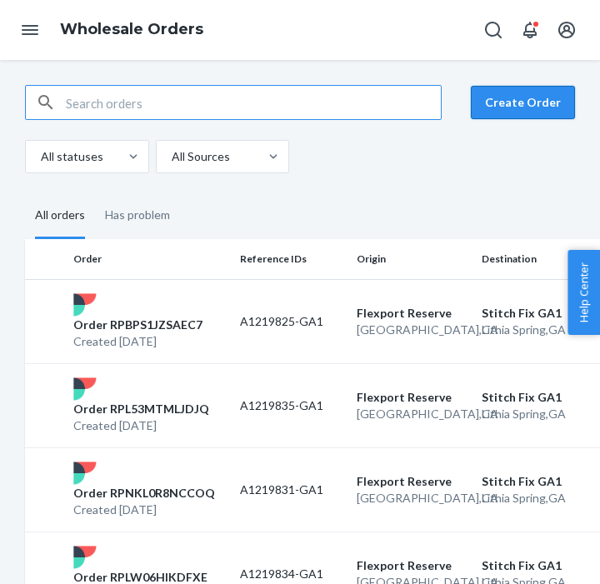
click at [517, 107] on button "Create Order" at bounding box center [523, 102] width 104 height 33
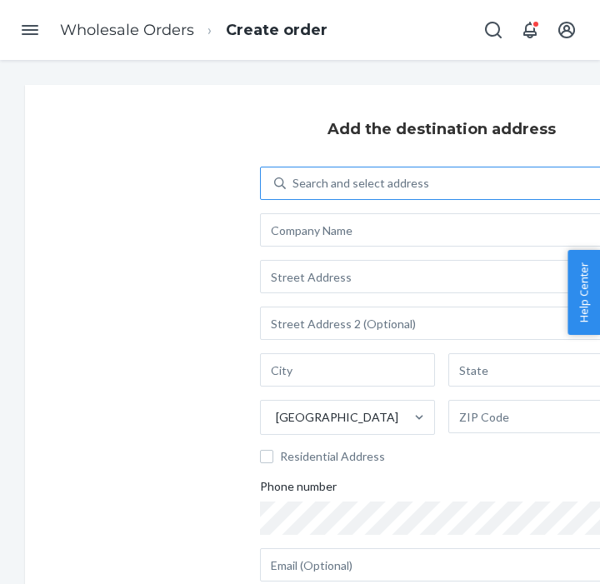
click at [347, 191] on div "Search and select address" at bounding box center [360, 183] width 137 height 17
click at [294, 191] on input "Search and select address" at bounding box center [293, 183] width 2 height 17
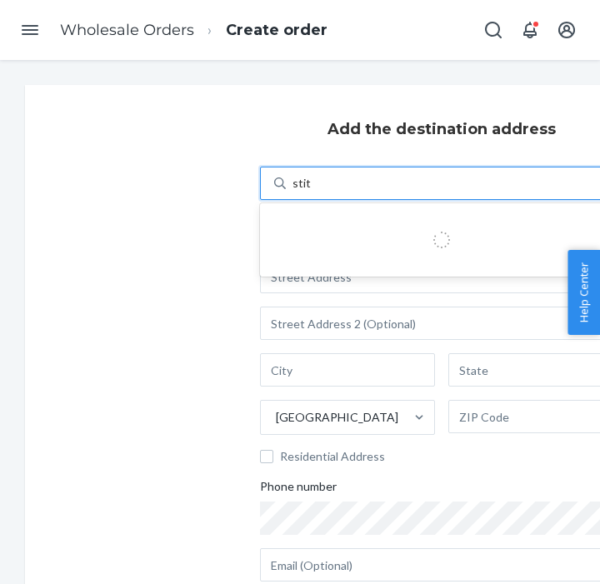
type input "stitch"
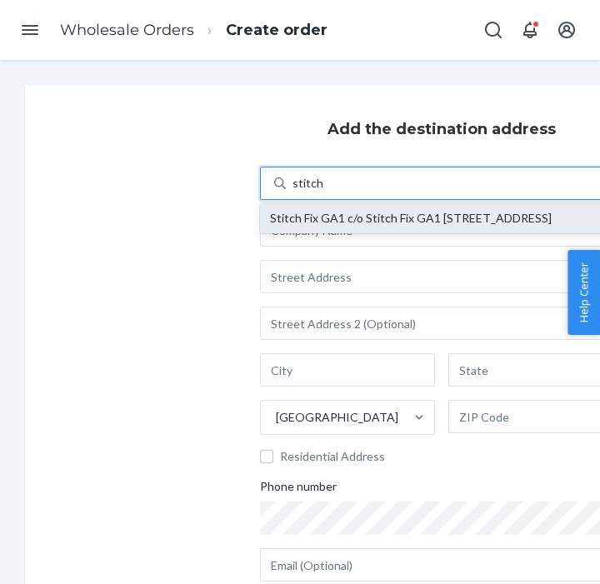
click at [339, 225] on div "Stitch Fix GA1 c/o Stitch Fix GA1 [STREET_ADDRESS]" at bounding box center [441, 218] width 343 height 13
click at [322, 192] on input "stitch" at bounding box center [307, 183] width 30 height 17
type input "Stitch Fix GA1"
type input "[STREET_ADDRESS]"
type input "Lithia Spring"
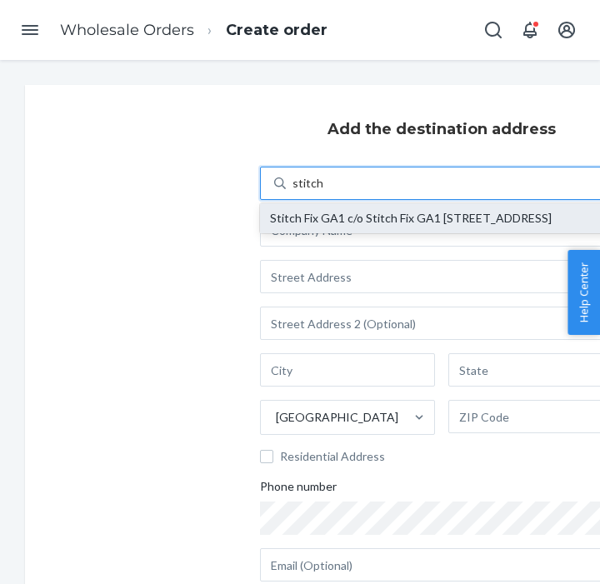
type input "GA"
type input "30122"
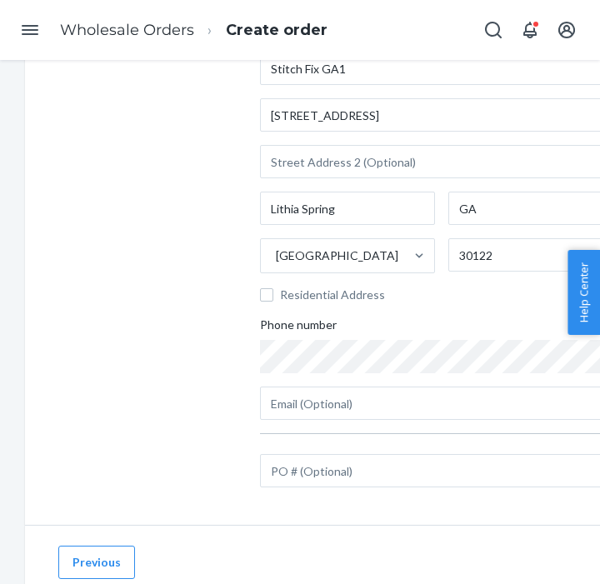
scroll to position [169, 0]
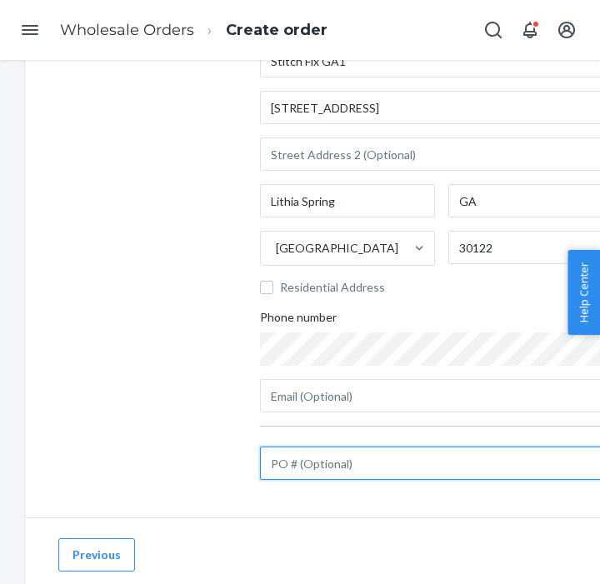
click at [325, 459] on input "text" at bounding box center [441, 462] width 363 height 33
paste input "A1219828-GA1"
type input "A1219828-GA1"
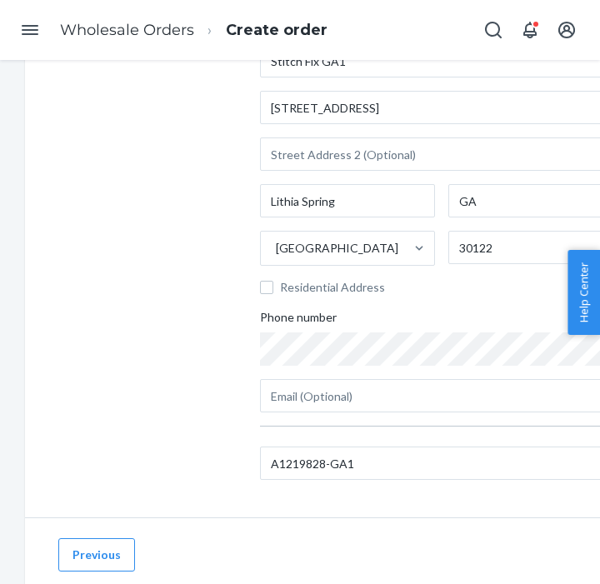
click at [178, 416] on div "Add the destination address Search and select address [GEOGRAPHIC_DATA][STREET_…" at bounding box center [441, 216] width 833 height 601
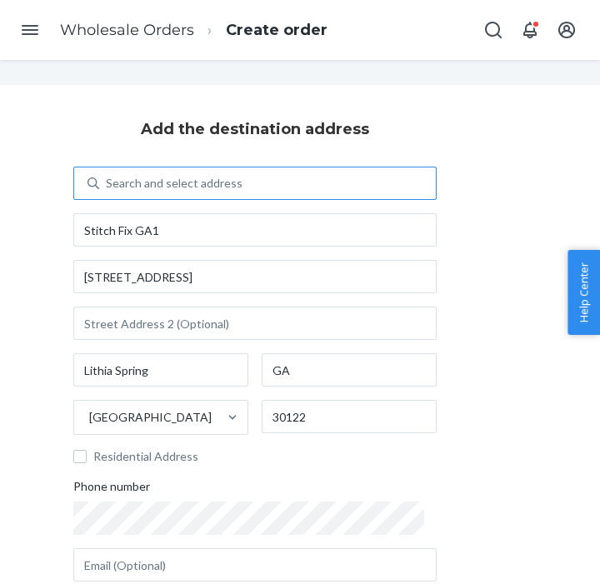
scroll to position [217, 187]
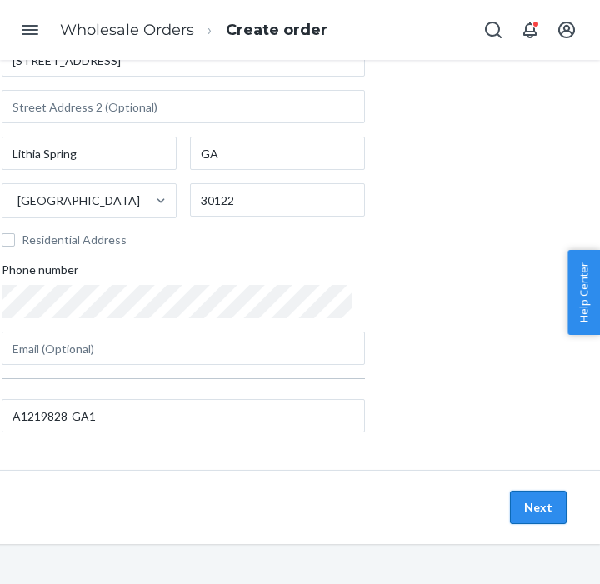
click at [540, 505] on button "Next" at bounding box center [538, 507] width 57 height 33
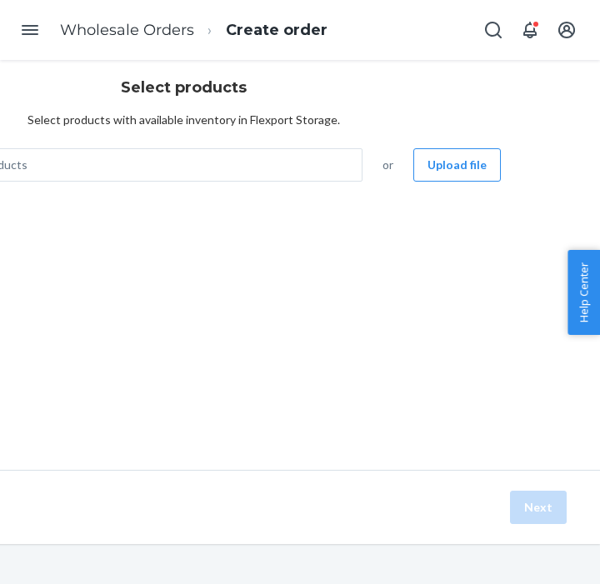
scroll to position [42, 0]
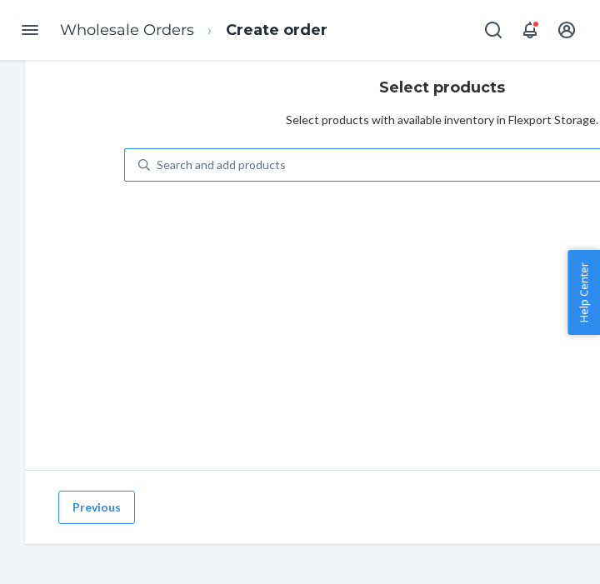
click at [211, 165] on div "Search and add products" at bounding box center [221, 165] width 129 height 17
click at [158, 165] on input "Search and add products" at bounding box center [158, 165] width 2 height 17
paste input "KGWN-ELA-BAM-NVH-S"
type input "KGWN-ELA-BAM-NVH-S"
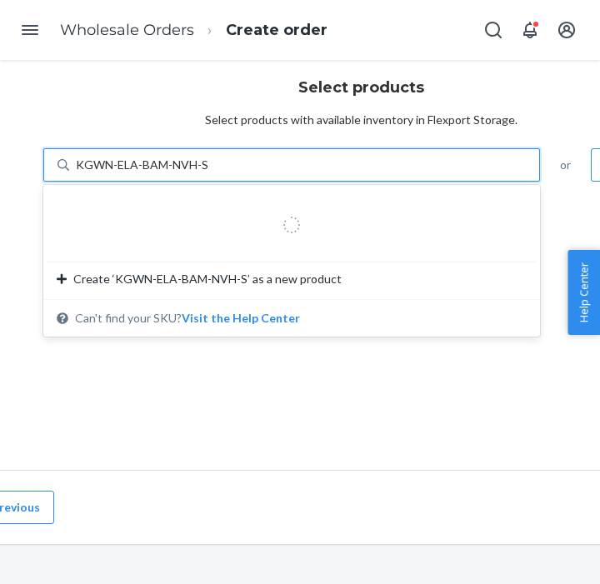
scroll to position [42, 91]
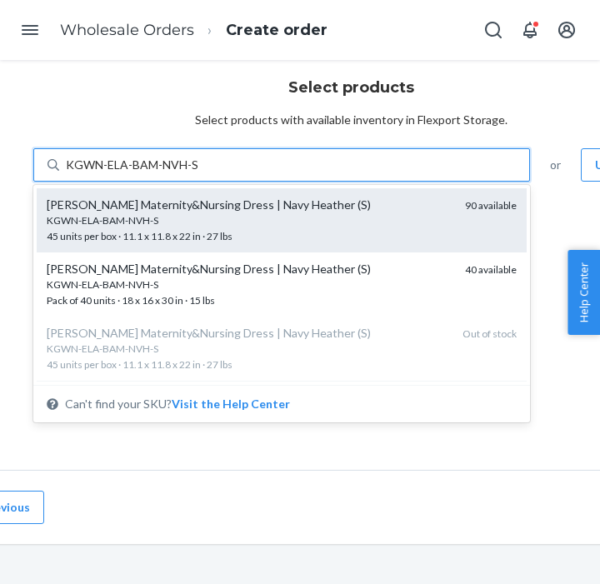
click at [160, 217] on div "KGWN-ELA-BAM-NVH-S" at bounding box center [249, 220] width 405 height 14
click at [160, 173] on input "KGWN-ELA-BAM-NVH-S" at bounding box center [132, 165] width 133 height 17
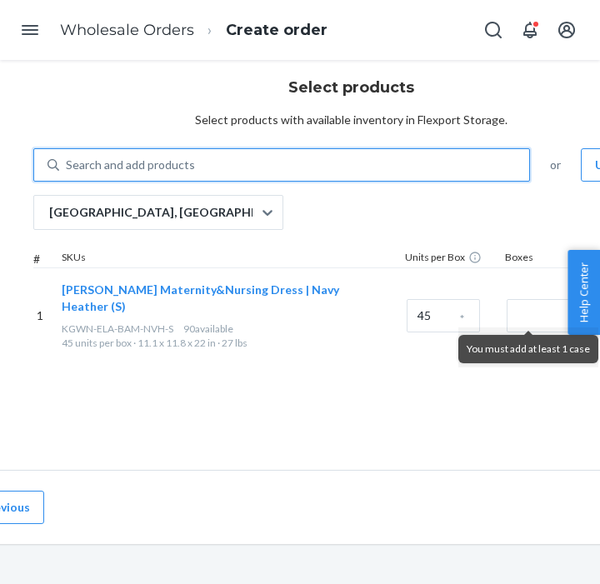
click at [122, 162] on div "Search and add products" at bounding box center [130, 165] width 129 height 17
click at [67, 162] on input "0 results available. Use Up and Down to choose options, press Enter to select t…" at bounding box center [67, 165] width 2 height 17
paste input "KGWN-ELA-BAM-NVH-M"
type input "KGWN-ELA-BAM-NVH-M"
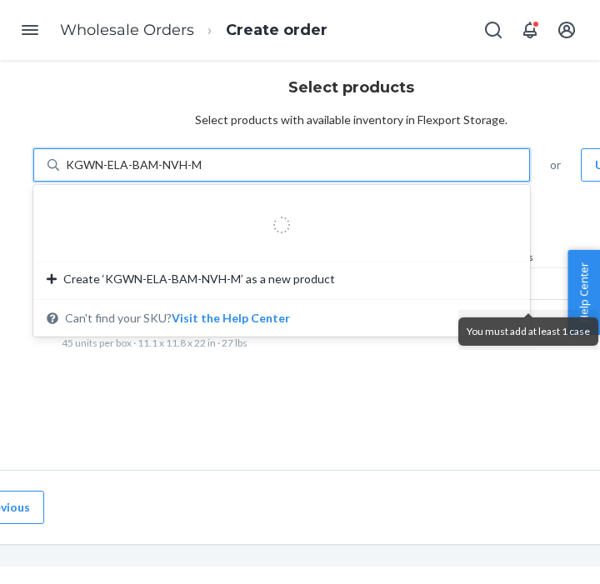
scroll to position [26, 0]
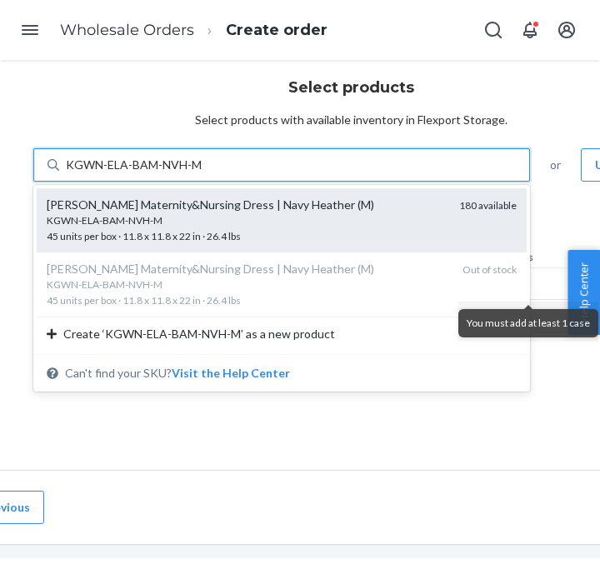
click at [147, 231] on span "KGWN-ELA-BAM-NVH-M 45 units per box · 11.8 x 11.8 x 22 in · 26.4 lbs" at bounding box center [246, 227] width 399 height 29
click at [147, 173] on input "KGWN-ELA-BAM-NVH-M" at bounding box center [134, 165] width 137 height 17
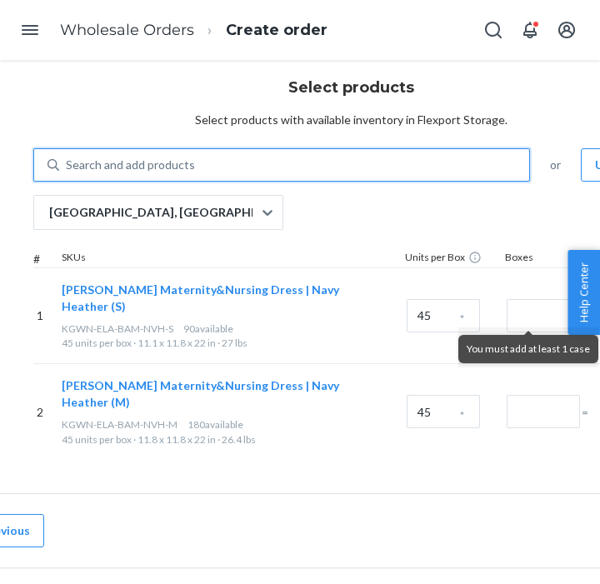
click at [210, 161] on div "Search and add products" at bounding box center [294, 165] width 470 height 30
click at [67, 161] on input "0 results available. Select is focused ,type to refine list, press Down to open…" at bounding box center [67, 165] width 2 height 17
paste input "KGWN-ELA-BAM-NVH-L"
type input "KGWN-ELA-BAM-NVH-L"
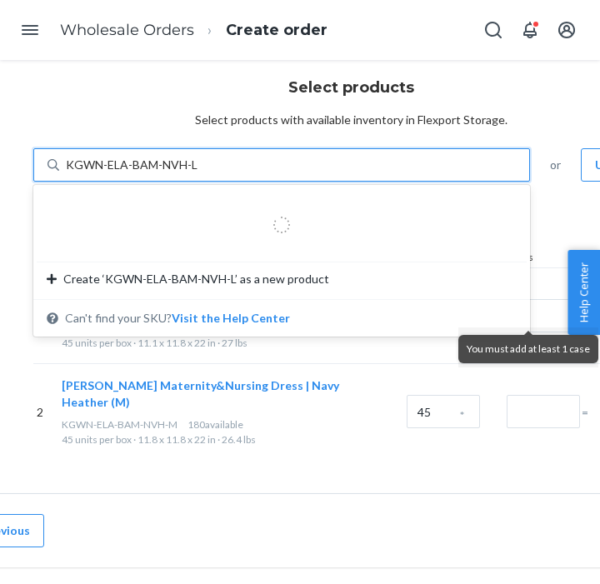
scroll to position [47, 91]
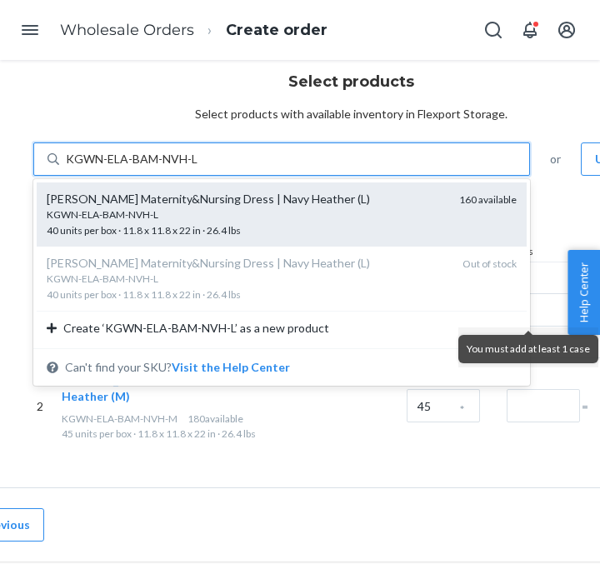
click at [147, 206] on div "[PERSON_NAME] Maternity&Nursing Dress | Navy Heather (L)" at bounding box center [246, 199] width 399 height 17
click at [147, 167] on input "KGWN-ELA-BAM-NVH-L" at bounding box center [132, 159] width 133 height 17
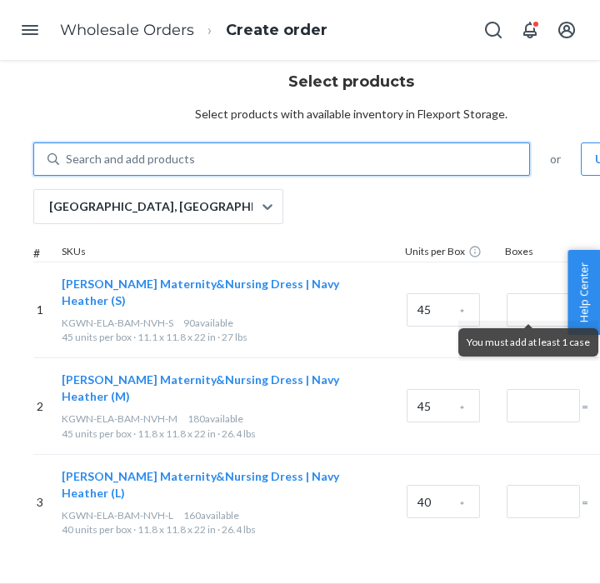
click at [87, 162] on div "Search and add products" at bounding box center [130, 159] width 129 height 17
click at [67, 162] on input "0 results available. Select is focused ,type to refine list, press Down to open…" at bounding box center [67, 159] width 2 height 17
click at [87, 162] on div "Search and add products" at bounding box center [130, 159] width 129 height 17
click at [67, 162] on input "0 results available. Select is focused ,type to refine list, press Down to open…" at bounding box center [67, 159] width 2 height 17
paste input "KGWN-ELA-BAM-NVH-XL"
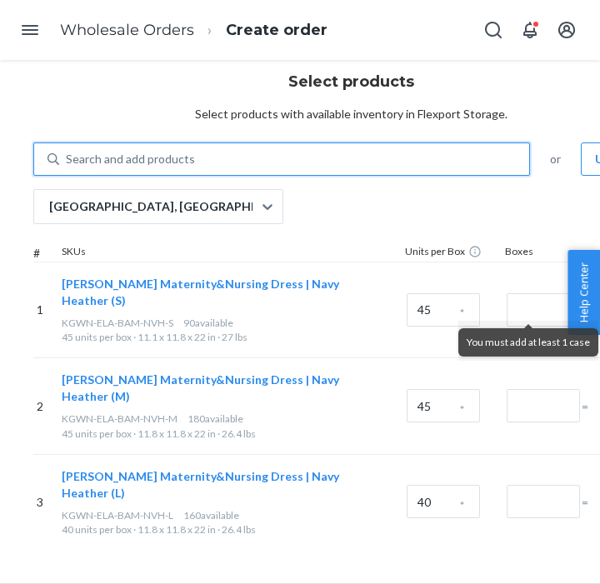
type input "KGWN-ELA-BAM-NVH-XL"
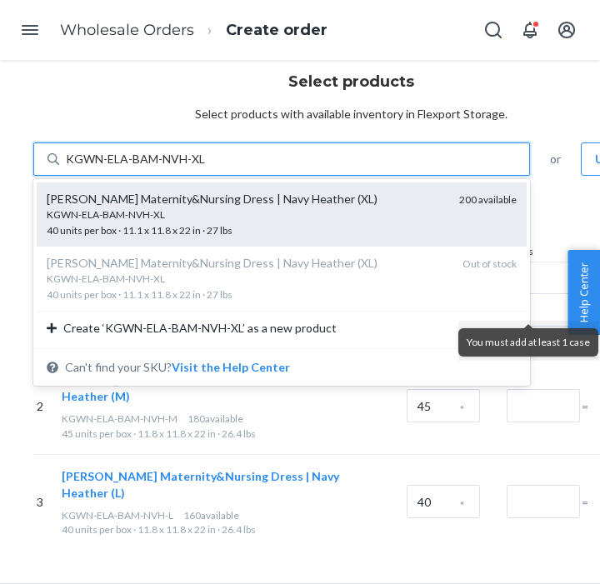
click at [196, 227] on span "KGWN-ELA-BAM-NVH-XL 40 units per box · 11.1 x 11.8 x 22 in · 27 lbs" at bounding box center [246, 221] width 399 height 29
click at [196, 167] on input "KGWN-ELA-BAM-NVH-XL" at bounding box center [136, 159] width 140 height 17
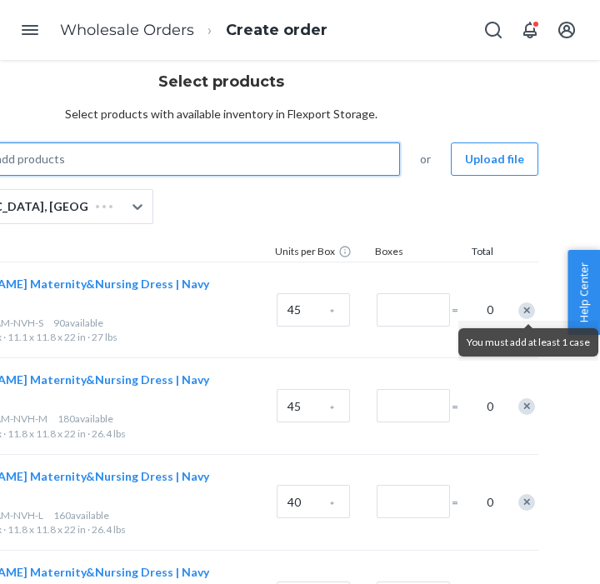
scroll to position [47, 258]
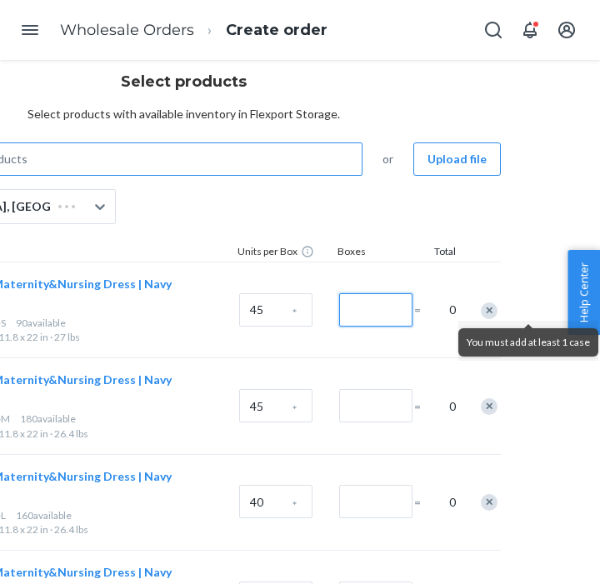
click at [372, 302] on input "Number of boxes" at bounding box center [375, 309] width 73 height 33
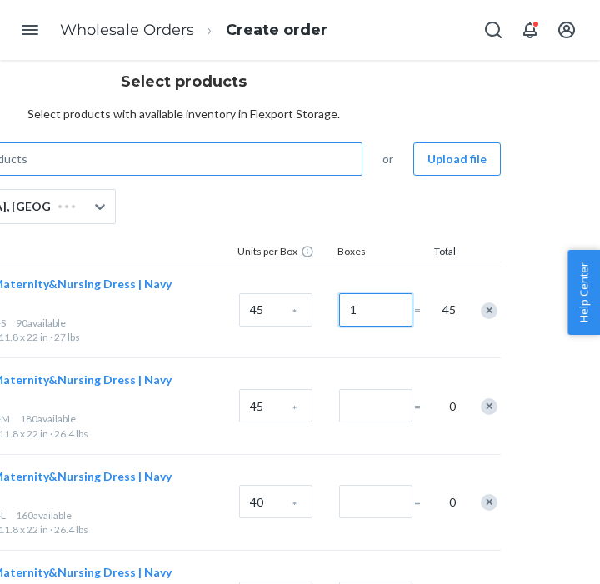
type input "1"
click at [371, 389] on input "Number of boxes" at bounding box center [375, 405] width 73 height 33
type input "1"
click at [375, 485] on input "Number of boxes" at bounding box center [375, 501] width 73 height 33
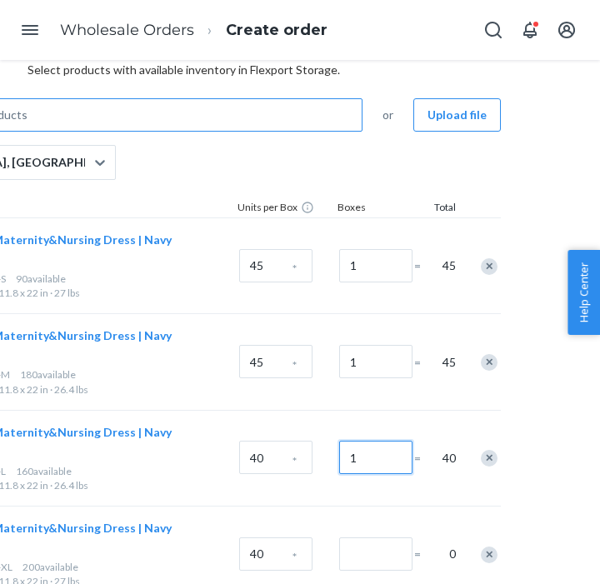
scroll to position [122, 258]
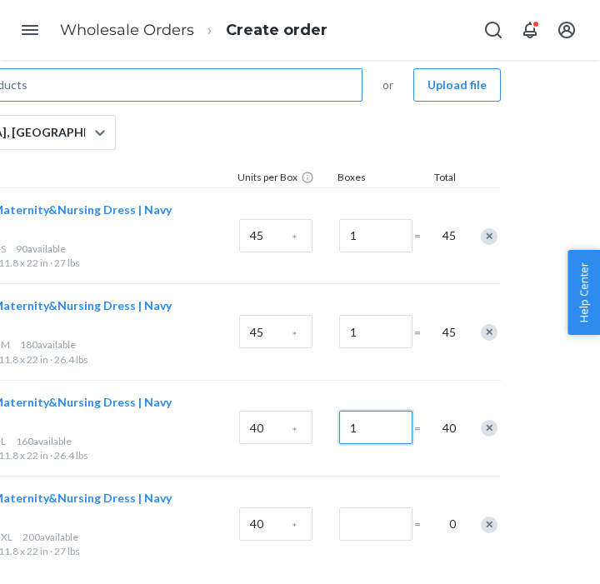
type input "1"
click at [373, 507] on input "Number of boxes" at bounding box center [375, 523] width 73 height 33
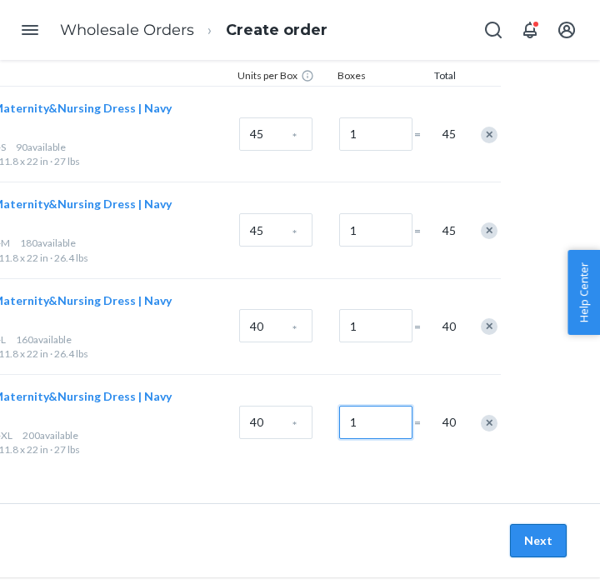
type input "1"
click at [543, 524] on button "Next" at bounding box center [538, 540] width 57 height 33
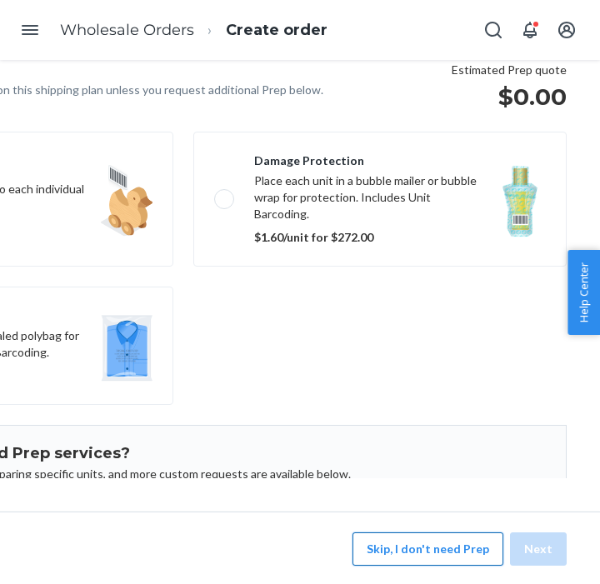
click at [422, 551] on button "Skip, I don't need Prep" at bounding box center [427, 548] width 151 height 33
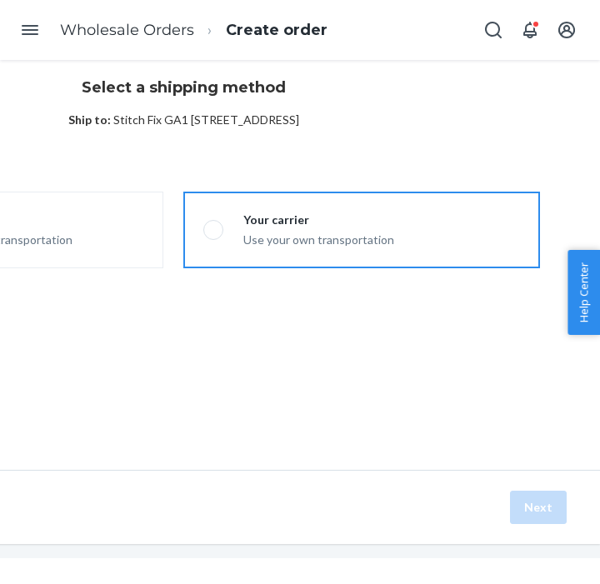
click at [298, 231] on div "Use your own transportation" at bounding box center [318, 238] width 151 height 20
click at [214, 231] on input "Your carrier Use your own transportation" at bounding box center [208, 230] width 11 height 11
radio input "true"
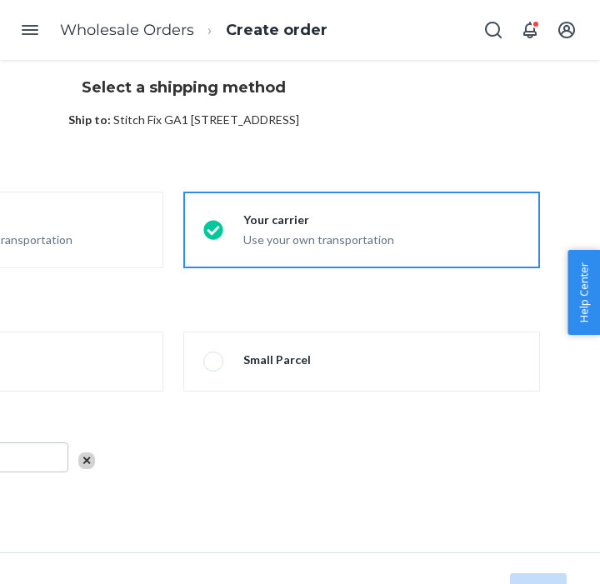
scroll to position [42, 0]
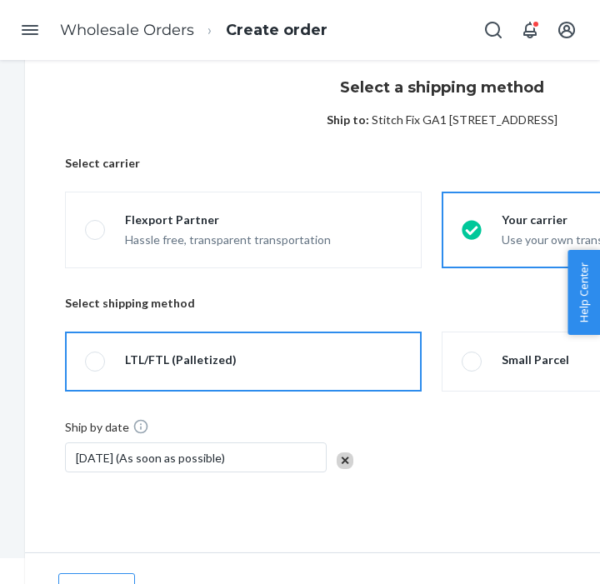
click at [224, 334] on label "LTL/FTL (Palletized)" at bounding box center [243, 361] width 356 height 60
click at [96, 356] on input "LTL/FTL (Palletized)" at bounding box center [90, 361] width 11 height 11
radio input "true"
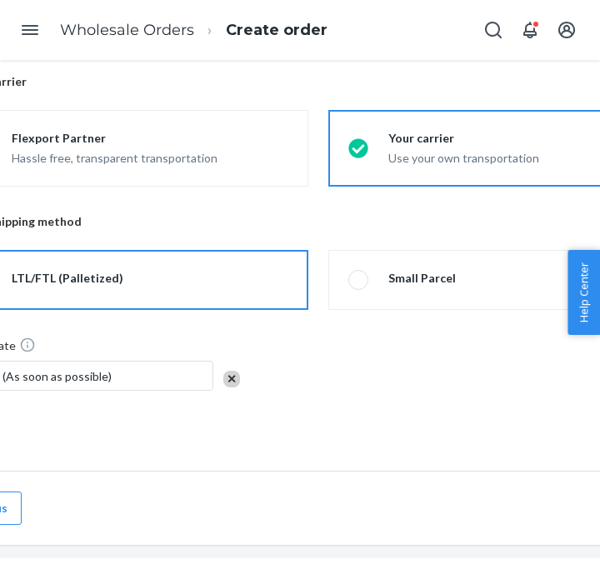
scroll to position [123, 258]
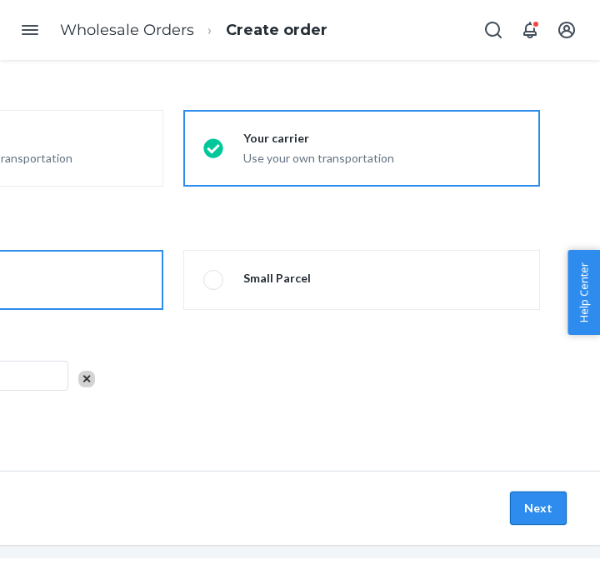
click at [532, 502] on button "Next" at bounding box center [538, 507] width 57 height 33
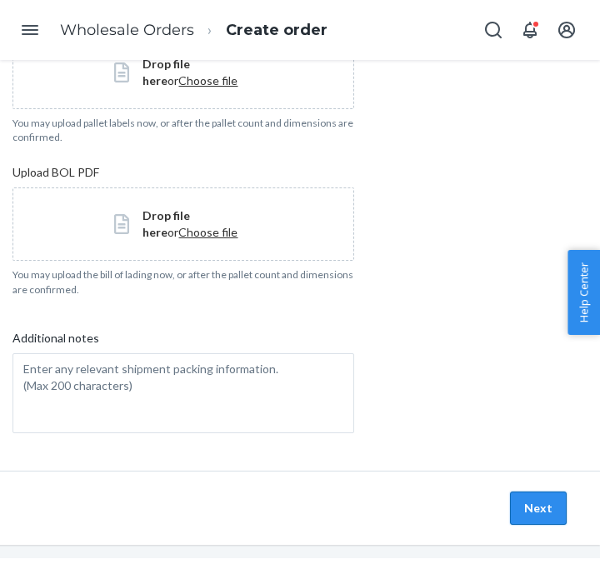
click at [550, 494] on button "Next" at bounding box center [538, 507] width 57 height 33
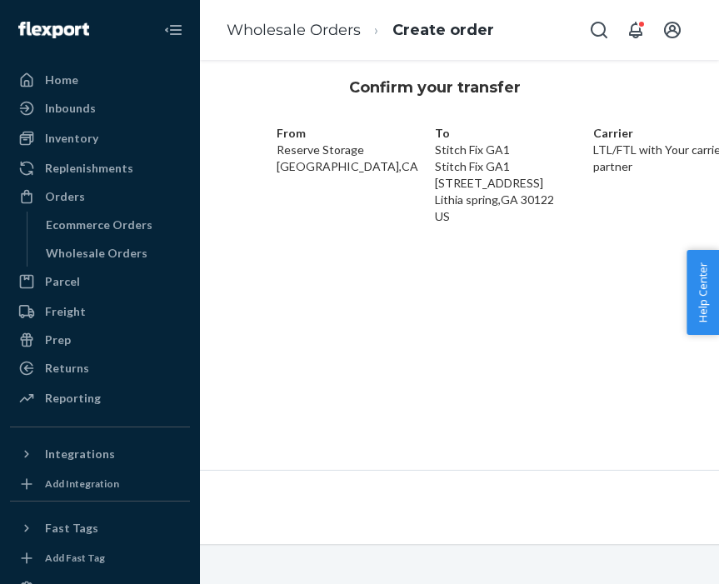
scroll to position [42, 339]
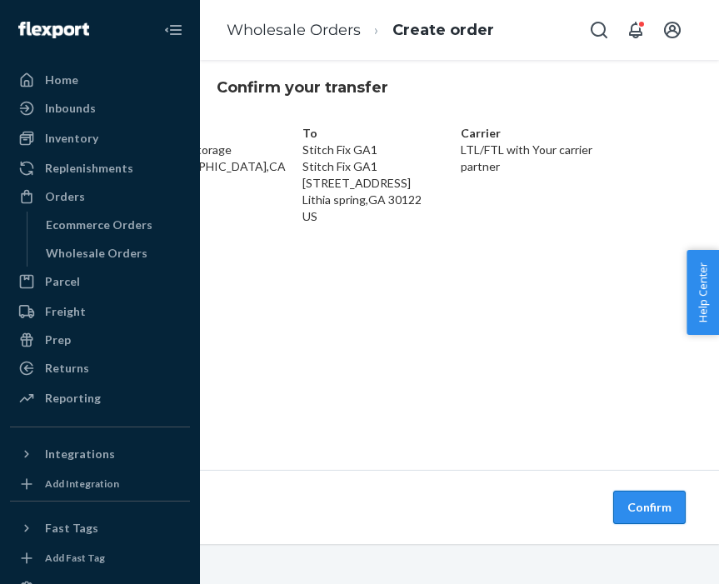
click at [635, 510] on button "Confirm" at bounding box center [649, 507] width 72 height 33
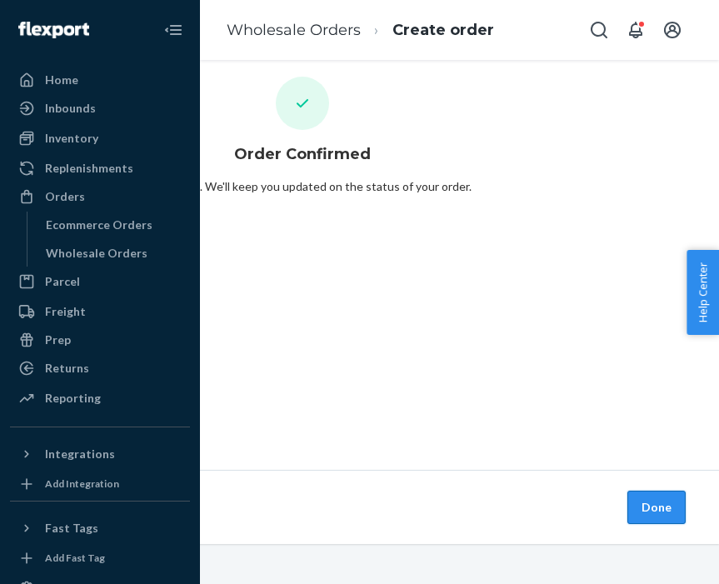
click at [665, 518] on button "Done" at bounding box center [656, 507] width 58 height 33
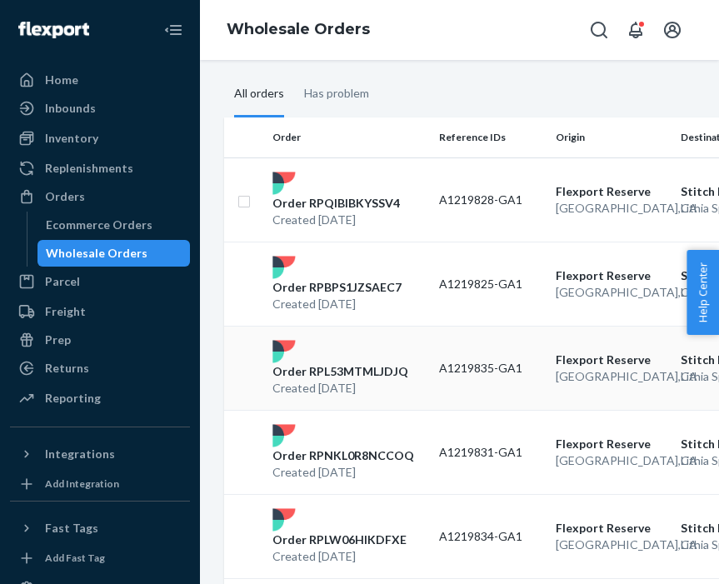
scroll to position [122, 0]
click at [341, 202] on p "Order RPQIBIBKYSSV4" at bounding box center [336, 203] width 127 height 17
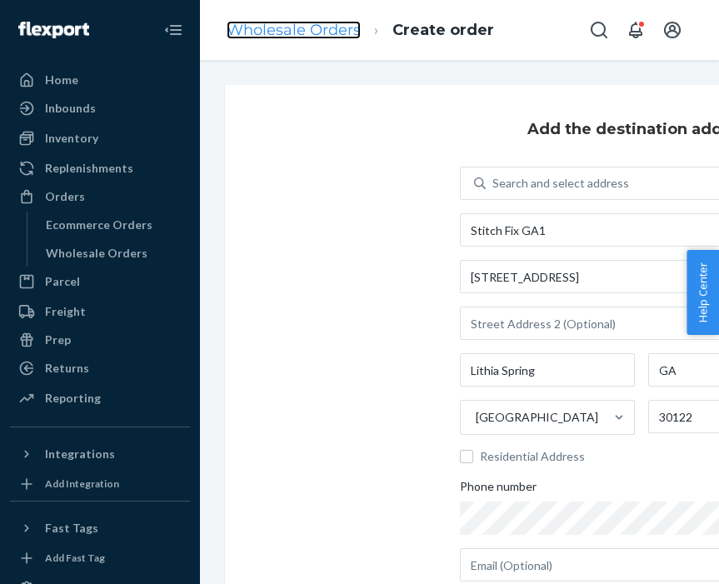
click at [266, 37] on link "Wholesale Orders" at bounding box center [294, 30] width 134 height 18
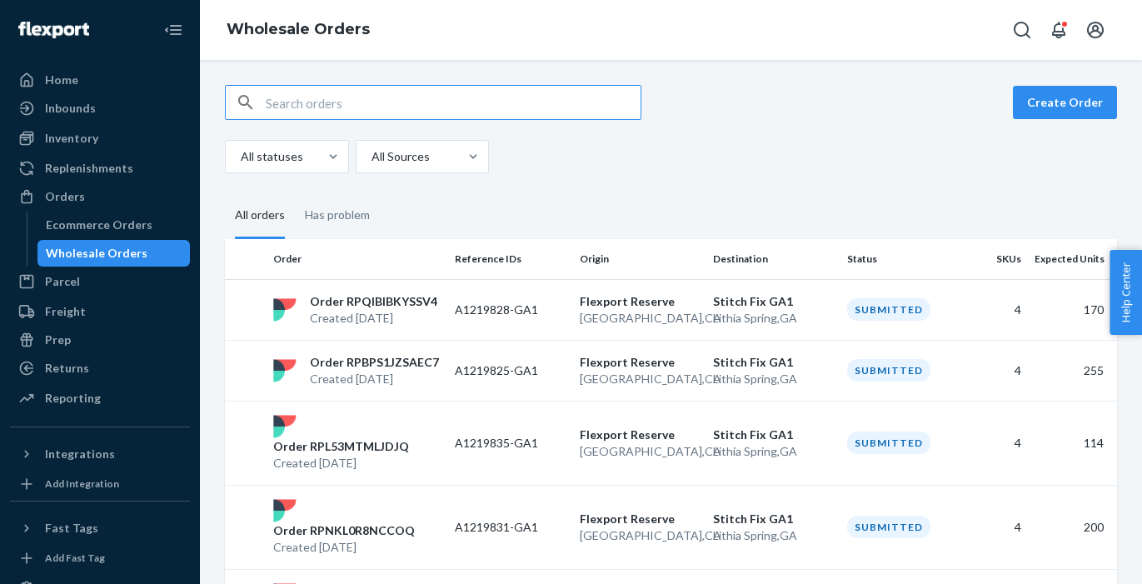
paste input "KPNT-ARI-BAM-GRT-XL"
type input "KPNT-ARI-BAM-GRT-XL"
click at [1068, 112] on button "Create Order" at bounding box center [1065, 102] width 104 height 33
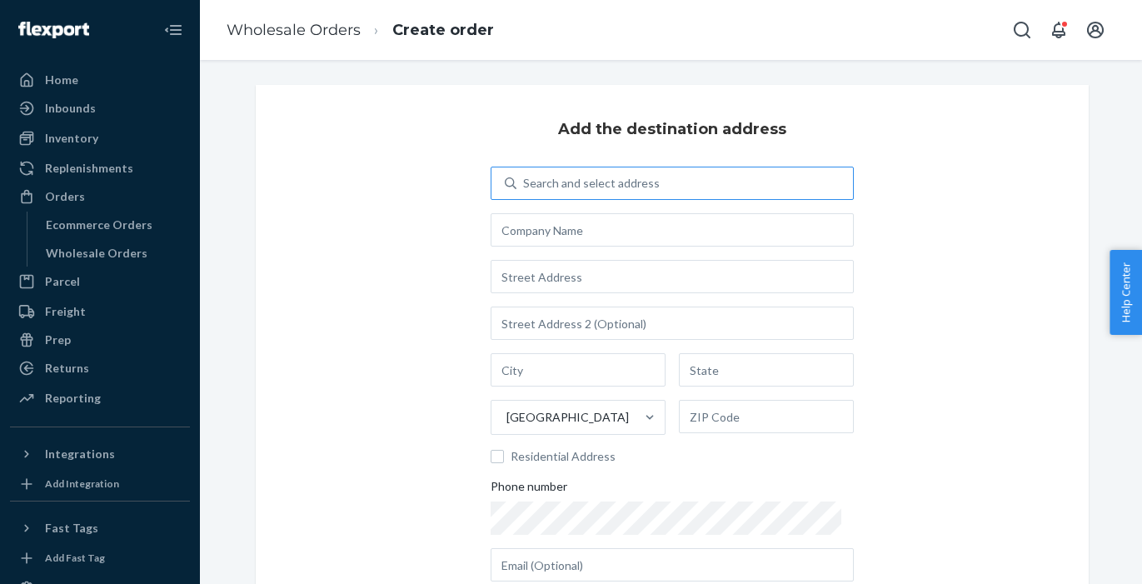
click at [692, 183] on div "Search and select address" at bounding box center [684, 183] width 336 height 30
click at [525, 183] on input "Search and select address" at bounding box center [524, 183] width 2 height 17
type input "stit"
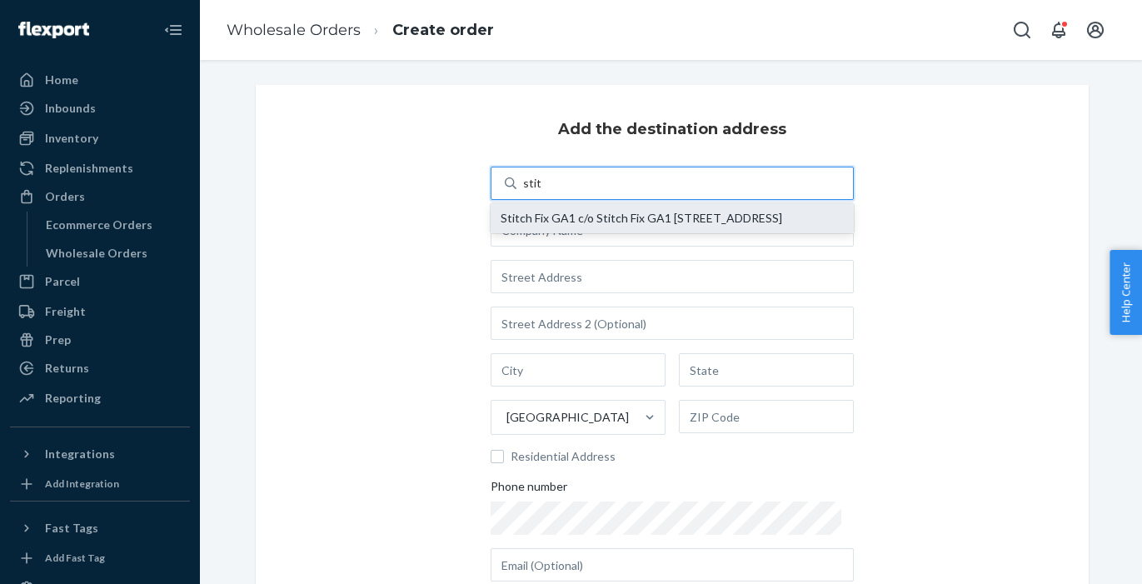
click at [609, 225] on div "Stitch Fix GA1 c/o Stitch Fix GA1 [STREET_ADDRESS]" at bounding box center [671, 218] width 343 height 13
click at [541, 192] on input "stit" at bounding box center [532, 183] width 18 height 17
type input "Stitch Fix GA1"
type input "[STREET_ADDRESS]"
type input "Lithia Spring"
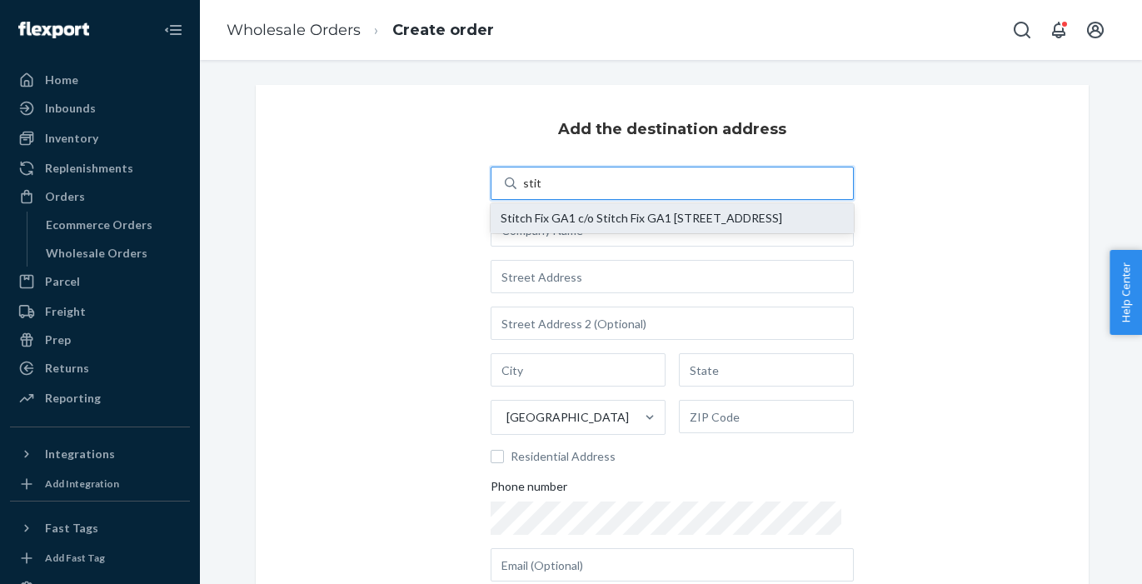
type input "GA"
type input "30122"
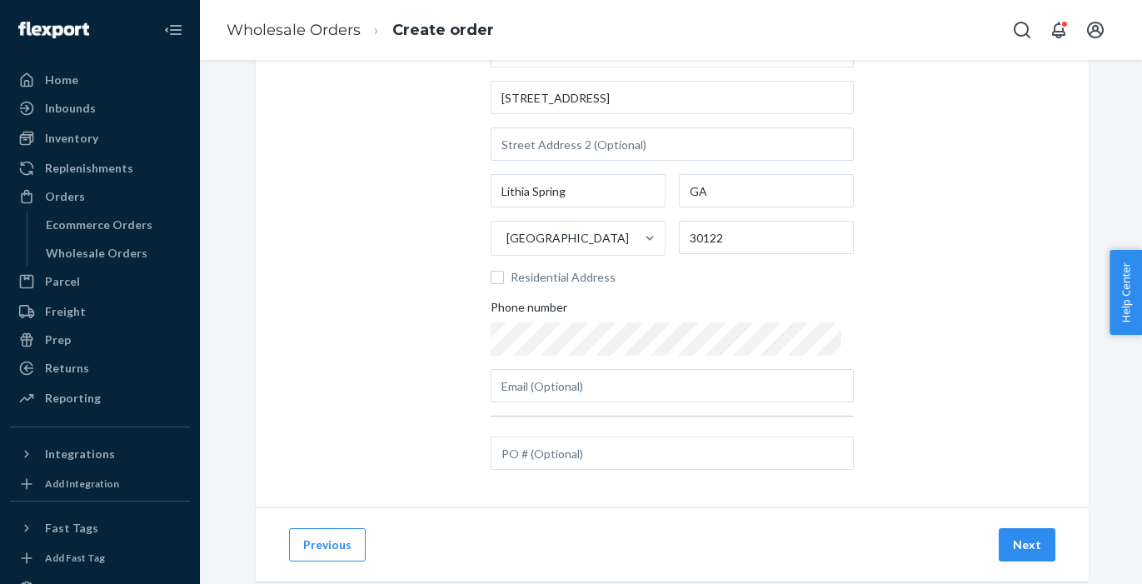
scroll to position [217, 0]
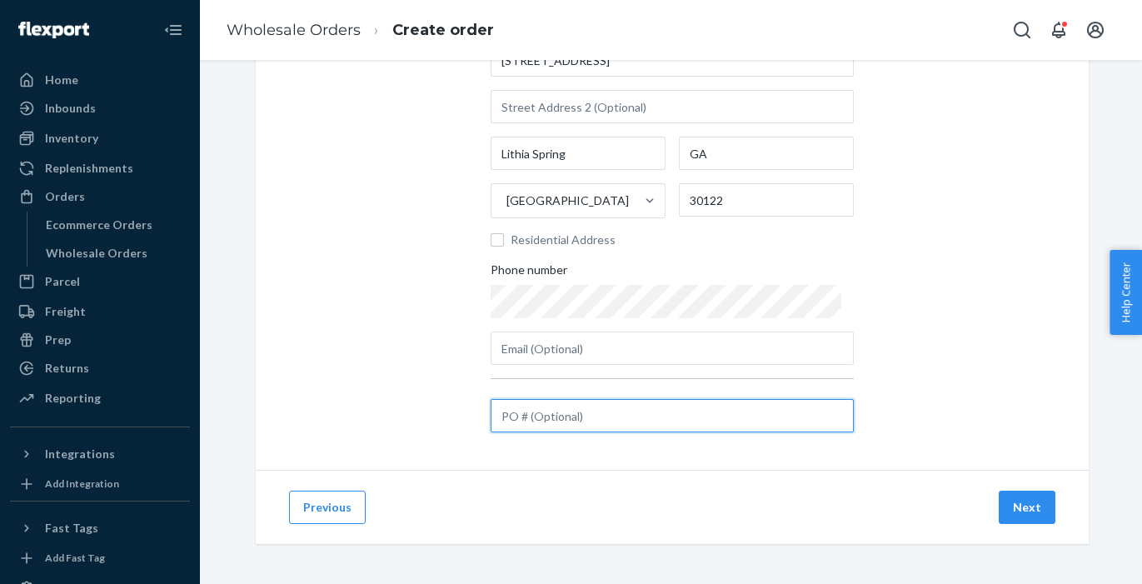
click at [604, 431] on input "text" at bounding box center [672, 415] width 363 height 33
paste input "A1219837-GA1"
type input "A1219837-GA1"
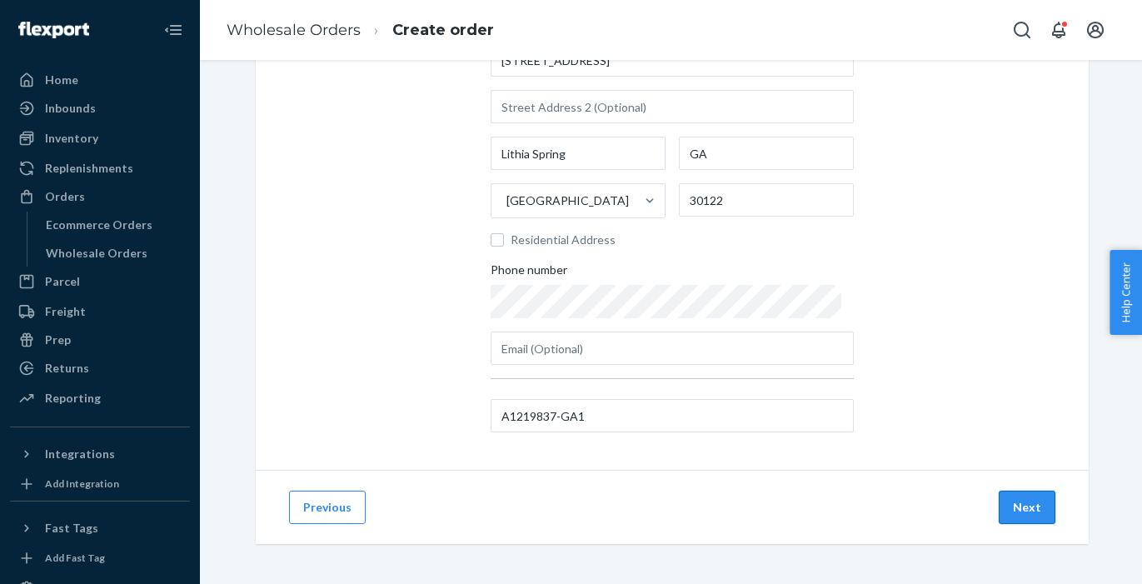
click at [1036, 510] on button "Next" at bounding box center [1026, 507] width 57 height 33
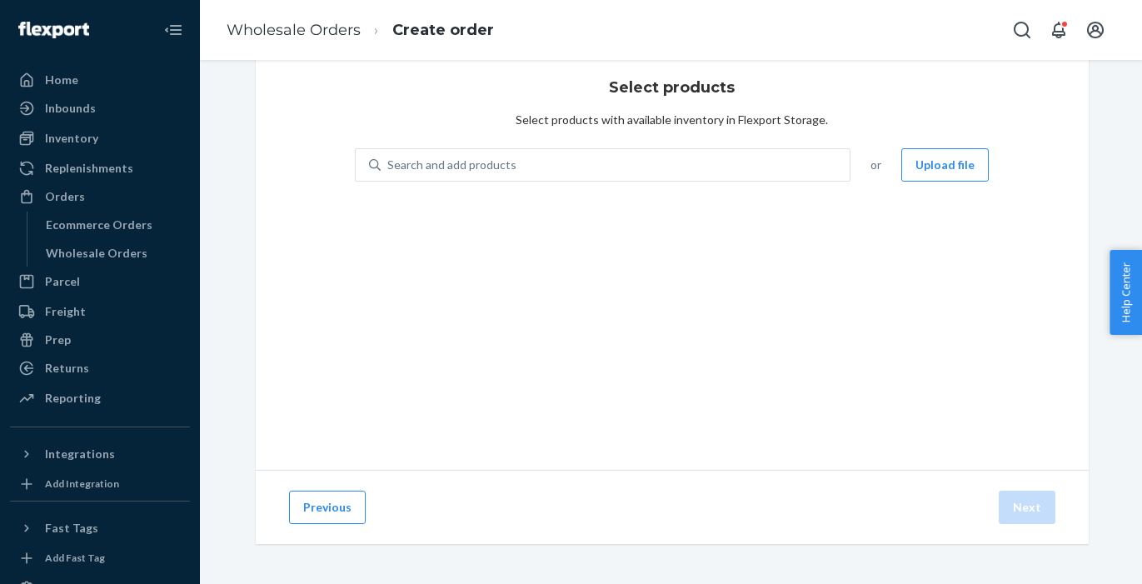
scroll to position [42, 0]
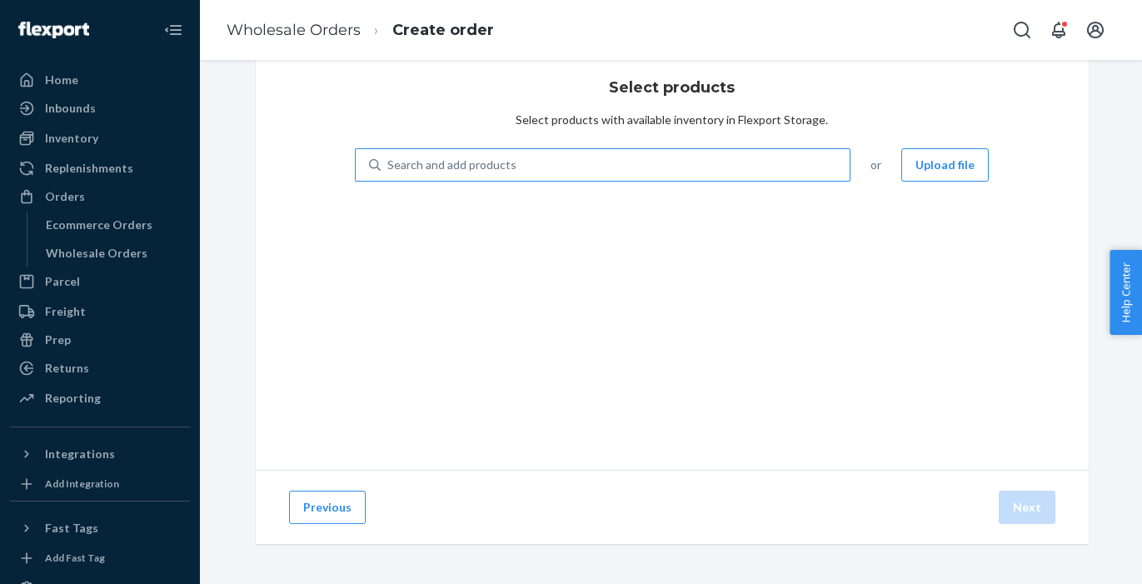
click at [705, 155] on div "Search and add products" at bounding box center [616, 165] width 470 height 30
click at [389, 157] on input "Search and add products" at bounding box center [388, 165] width 2 height 17
paste input "DTNK-BAM-LNG-BLA-S"
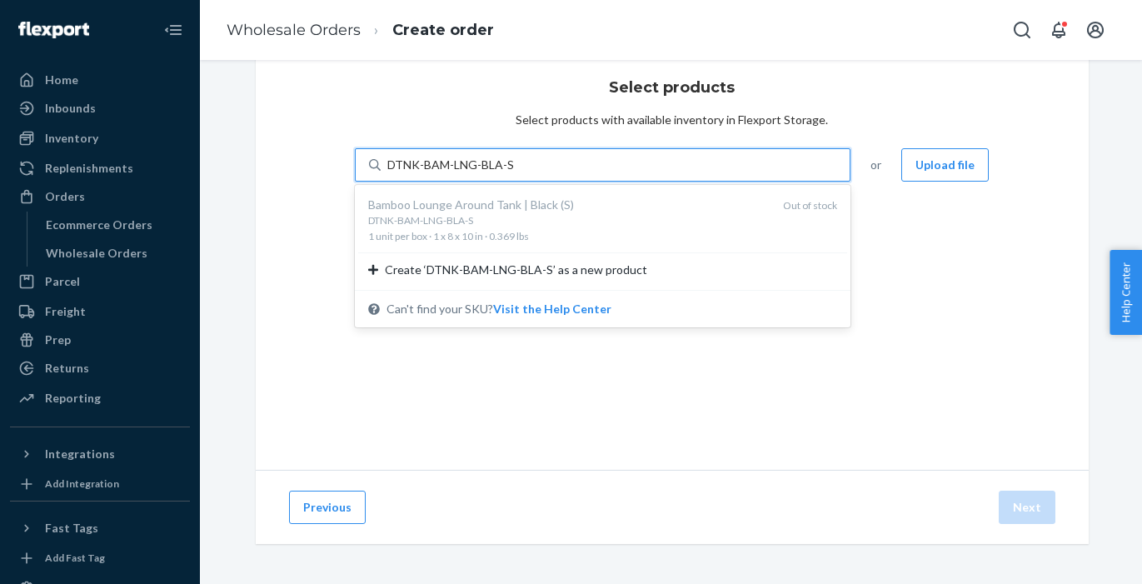
click at [395, 163] on input "DTNK-BAM-LNG-BLA-S" at bounding box center [450, 165] width 127 height 17
type input "KTNK-BAM-LNG-BLA-S"
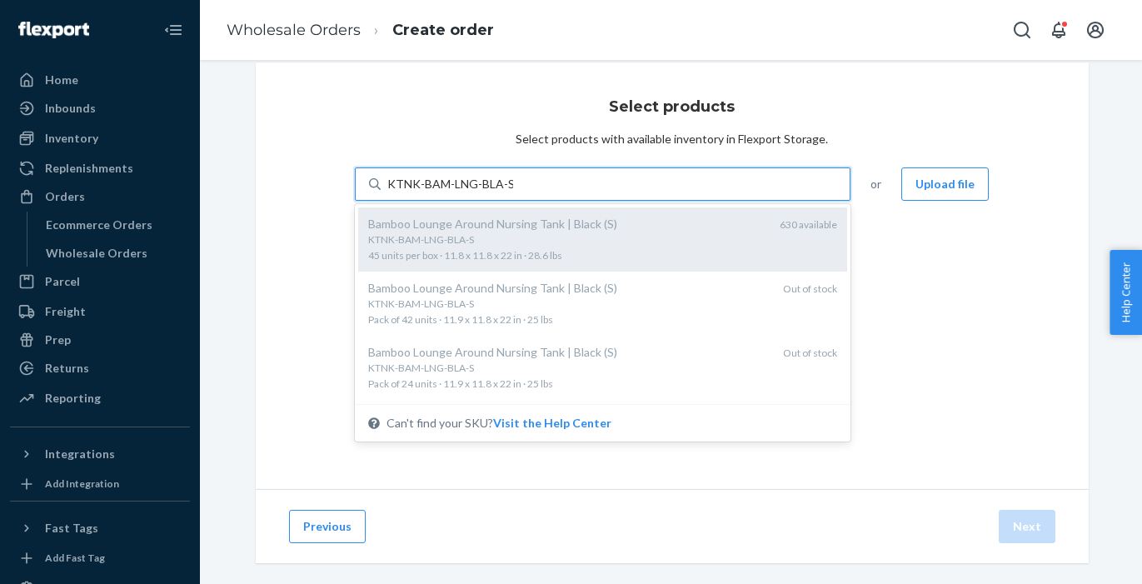
scroll to position [24, 0]
click at [542, 239] on div "KTNK-BAM-LNG-BLA-S" at bounding box center [567, 238] width 399 height 14
click at [513, 191] on input "KTNK-BAM-LNG-BLA-S" at bounding box center [450, 182] width 126 height 17
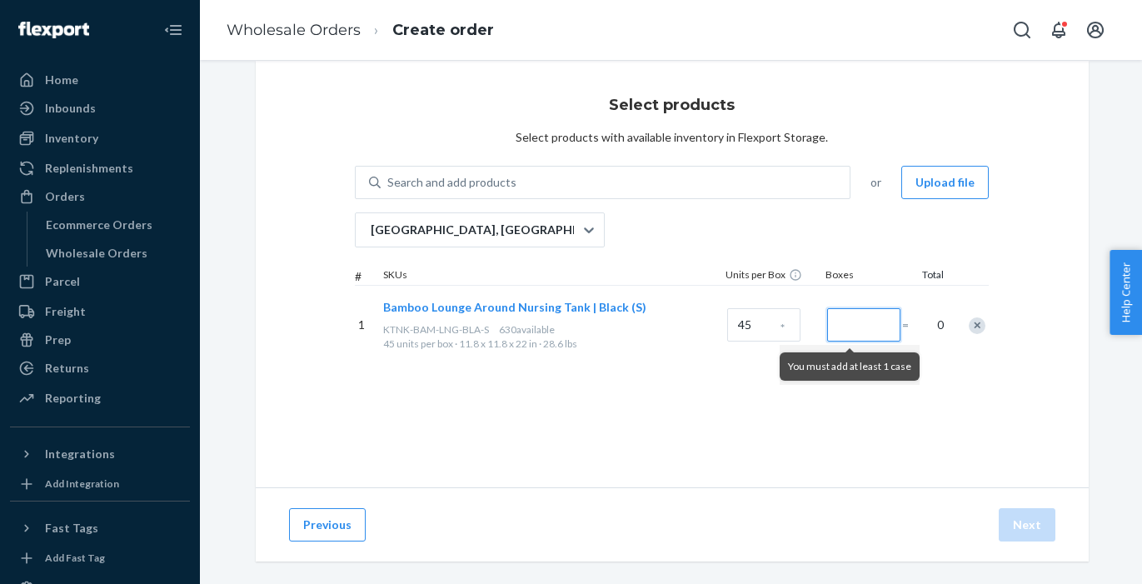
click at [869, 331] on input "Number of boxes" at bounding box center [863, 324] width 73 height 33
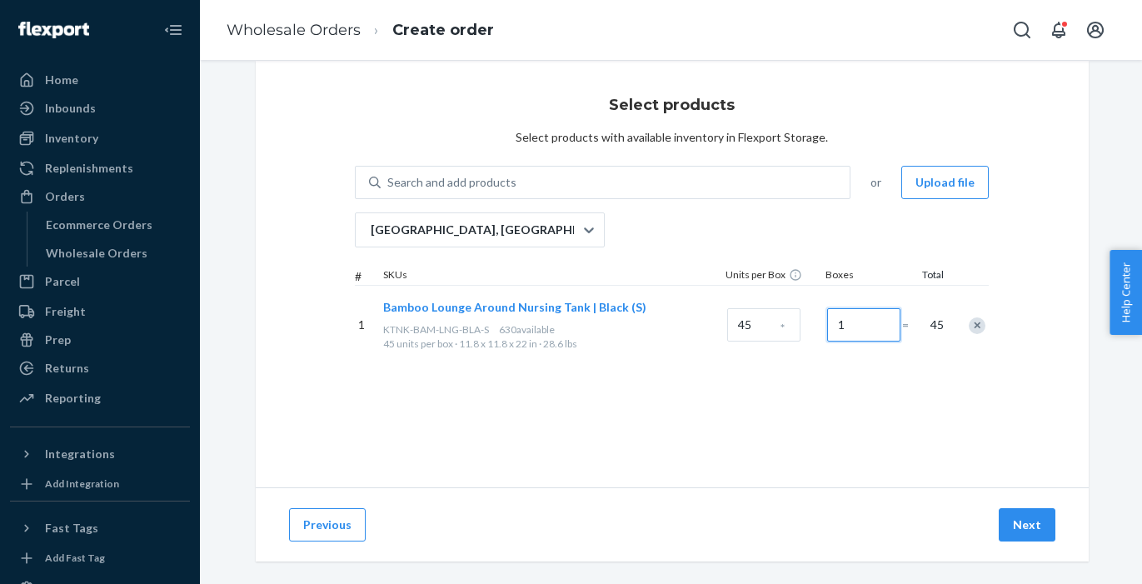
type input "1"
click at [744, 398] on div "Select products Select products with available inventory in Flexport Storage. S…" at bounding box center [672, 274] width 833 height 426
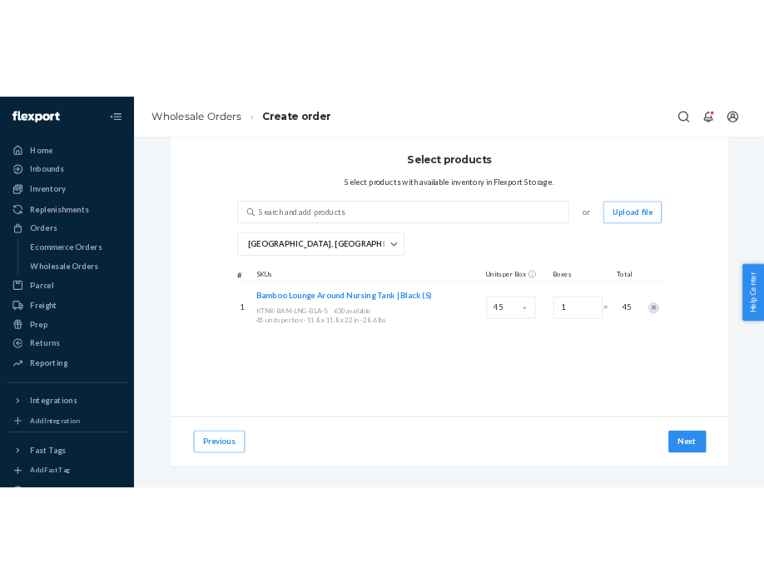
scroll to position [42, 0]
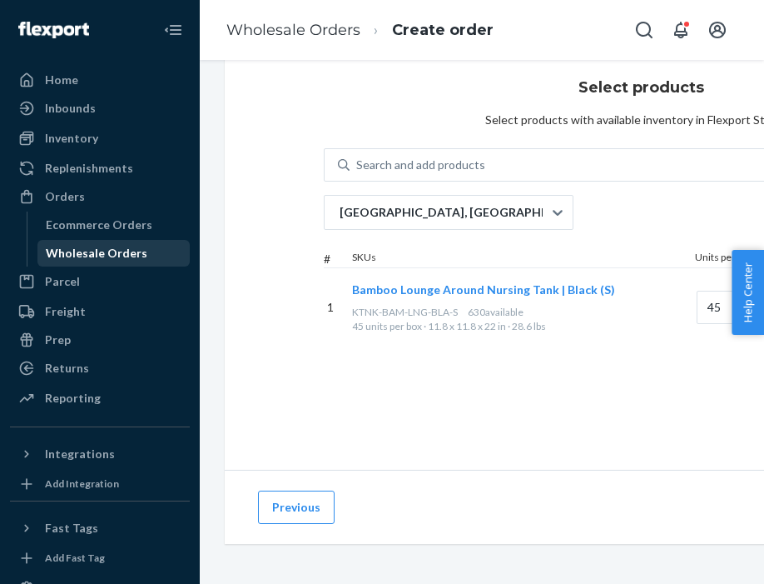
click at [77, 246] on div "Wholesale Orders" at bounding box center [97, 253] width 102 height 17
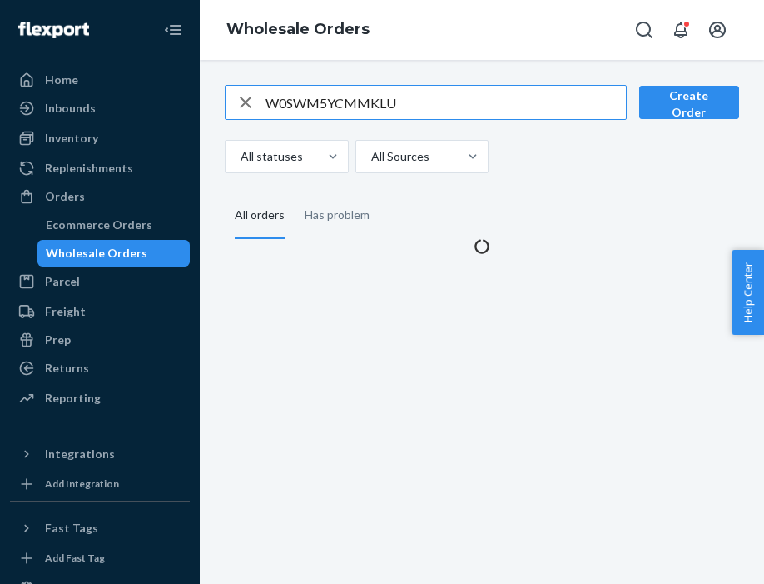
type input "W0SWM5YCMMKLU"
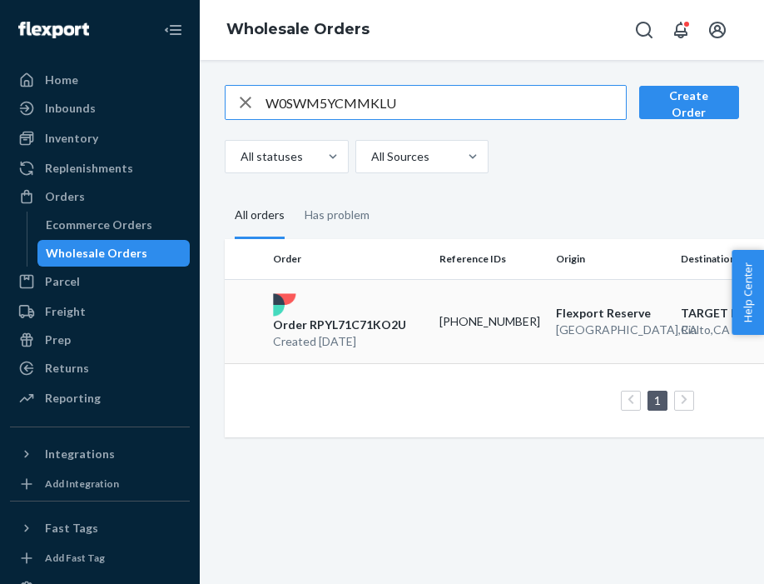
click at [354, 333] on p "Created [DATE]" at bounding box center [339, 341] width 133 height 17
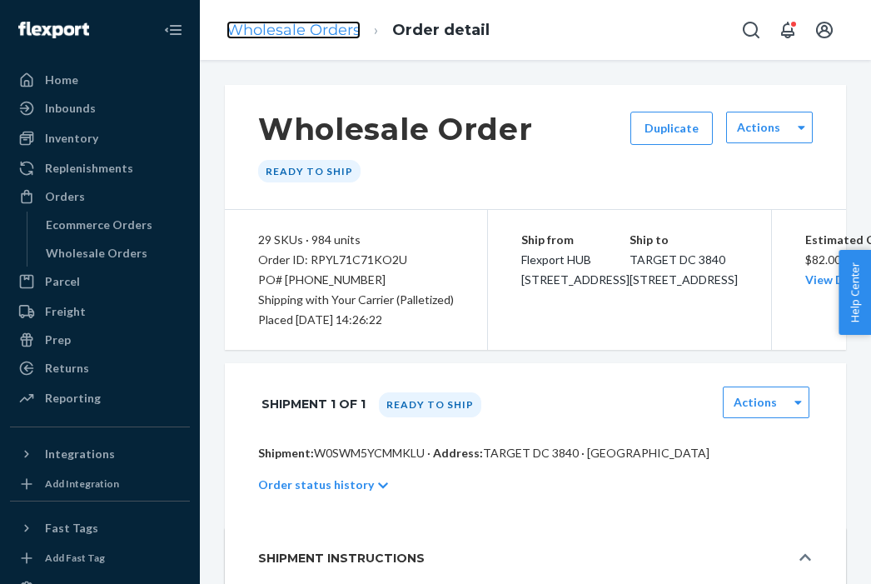
click at [264, 32] on link "Wholesale Orders" at bounding box center [294, 30] width 134 height 18
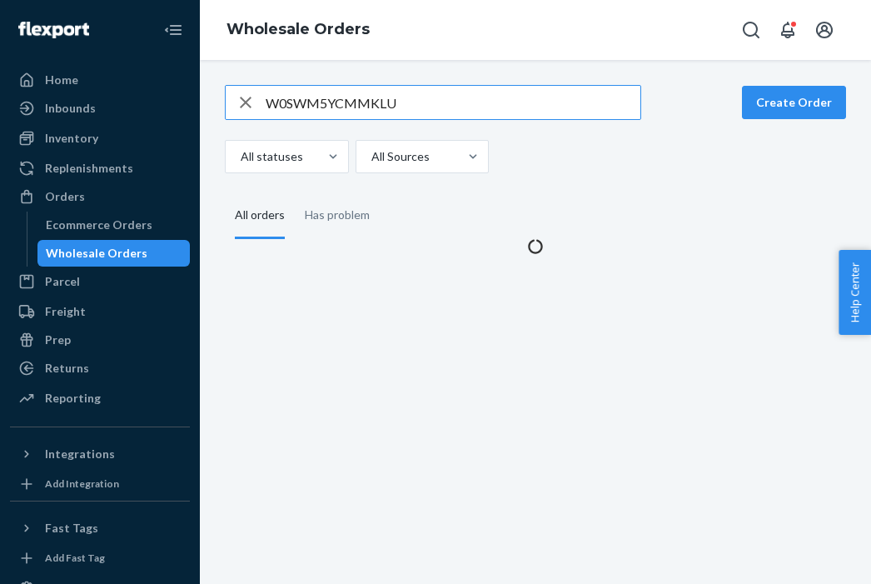
click at [366, 85] on div "W0SWM5YCMMKLU" at bounding box center [433, 102] width 416 height 35
click at [366, 100] on input "W0SWM5YCMMKLU" at bounding box center [453, 102] width 375 height 33
paste input "W9300MHVY56H"
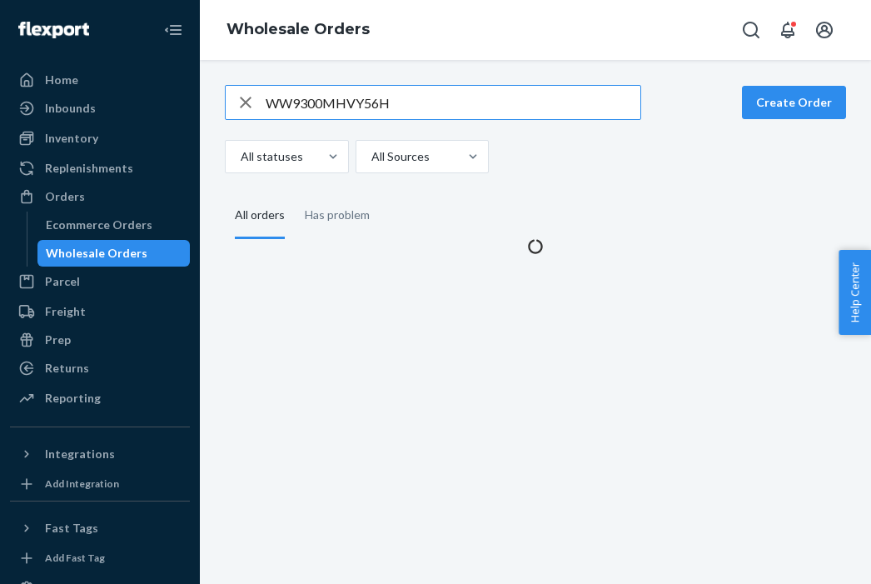
type input "WW9300MHVY56H"
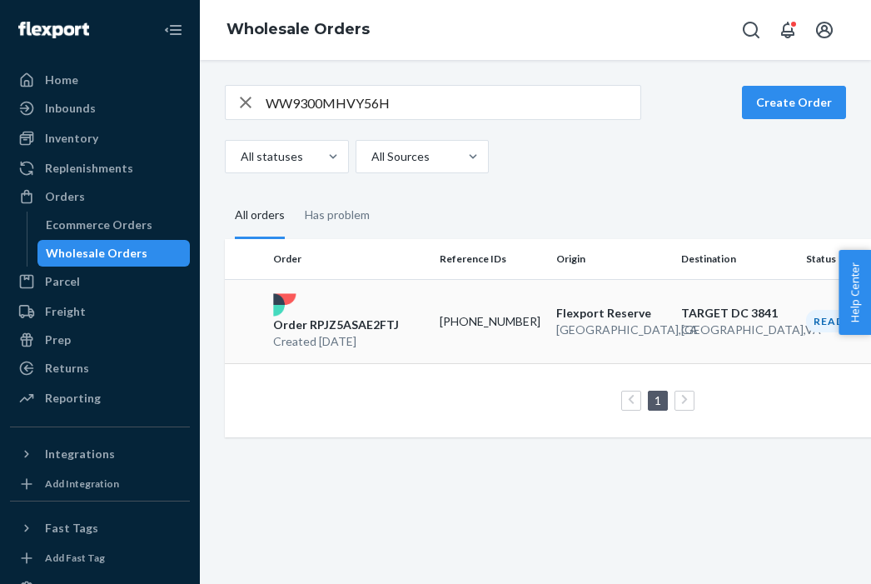
click at [346, 323] on p "Order RPJZ5ASAE2FTJ" at bounding box center [336, 324] width 126 height 17
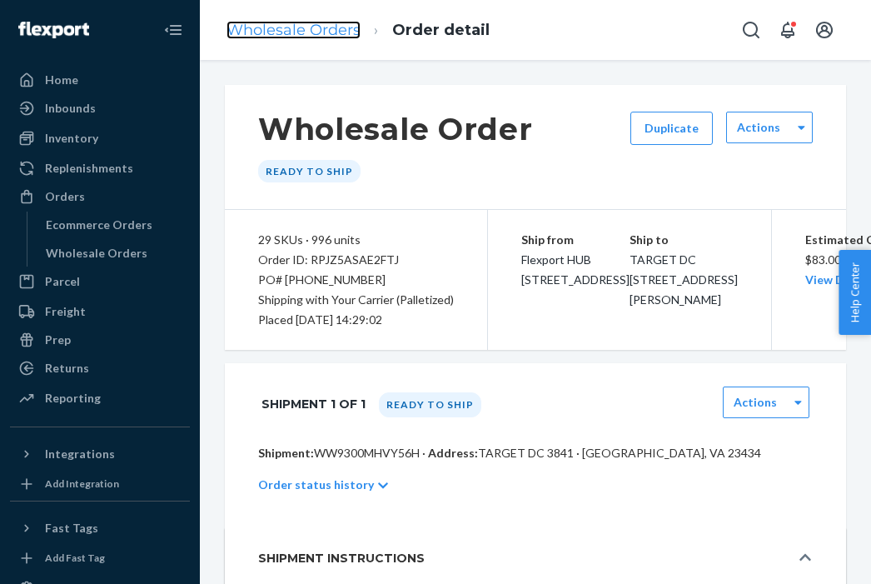
click at [270, 29] on link "Wholesale Orders" at bounding box center [294, 30] width 134 height 18
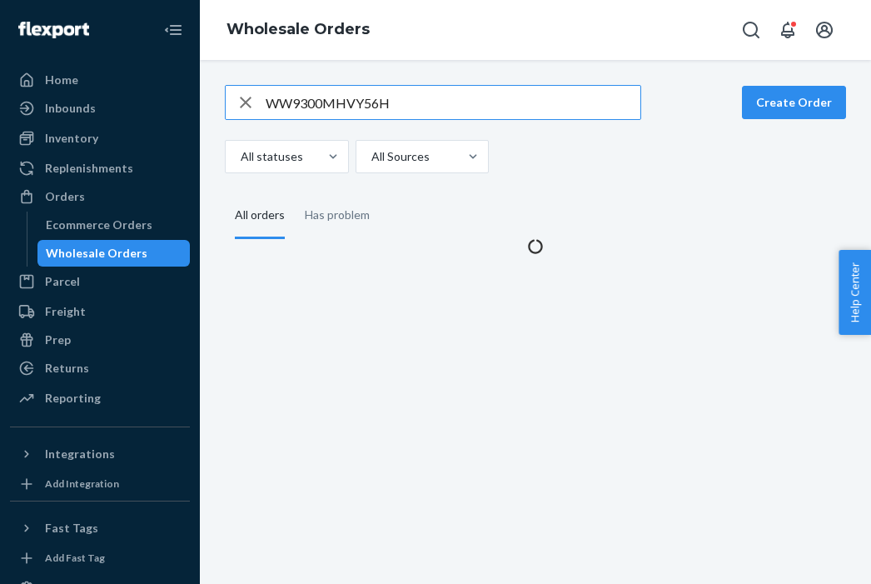
click at [354, 100] on input "WW9300MHVY56H" at bounding box center [453, 102] width 375 height 33
type input "WO82I731JTTVH"
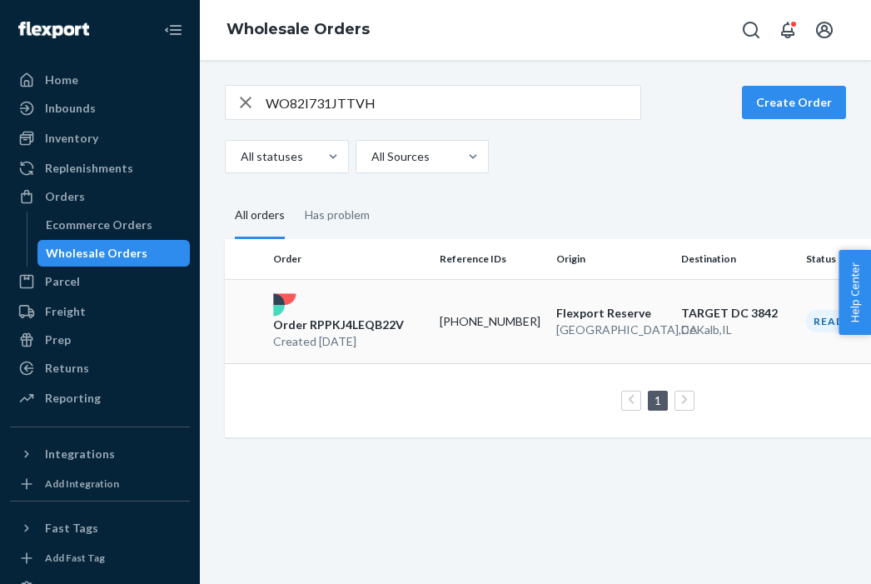
click at [348, 336] on p "Created [DATE]" at bounding box center [338, 341] width 131 height 17
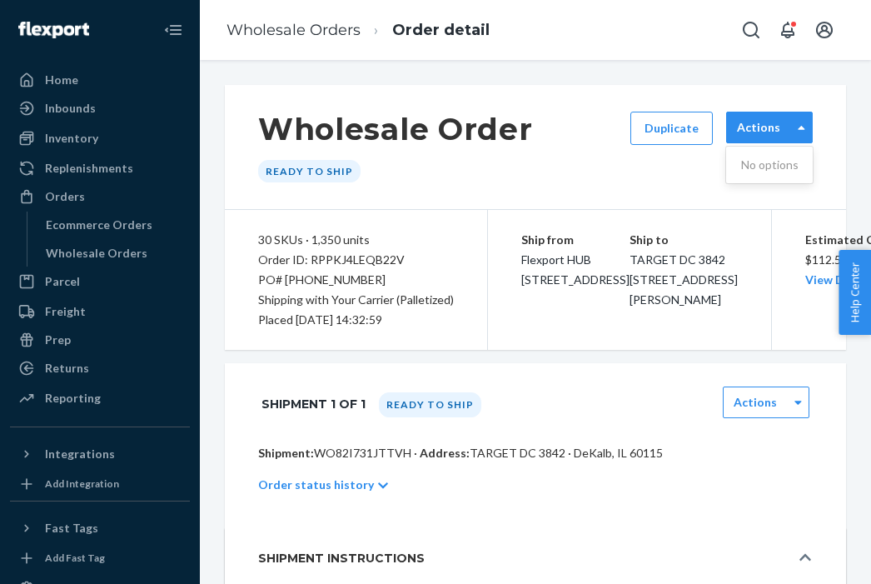
click at [772, 127] on label "Actions" at bounding box center [758, 127] width 43 height 17
click at [759, 411] on label "Actions" at bounding box center [755, 402] width 43 height 17
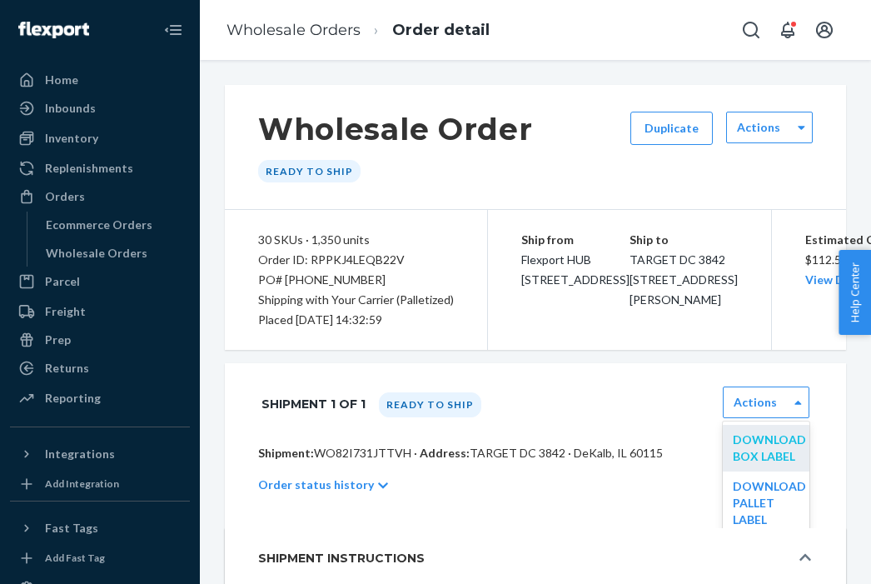
click at [761, 463] on link "Download Box Label" at bounding box center [769, 447] width 73 height 31
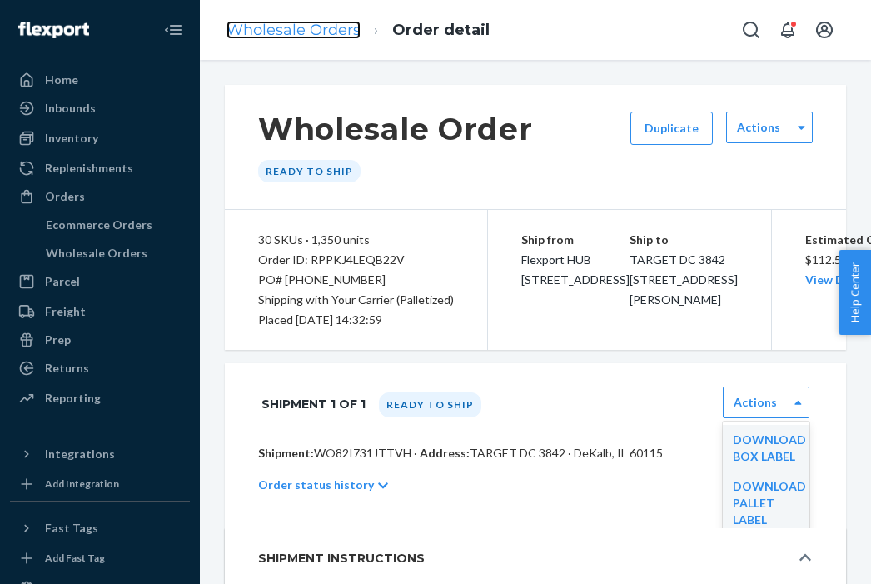
click at [309, 27] on link "Wholesale Orders" at bounding box center [294, 30] width 134 height 18
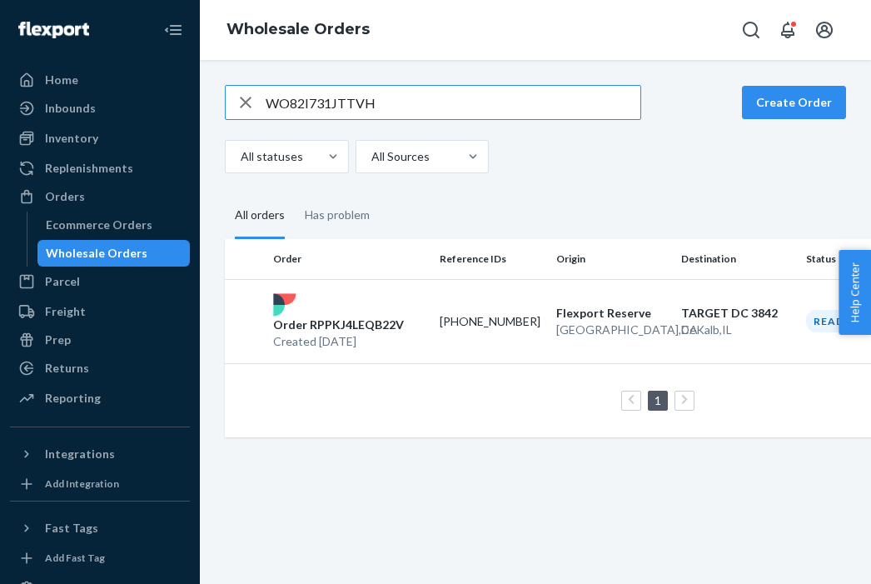
click at [348, 100] on input "WO82I731JTTVH" at bounding box center [453, 102] width 375 height 33
paste input "Z3AWC4HK51M"
type input "WZ3AWC4HK51MH"
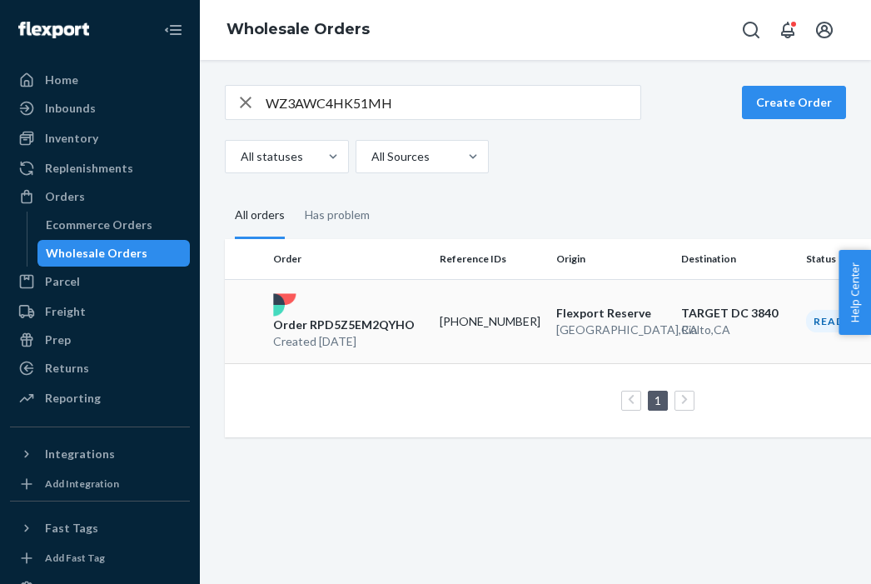
click at [376, 326] on p "Order RPD5Z5EM2QYHO" at bounding box center [344, 324] width 142 height 17
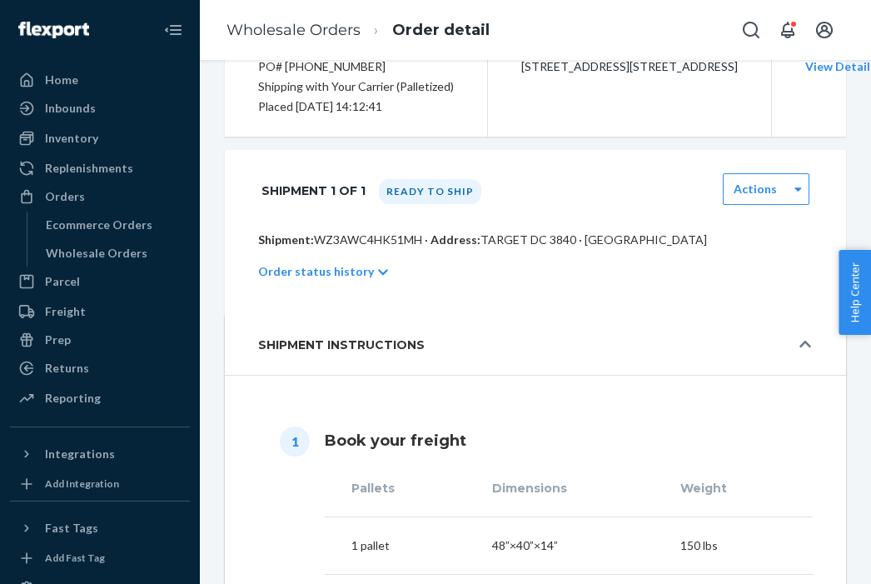
scroll to position [591, 0]
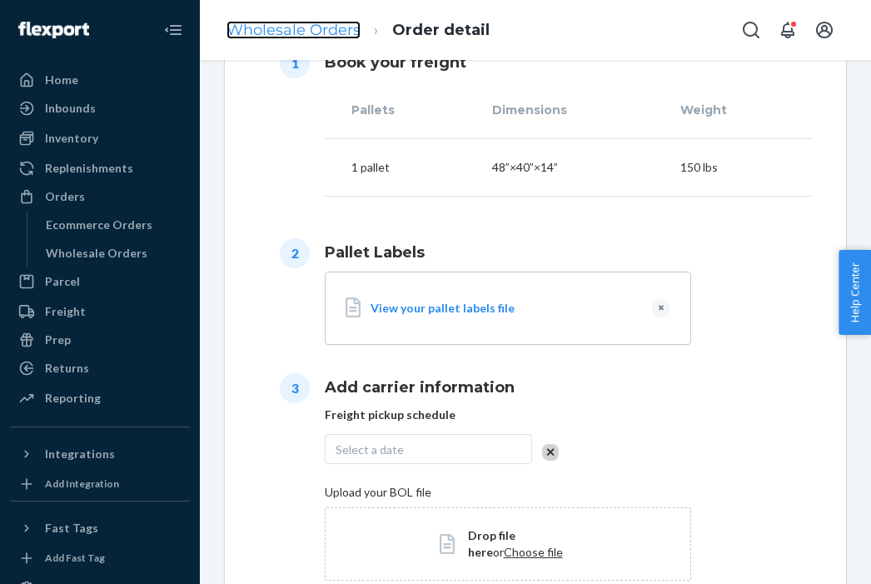
click at [269, 24] on link "Wholesale Orders" at bounding box center [294, 30] width 134 height 18
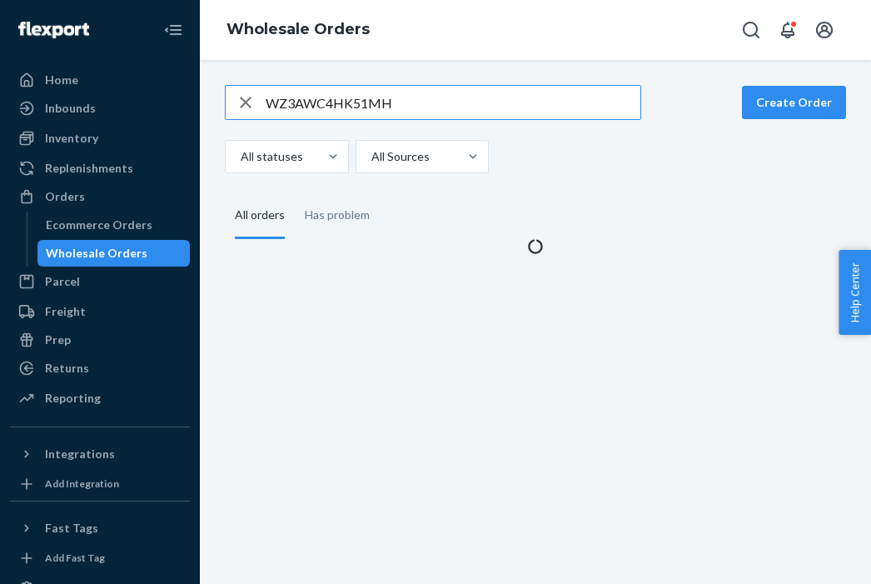
click at [333, 93] on input "WZ3AWC4HK51MH" at bounding box center [453, 102] width 375 height 33
type input "WGTPRYCA2AX00"
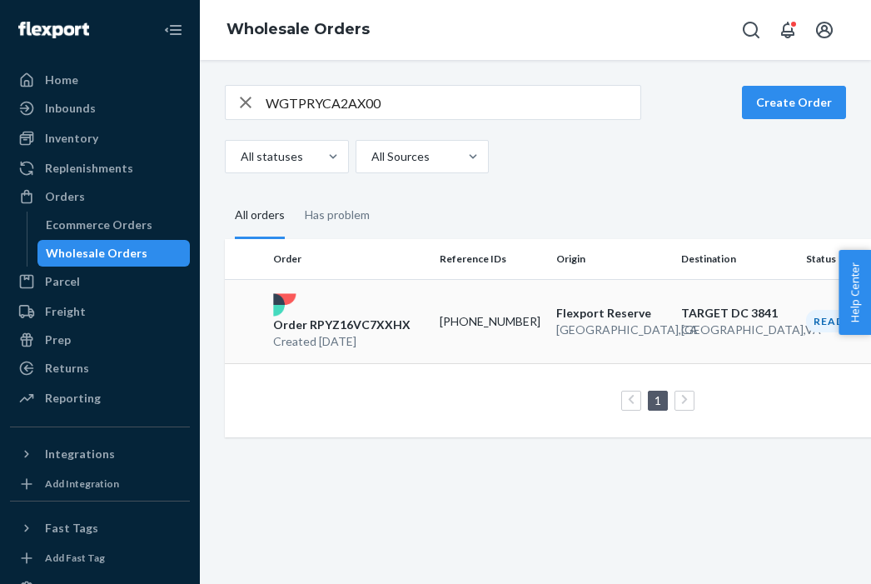
click at [351, 328] on p "Order RPYZ16VC7XXHX" at bounding box center [341, 324] width 137 height 17
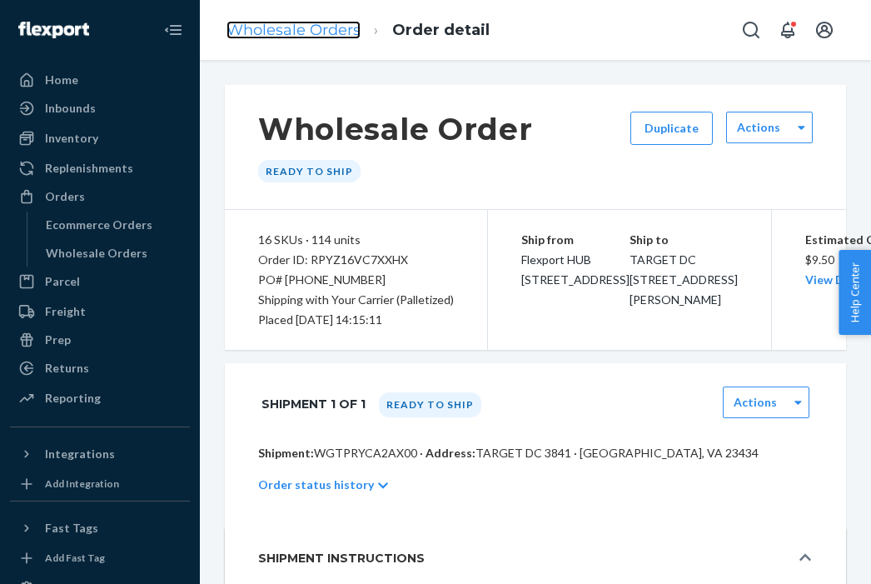
click at [300, 38] on link "Wholesale Orders" at bounding box center [294, 30] width 134 height 18
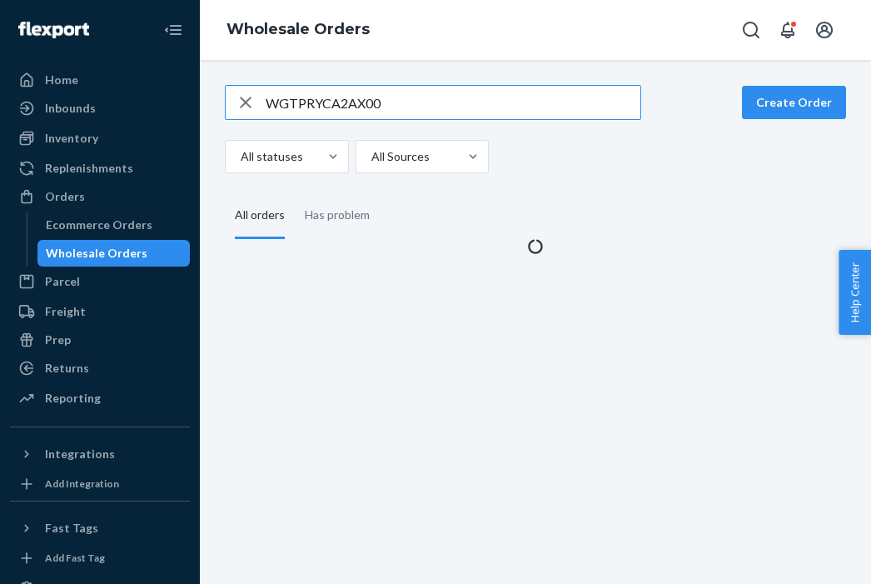
click at [330, 95] on input "WGTPRYCA2AX00" at bounding box center [453, 102] width 375 height 33
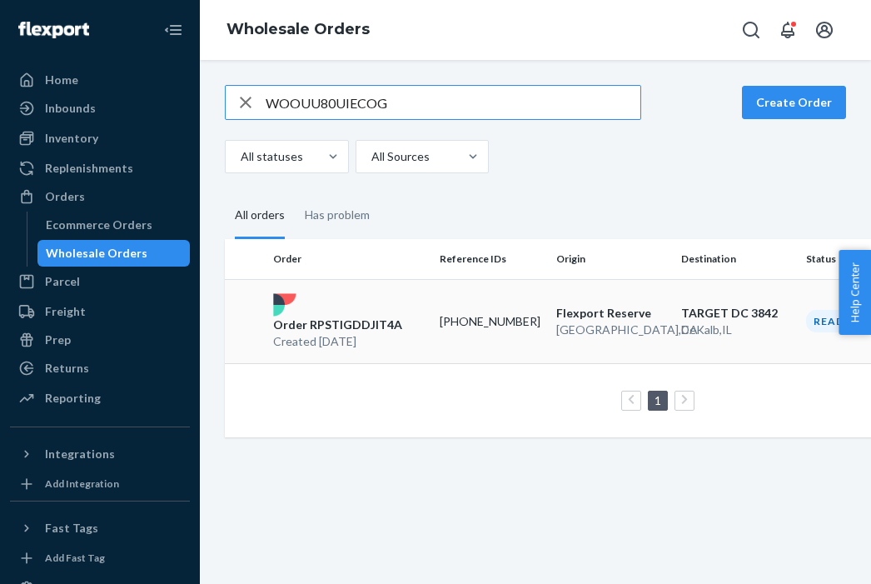
type input "WOOUU80UIECOG"
click at [346, 325] on p "Order RPSTIGDDJIT4A" at bounding box center [337, 324] width 129 height 17
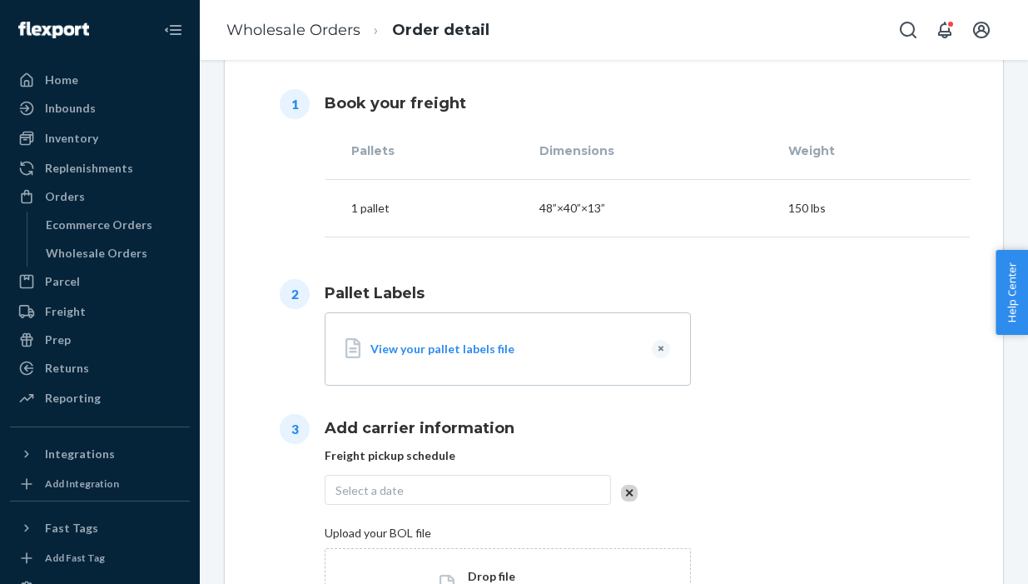
scroll to position [510, 0]
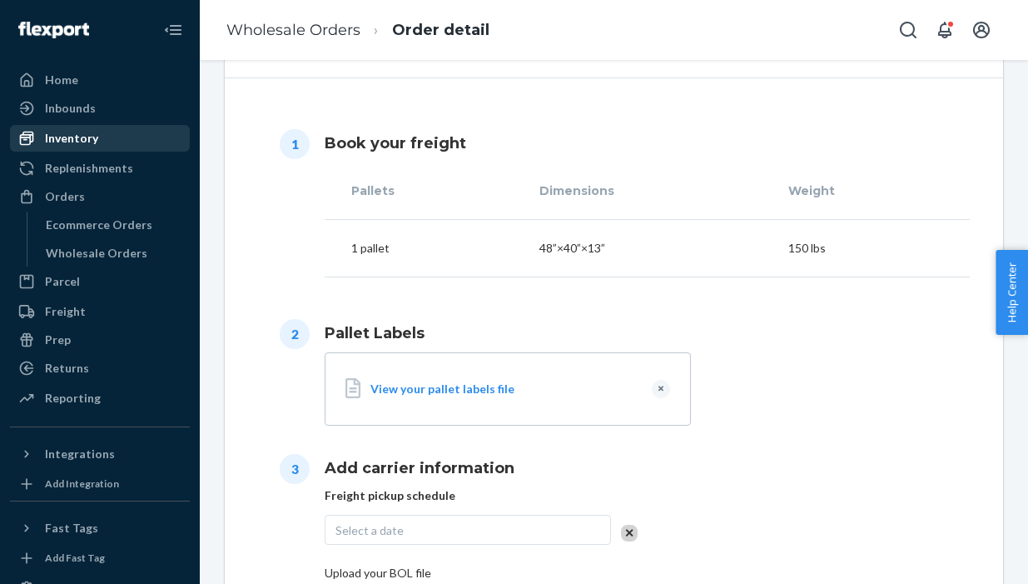
click at [76, 134] on div "Inventory" at bounding box center [71, 138] width 53 height 17
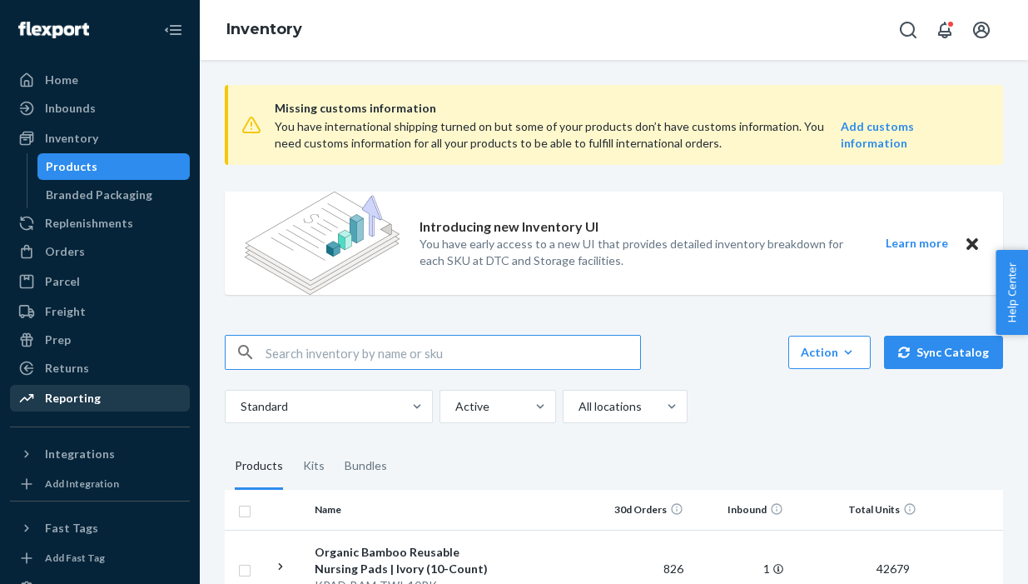
click at [65, 398] on div "Reporting" at bounding box center [73, 398] width 56 height 17
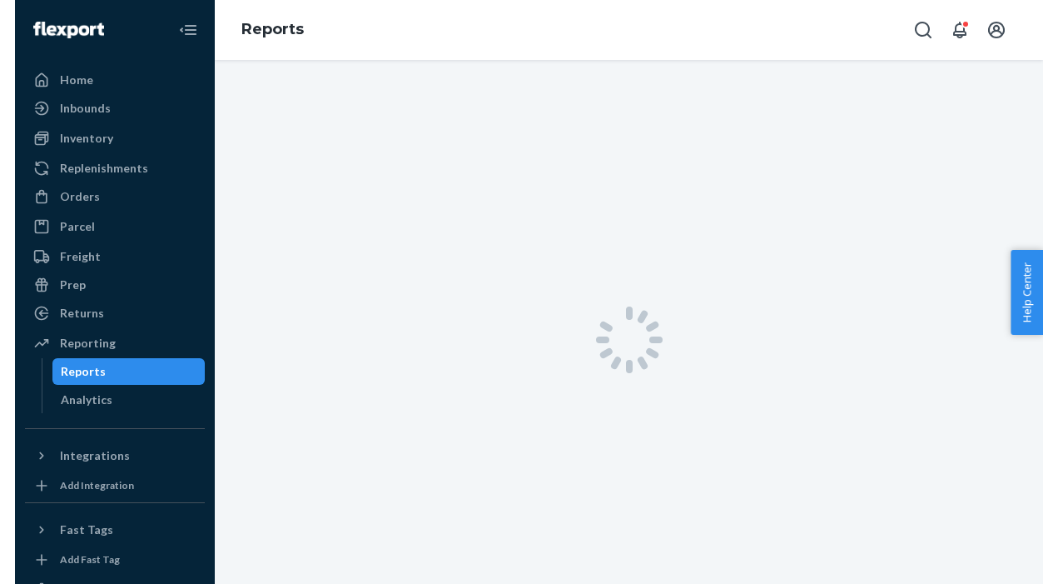
scroll to position [17, 0]
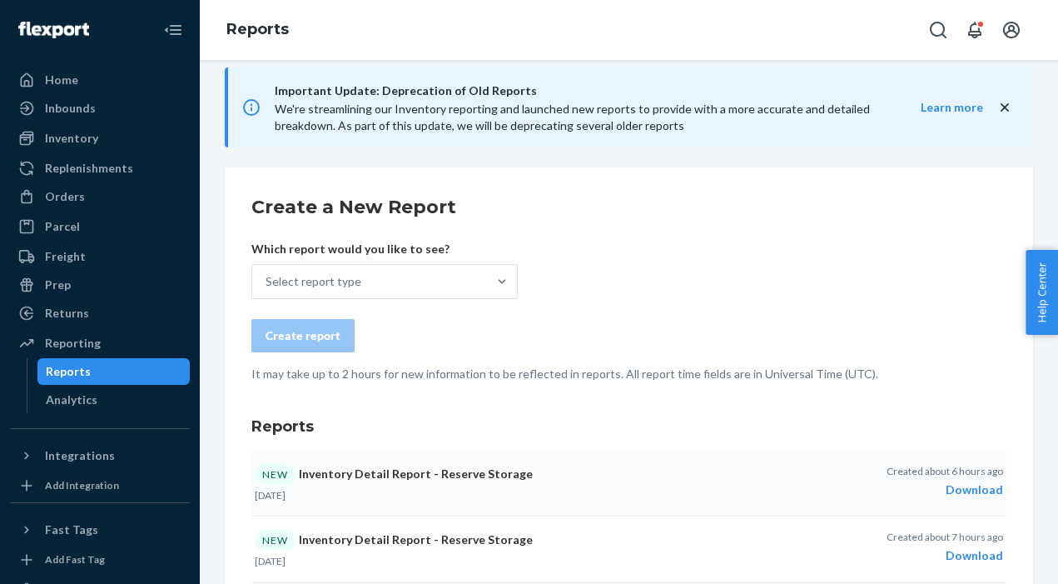
click at [980, 490] on div "Download" at bounding box center [945, 489] width 117 height 17
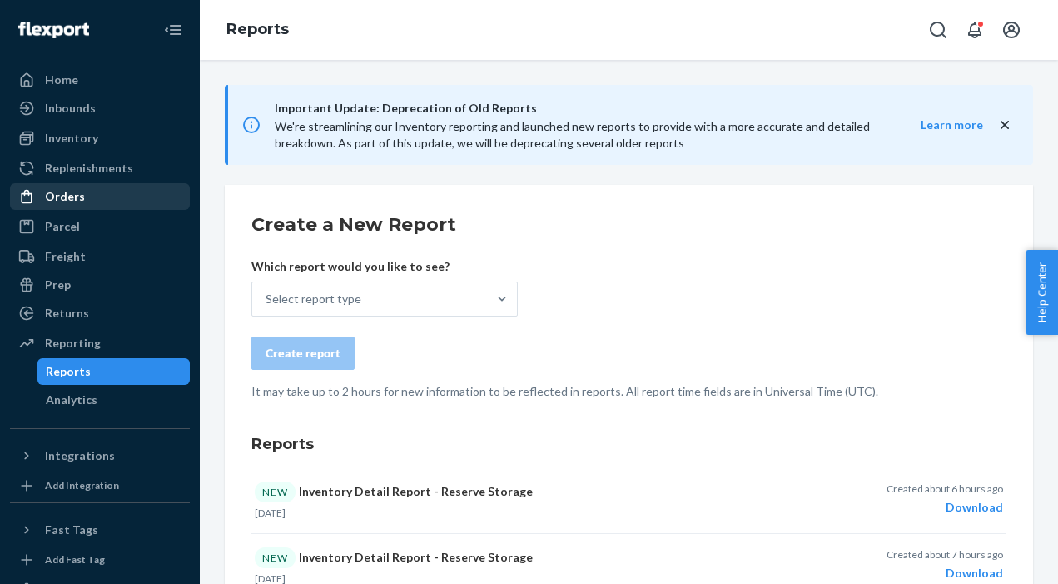
click at [53, 197] on div "Orders" at bounding box center [65, 196] width 40 height 17
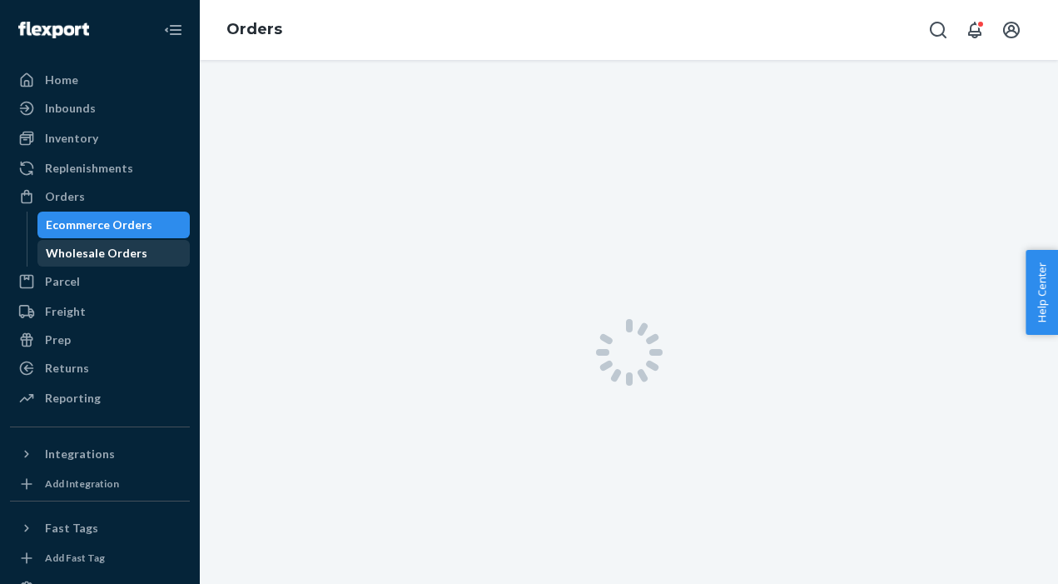
click at [152, 245] on div "Wholesale Orders" at bounding box center [114, 253] width 150 height 23
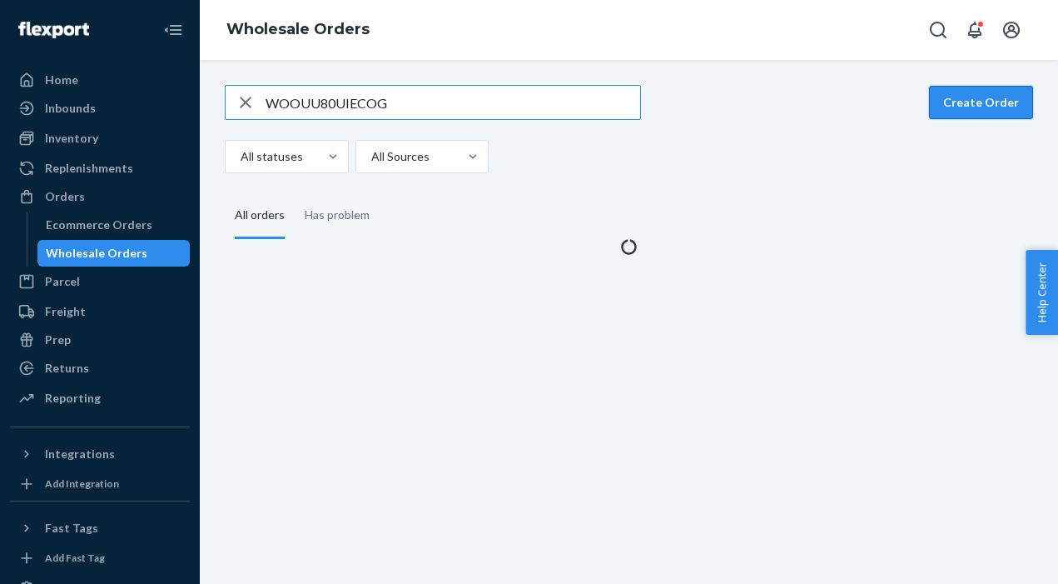
click at [976, 101] on button "Create Order" at bounding box center [981, 102] width 104 height 33
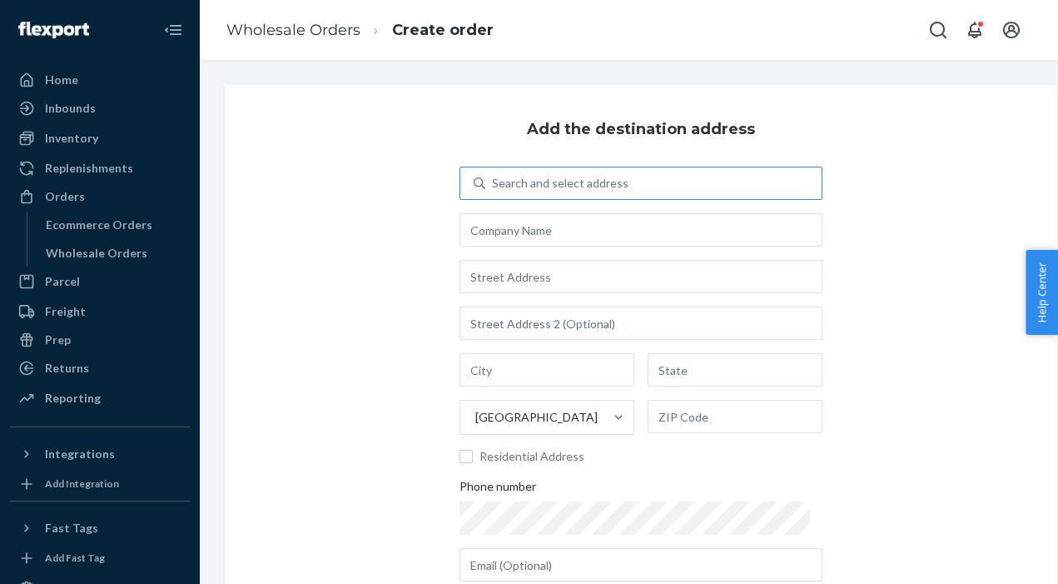
click at [570, 170] on div "Search and select address" at bounding box center [654, 183] width 336 height 30
click at [494, 175] on input "Search and select address" at bounding box center [493, 183] width 2 height 17
type input "target dc 3840"
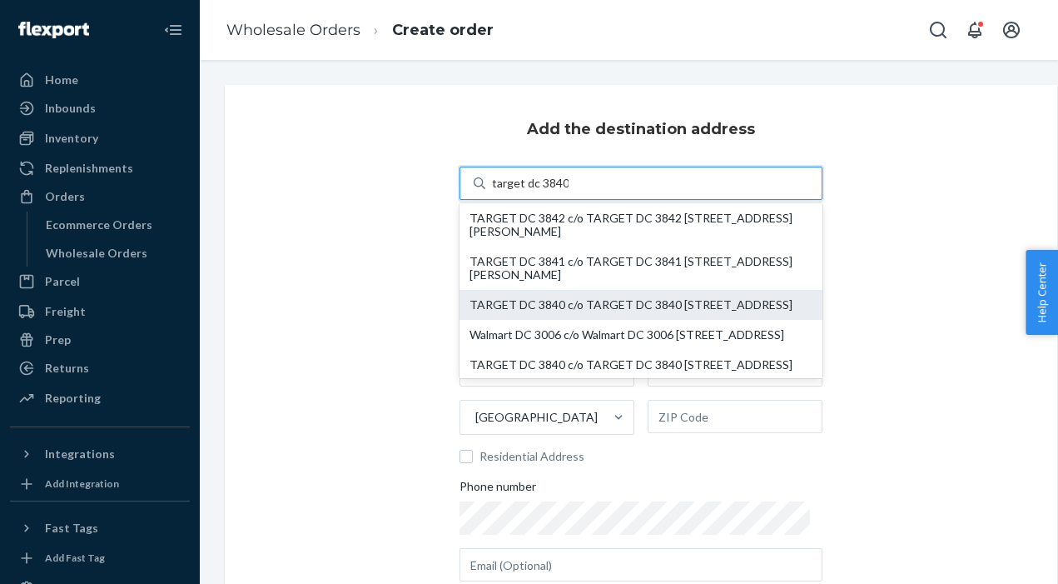
click at [599, 301] on div "TARGET DC 3840 c/o TARGET DC 3840 [STREET_ADDRESS]" at bounding box center [641, 304] width 343 height 13
click at [569, 192] on input "target dc 3840" at bounding box center [530, 183] width 77 height 17
type input "TARGET DC 3840"
type input "[STREET_ADDRESS]"
type input "Rialto"
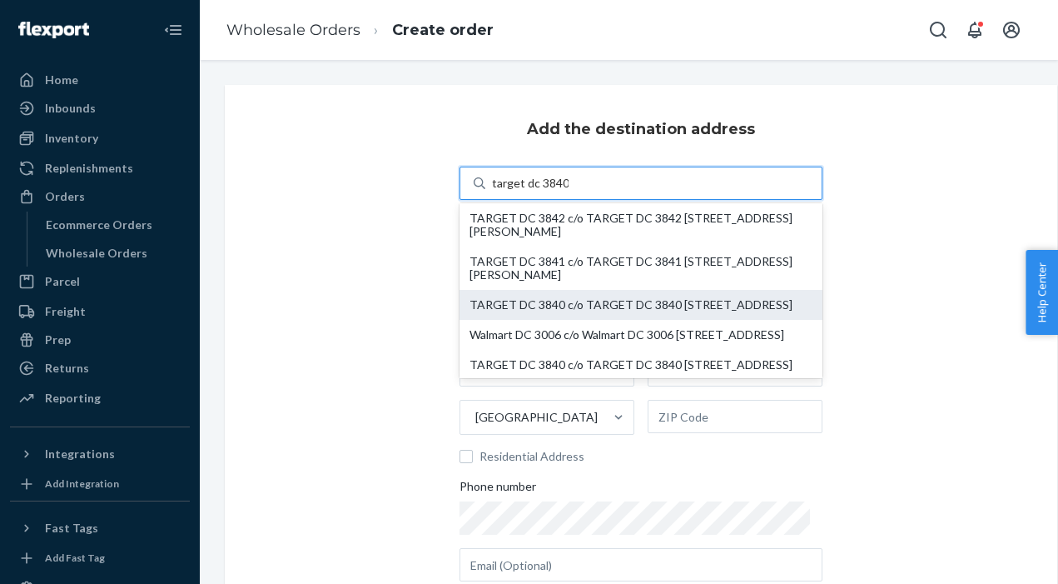
type input "CA"
type input "92377"
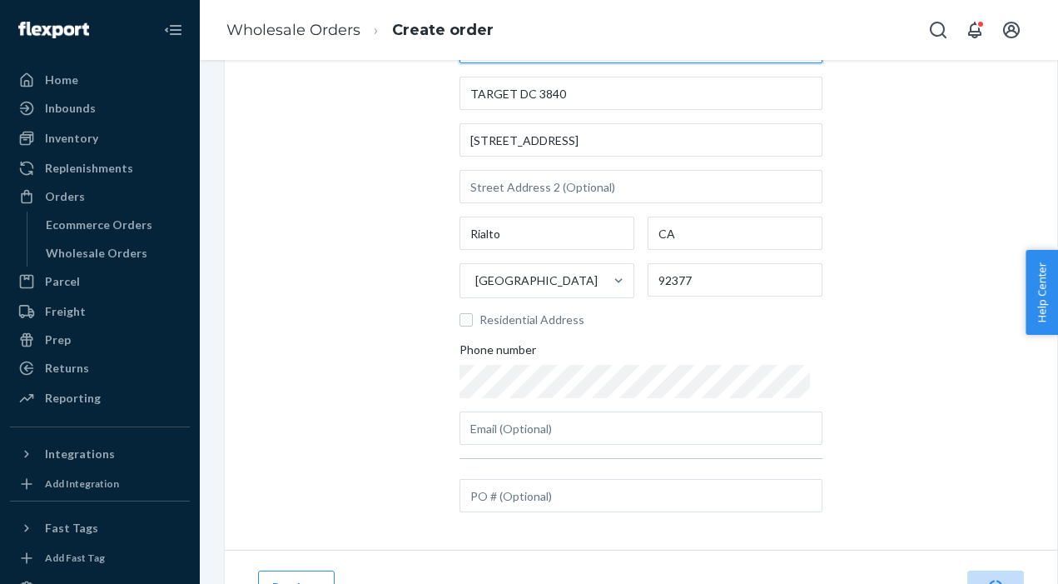
scroll to position [217, 0]
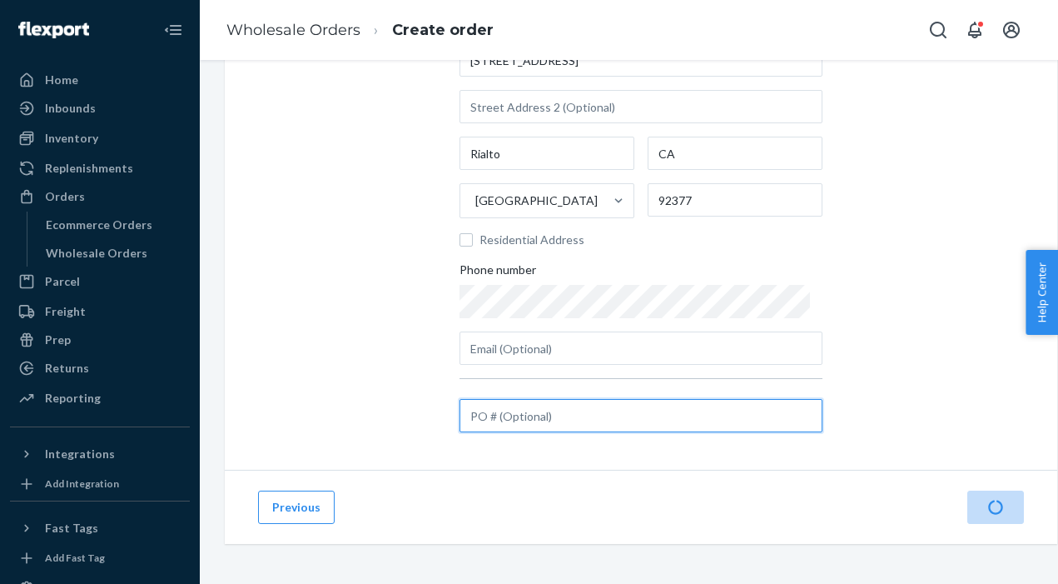
click at [532, 411] on input "text" at bounding box center [641, 415] width 363 height 33
paste input "[PHONE_NUMBER]"
type input "[PHONE_NUMBER]"
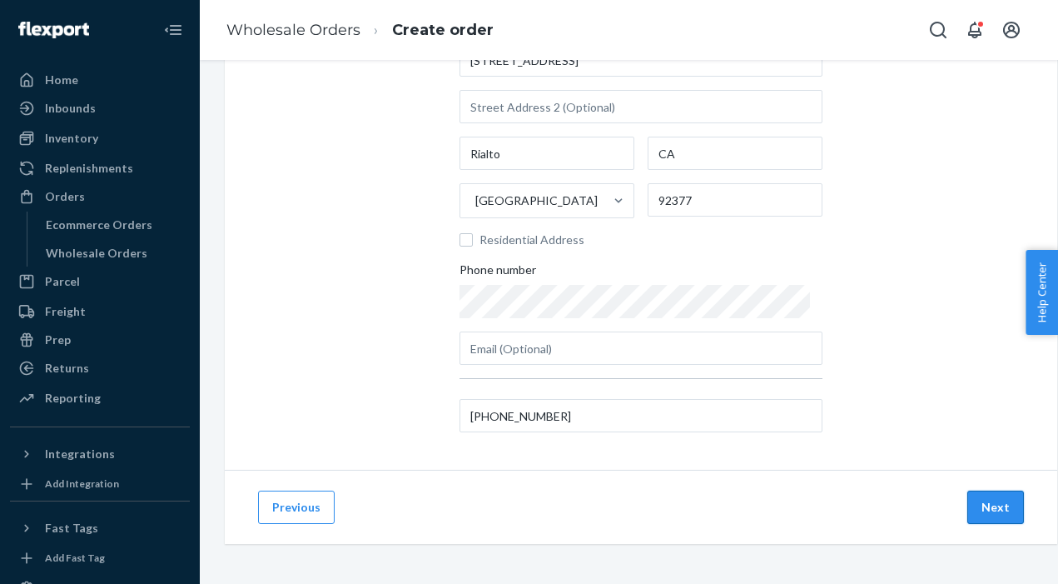
click at [992, 504] on button "Next" at bounding box center [996, 507] width 57 height 33
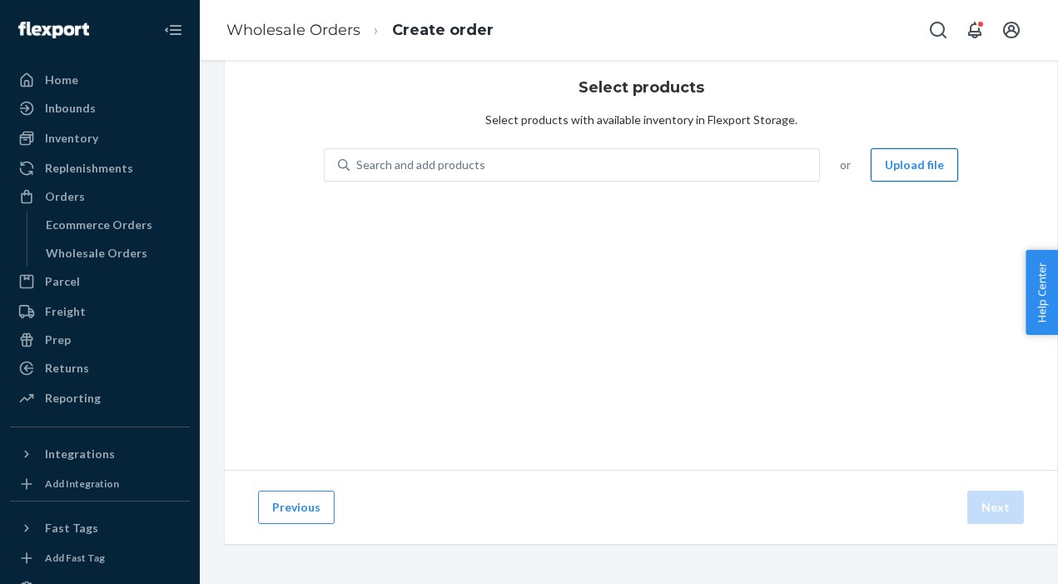
click at [895, 172] on button "Upload file" at bounding box center [914, 164] width 87 height 33
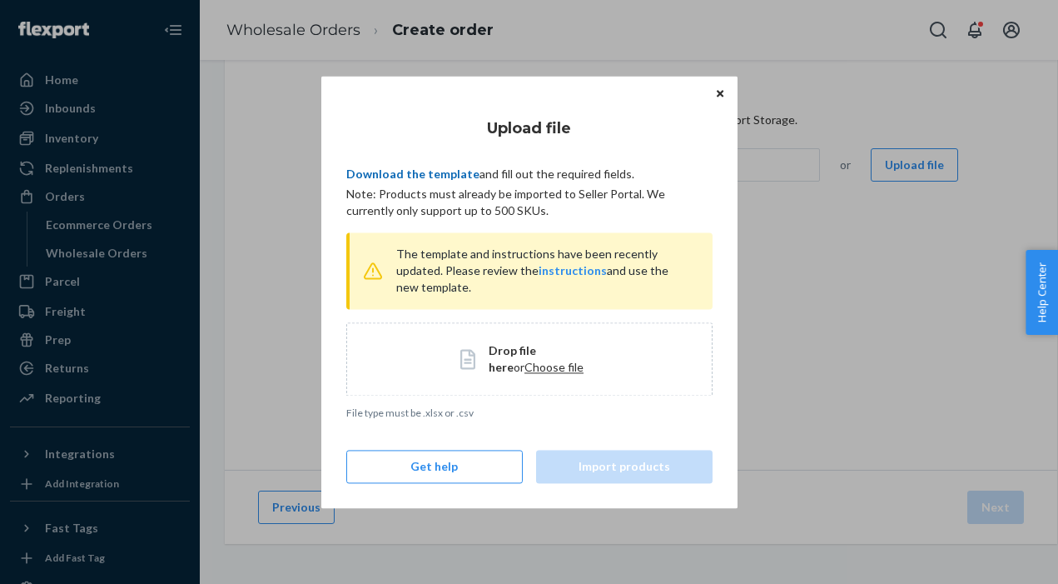
click at [374, 177] on link "Download the template" at bounding box center [412, 174] width 133 height 14
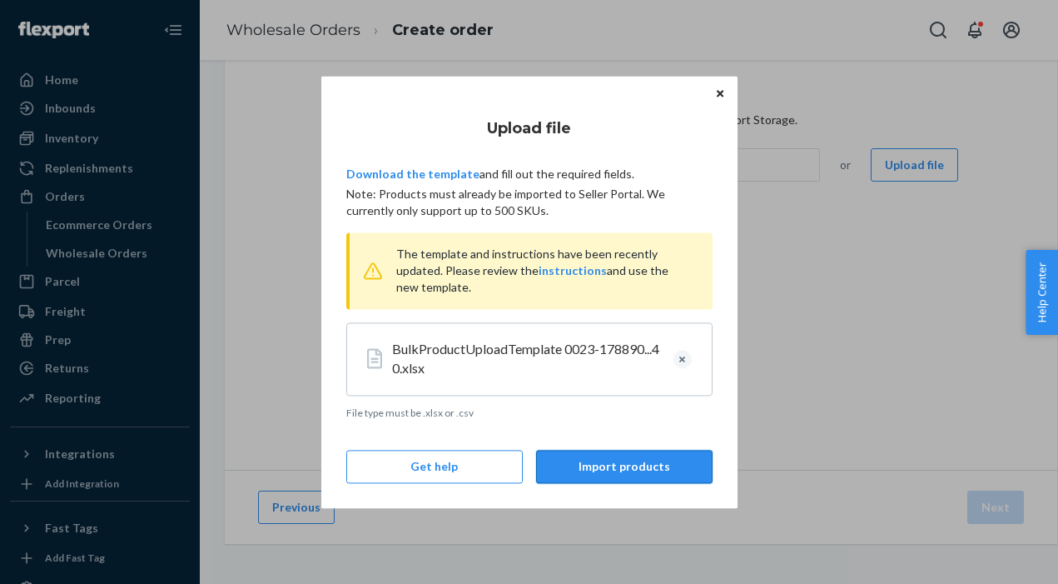
click at [646, 471] on button "Import products" at bounding box center [624, 466] width 177 height 33
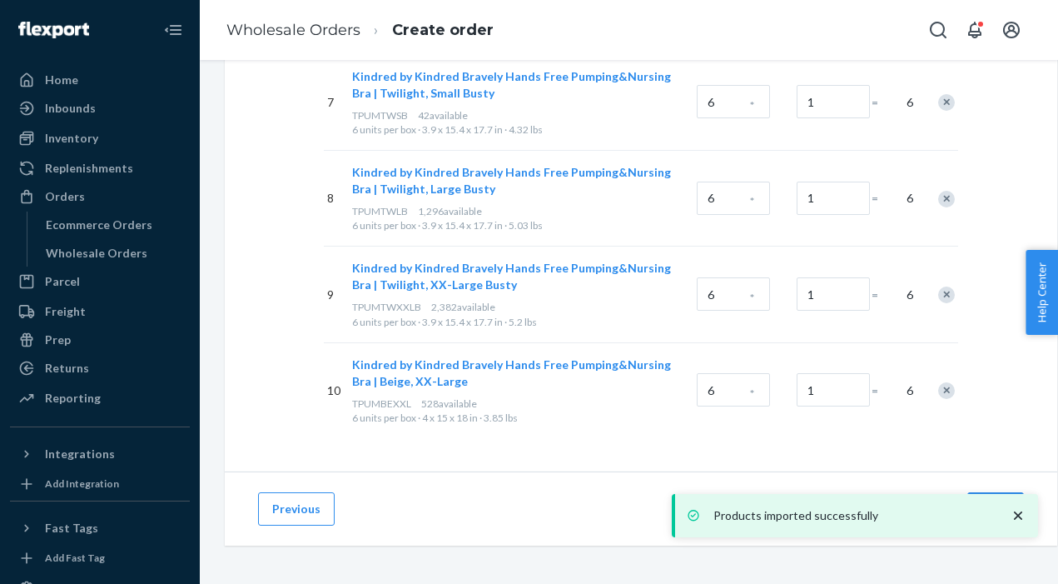
scroll to position [863, 0]
click at [1024, 511] on icon "close toast" at bounding box center [1018, 515] width 17 height 17
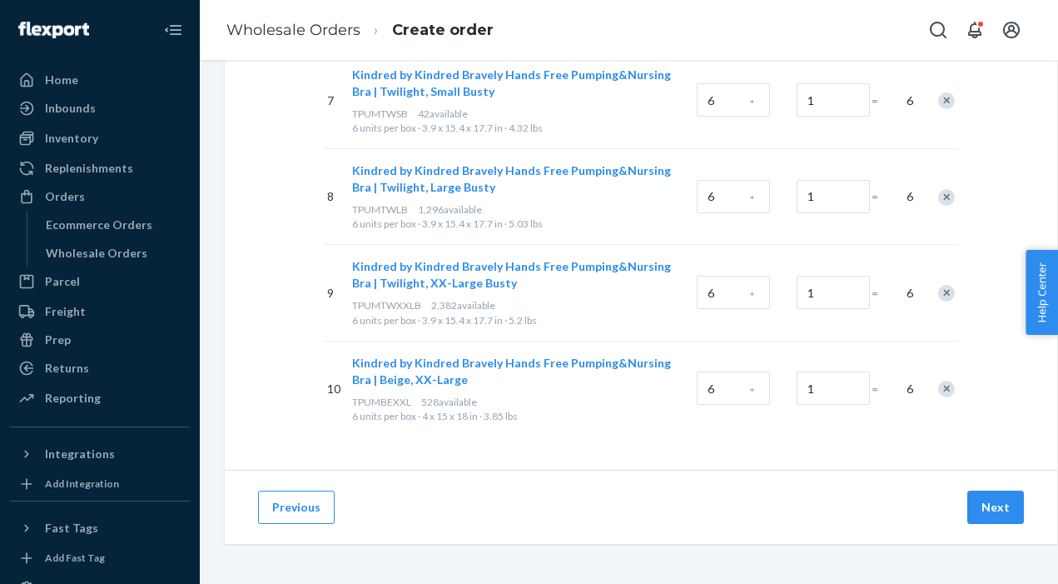
click at [998, 500] on div "Products imported successfully" at bounding box center [855, 515] width 366 height 43
click at [982, 505] on button "Next" at bounding box center [996, 507] width 57 height 33
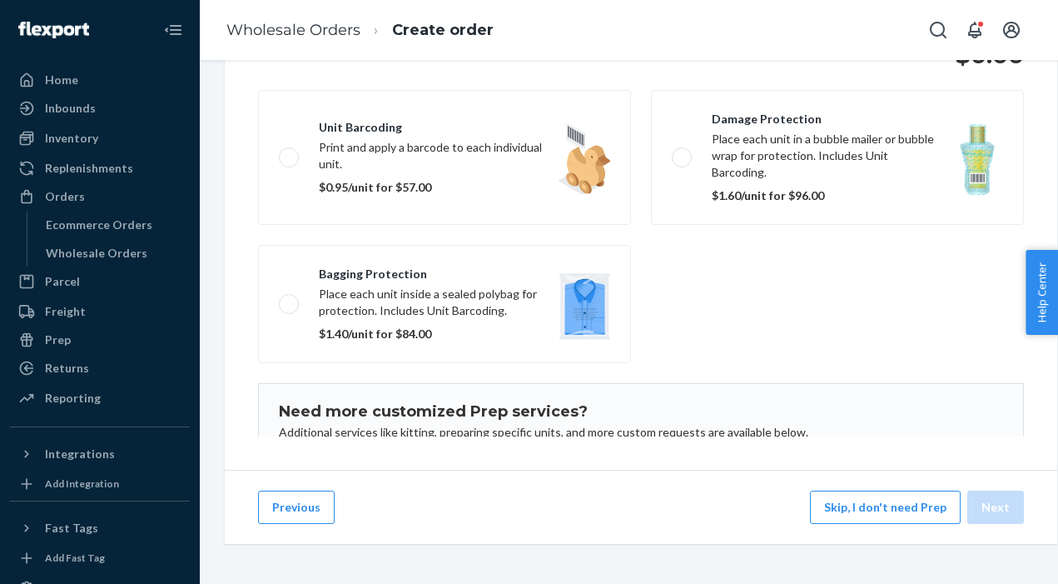
scroll to position [265, 0]
click at [883, 510] on button "Skip, I don't need Prep" at bounding box center [885, 507] width 151 height 33
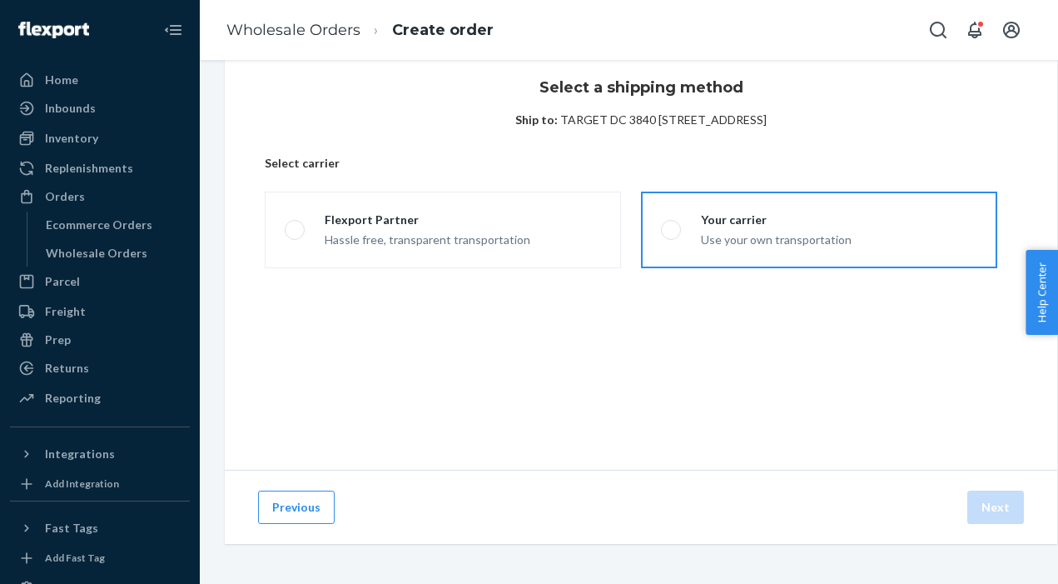
click at [719, 245] on div "Use your own transportation" at bounding box center [776, 238] width 151 height 20
click at [672, 236] on input "Your carrier Use your own transportation" at bounding box center [666, 230] width 11 height 11
radio input "true"
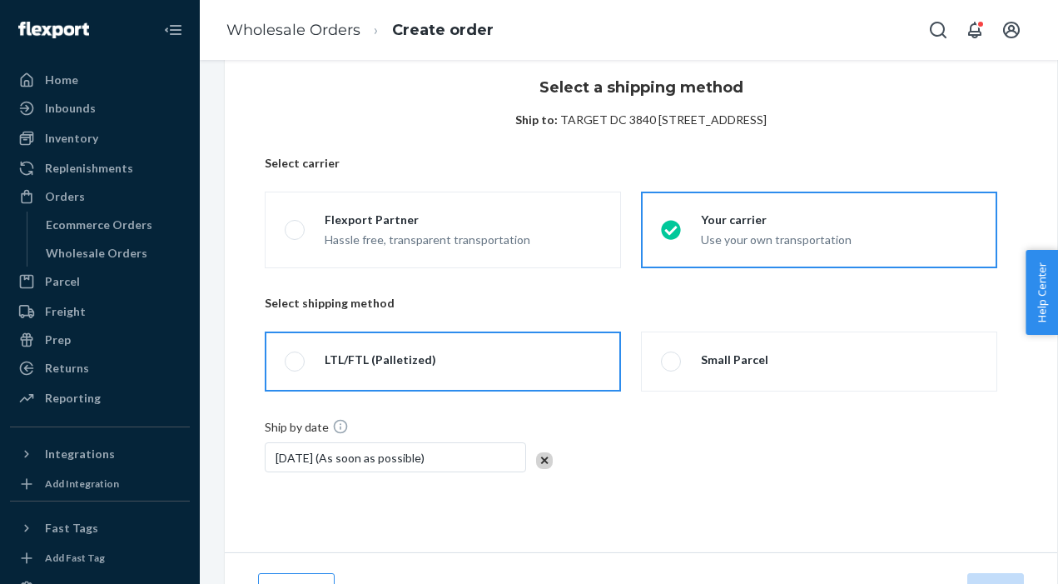
click at [346, 352] on div "LTL/FTL (Palletized)" at bounding box center [381, 359] width 112 height 17
click at [296, 356] on input "LTL/FTL (Palletized)" at bounding box center [290, 361] width 11 height 11
radio input "true"
click at [382, 445] on div "[DATE] (As soon as possible)" at bounding box center [395, 457] width 261 height 30
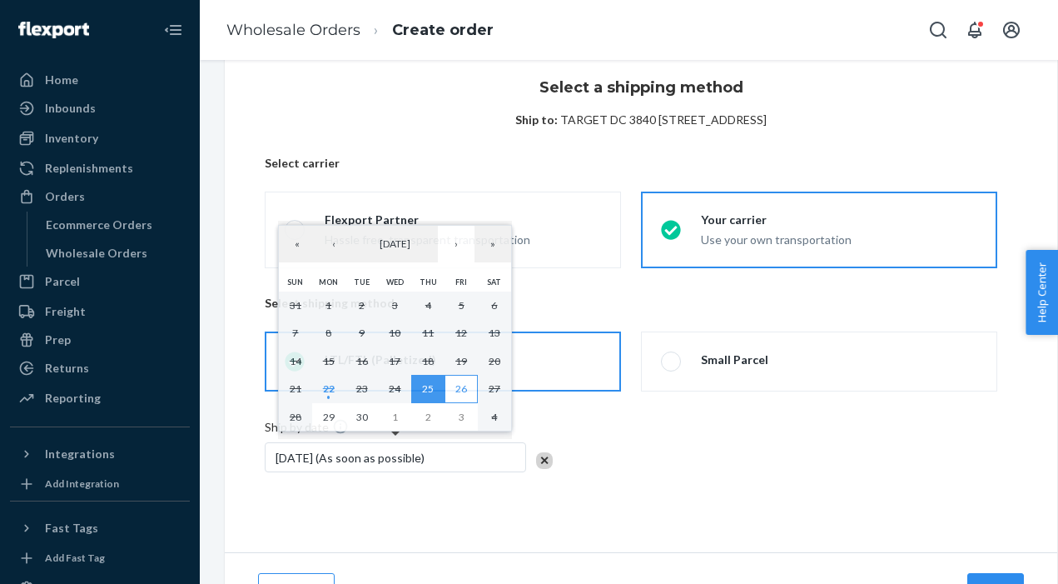
click at [459, 389] on abbr "26" at bounding box center [462, 388] width 12 height 12
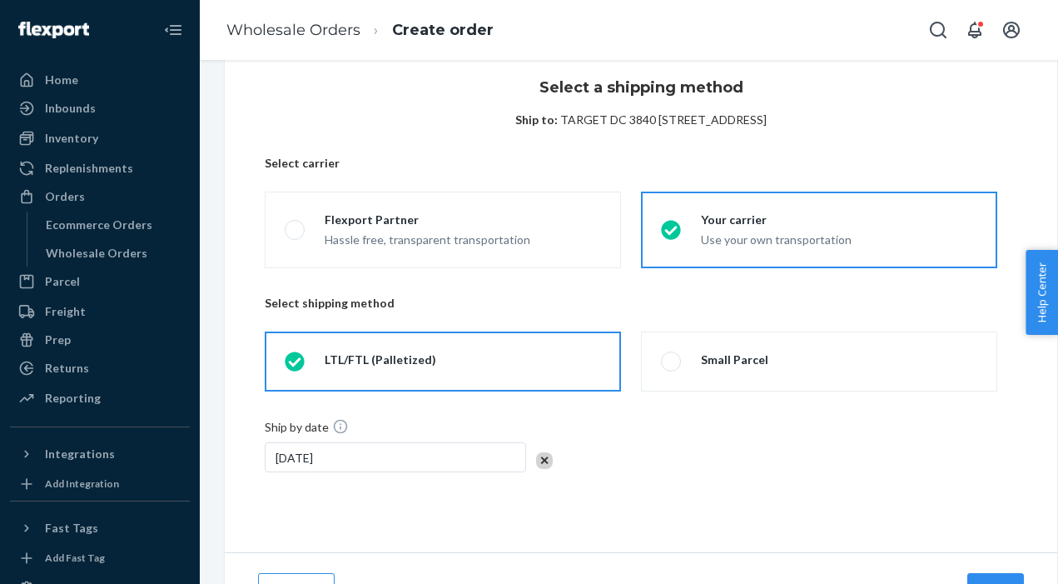
click at [620, 496] on div "Ship by date [DATE]" at bounding box center [641, 468] width 753 height 101
click at [381, 461] on div "[DATE]" at bounding box center [395, 457] width 261 height 30
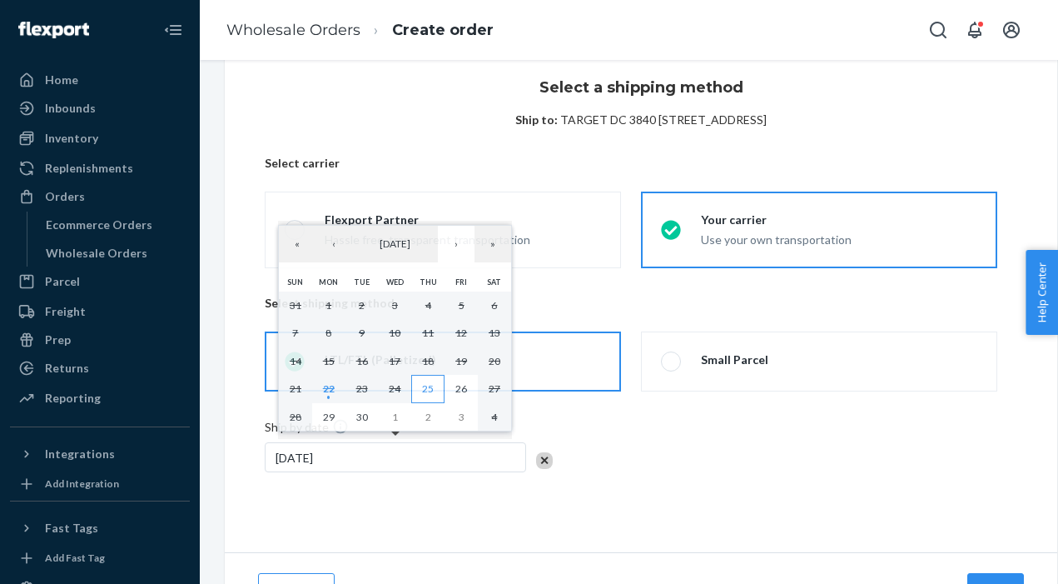
click at [422, 387] on abbr "25" at bounding box center [428, 388] width 12 height 12
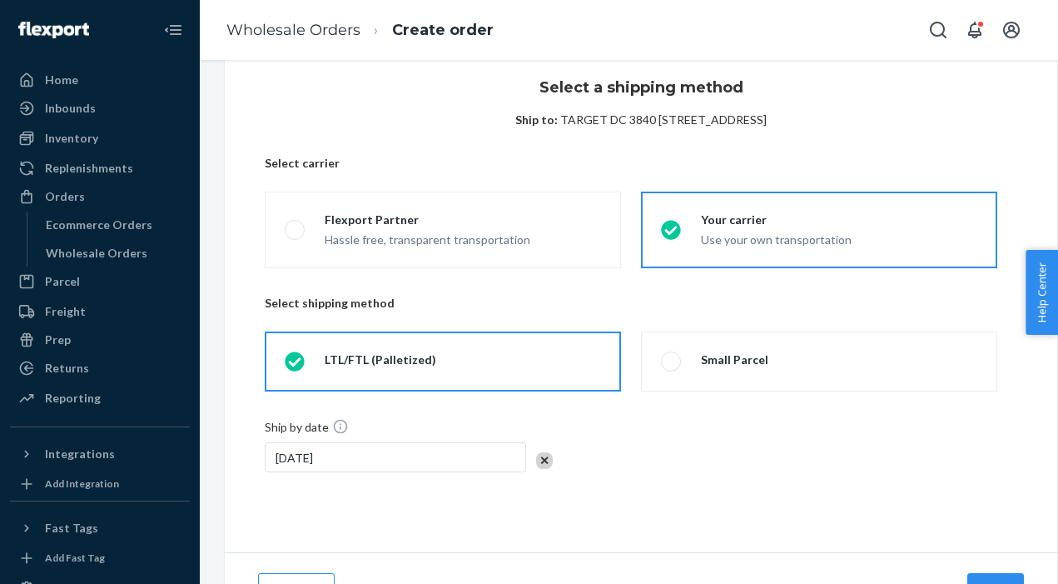
click at [400, 468] on div "[DATE]" at bounding box center [395, 457] width 261 height 30
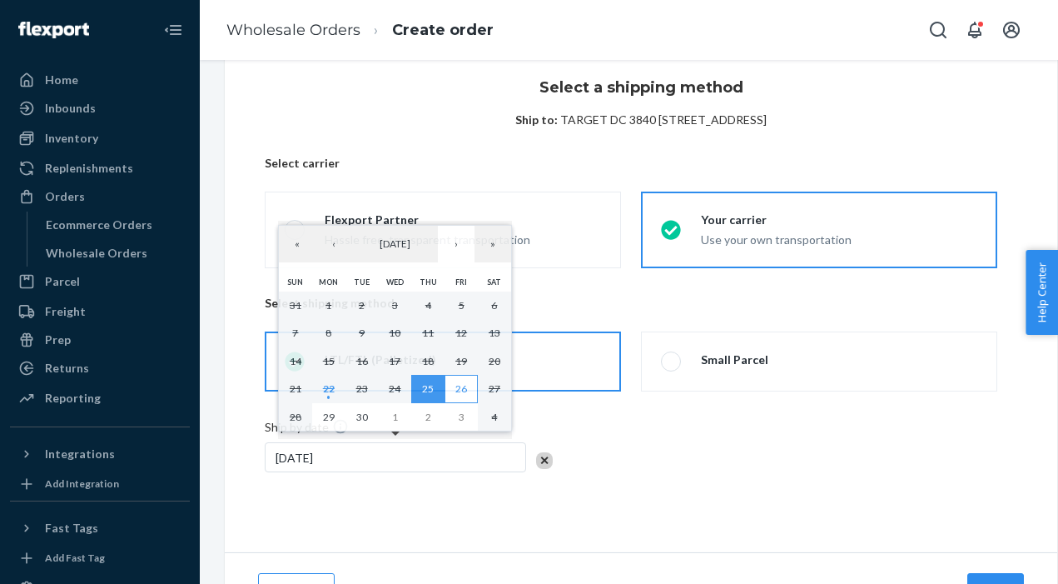
click at [459, 392] on abbr "26" at bounding box center [462, 388] width 12 height 12
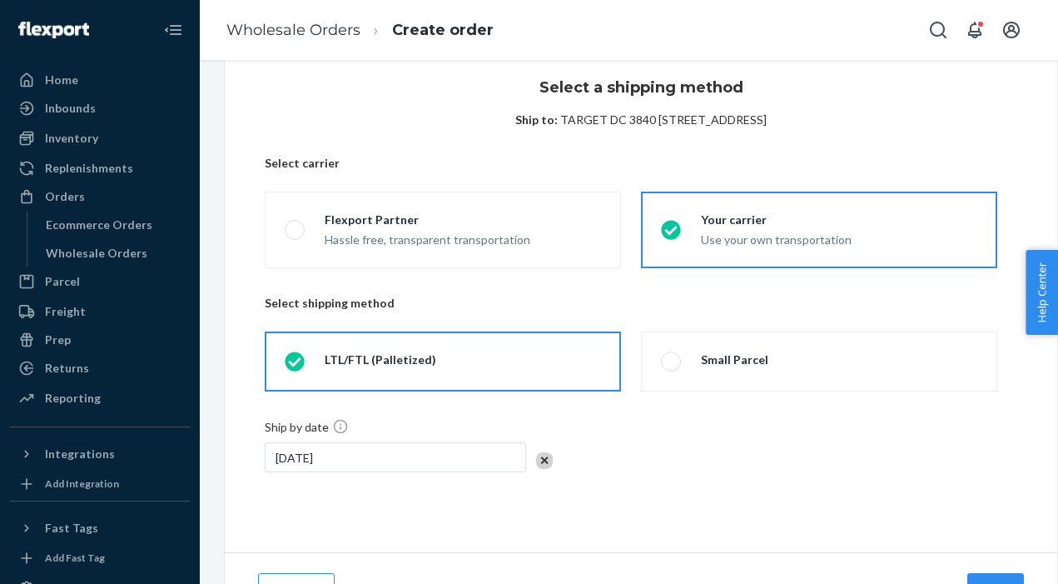
click at [683, 485] on div "Ship by date [DATE]" at bounding box center [641, 455] width 753 height 74
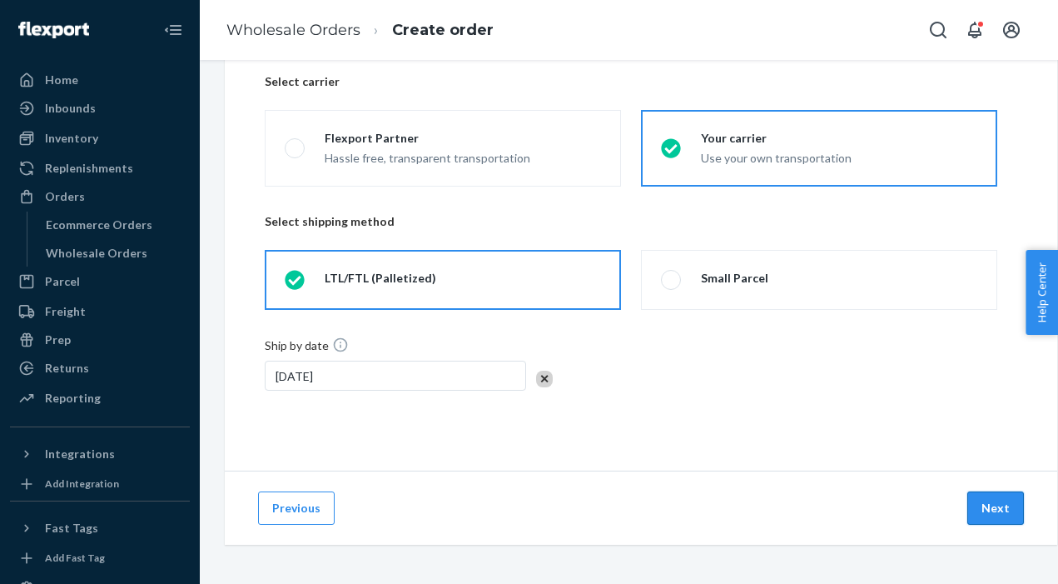
click at [998, 502] on button "Next" at bounding box center [996, 507] width 57 height 33
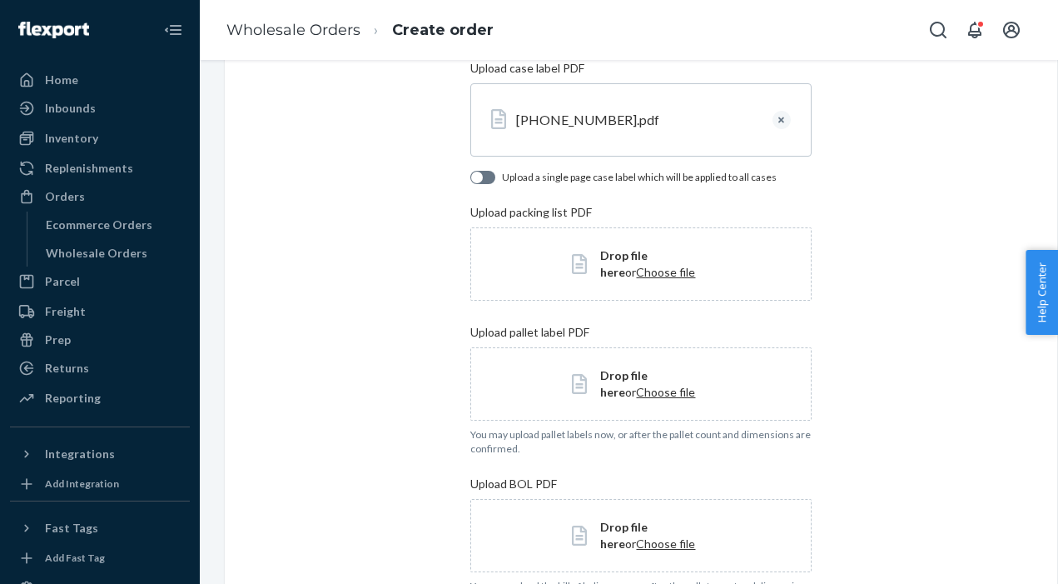
scroll to position [478, 0]
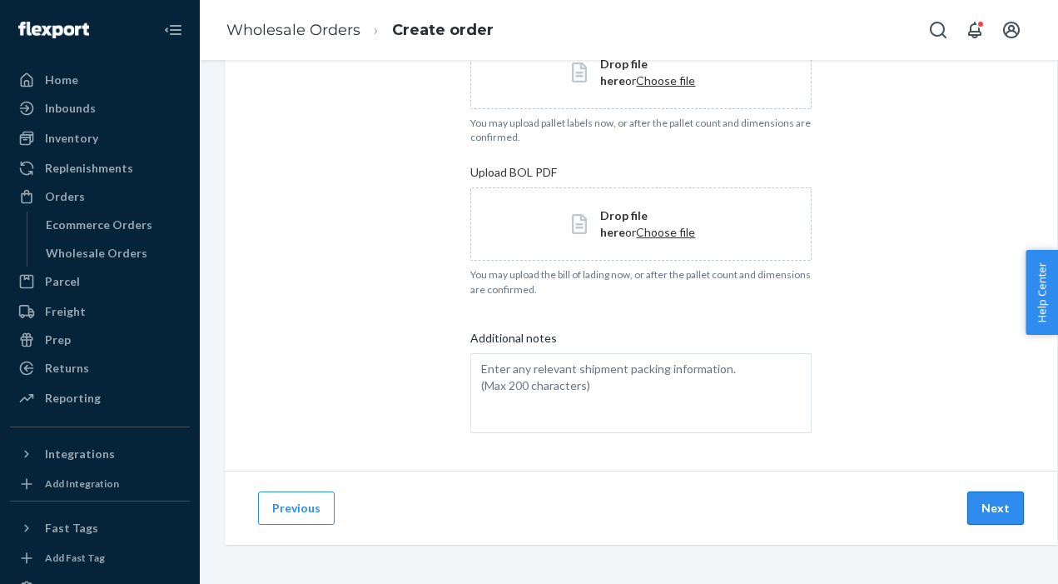
click at [999, 507] on button "Next" at bounding box center [996, 507] width 57 height 33
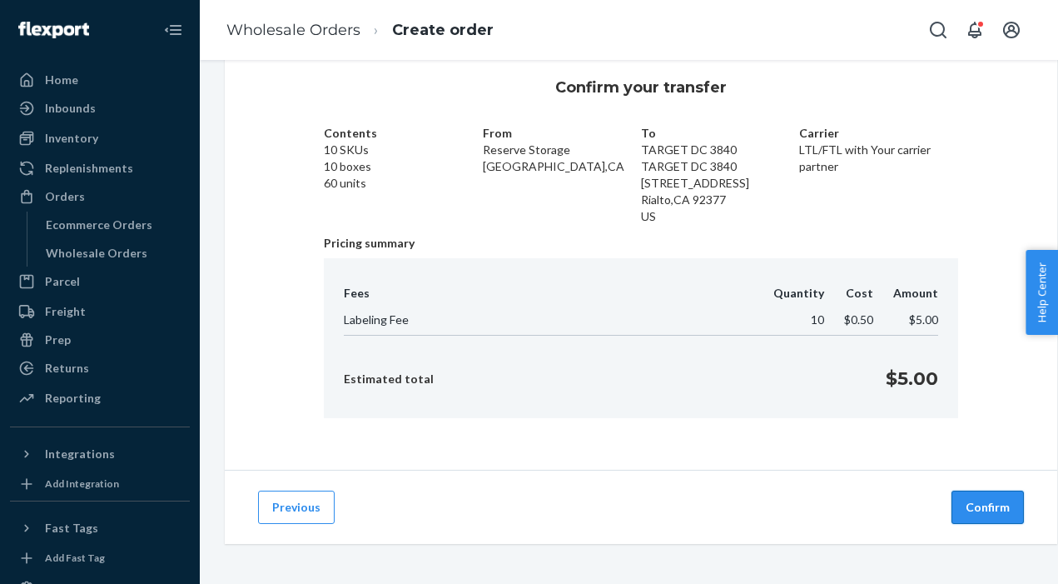
click at [1003, 503] on button "Confirm" at bounding box center [988, 507] width 72 height 33
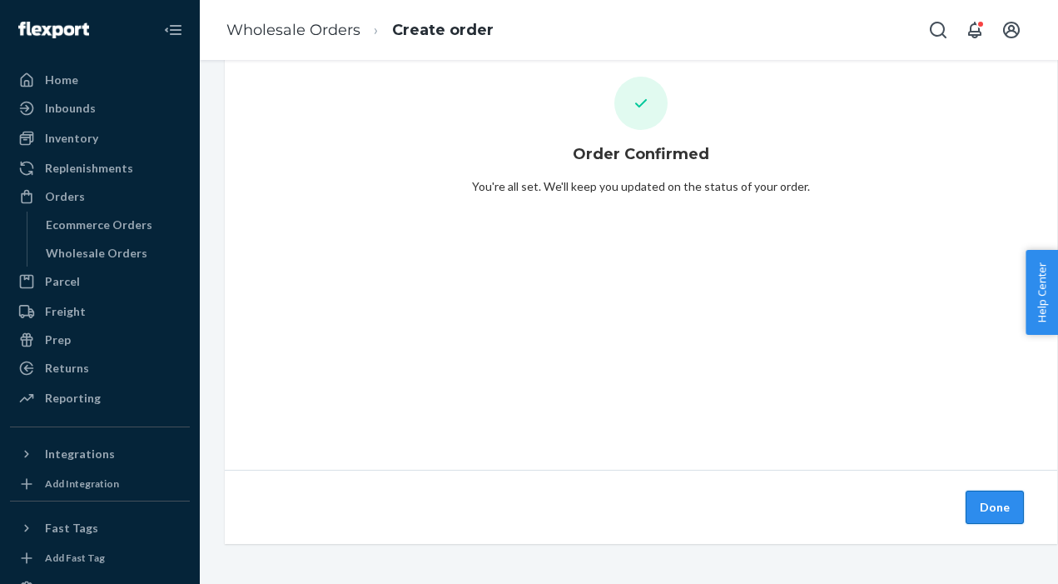
click at [992, 496] on button "Done" at bounding box center [995, 507] width 58 height 33
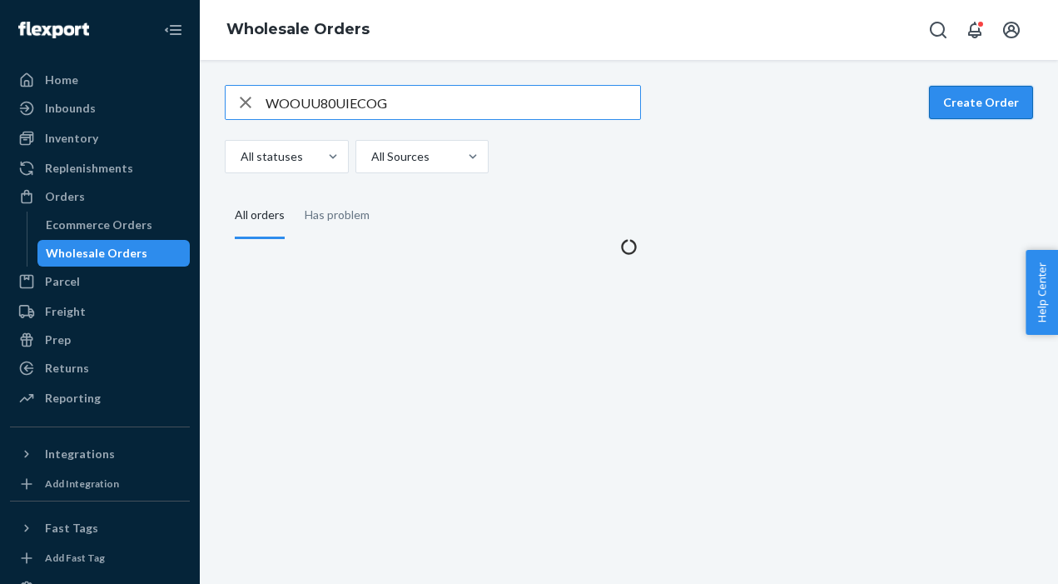
click at [967, 102] on button "Create Order" at bounding box center [981, 102] width 104 height 33
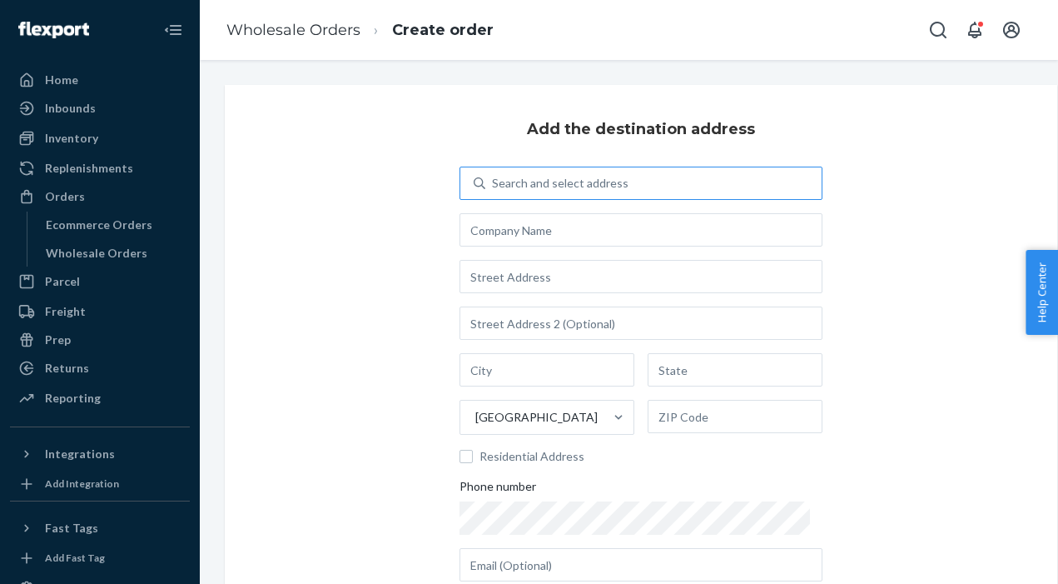
click at [553, 186] on div "Search and select address" at bounding box center [560, 183] width 137 height 17
click at [494, 186] on input "Search and select address" at bounding box center [493, 183] width 2 height 17
type input "a"
type input "target dc 3841"
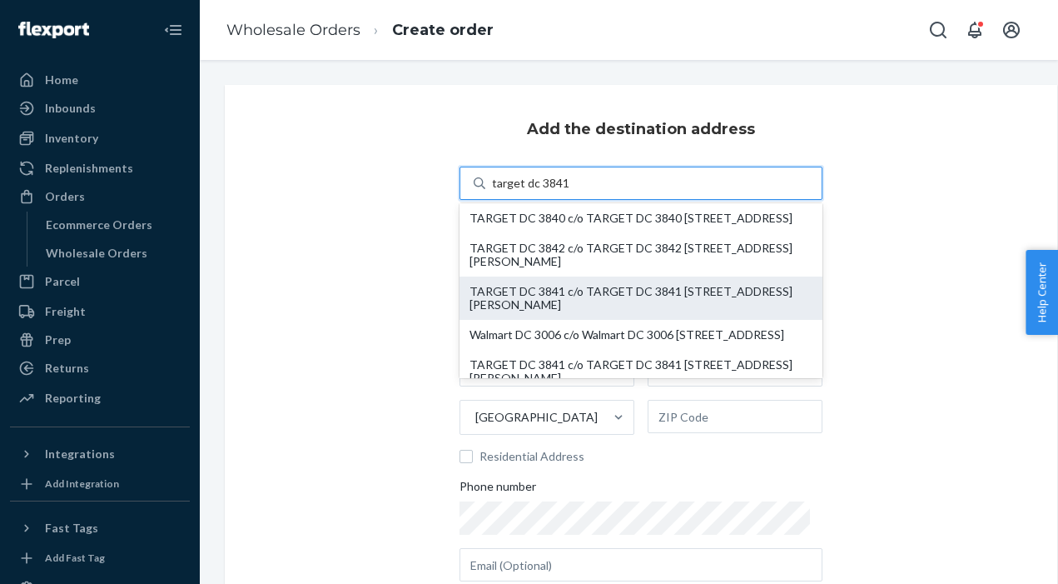
click at [612, 311] on div "TARGET DC 3841 c/o TARGET DC 3841 [STREET_ADDRESS][PERSON_NAME]" at bounding box center [641, 298] width 343 height 27
click at [569, 192] on input "target dc 3841" at bounding box center [530, 183] width 77 height 17
type input "TARGET DC 3841"
type input "[STREET_ADDRESS][PERSON_NAME]"
type input "[GEOGRAPHIC_DATA]"
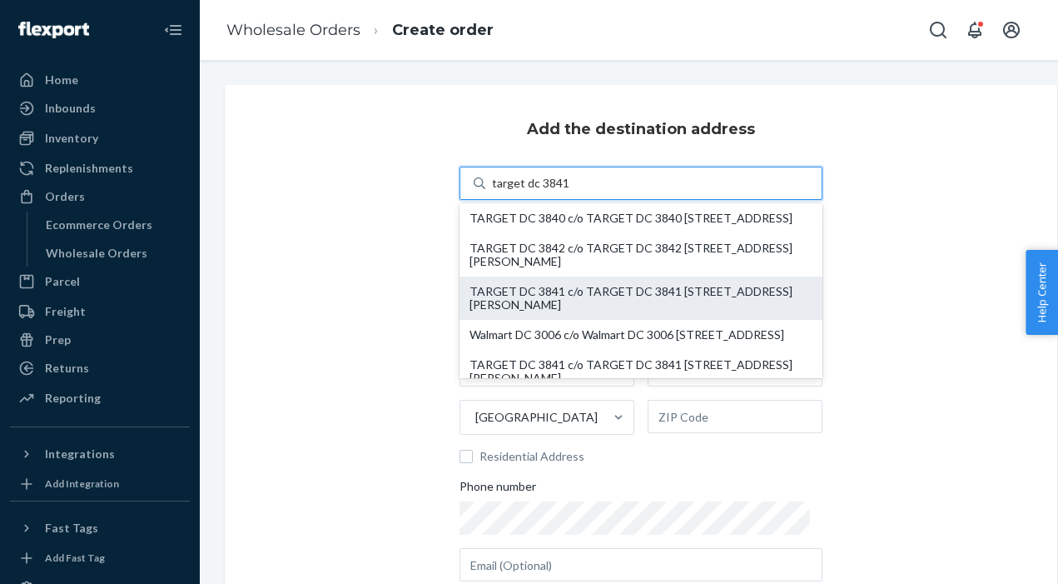
type input "VA"
type input "23434"
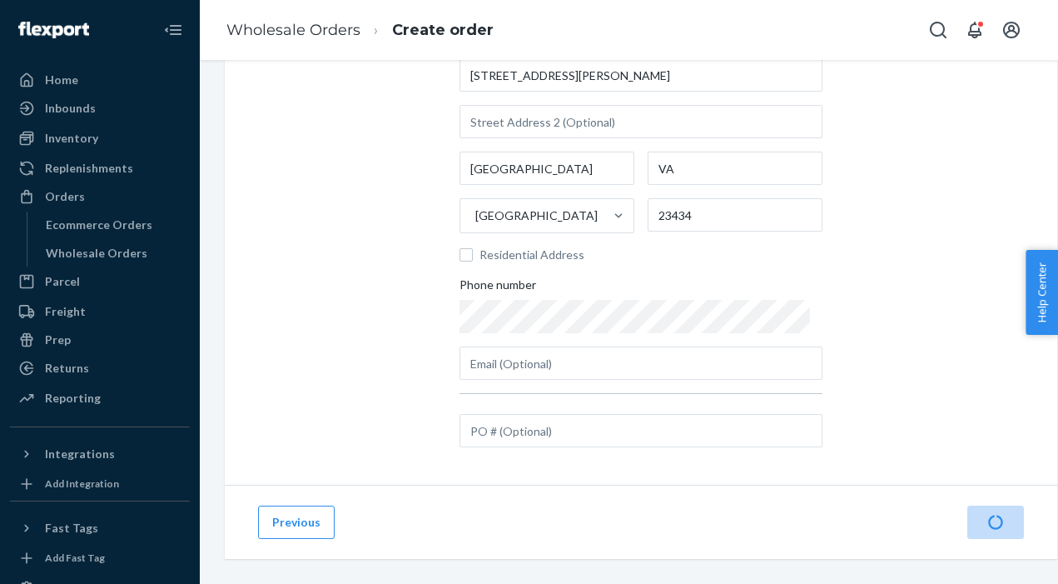
scroll to position [217, 0]
